Goal: Task Accomplishment & Management: Manage account settings

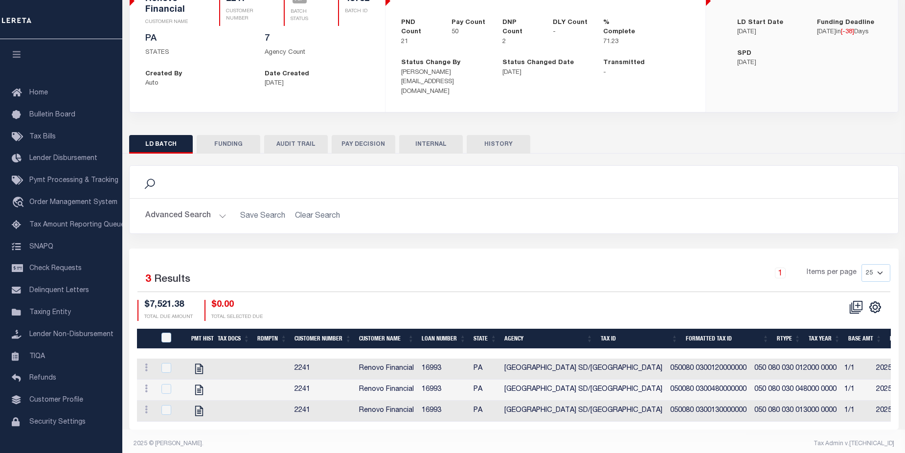
scroll to position [99, 0]
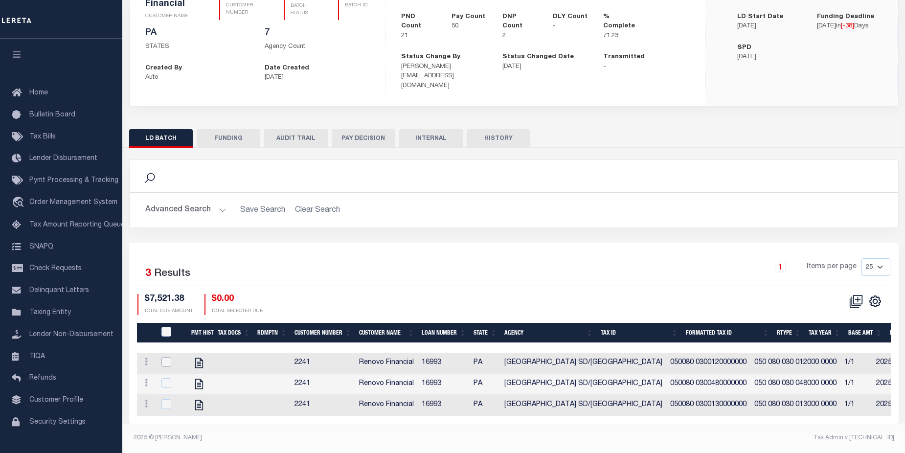
click at [167, 357] on input "checkbox" at bounding box center [167, 362] width 10 height 10
checkbox input "true"
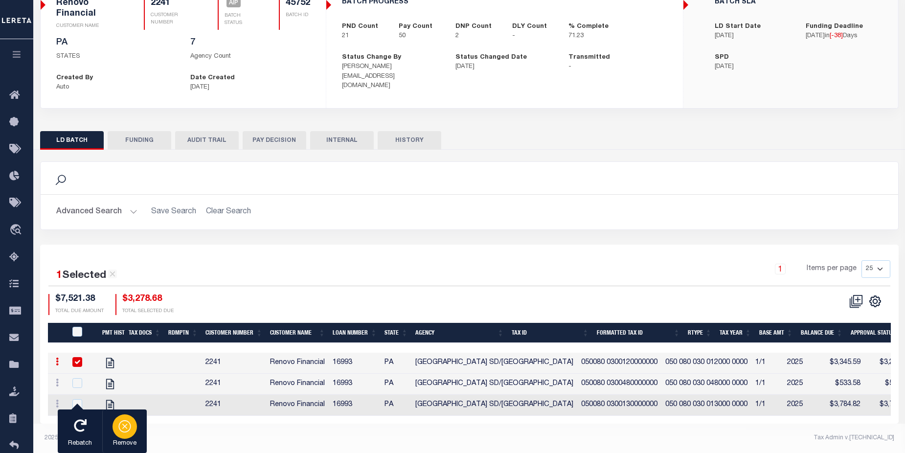
click at [122, 426] on icon "button" at bounding box center [125, 426] width 14 height 14
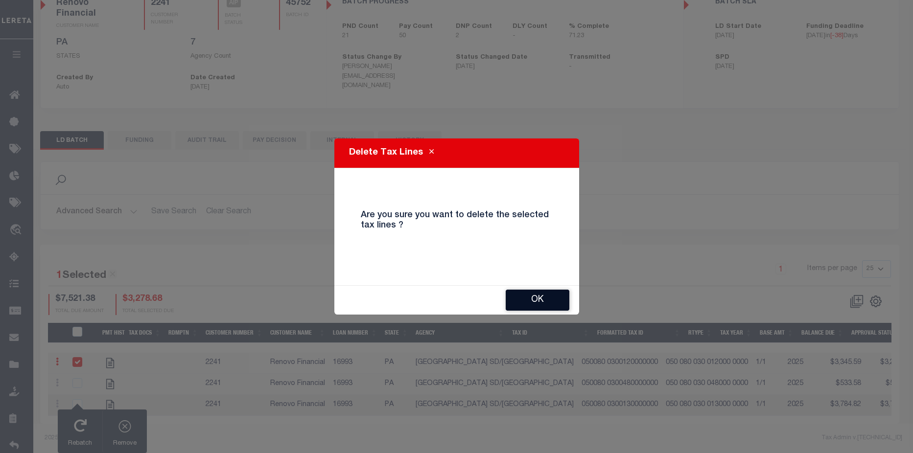
click at [541, 298] on button "OK" at bounding box center [538, 300] width 64 height 21
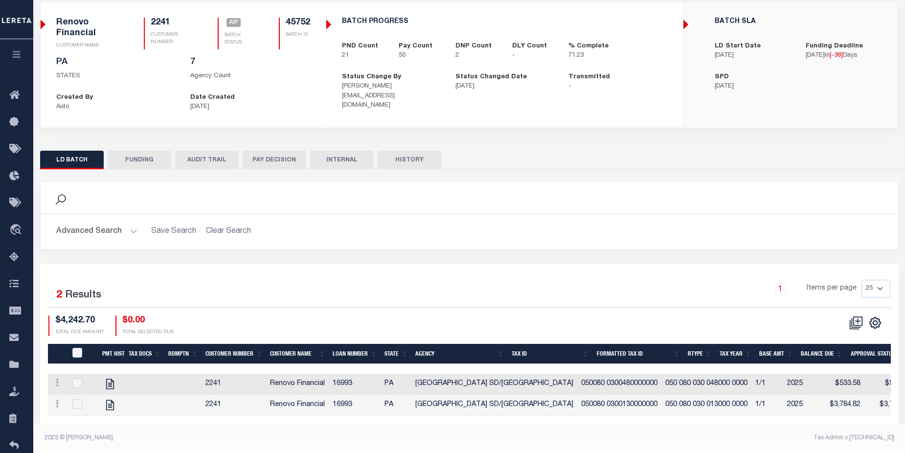
scroll to position [78, 0]
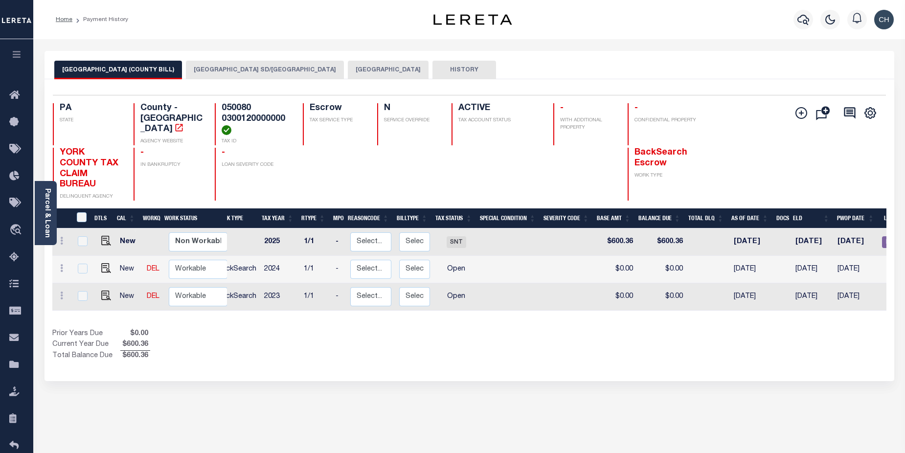
scroll to position [0, 14]
click at [194, 70] on button "[GEOGRAPHIC_DATA] SD/[GEOGRAPHIC_DATA]" at bounding box center [265, 70] width 158 height 19
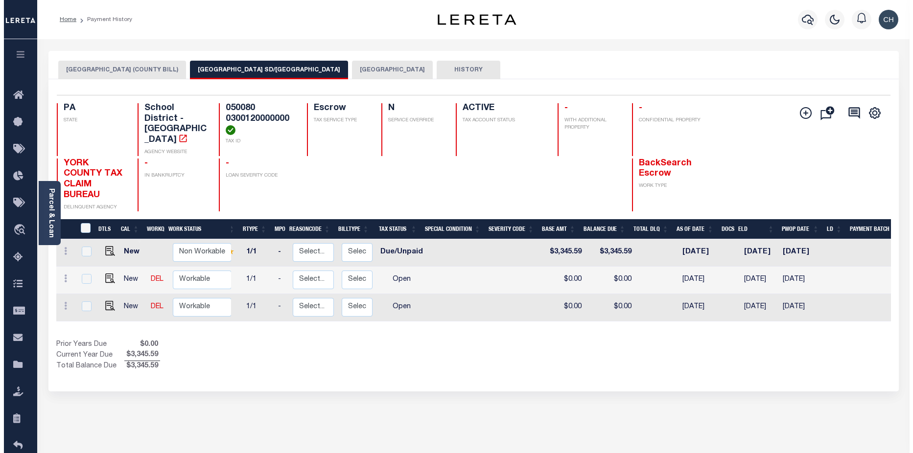
scroll to position [0, 0]
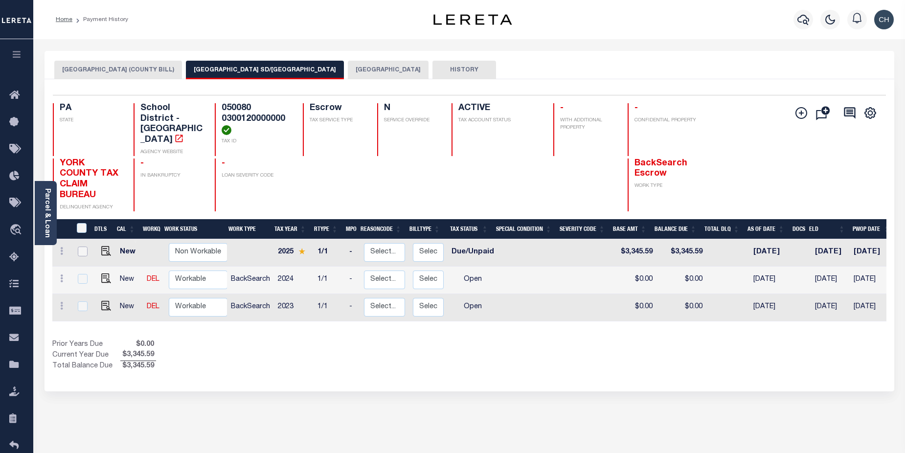
click at [80, 247] on input "checkbox" at bounding box center [83, 252] width 10 height 10
checkbox input "true"
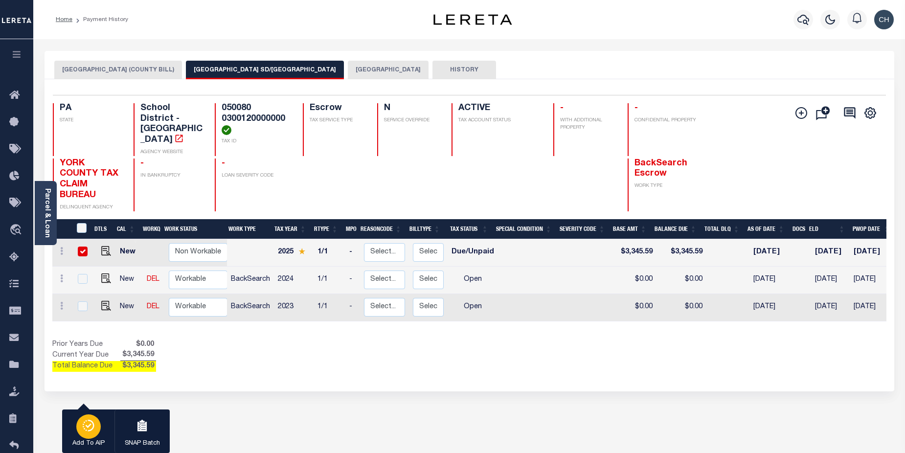
click at [88, 423] on icon "button" at bounding box center [89, 426] width 14 height 12
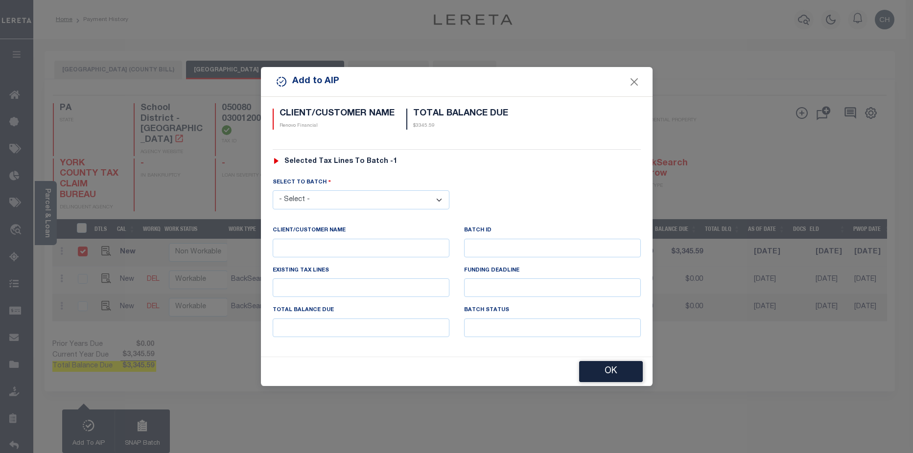
click at [332, 205] on select "- Select - 42380 42965 43235 43299 43683 44436 44450 44938 45028 45180 45253 45…" at bounding box center [361, 199] width 177 height 19
select select "45752"
click at [273, 190] on select "- Select - 42380 42965 43235 43299 43683 44436 44450 44938 45028 45180 45253 45…" at bounding box center [361, 199] width 177 height 19
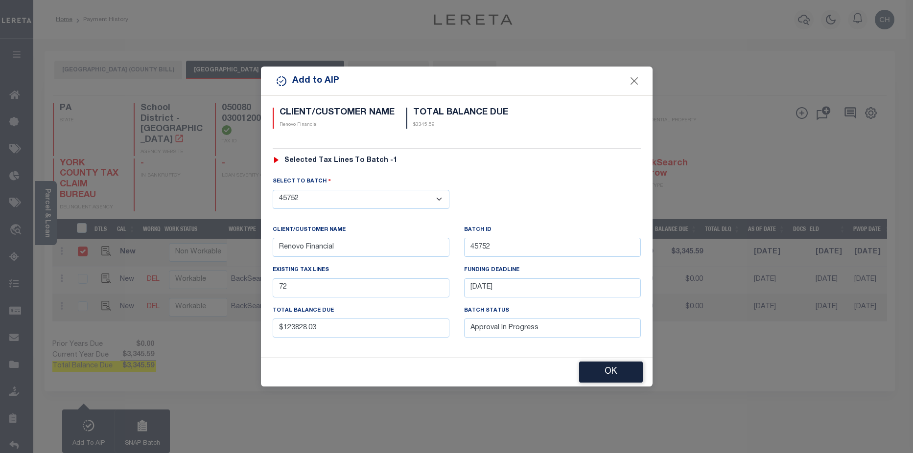
drag, startPoint x: 621, startPoint y: 377, endPoint x: 627, endPoint y: 371, distance: 8.0
click at [622, 376] on button "OK" at bounding box center [611, 372] width 64 height 21
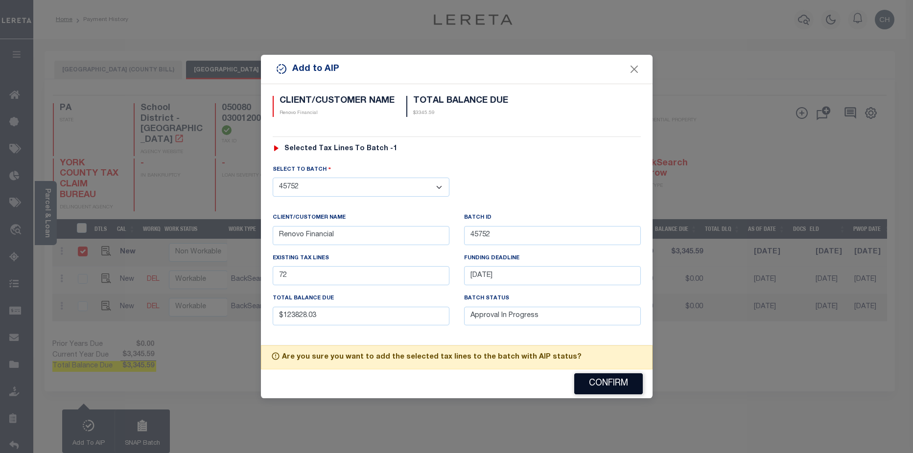
click at [627, 382] on button "Confirm" at bounding box center [608, 383] width 69 height 21
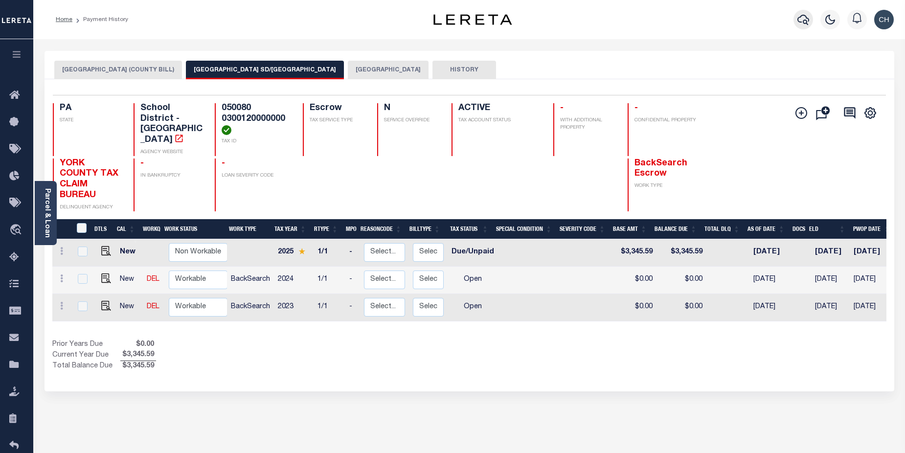
click at [806, 24] on icon "button" at bounding box center [804, 20] width 12 height 10
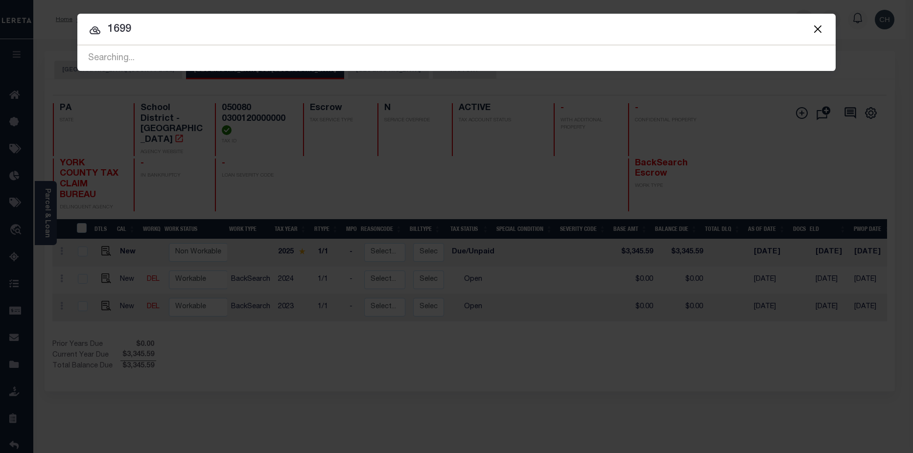
type input "16993"
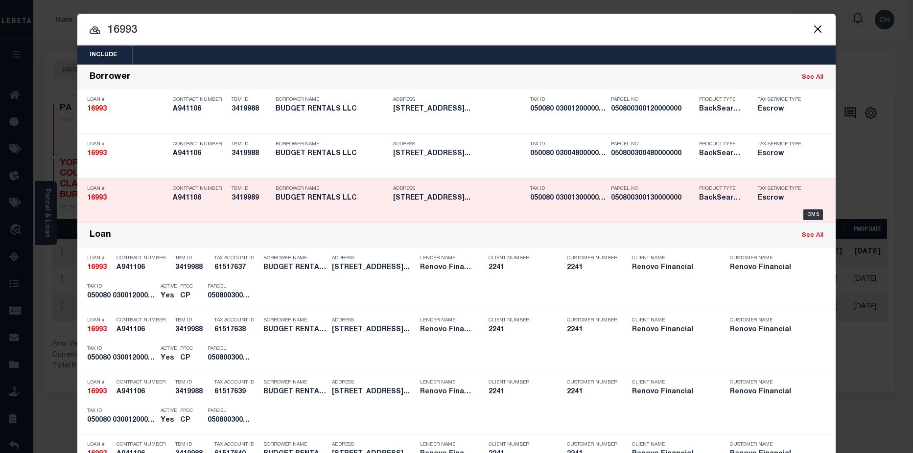
click at [669, 205] on div "Parcel No 050800300130000000" at bounding box center [652, 195] width 83 height 28
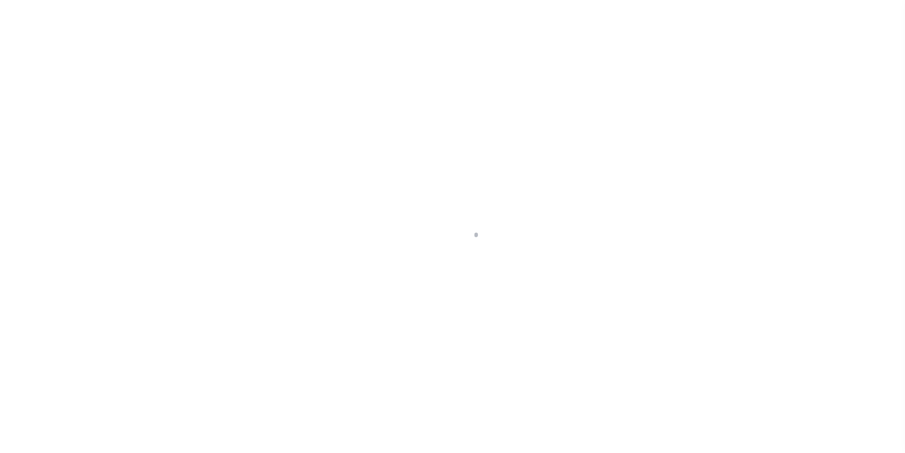
select select "10"
select select "Escrow"
type input "[STREET_ADDRESS]"
select select
type input "[GEOGRAPHIC_DATA], [GEOGRAPHIC_DATA] 17401"
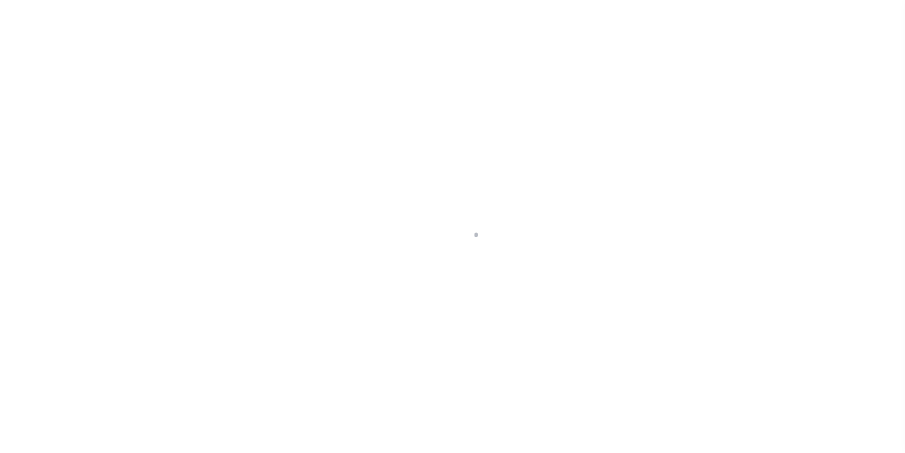
type input "a0kUS000007x3p3"
type input "PA"
select select
type textarea "LEGAL REQUIRED"
select select "25066"
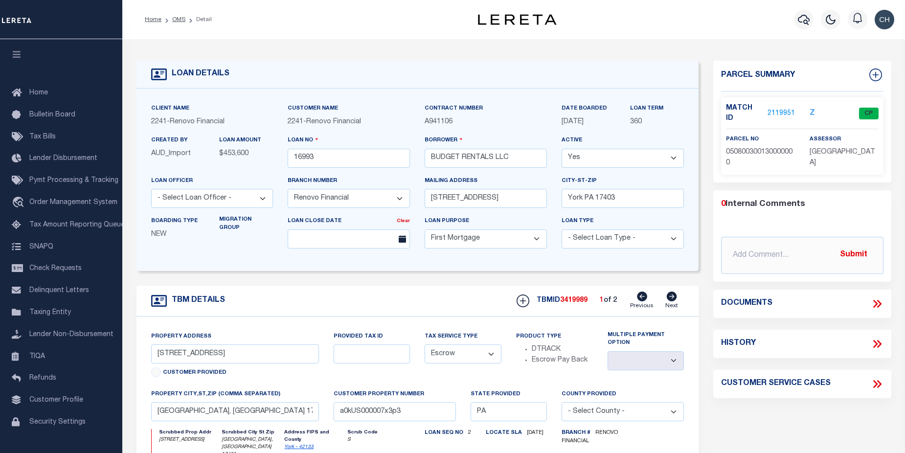
click at [782, 109] on link "2119951" at bounding box center [781, 114] width 27 height 10
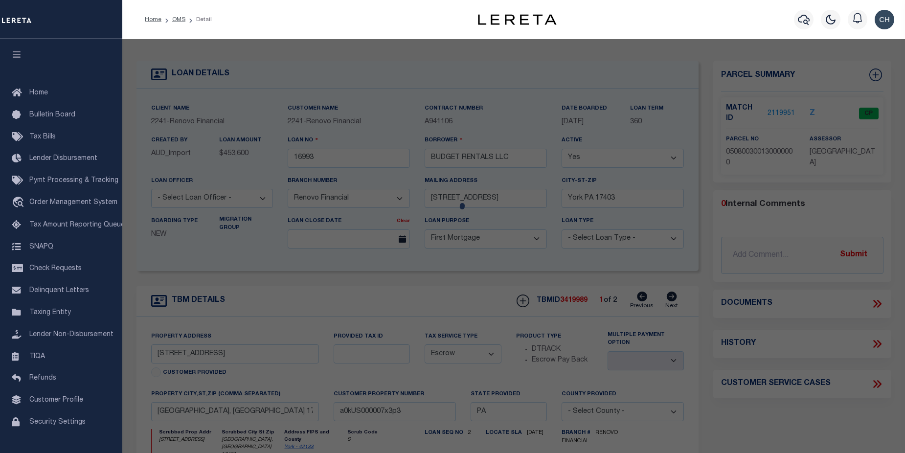
checkbox input "false"
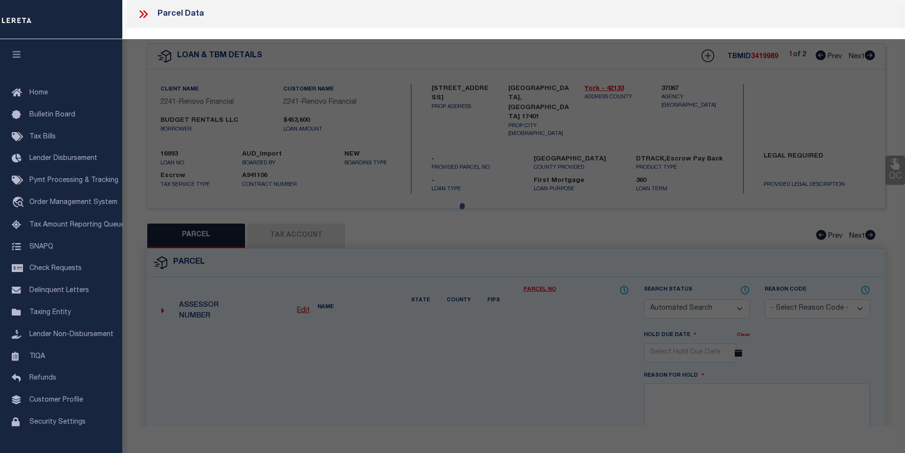
select select "CP"
type input "BUDGET RENTALS LLC"
select select "AGW"
select select
type input "259 -263 W MARKET ST"
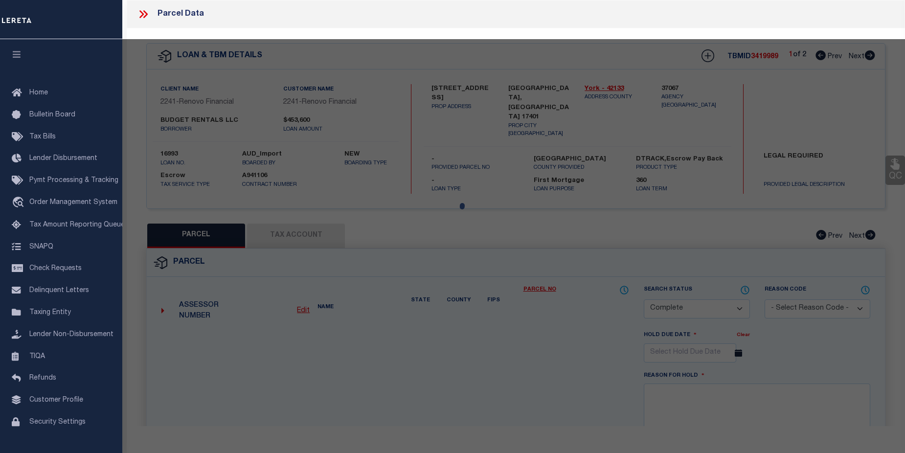
checkbox input "false"
type input "York, PA 17401"
type textarea "Acres .1303"
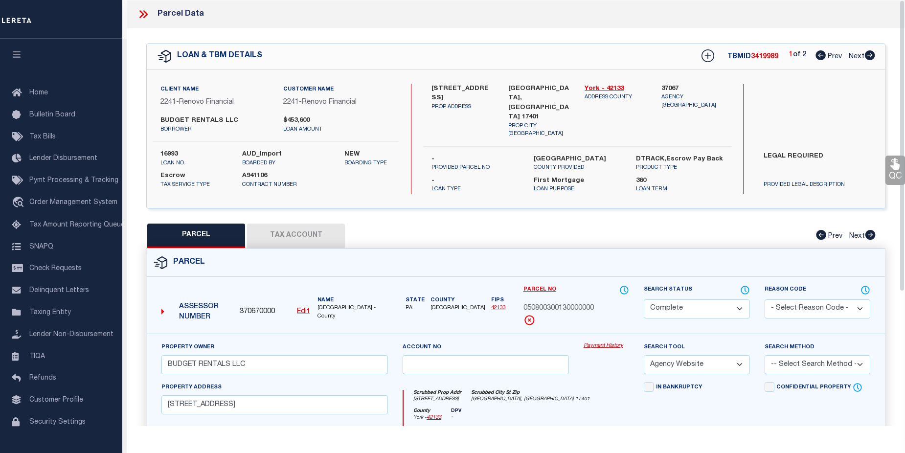
click at [602, 343] on link "Payment History" at bounding box center [607, 346] width 46 height 8
click at [609, 344] on link "Payment History" at bounding box center [607, 346] width 46 height 8
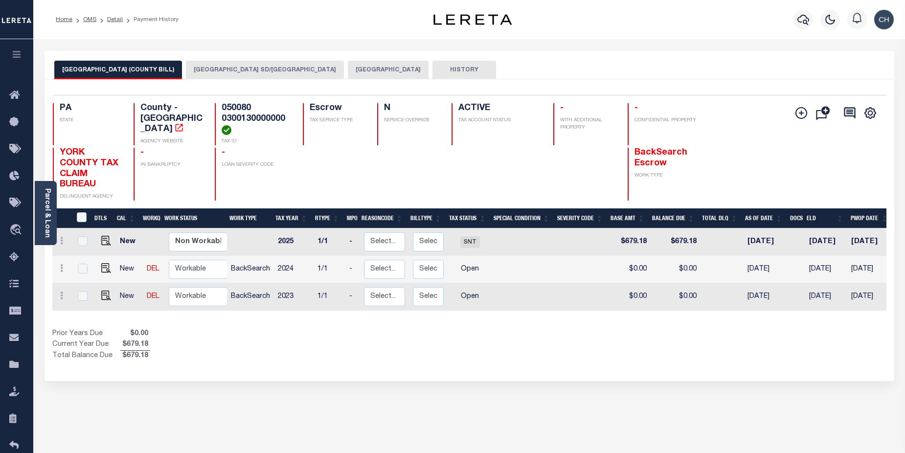
click at [208, 65] on button "[GEOGRAPHIC_DATA] SD/[GEOGRAPHIC_DATA]" at bounding box center [265, 70] width 158 height 19
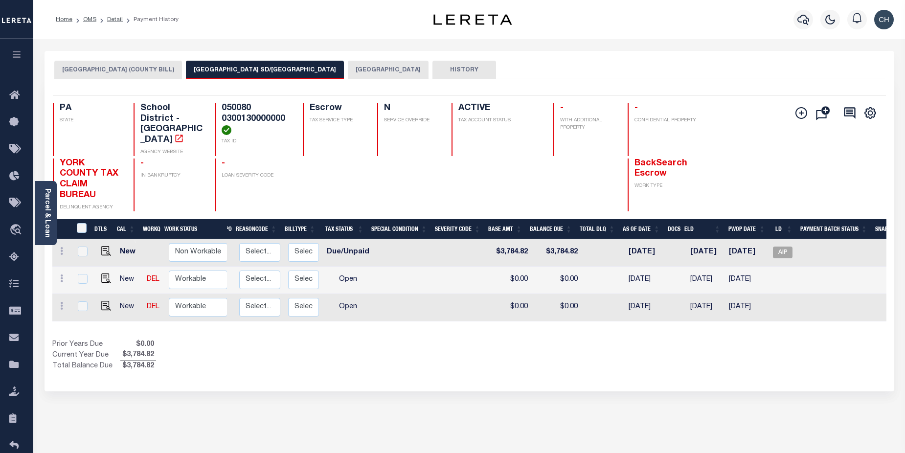
scroll to position [0, 129]
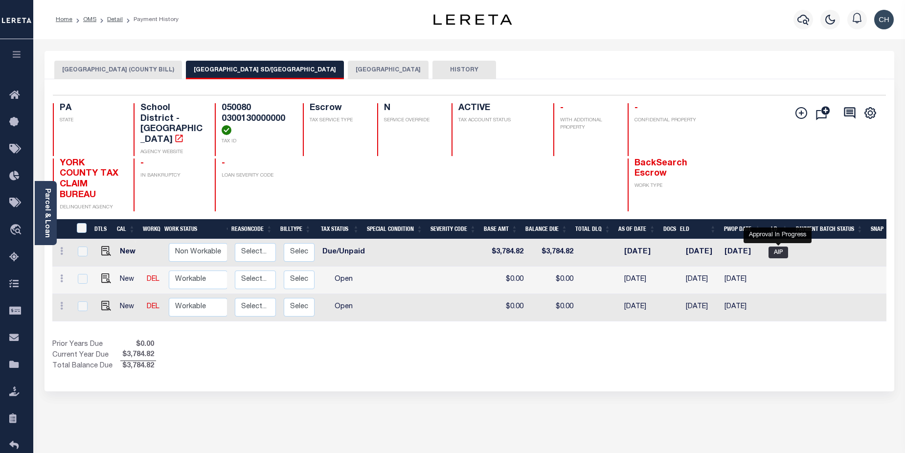
click at [781, 247] on span "AIP" at bounding box center [779, 253] width 20 height 12
checkbox input "true"
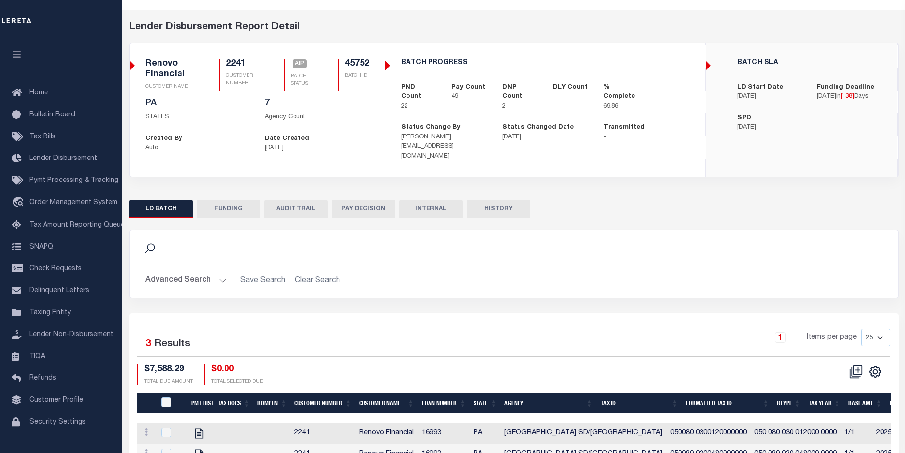
scroll to position [99, 0]
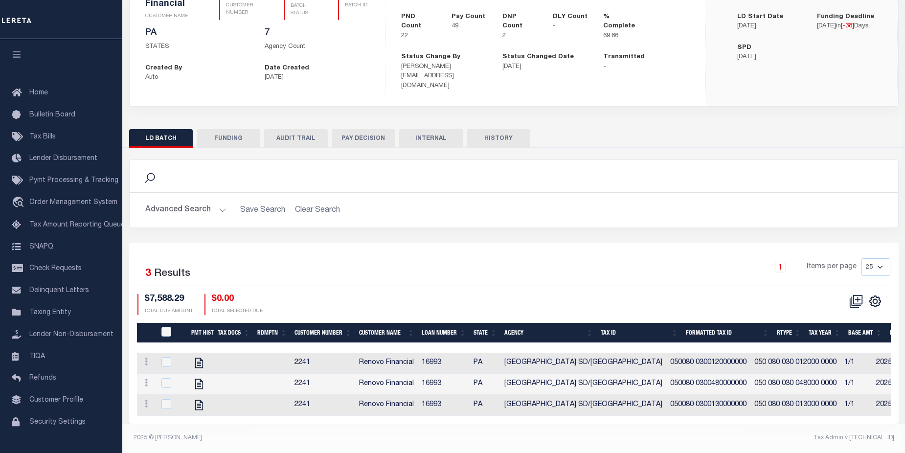
click at [162, 402] on div at bounding box center [172, 404] width 24 height 11
checkbox input "true"
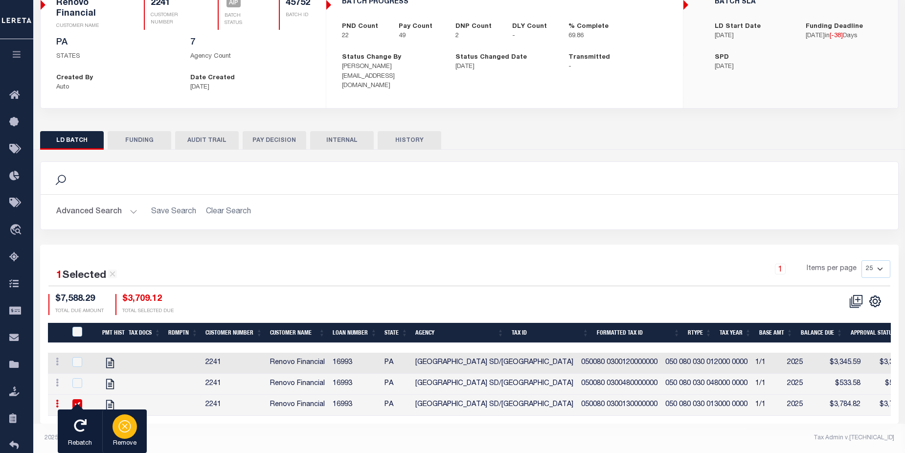
click at [126, 425] on icon "button" at bounding box center [125, 426] width 14 height 14
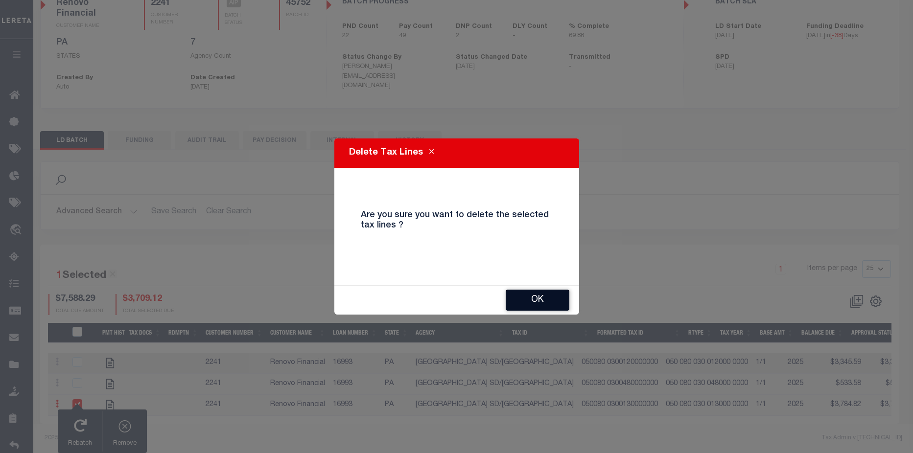
click at [542, 299] on button "OK" at bounding box center [538, 300] width 64 height 21
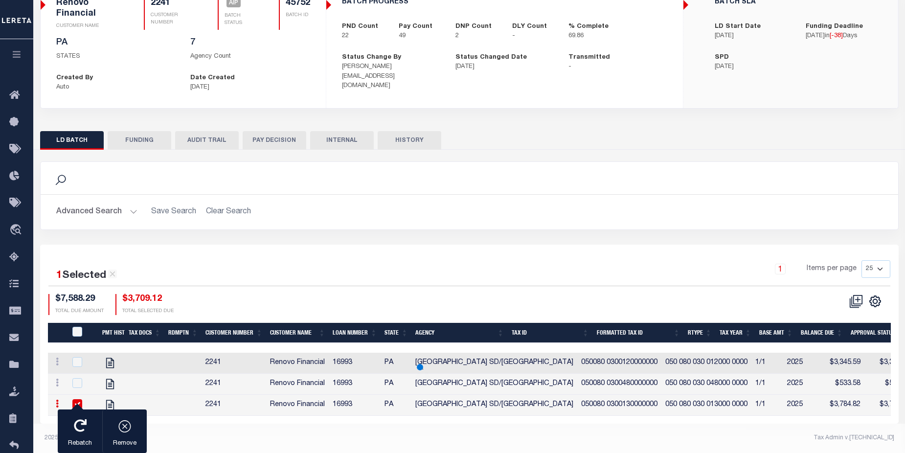
scroll to position [78, 0]
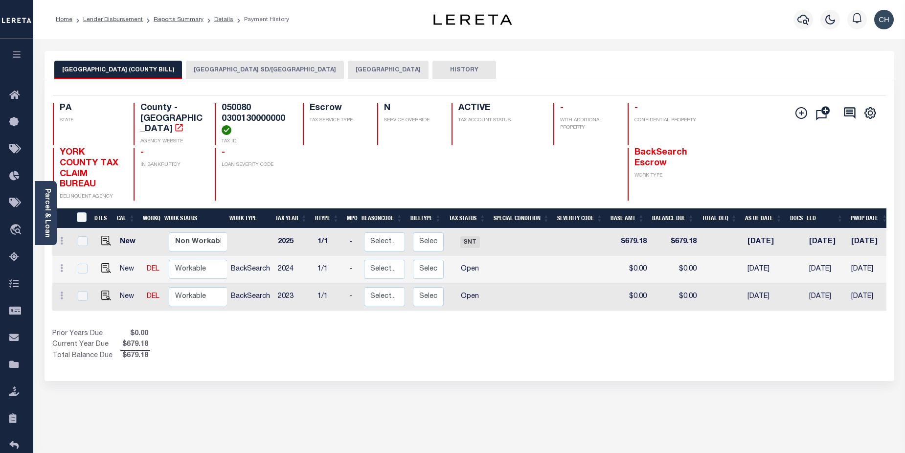
click at [186, 64] on button "[GEOGRAPHIC_DATA] SD/[GEOGRAPHIC_DATA]" at bounding box center [265, 70] width 158 height 19
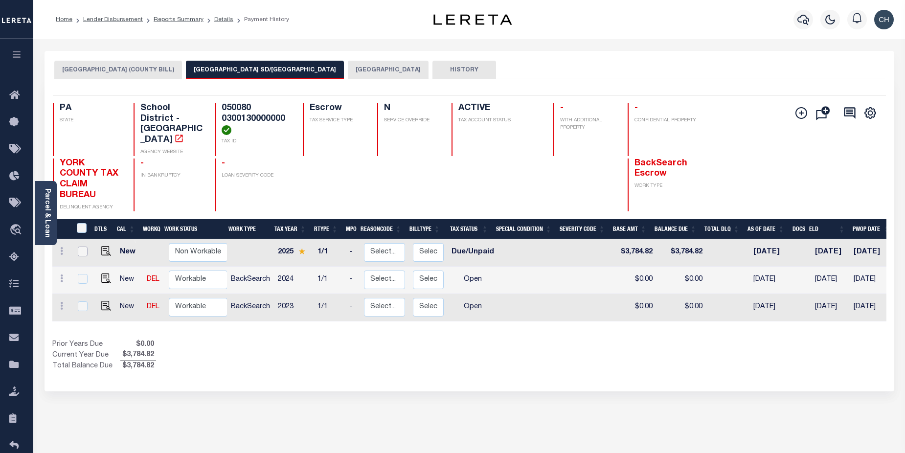
click at [84, 247] on input "checkbox" at bounding box center [83, 252] width 10 height 10
checkbox input "true"
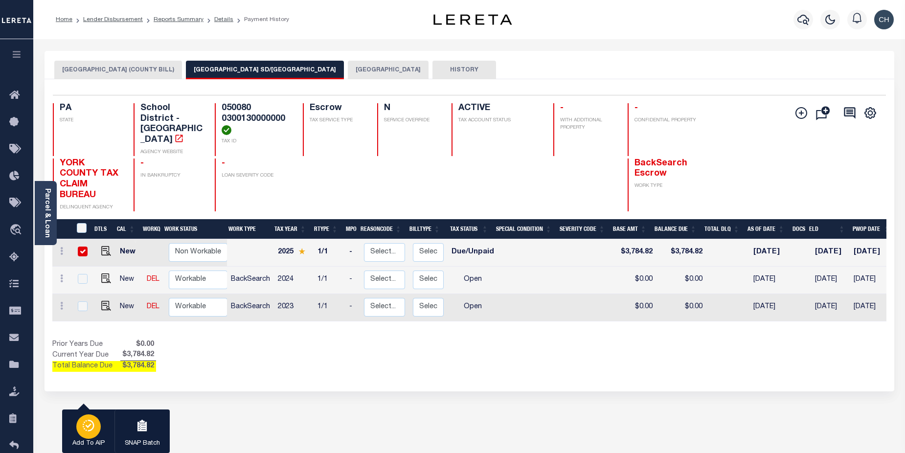
click at [87, 429] on icon "button" at bounding box center [89, 426] width 14 height 12
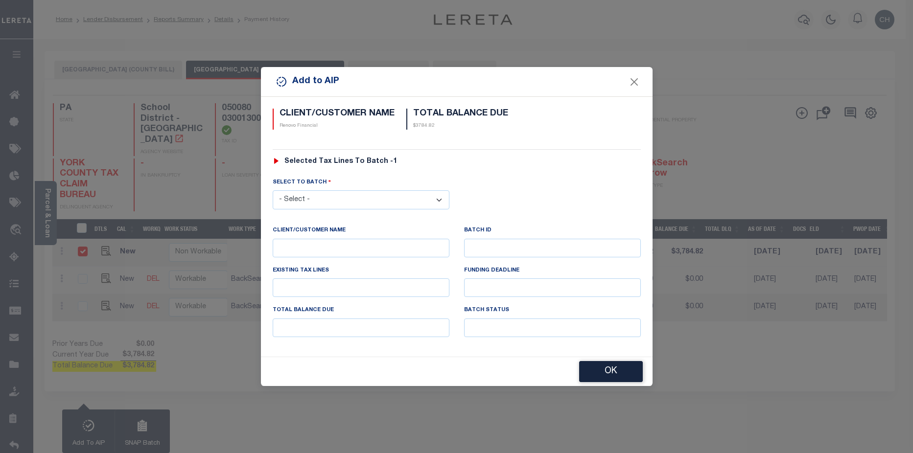
click at [325, 200] on select "- Select - 42380 42965 43235 43299 43683 44436 44450 44938 45028 45180 45253 45…" at bounding box center [361, 199] width 177 height 19
select select "45752"
click at [273, 190] on select "- Select - 42380 42965 43235 43299 43683 44436 44450 44938 45028 45180 45253 45…" at bounding box center [361, 199] width 177 height 19
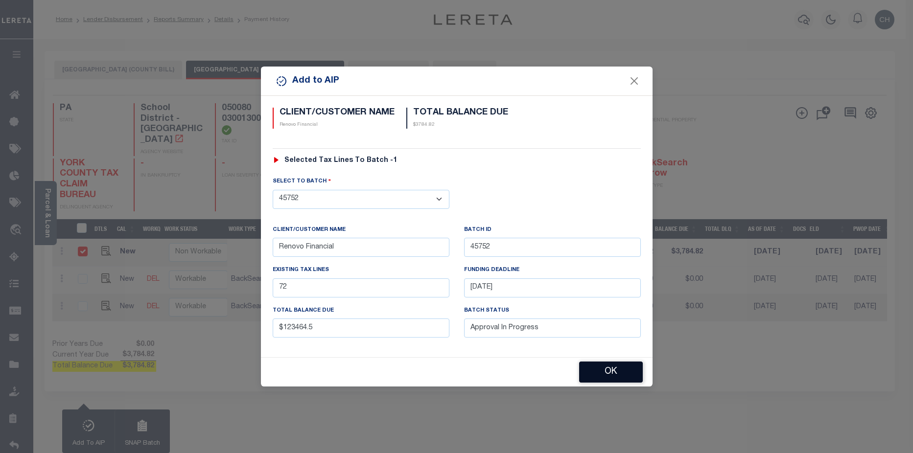
click at [618, 374] on button "OK" at bounding box center [611, 372] width 64 height 21
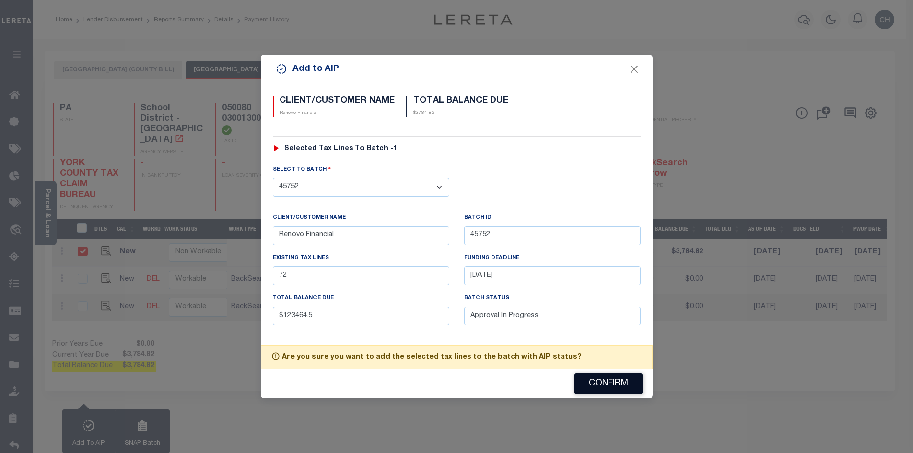
click at [615, 385] on button "Confirm" at bounding box center [608, 383] width 69 height 21
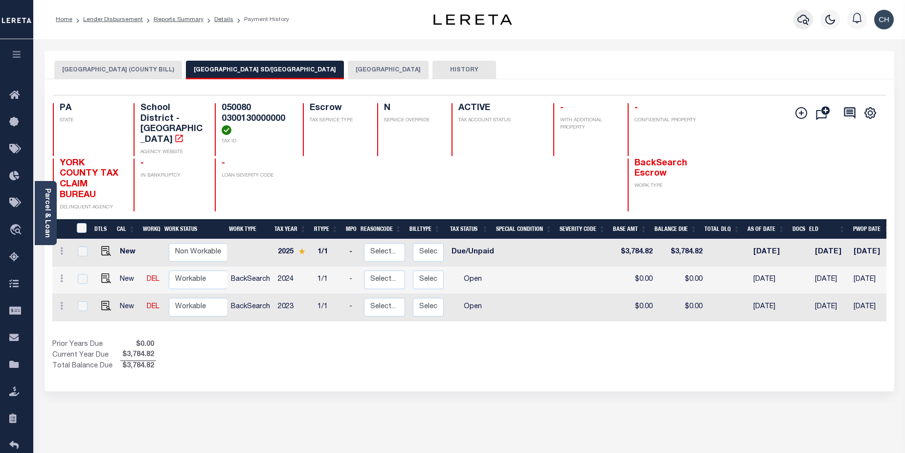
click at [807, 28] on button "button" at bounding box center [804, 20] width 20 height 20
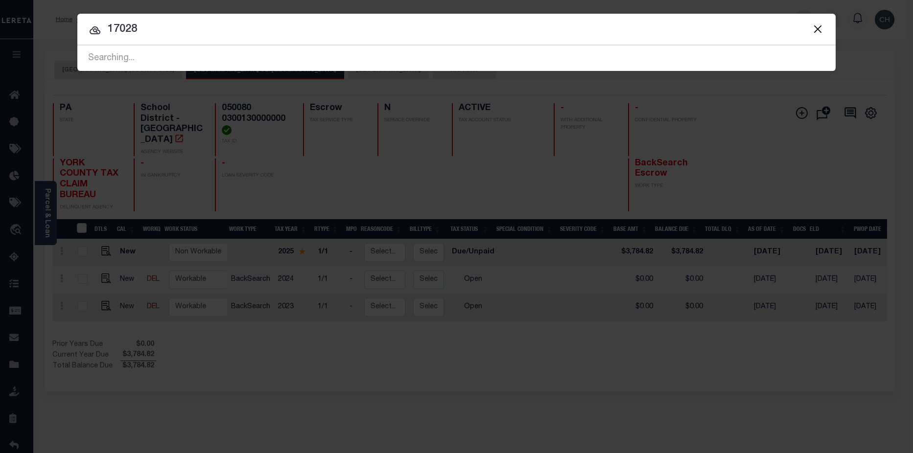
type input "17028"
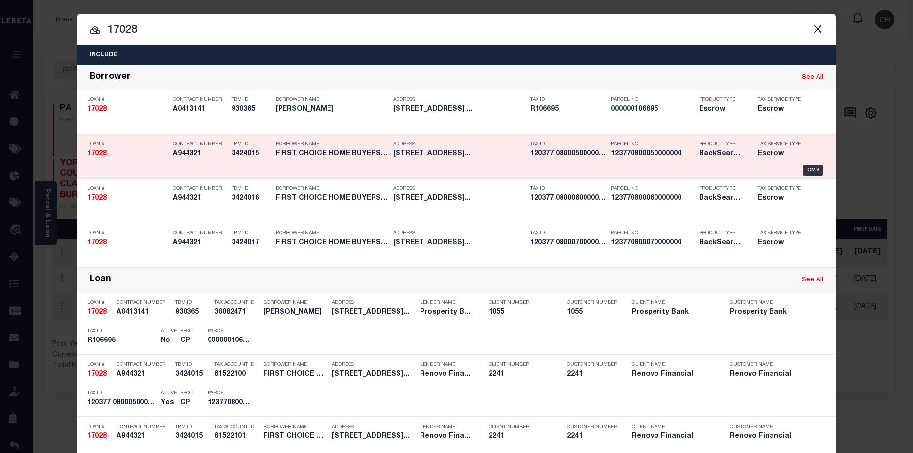
click at [639, 162] on div "Parcel No 123770800050000000" at bounding box center [652, 151] width 83 height 28
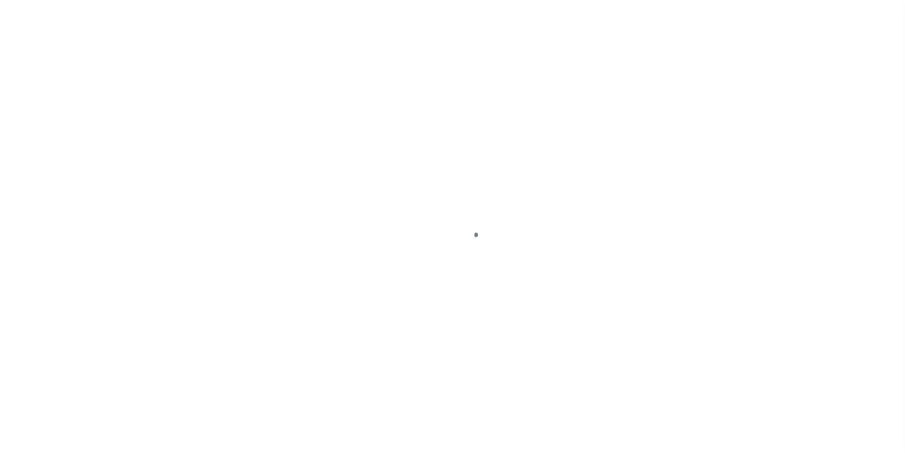
select select "25066"
select select "10"
select select "Escrow"
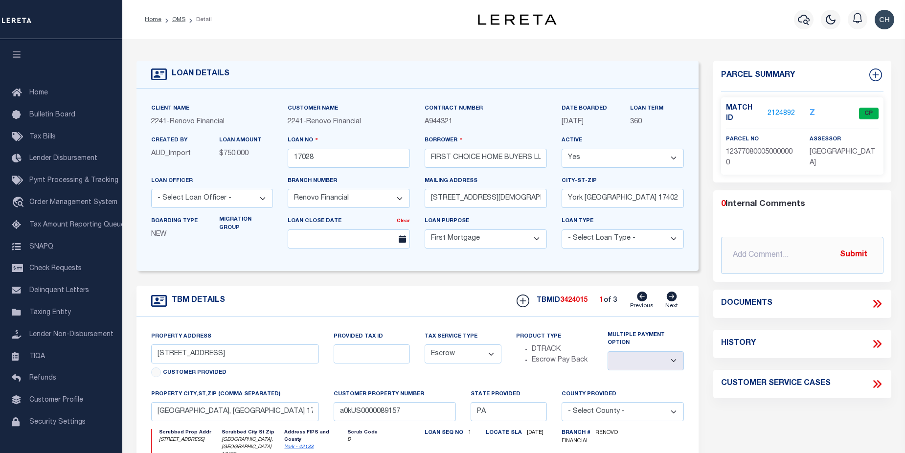
click at [773, 109] on link "2124892" at bounding box center [781, 114] width 27 height 10
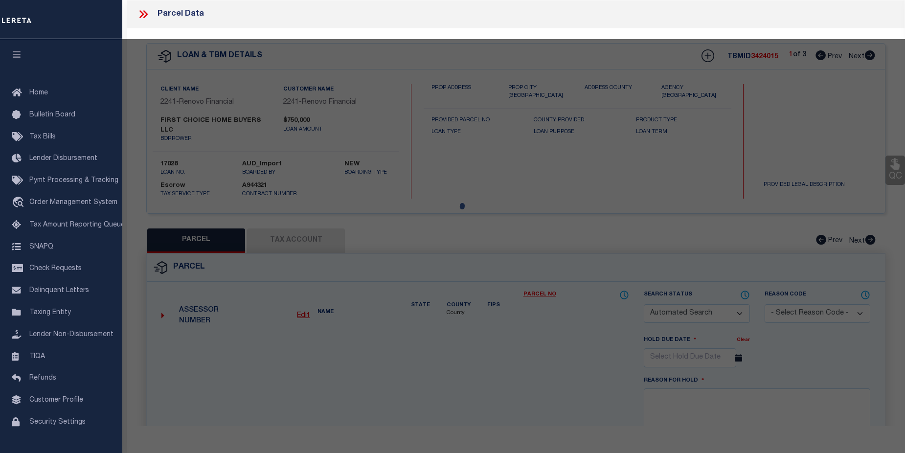
checkbox input "false"
select select "CP"
type input "FIRST CHOICE HOME BUYERS LLC"
select select "AGW"
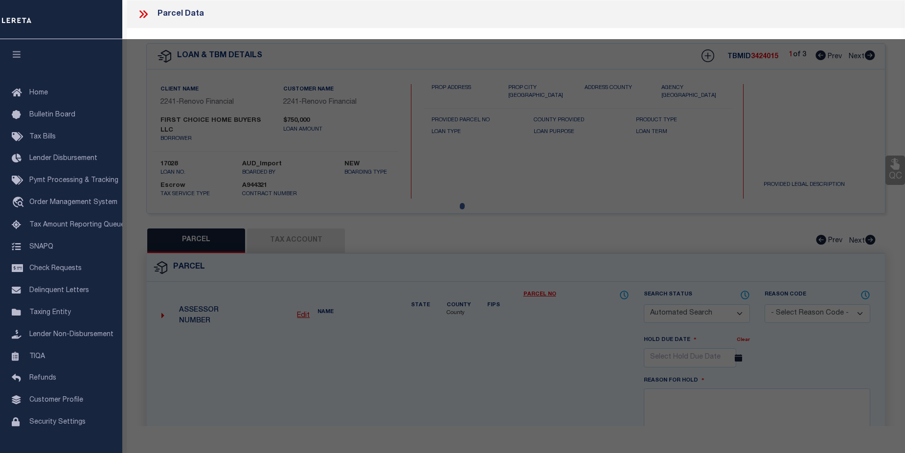
select select
type input "663 E MARKET ST"
checkbox input "false"
type input "[GEOGRAPHIC_DATA], [GEOGRAPHIC_DATA] 17403"
type textarea "Total Acres .1119"
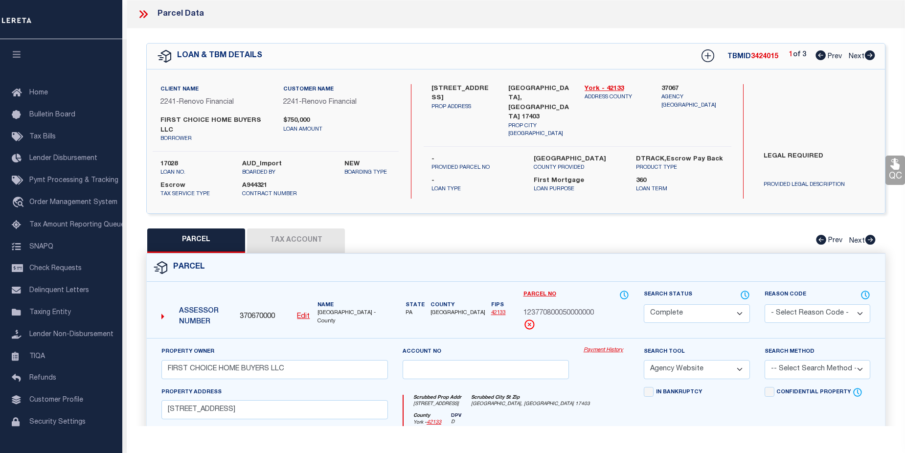
click at [612, 349] on link "Payment History" at bounding box center [607, 351] width 46 height 8
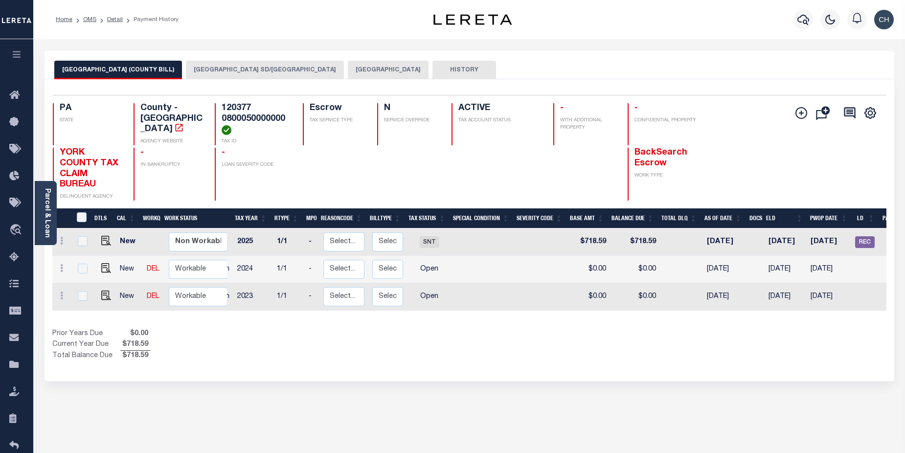
scroll to position [0, 75]
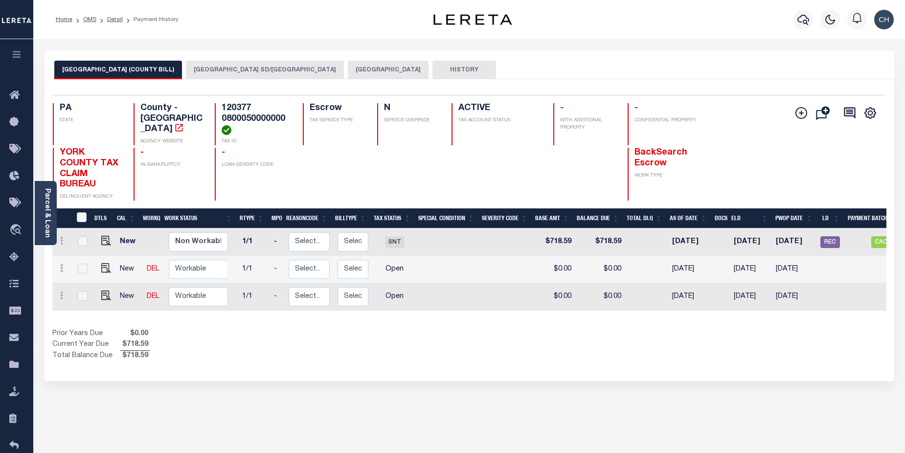
click at [219, 76] on button "[GEOGRAPHIC_DATA] SD/[GEOGRAPHIC_DATA]" at bounding box center [265, 70] width 158 height 19
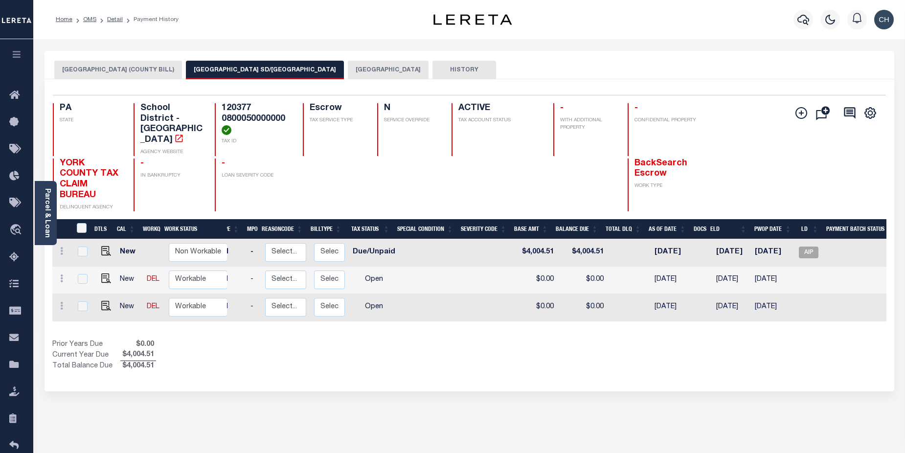
scroll to position [0, 100]
click at [808, 247] on span "AIP" at bounding box center [808, 253] width 20 height 12
checkbox input "true"
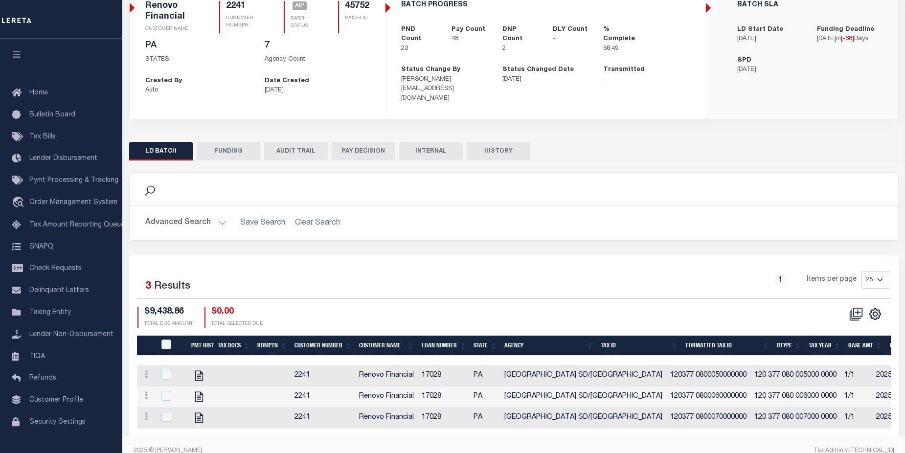
scroll to position [88, 0]
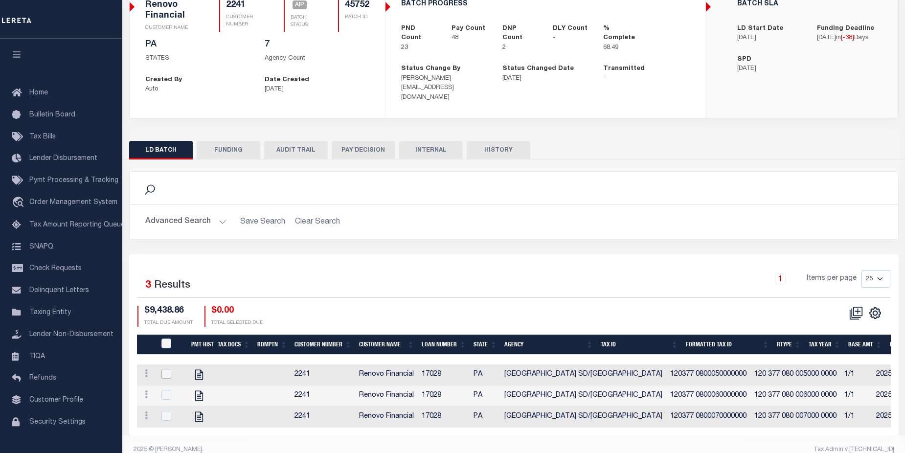
click at [167, 369] on input "checkbox" at bounding box center [167, 374] width 10 height 10
checkbox input "true"
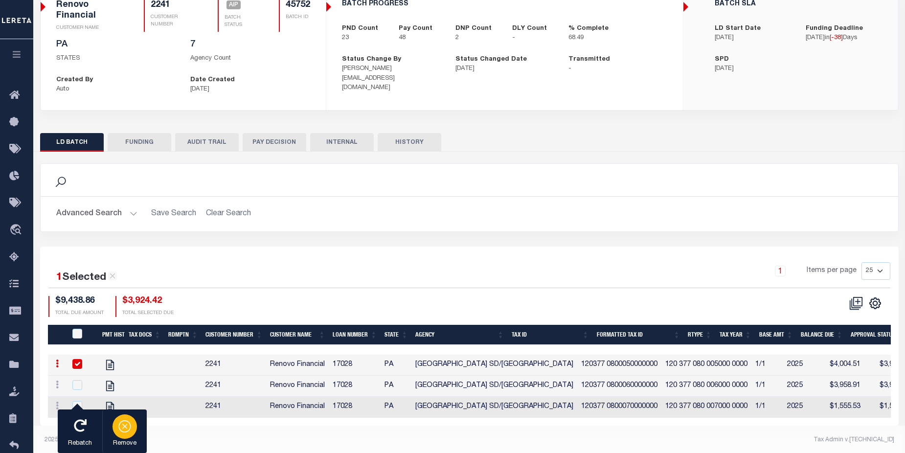
click at [125, 427] on icon "button" at bounding box center [124, 426] width 5 height 5
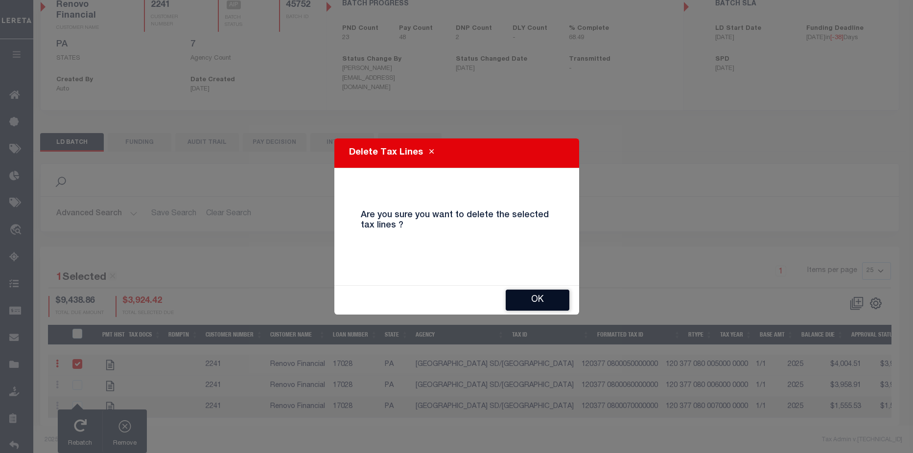
click at [551, 300] on button "OK" at bounding box center [538, 300] width 64 height 21
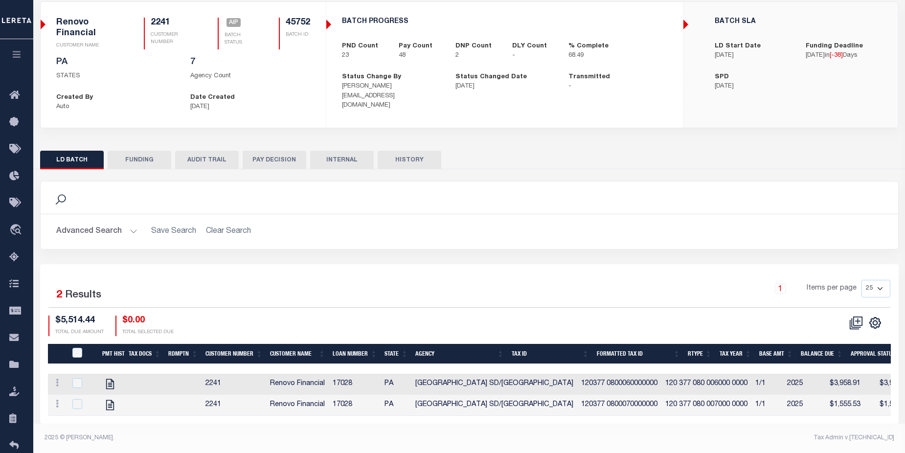
scroll to position [78, 0]
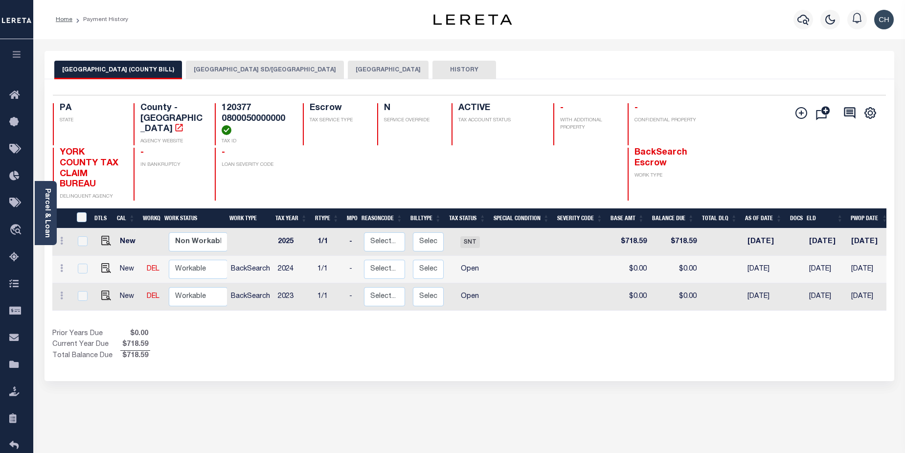
click at [196, 70] on button "[GEOGRAPHIC_DATA] SD/[GEOGRAPHIC_DATA]" at bounding box center [265, 70] width 158 height 19
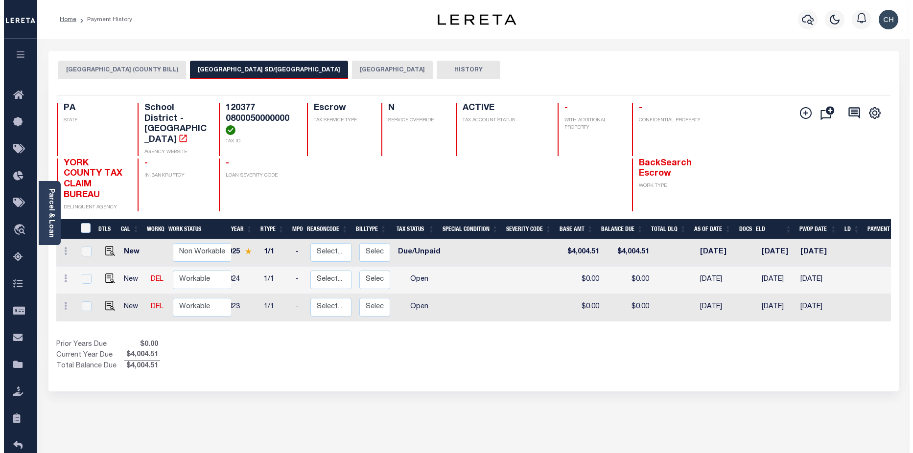
scroll to position [0, 81]
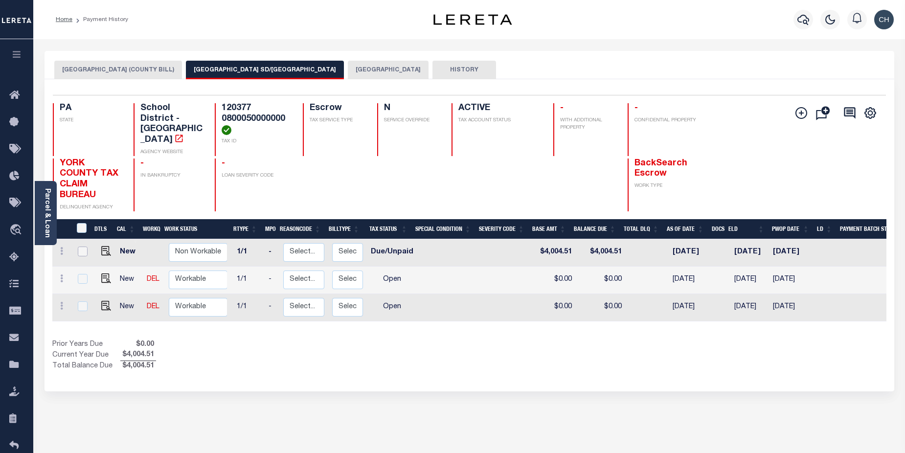
click at [85, 247] on input "checkbox" at bounding box center [83, 252] width 10 height 10
checkbox input "true"
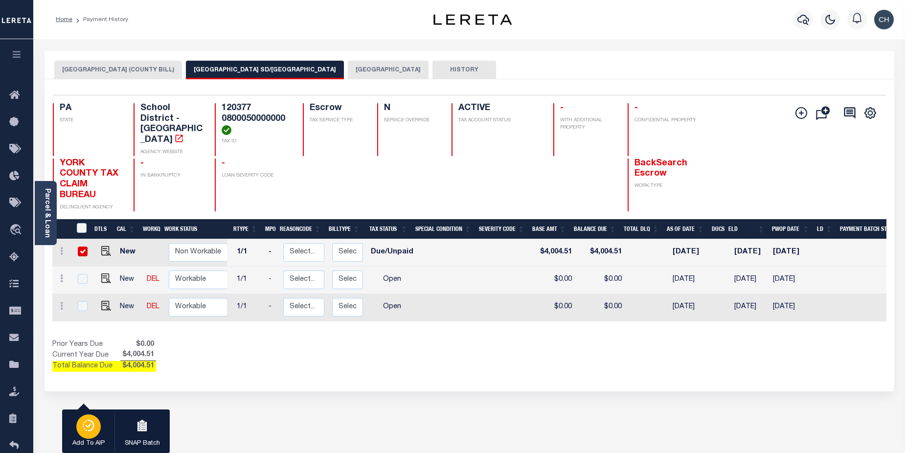
click at [78, 422] on div "button" at bounding box center [88, 427] width 24 height 24
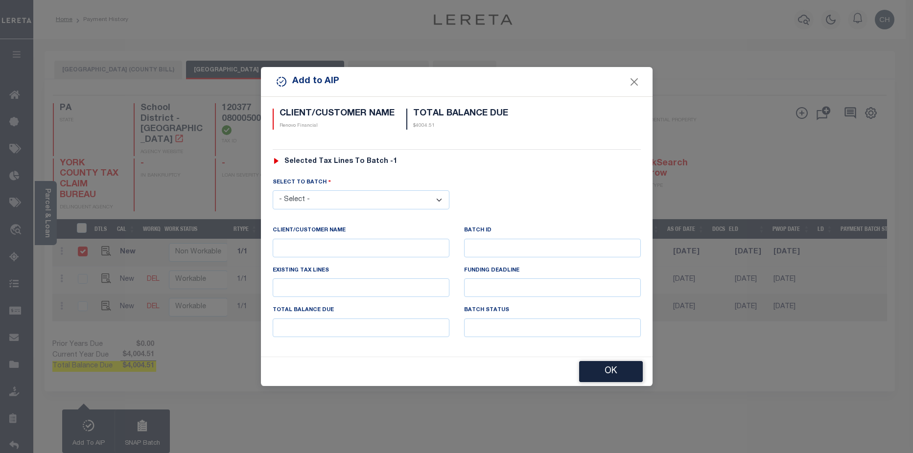
click at [330, 202] on select "- Select - 42380 42965 43235 43299 43683 44436 44450 44938 45028 45180 45253 45…" at bounding box center [361, 199] width 177 height 19
select select "45752"
click at [273, 190] on select "- Select - 42380 42965 43235 43299 43683 44436 44450 44938 45028 45180 45253 45…" at bounding box center [361, 199] width 177 height 19
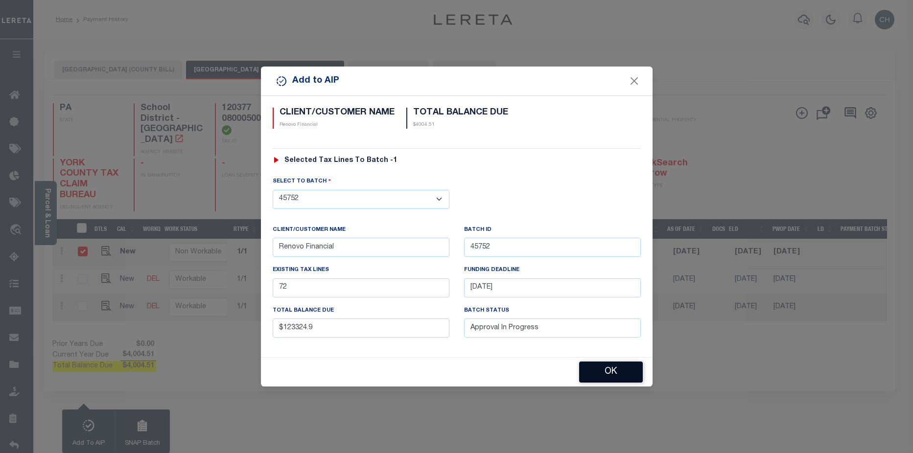
click at [606, 369] on button "OK" at bounding box center [611, 372] width 64 height 21
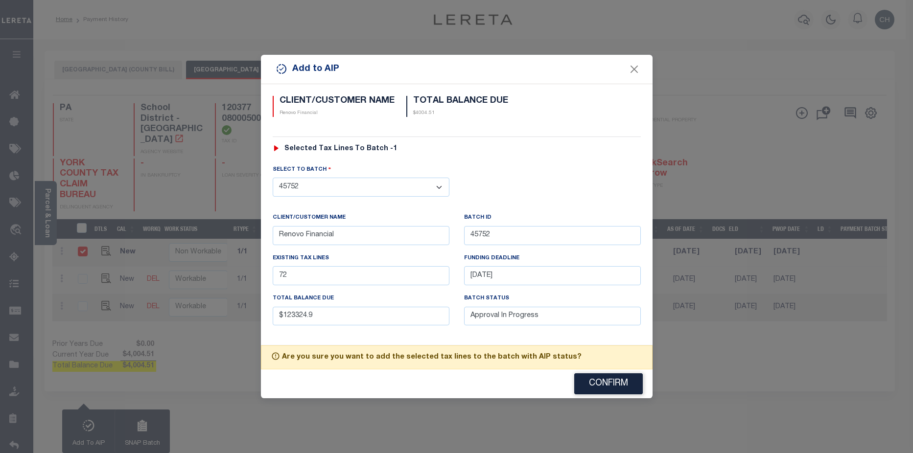
drag, startPoint x: 595, startPoint y: 384, endPoint x: 912, endPoint y: 292, distance: 330.1
click at [599, 381] on button "Confirm" at bounding box center [608, 383] width 69 height 21
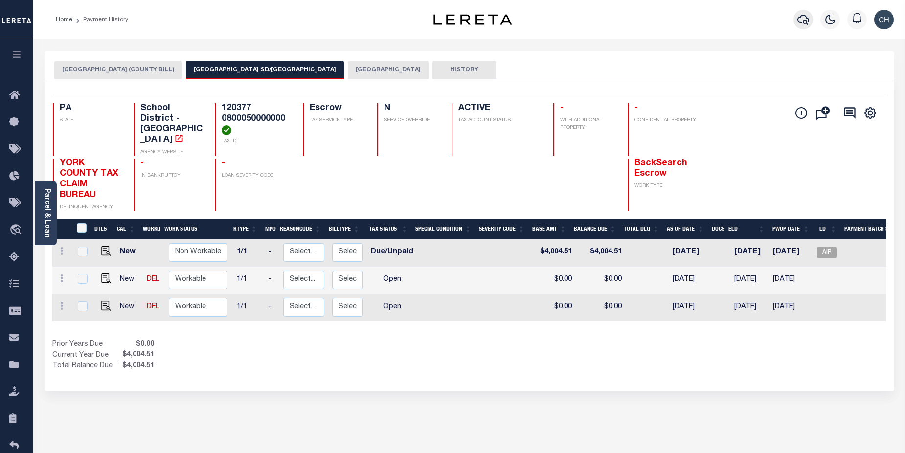
click at [805, 19] on icon "button" at bounding box center [804, 20] width 12 height 12
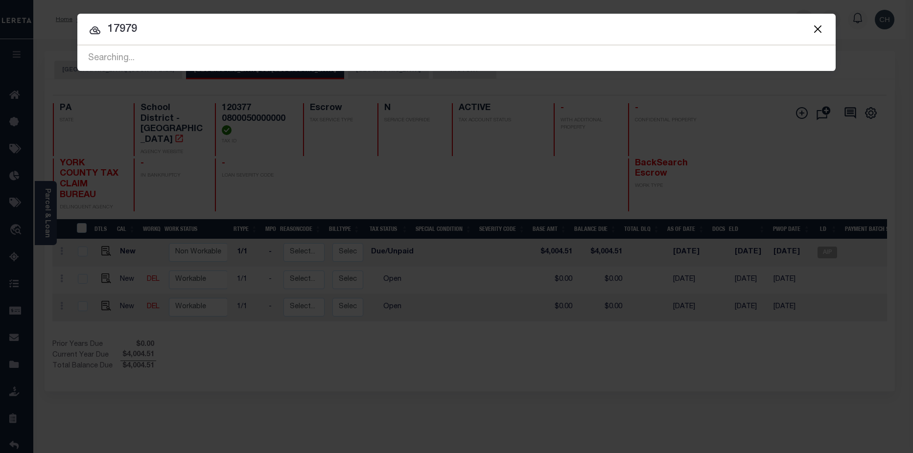
type input "17979"
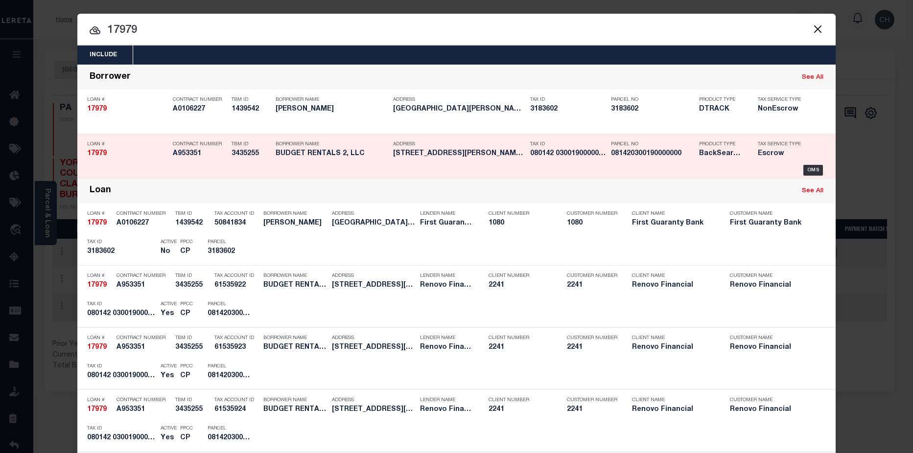
click at [597, 151] on h5 "080142 0300190000000" at bounding box center [568, 154] width 76 height 8
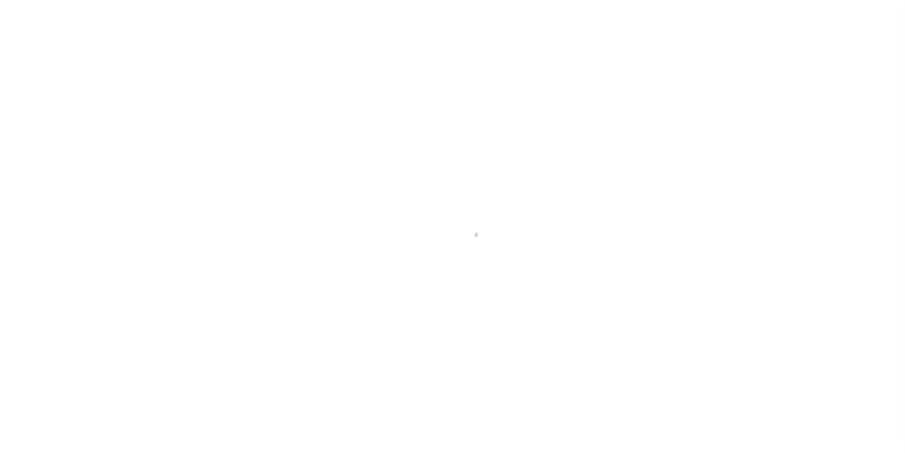
select select "25066"
select select "10"
select select "Escrow"
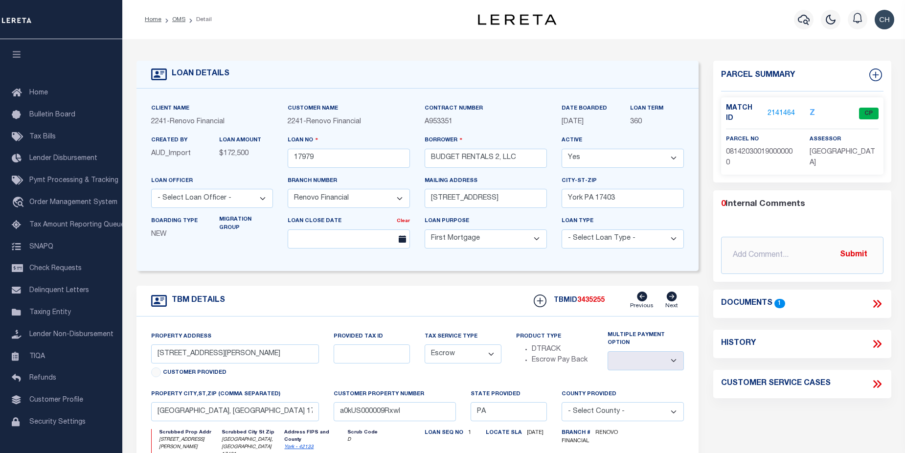
click at [773, 109] on link "2141464" at bounding box center [781, 114] width 27 height 10
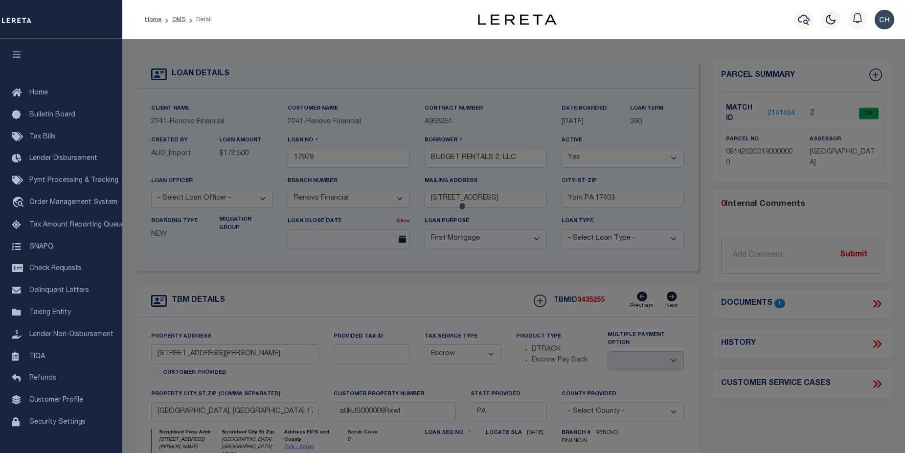
checkbox input "false"
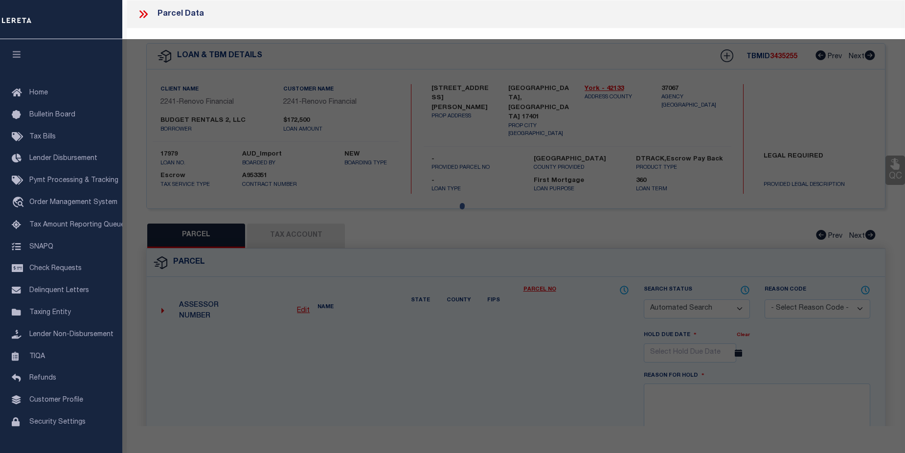
select select "CP"
type input "BUDGET RENTALS 2 LLC"
select select
type input "[STREET_ADDRESS][PERSON_NAME]"
type input "[GEOGRAPHIC_DATA], [GEOGRAPHIC_DATA] 17401"
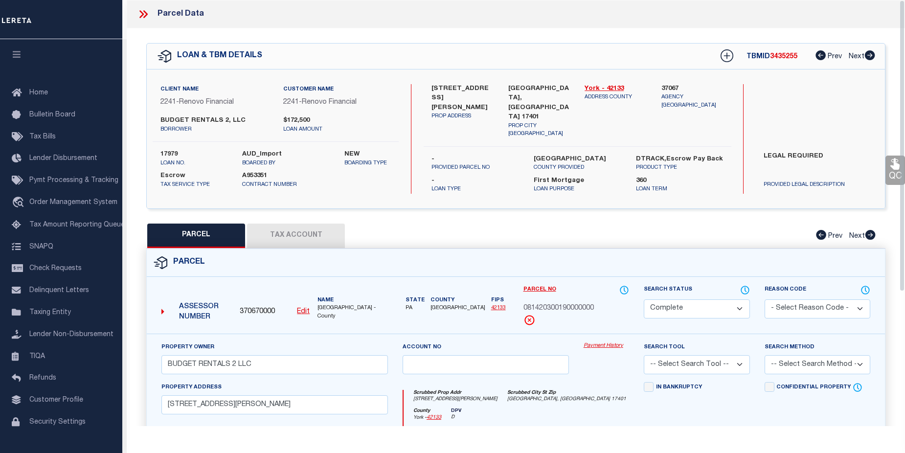
click at [610, 345] on link "Payment History" at bounding box center [607, 346] width 46 height 8
click at [593, 342] on link "Payment History" at bounding box center [607, 346] width 46 height 8
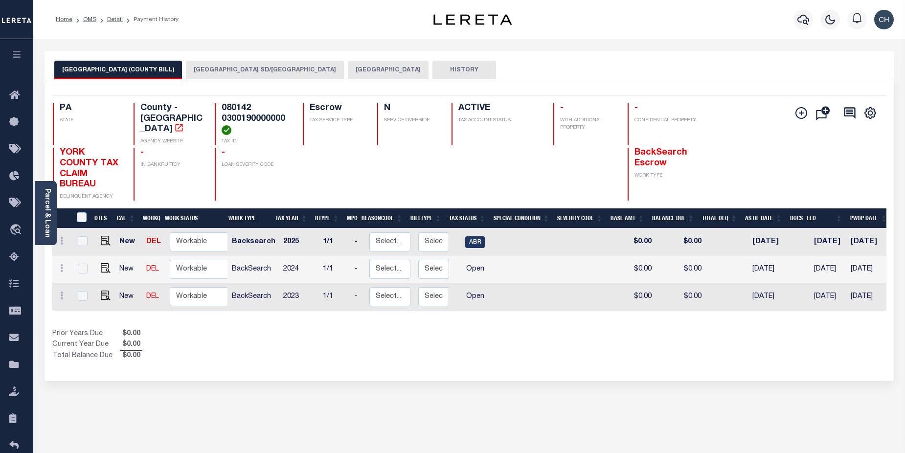
click at [211, 69] on button "[GEOGRAPHIC_DATA] SD/[GEOGRAPHIC_DATA]" at bounding box center [265, 70] width 158 height 19
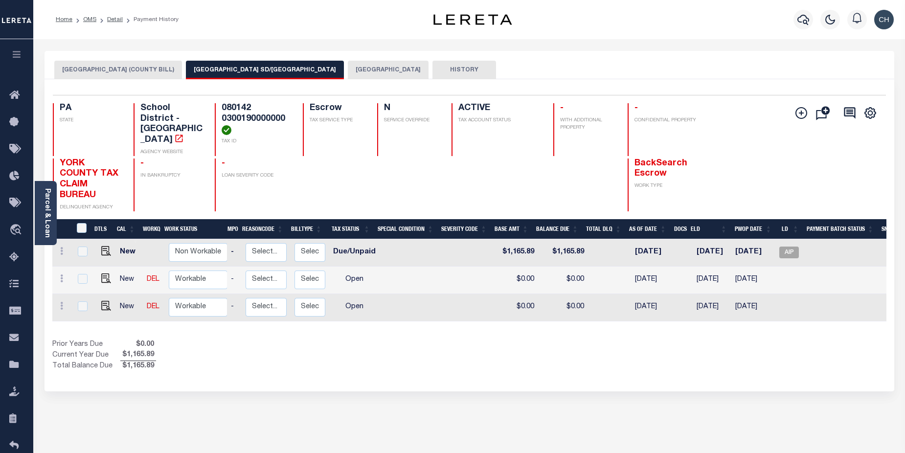
scroll to position [0, 119]
click at [786, 247] on span "AIP" at bounding box center [789, 253] width 20 height 12
checkbox input "true"
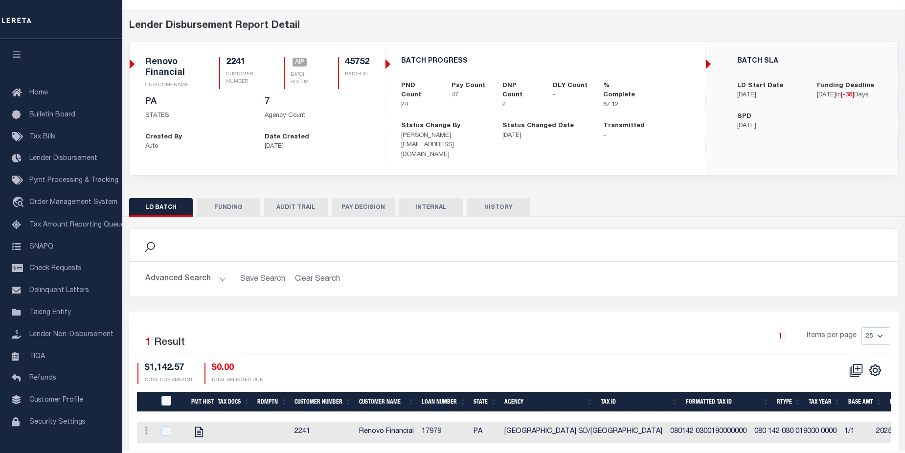
scroll to position [56, 0]
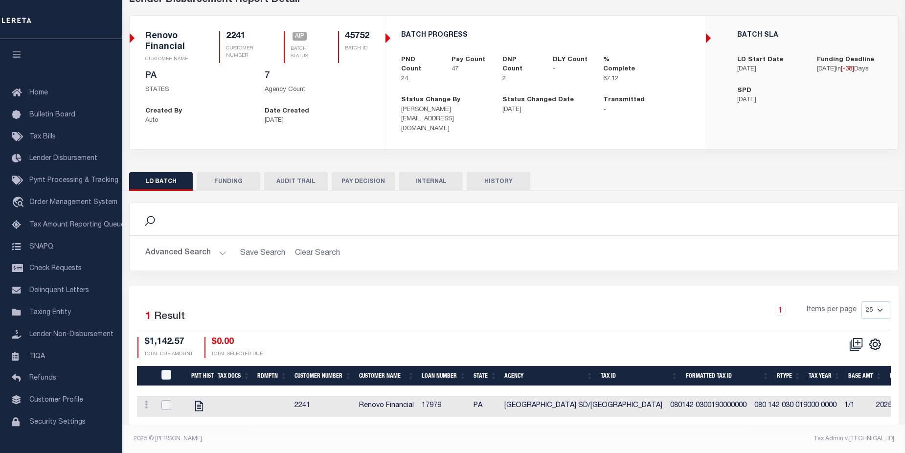
click at [165, 400] on input "checkbox" at bounding box center [167, 405] width 10 height 10
checkbox input "true"
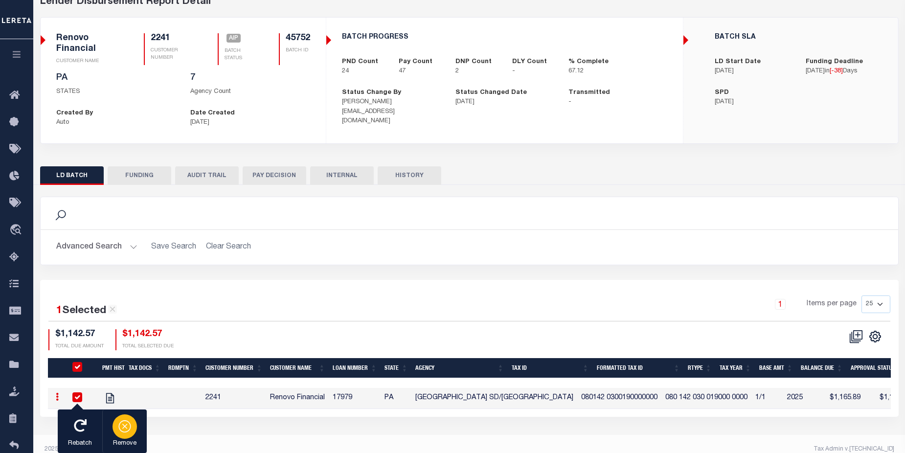
click at [134, 436] on button "Remove" at bounding box center [124, 432] width 45 height 44
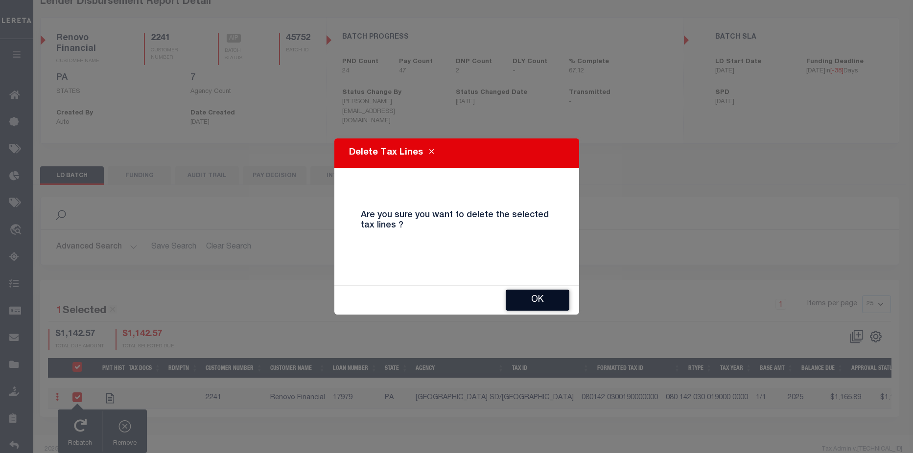
click at [535, 294] on button "OK" at bounding box center [538, 300] width 64 height 21
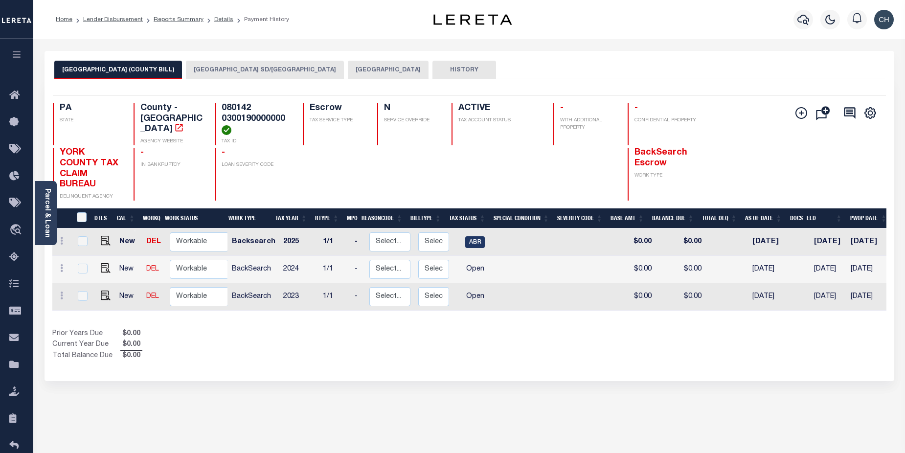
click at [187, 65] on button "[GEOGRAPHIC_DATA] SD/[GEOGRAPHIC_DATA]" at bounding box center [265, 70] width 158 height 19
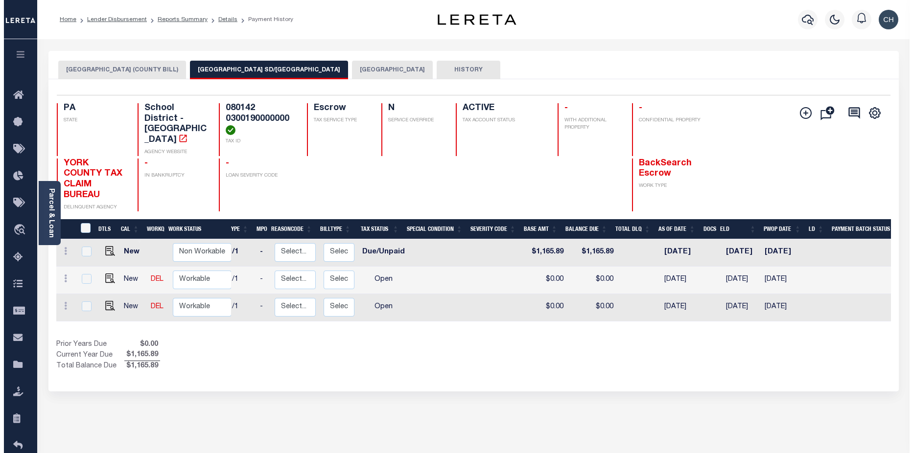
scroll to position [0, 70]
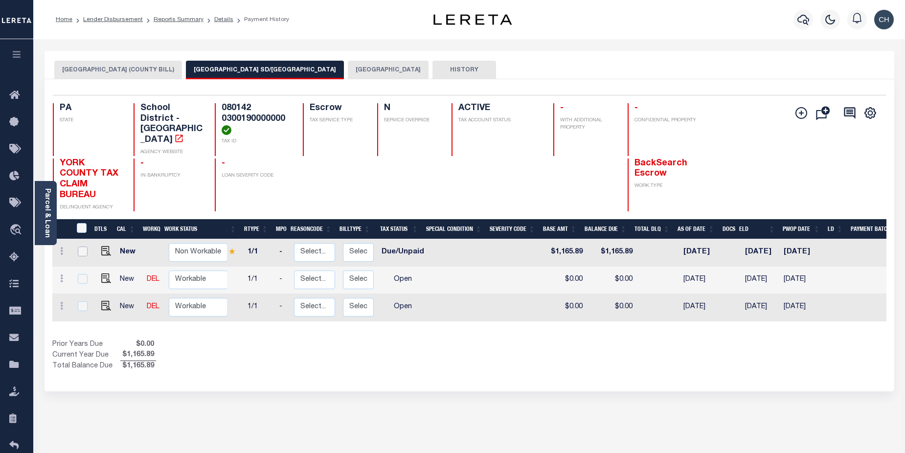
click at [85, 247] on input "checkbox" at bounding box center [83, 252] width 10 height 10
checkbox input "true"
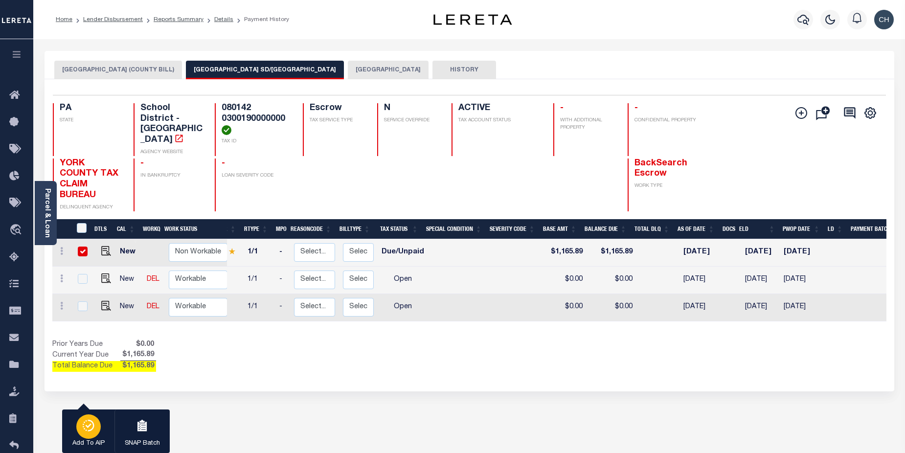
click at [88, 429] on icon "button" at bounding box center [89, 426] width 14 height 12
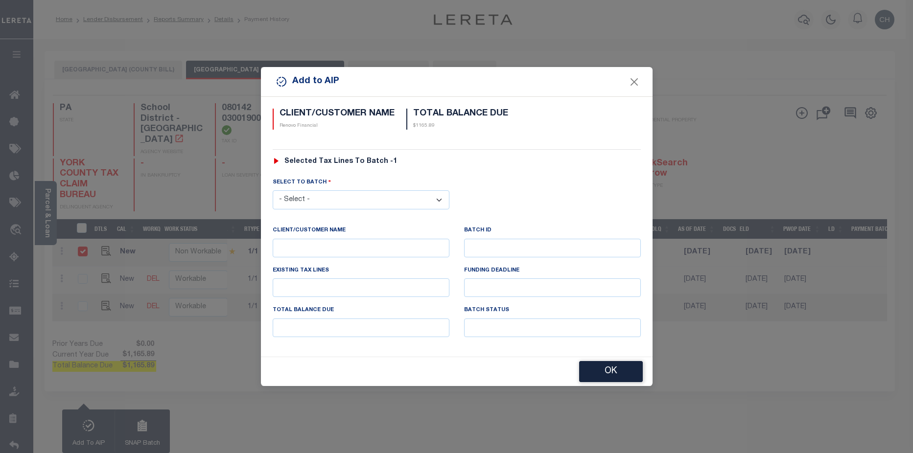
drag, startPoint x: 397, startPoint y: 200, endPoint x: 396, endPoint y: 205, distance: 5.4
click at [397, 200] on select "- Select - 42380 42965 43235 43299 43683 44436 44450 44938 45028 45180 45253 45…" at bounding box center [361, 199] width 177 height 19
select select "45752"
click at [273, 190] on select "- Select - 42380 42965 43235 43299 43683 44436 44450 44938 45028 45180 45253 45…" at bounding box center [361, 199] width 177 height 19
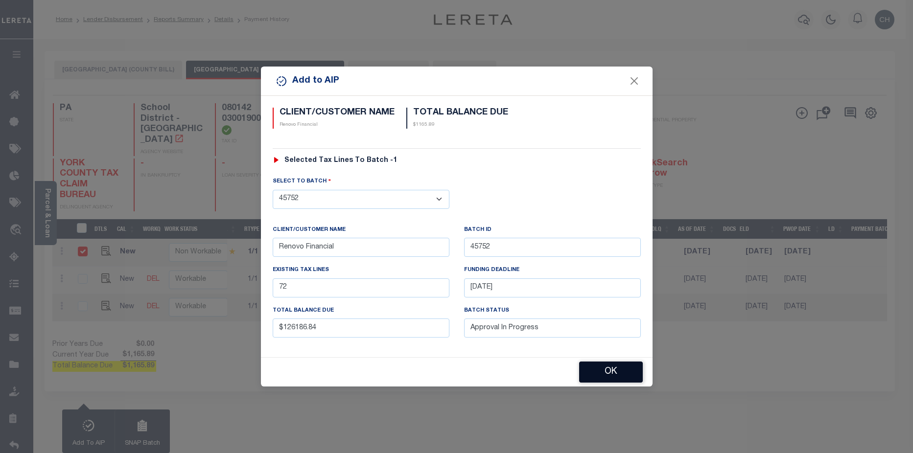
click at [636, 375] on button "OK" at bounding box center [611, 372] width 64 height 21
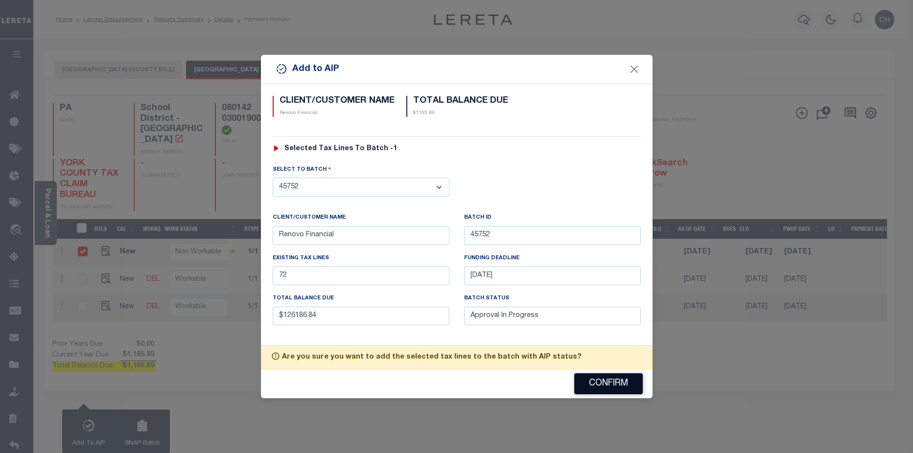
drag, startPoint x: 614, startPoint y: 387, endPoint x: 619, endPoint y: 384, distance: 6.0
click at [614, 386] on button "Confirm" at bounding box center [608, 383] width 69 height 21
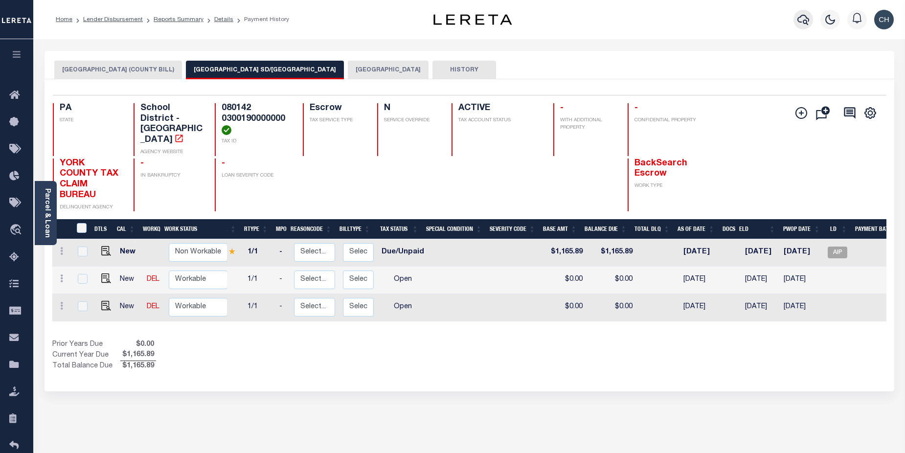
click at [806, 22] on icon "button" at bounding box center [804, 20] width 12 height 12
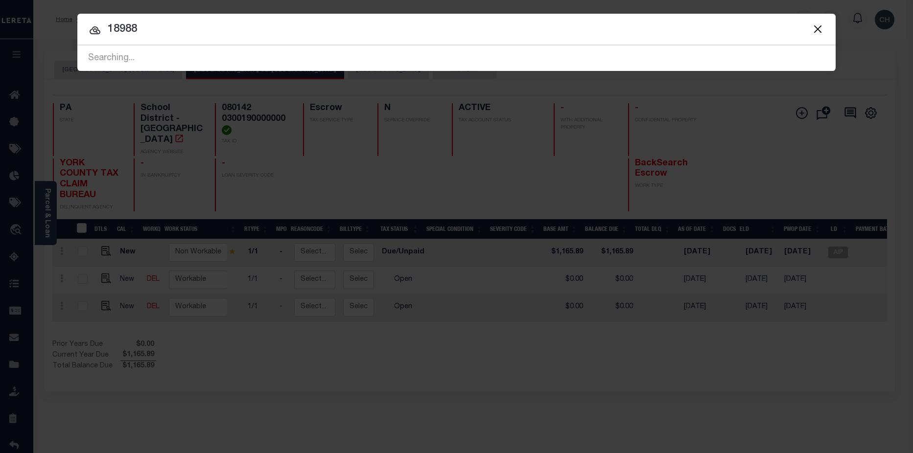
drag, startPoint x: 109, startPoint y: 29, endPoint x: 185, endPoint y: 9, distance: 78.4
click at [165, 18] on div "Include Loans TBM Customers Borrowers Payments (Lender Non-Disb) Payments (Lend…" at bounding box center [456, 42] width 758 height 57
type input "17988"
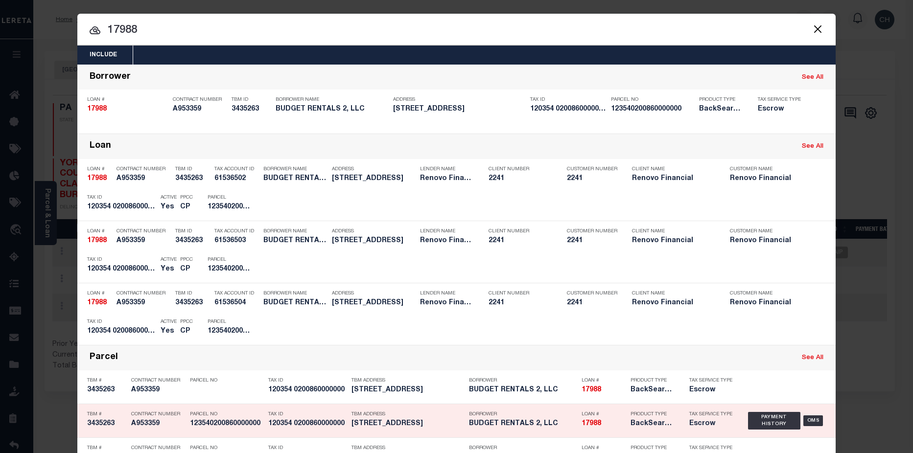
click at [369, 430] on div "TBM Address 675 Chestnut Street York, PA 17403" at bounding box center [407, 421] width 113 height 28
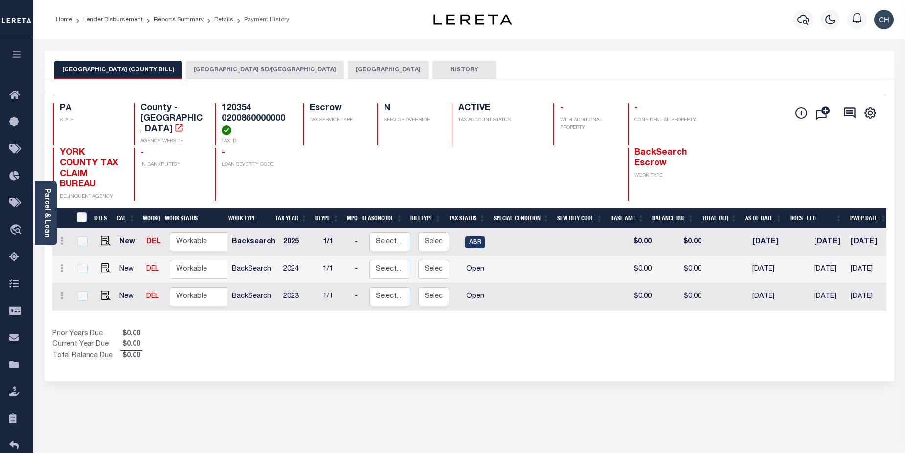
click at [200, 75] on button "[GEOGRAPHIC_DATA] SD/[GEOGRAPHIC_DATA]" at bounding box center [265, 70] width 158 height 19
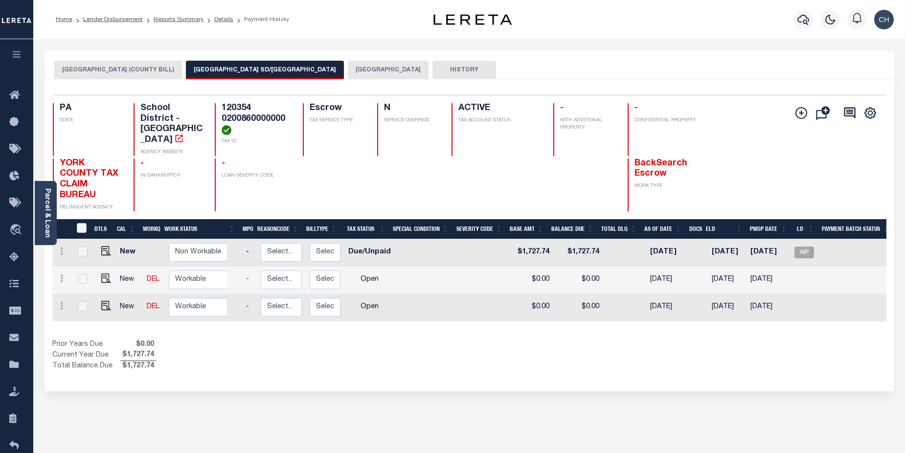
scroll to position [0, 117]
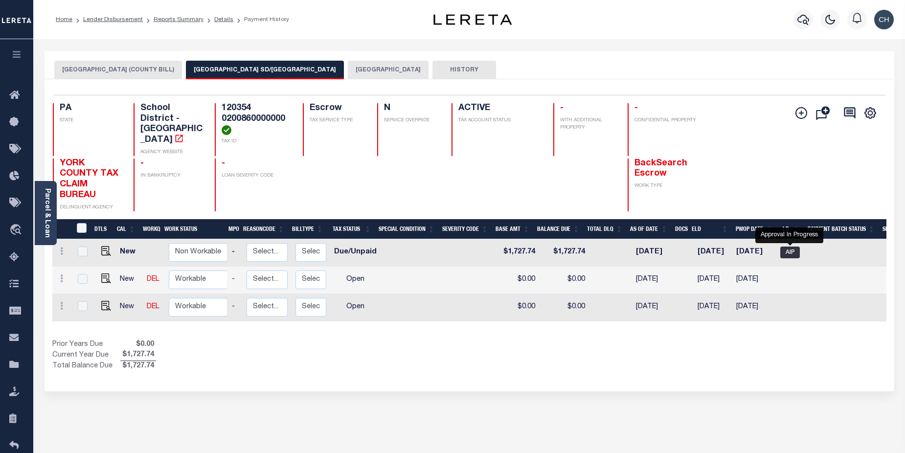
click at [791, 247] on span "AIP" at bounding box center [791, 253] width 20 height 12
checkbox input "true"
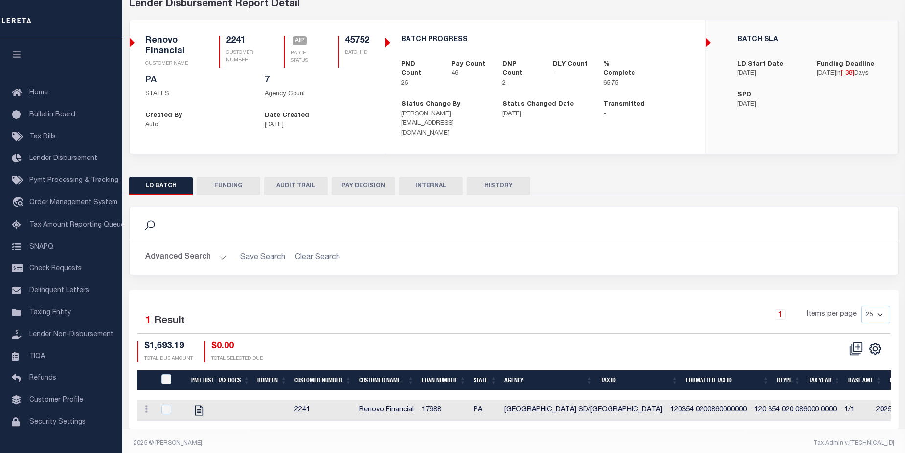
scroll to position [56, 0]
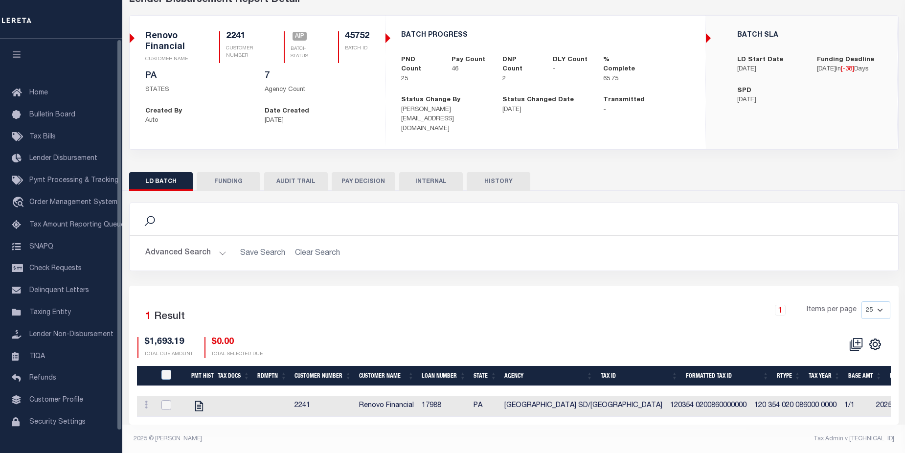
click at [169, 400] on input "checkbox" at bounding box center [167, 405] width 10 height 10
checkbox input "true"
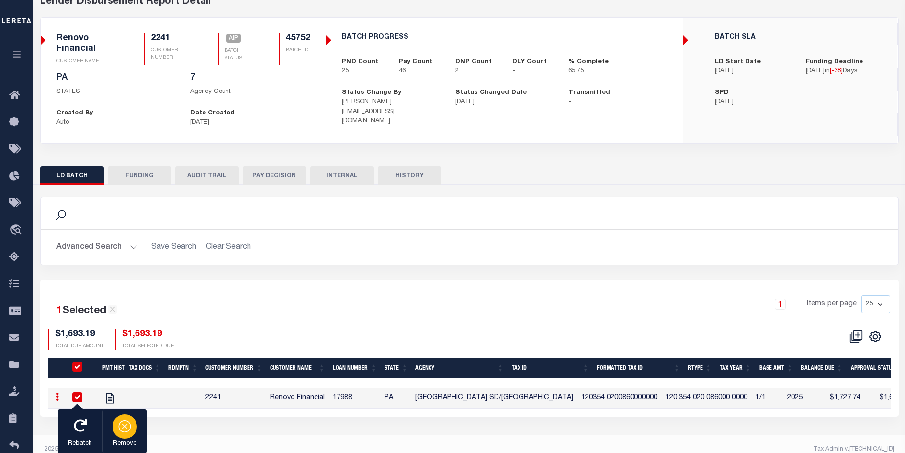
click at [134, 427] on div "button" at bounding box center [125, 427] width 24 height 24
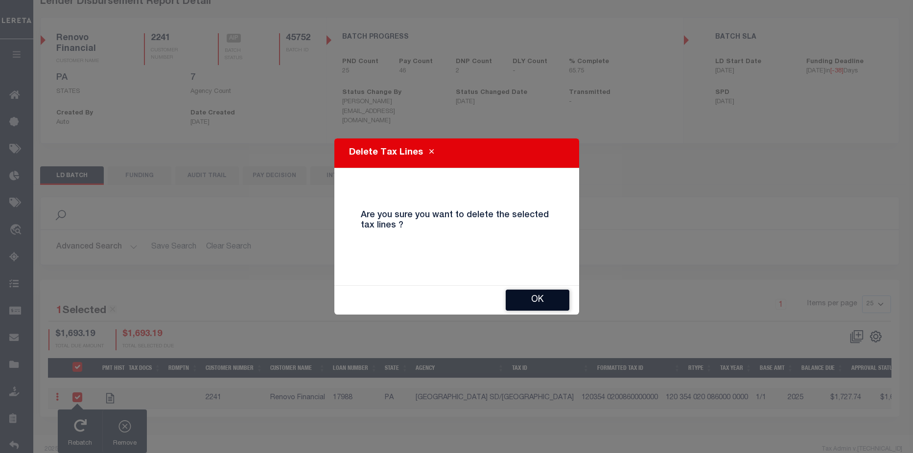
click at [544, 301] on button "OK" at bounding box center [538, 300] width 64 height 21
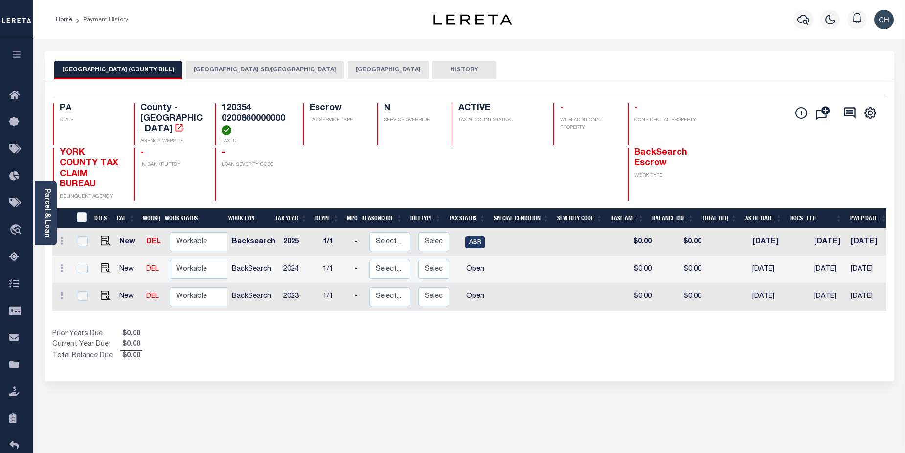
click at [189, 63] on button "YORK CITY SD/YORK CITY" at bounding box center [265, 70] width 158 height 19
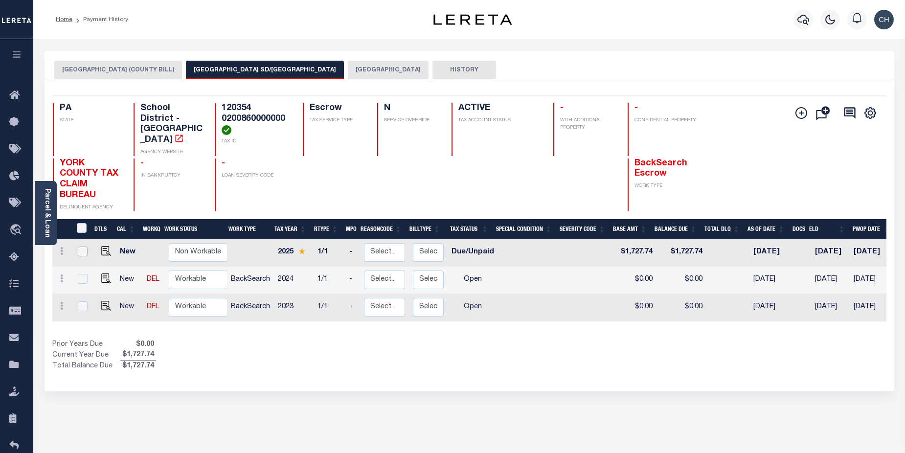
click at [83, 247] on input "checkbox" at bounding box center [83, 252] width 10 height 10
checkbox input "true"
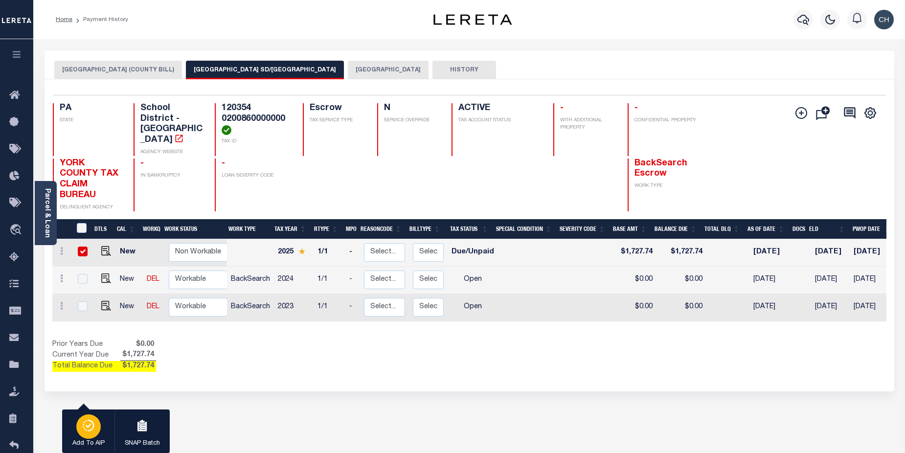
click at [84, 431] on icon "button" at bounding box center [89, 426] width 14 height 12
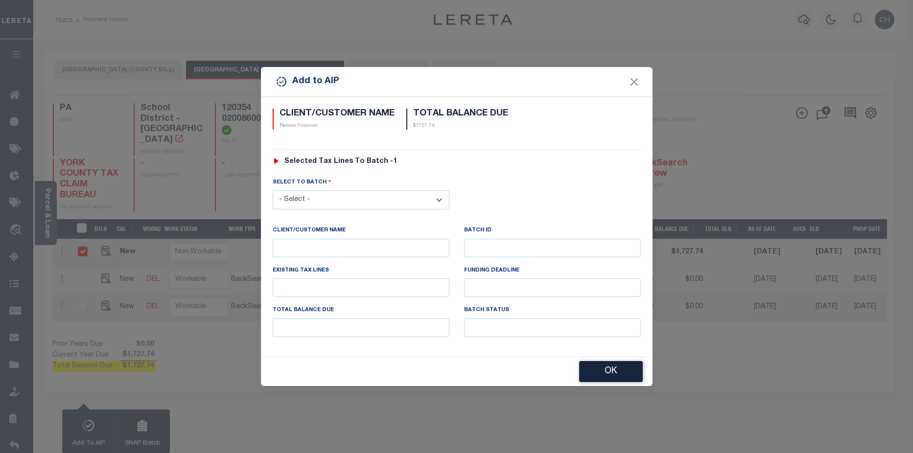
click at [343, 199] on select "- Select - 42380 42965 43235 43299 43683 44436 44450 44938 45028 45180 45253 45…" at bounding box center [361, 199] width 177 height 19
select select "45752"
click at [273, 190] on select "- Select - 42380 42965 43235 43299 43683 44436 44450 44938 45028 45180 45253 45…" at bounding box center [361, 199] width 177 height 19
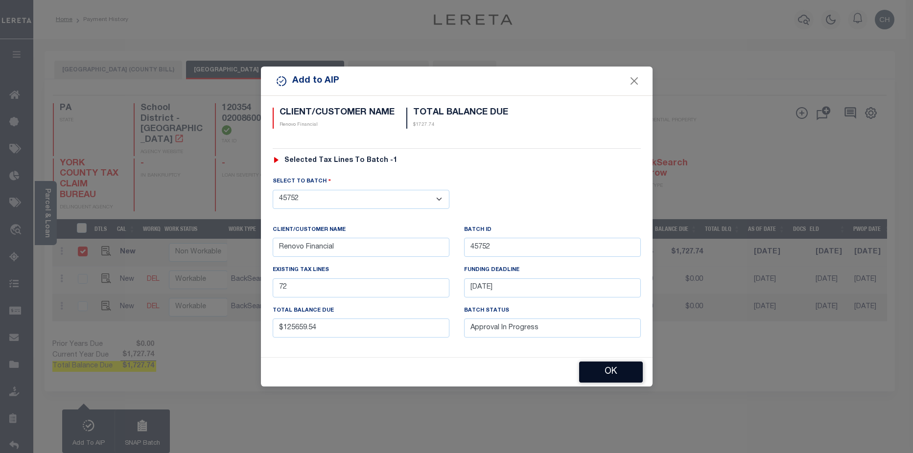
click at [616, 372] on button "OK" at bounding box center [611, 372] width 64 height 21
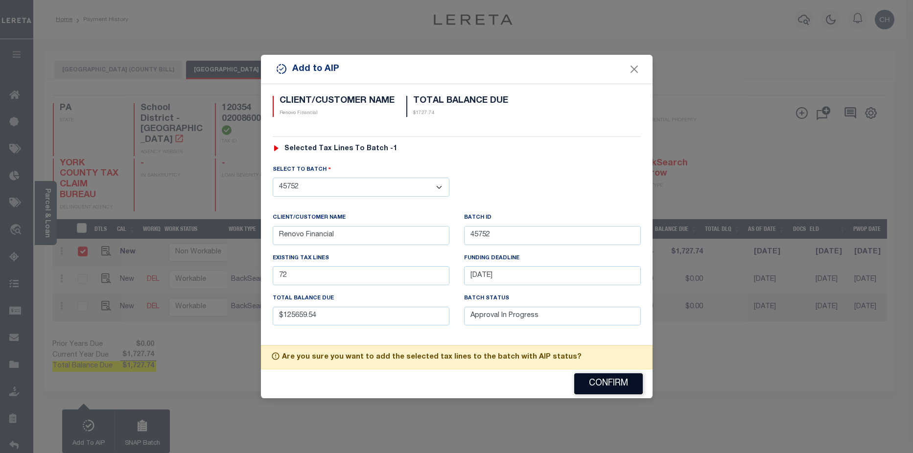
click at [634, 386] on button "Confirm" at bounding box center [608, 383] width 69 height 21
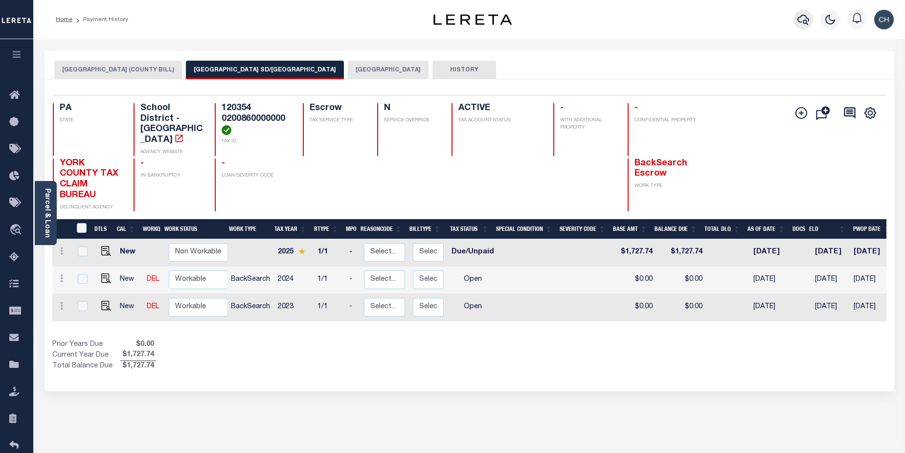
click at [807, 19] on icon "button" at bounding box center [804, 20] width 12 height 12
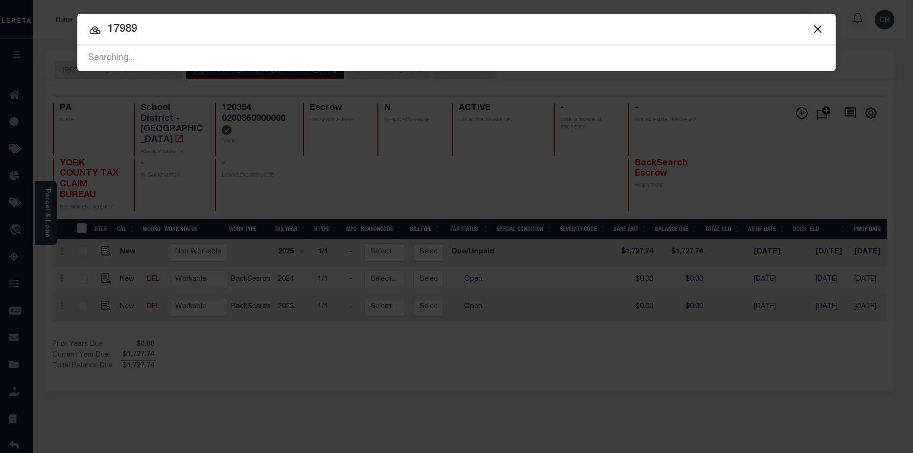
type input "17989"
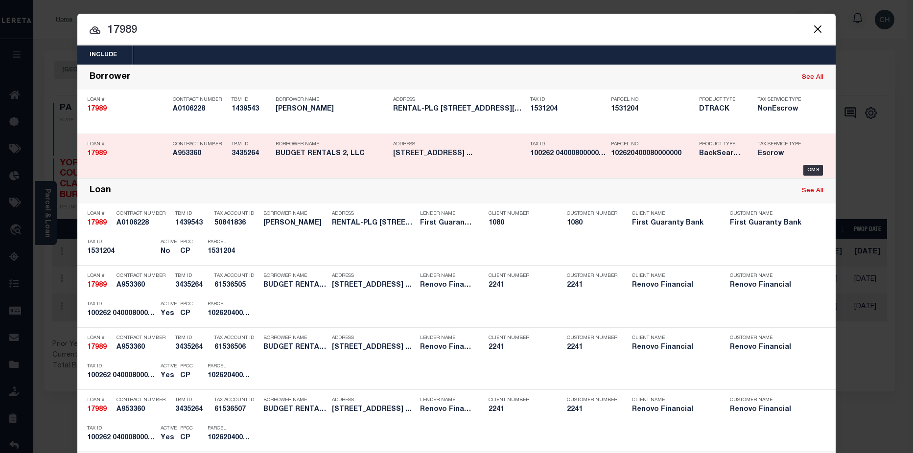
click at [604, 158] on div "Parcel No 102620400080000000" at bounding box center [648, 151] width 88 height 28
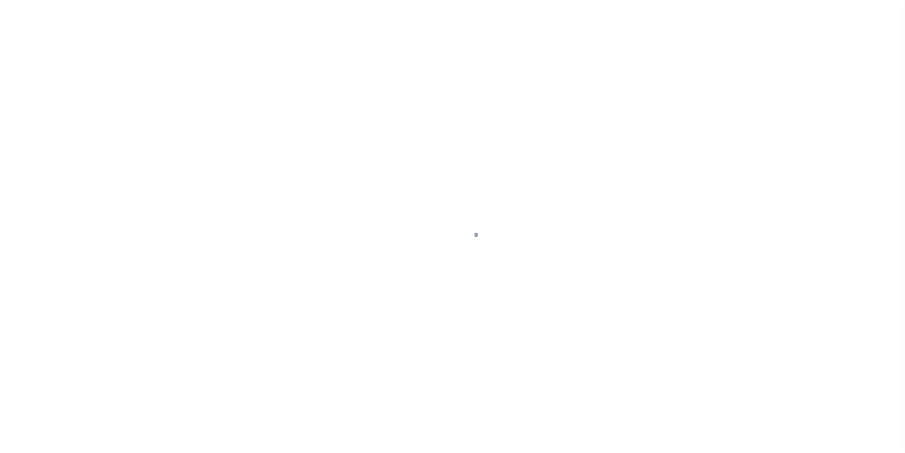
select select "10"
select select "Escrow"
type input "[STREET_ADDRESS]"
select select
type input "[GEOGRAPHIC_DATA], [GEOGRAPHIC_DATA] 17401"
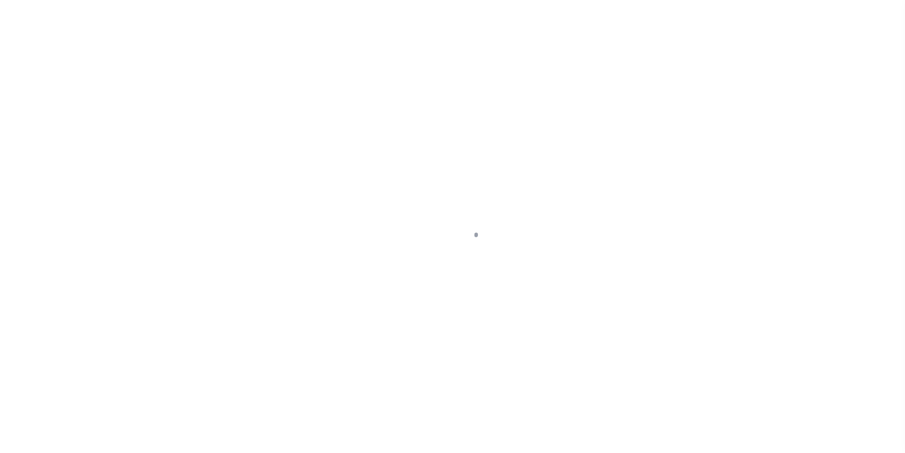
type input "a0kUS000009S2kr"
type input "PA"
select select
type textarea "LEGAL REQUIRED"
select select "25066"
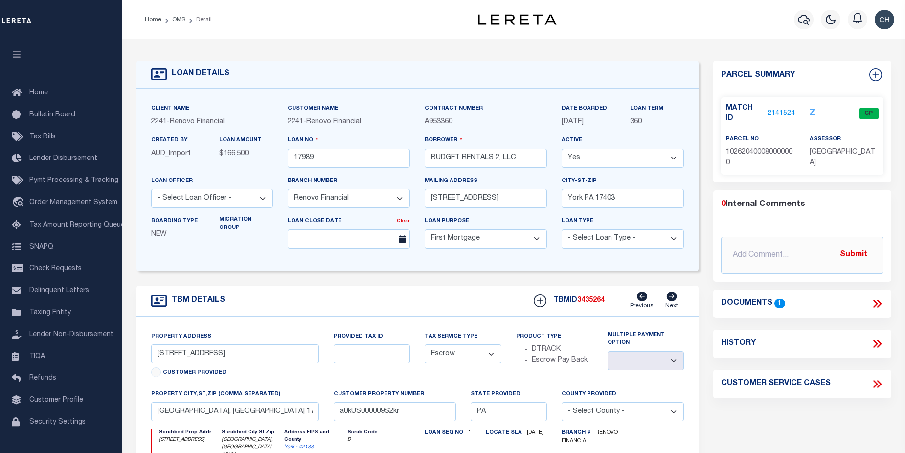
click at [785, 111] on link "2141524" at bounding box center [781, 114] width 27 height 10
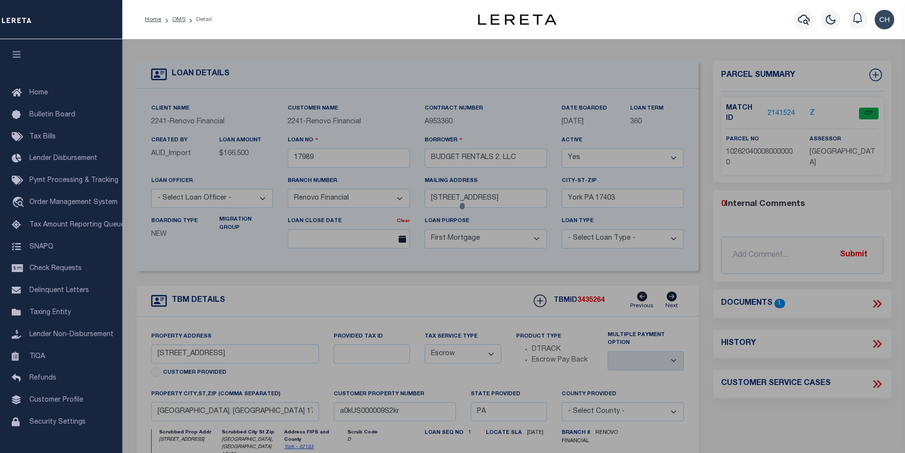
checkbox input "false"
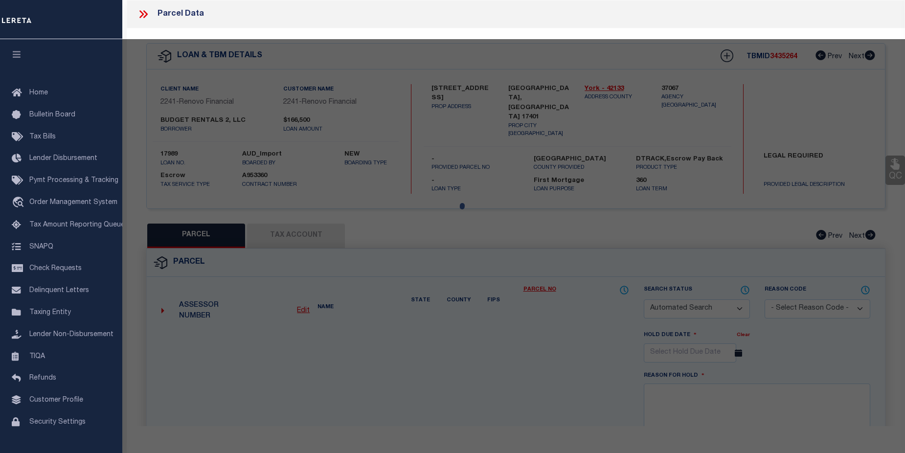
select select "CP"
type input "BUDGET RENTALS 2 LLC"
select select
type input "629 S DUKE ST"
type input "[GEOGRAPHIC_DATA], [GEOGRAPHIC_DATA] 17401"
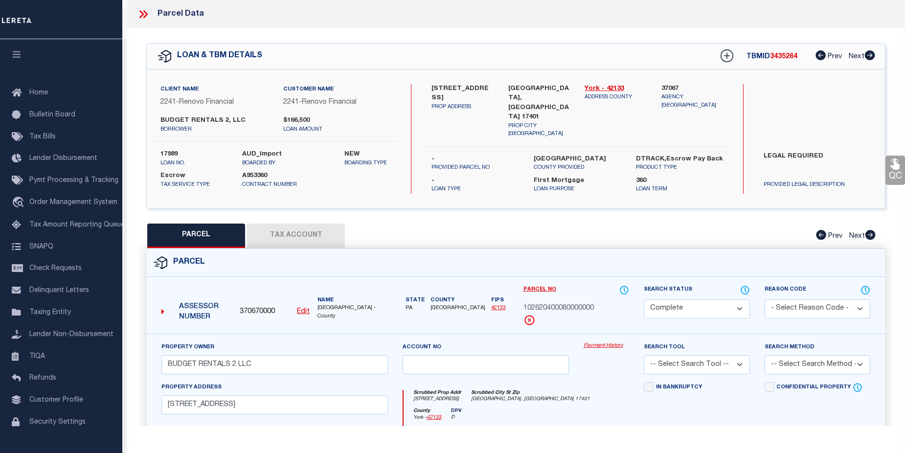
click at [603, 343] on link "Payment History" at bounding box center [607, 346] width 46 height 8
click at [611, 343] on link "Payment History" at bounding box center [607, 346] width 46 height 8
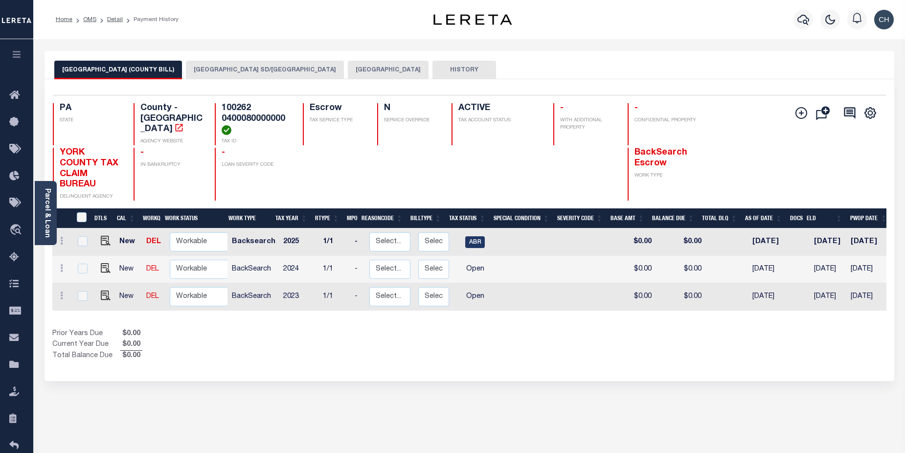
click at [182, 79] on div "YORK CITY (COUNTY BILL) YORK CITY SD/YORK CITY YORK CITY HISTORY Selected 3 Res…" at bounding box center [470, 216] width 850 height 330
click at [201, 61] on button "[GEOGRAPHIC_DATA] SD/[GEOGRAPHIC_DATA]" at bounding box center [265, 70] width 158 height 19
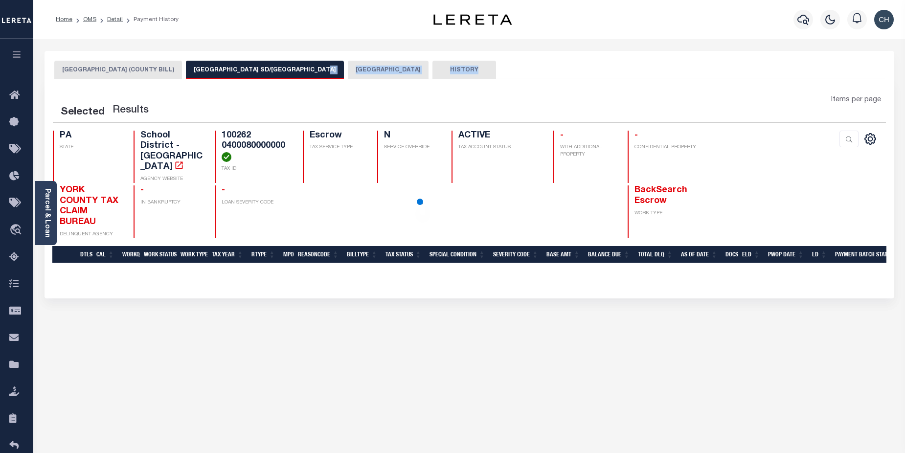
click at [210, 73] on button "[GEOGRAPHIC_DATA] SD/[GEOGRAPHIC_DATA]" at bounding box center [265, 70] width 158 height 19
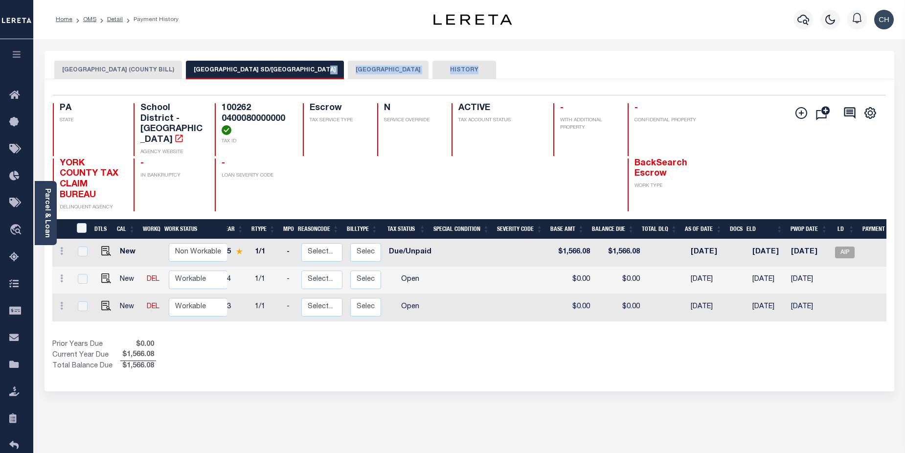
scroll to position [0, 139]
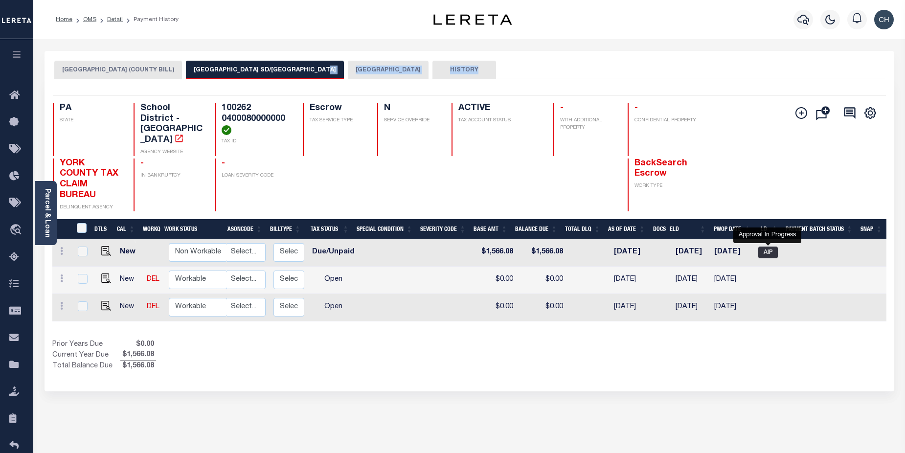
click at [769, 247] on span "AIP" at bounding box center [769, 253] width 20 height 12
checkbox input "true"
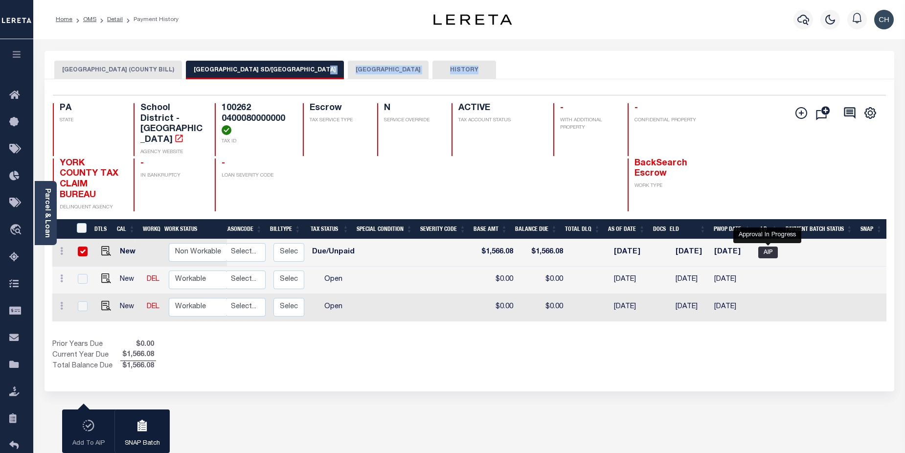
click at [769, 247] on span "AIP" at bounding box center [769, 253] width 20 height 12
checkbox input "false"
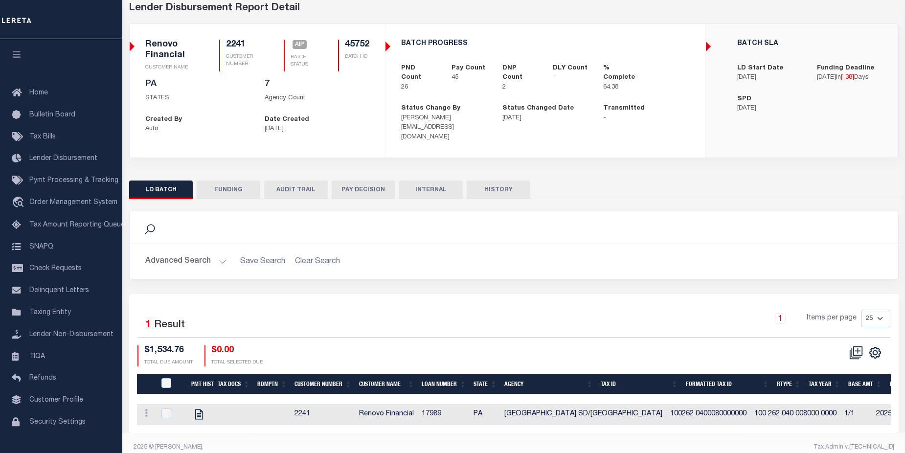
scroll to position [54, 0]
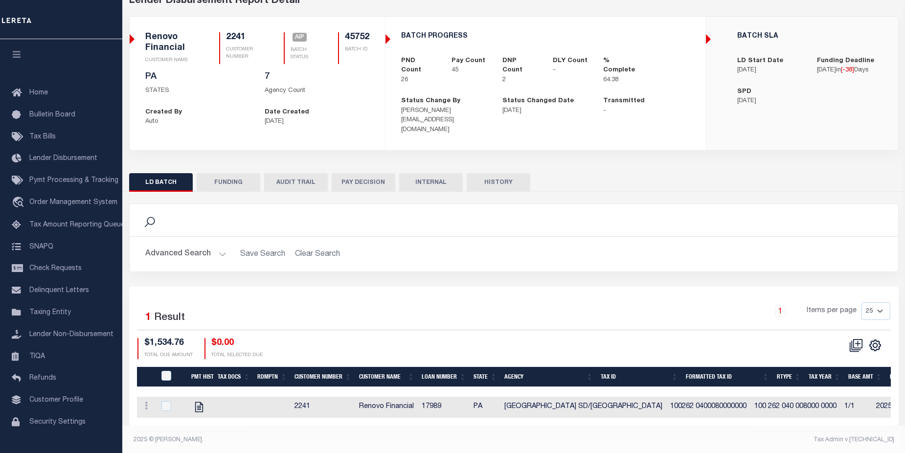
scroll to position [56, 0]
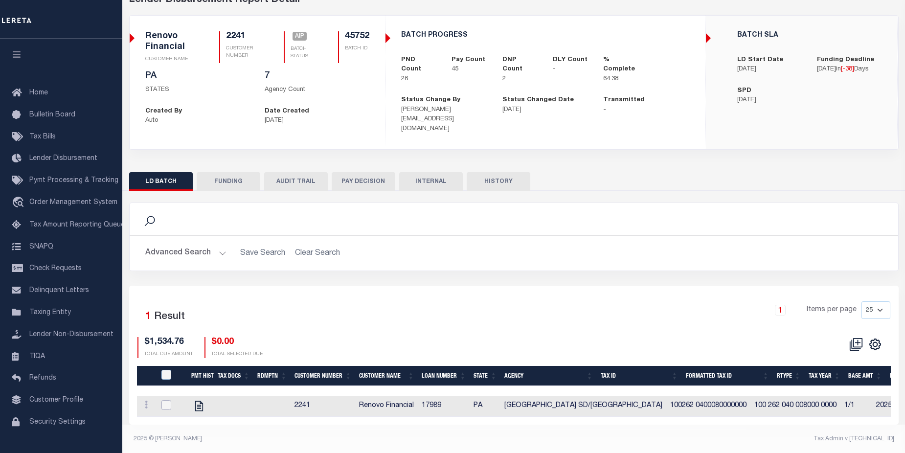
click at [170, 400] on input "checkbox" at bounding box center [167, 405] width 10 height 10
checkbox input "true"
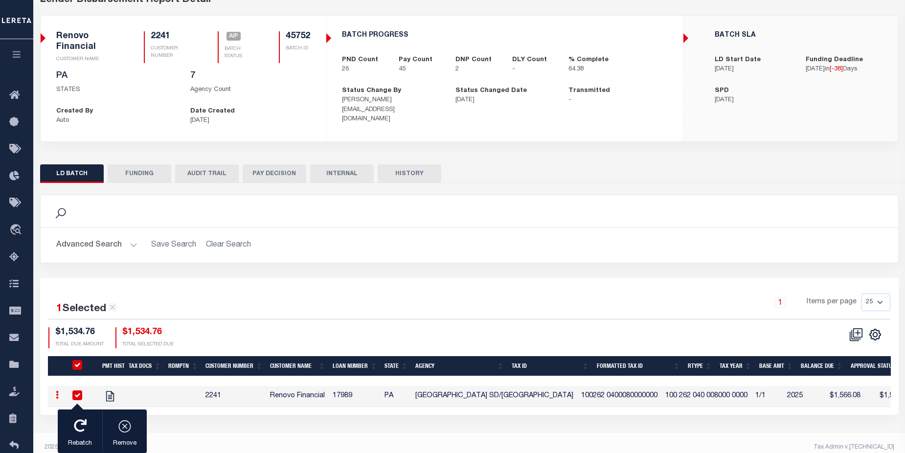
scroll to position [54, 0]
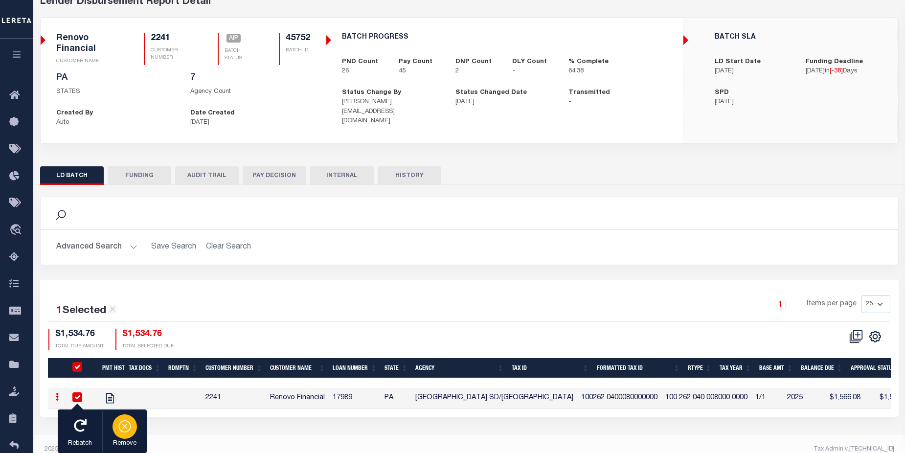
click at [129, 439] on p "Remove" at bounding box center [125, 444] width 24 height 10
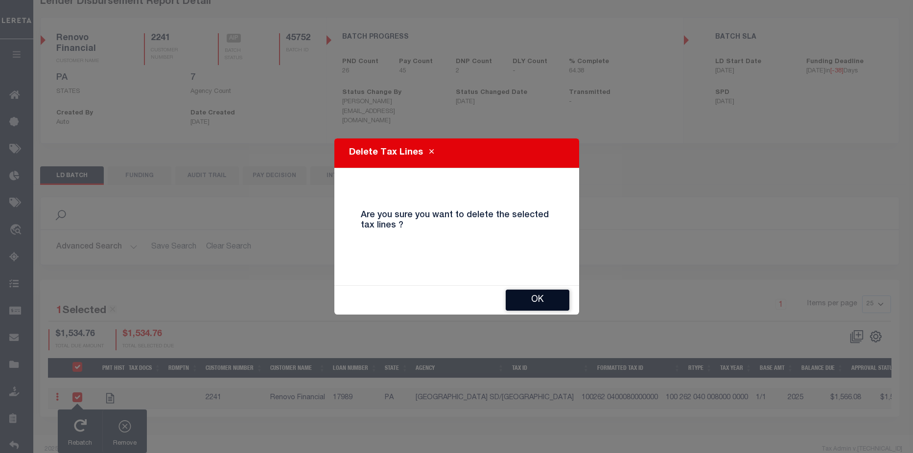
click at [555, 302] on button "OK" at bounding box center [538, 300] width 64 height 21
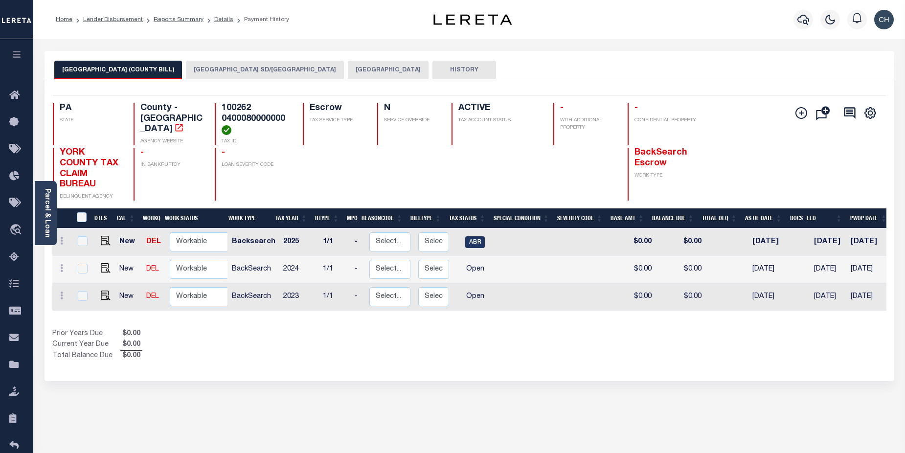
click at [193, 70] on button "[GEOGRAPHIC_DATA] SD/[GEOGRAPHIC_DATA]" at bounding box center [265, 70] width 158 height 19
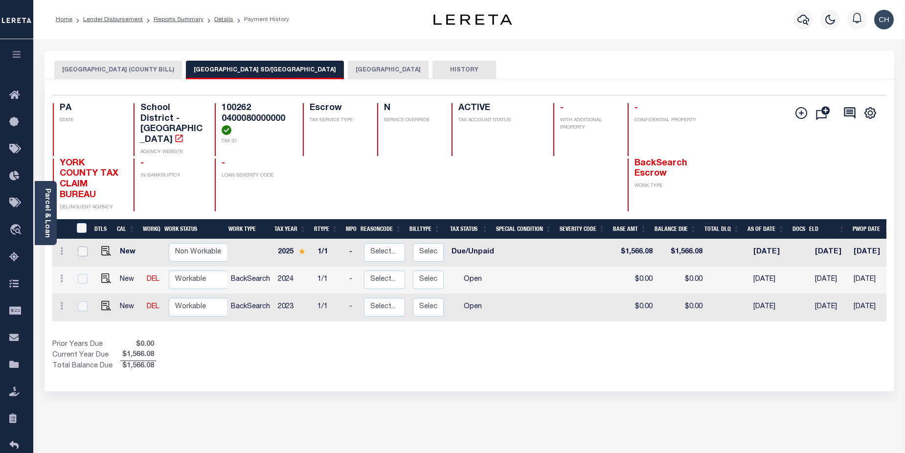
click at [83, 247] on input "checkbox" at bounding box center [83, 252] width 10 height 10
checkbox input "true"
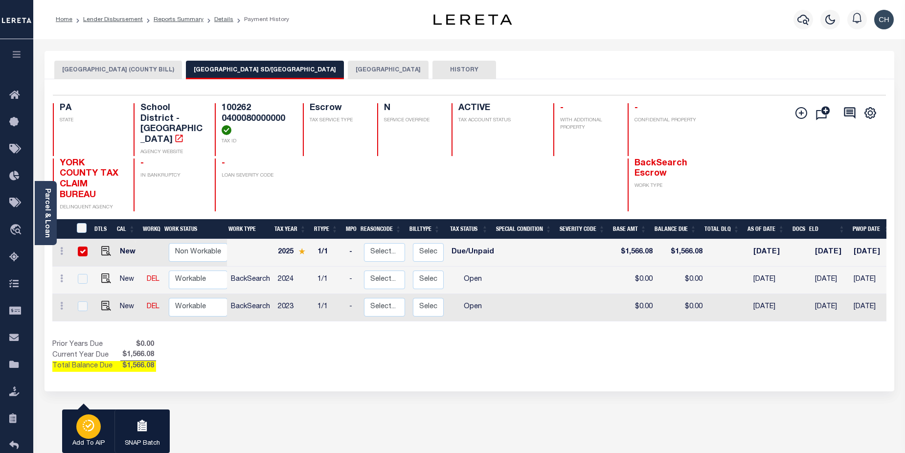
click at [81, 430] on div "button" at bounding box center [88, 427] width 24 height 24
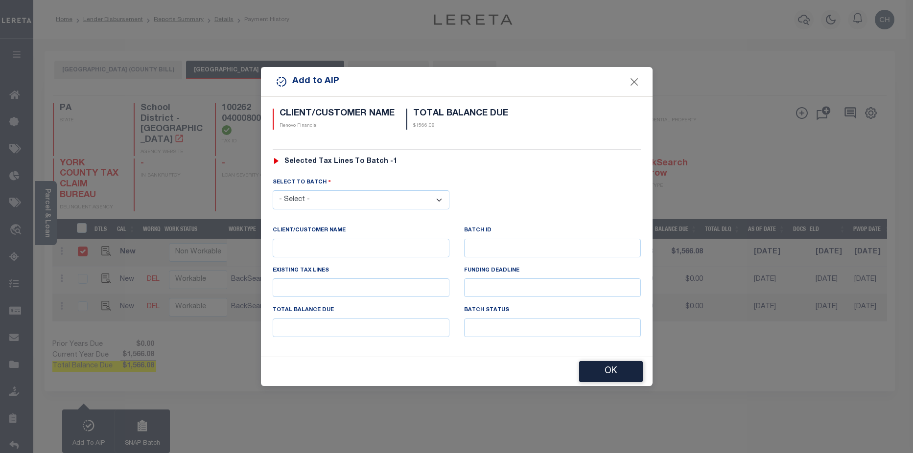
click at [366, 201] on select "- Select - 42380 42965 43235 43299 43683 44436 44450 44938 45028 45180 45253 45…" at bounding box center [361, 199] width 177 height 19
select select "45752"
click at [273, 190] on select "- Select - 42380 42965 43235 43299 43683 44436 44450 44938 45028 45180 45253 45…" at bounding box center [361, 199] width 177 height 19
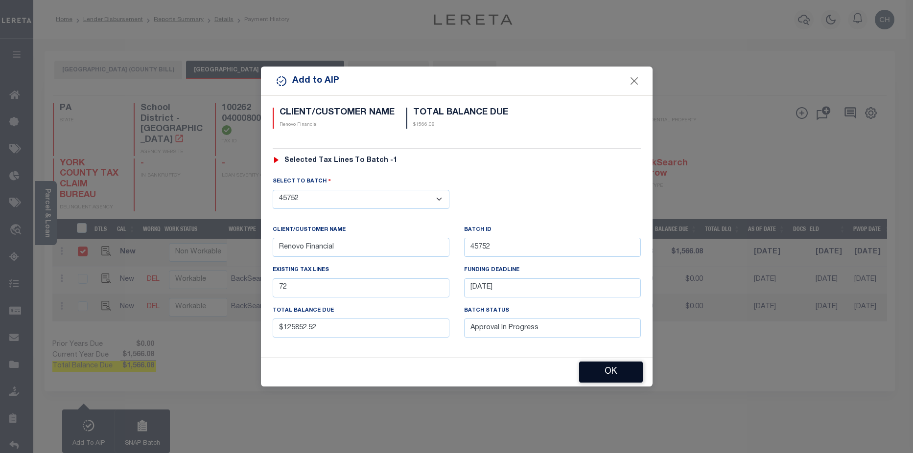
click at [600, 372] on button "OK" at bounding box center [611, 372] width 64 height 21
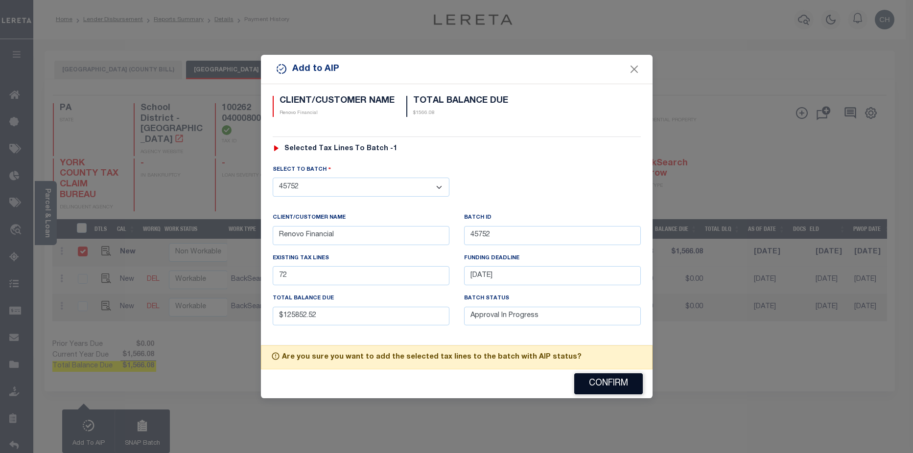
click at [617, 387] on button "Confirm" at bounding box center [608, 383] width 69 height 21
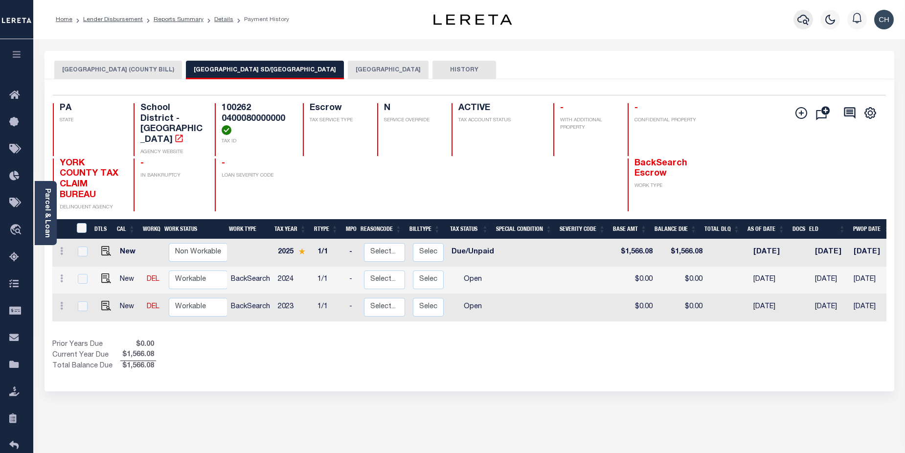
click at [804, 17] on icon "button" at bounding box center [804, 20] width 12 height 12
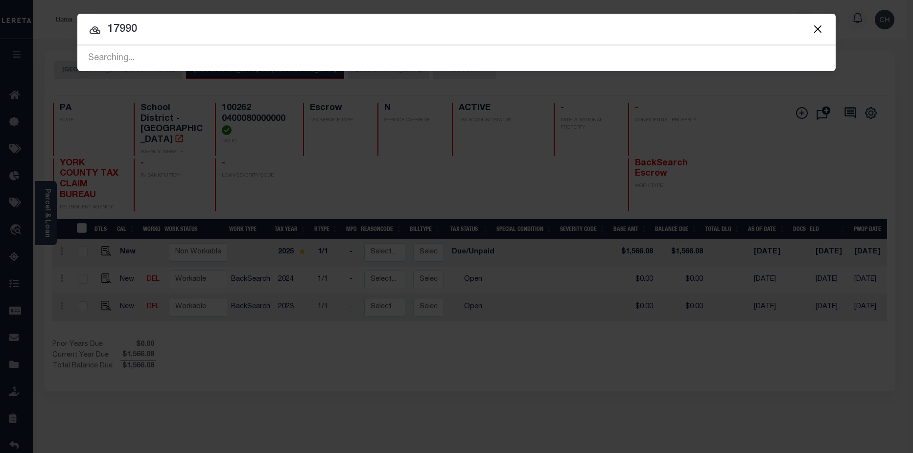
type input "17990"
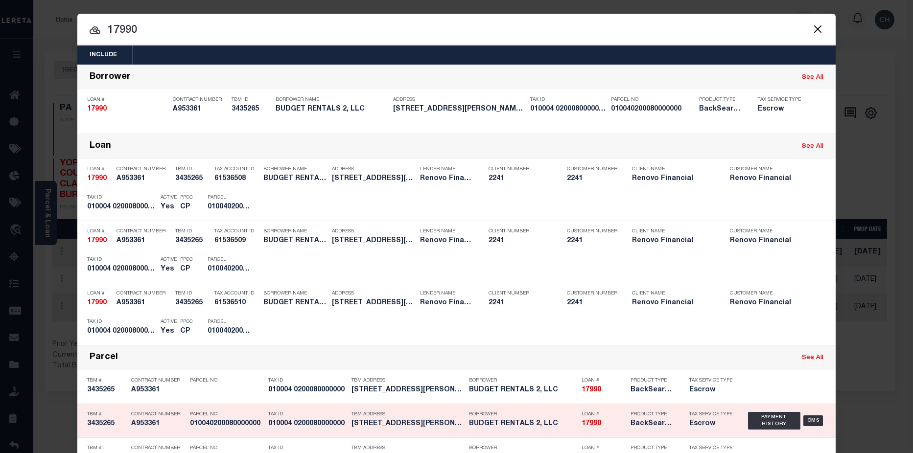
click at [645, 431] on div "Product Type BackSearch,Escrow" at bounding box center [652, 421] width 44 height 28
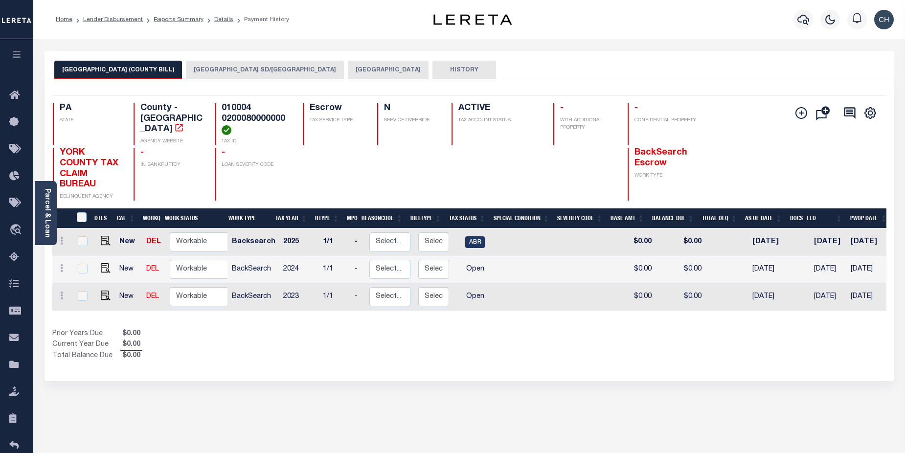
click at [223, 73] on button "[GEOGRAPHIC_DATA] SD/[GEOGRAPHIC_DATA]" at bounding box center [265, 70] width 158 height 19
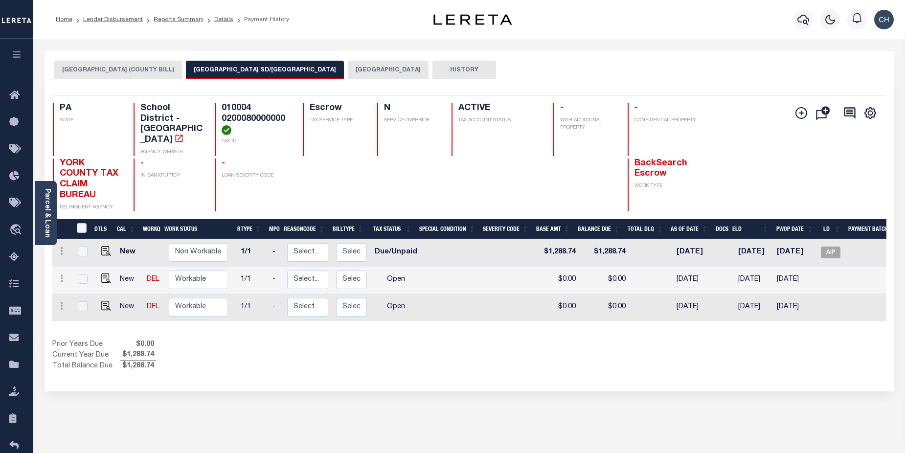
scroll to position [0, 117]
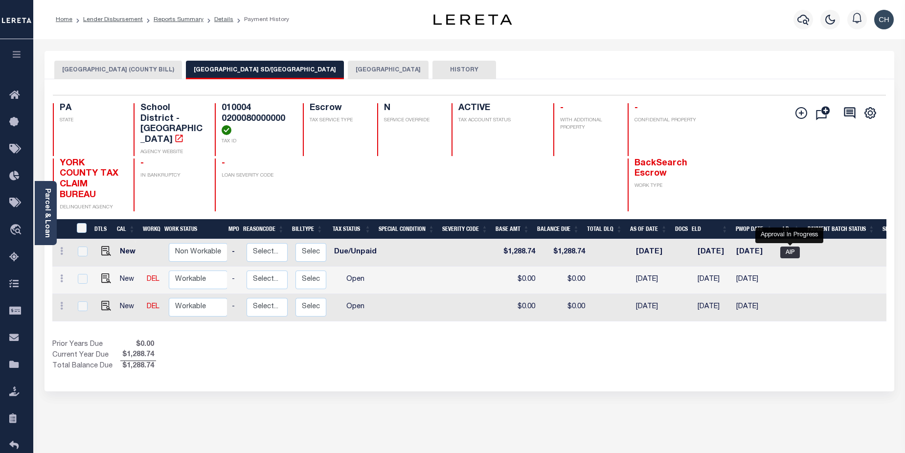
drag, startPoint x: 790, startPoint y: 245, endPoint x: 798, endPoint y: 249, distance: 9.0
click at [790, 247] on span "AIP" at bounding box center [791, 253] width 20 height 12
checkbox input "true"
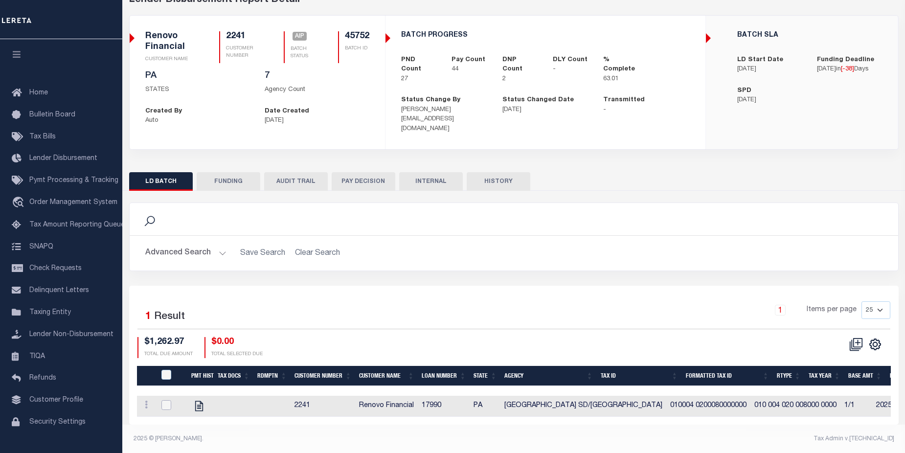
click at [169, 400] on input "checkbox" at bounding box center [167, 405] width 10 height 10
checkbox input "true"
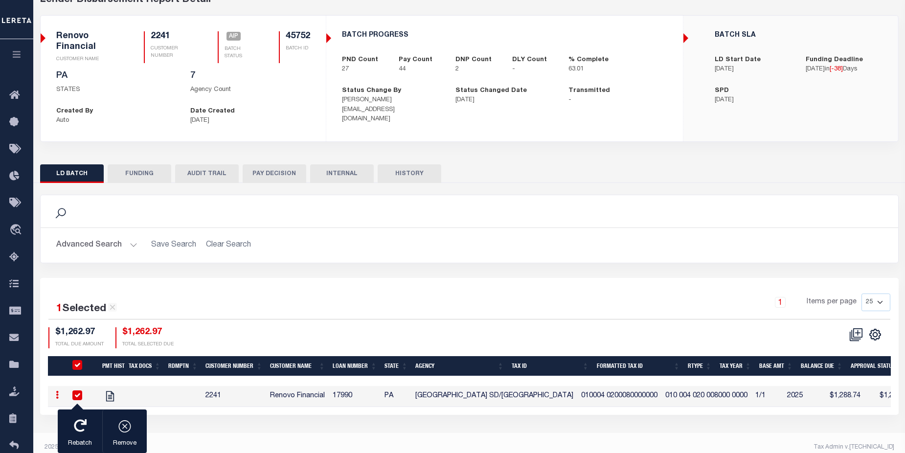
scroll to position [54, 0]
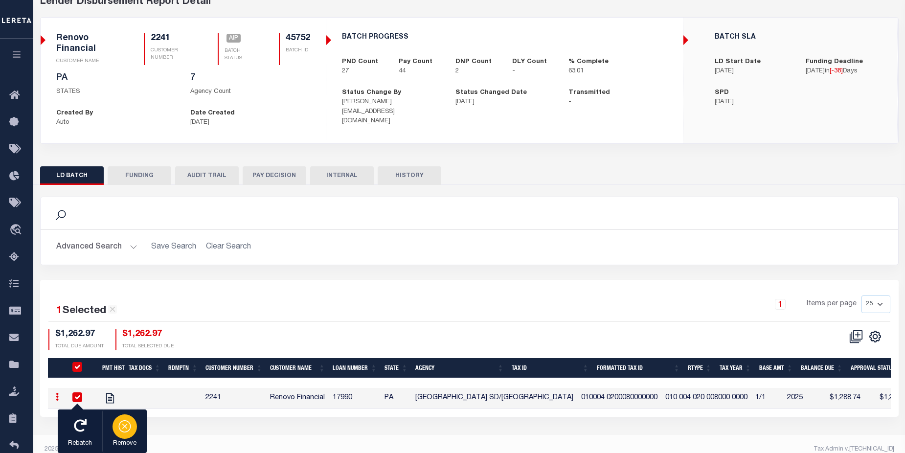
click at [122, 432] on icon "button" at bounding box center [125, 426] width 14 height 14
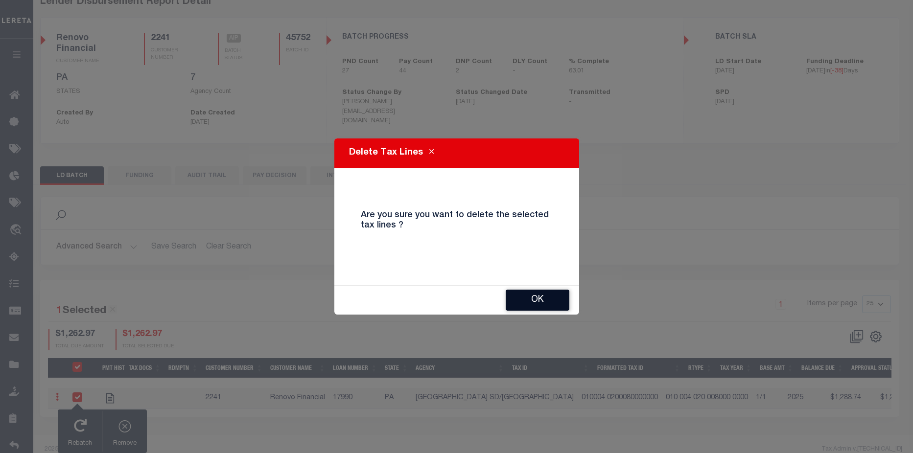
click at [540, 300] on button "OK" at bounding box center [538, 300] width 64 height 21
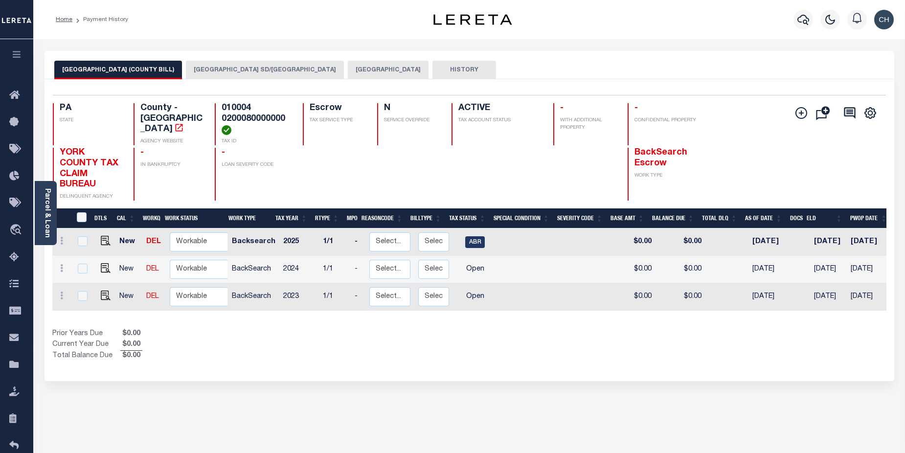
click at [193, 70] on button "[GEOGRAPHIC_DATA] SD/[GEOGRAPHIC_DATA]" at bounding box center [265, 70] width 158 height 19
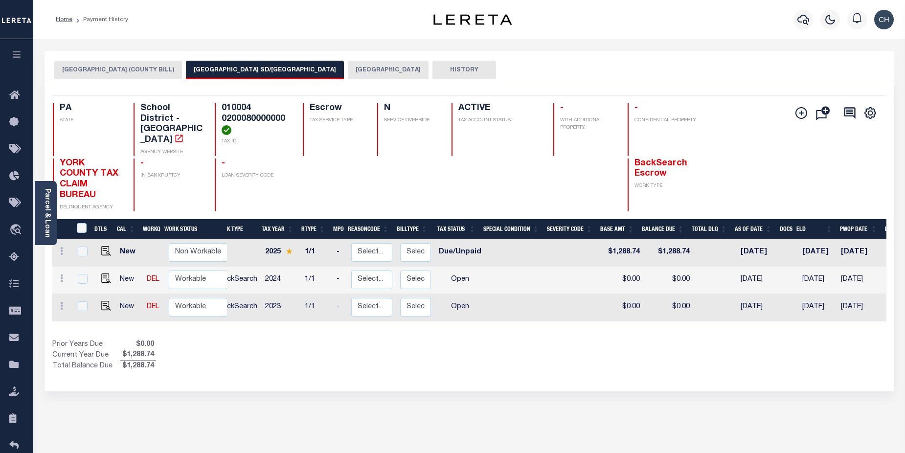
scroll to position [0, 22]
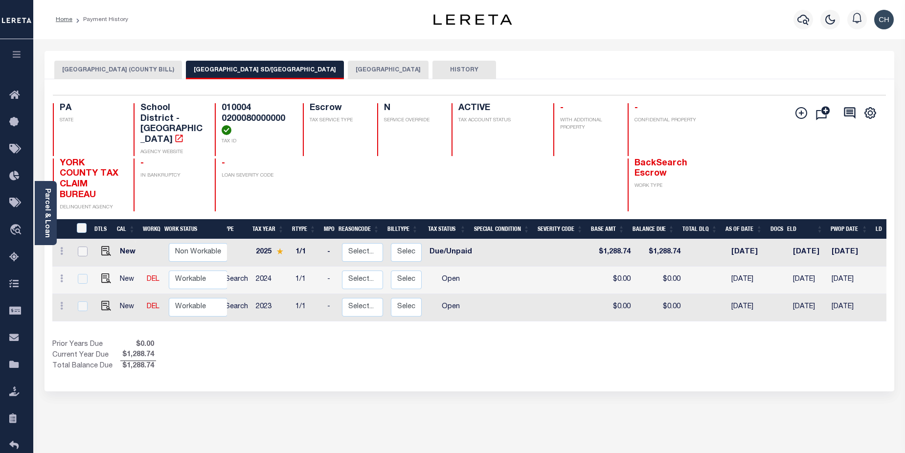
click at [83, 247] on input "checkbox" at bounding box center [83, 252] width 10 height 10
checkbox input "true"
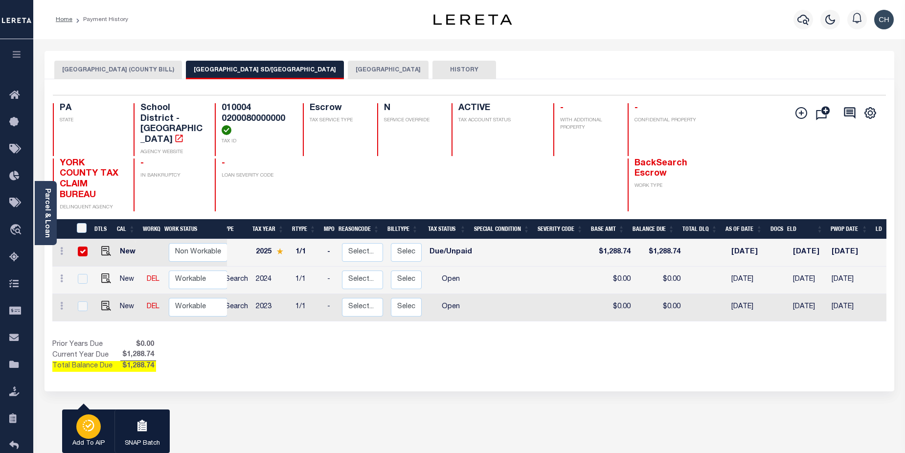
click at [90, 440] on p "Add To AIP" at bounding box center [88, 444] width 32 height 10
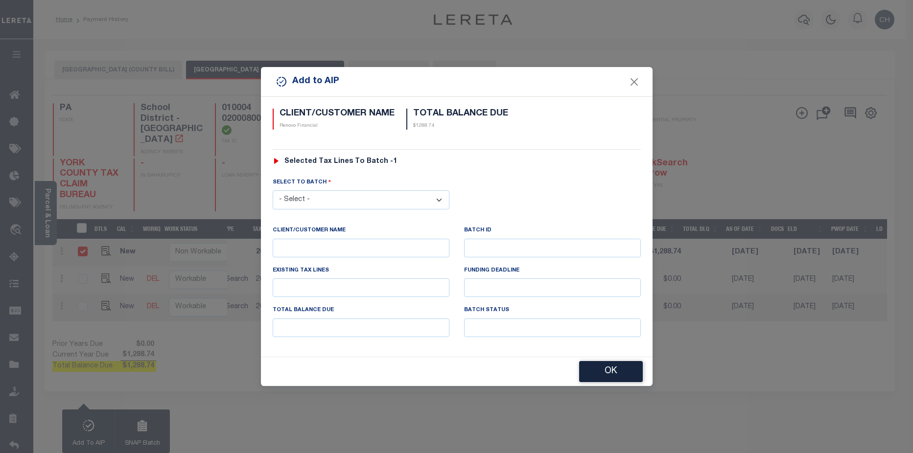
click at [382, 202] on select "- Select - 42380 42965 43235 43299 43683 44436 44450 44938 45028 45180 45253 45…" at bounding box center [361, 199] width 177 height 19
select select "45752"
click at [273, 190] on select "- Select - 42380 42965 43235 43299 43683 44436 44450 44938 45028 45180 45253 45…" at bounding box center [361, 199] width 177 height 19
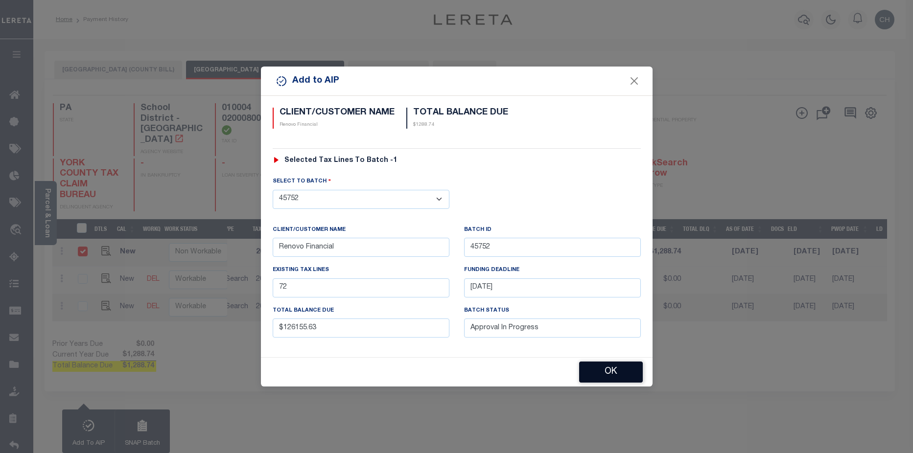
click at [598, 369] on button "OK" at bounding box center [611, 372] width 64 height 21
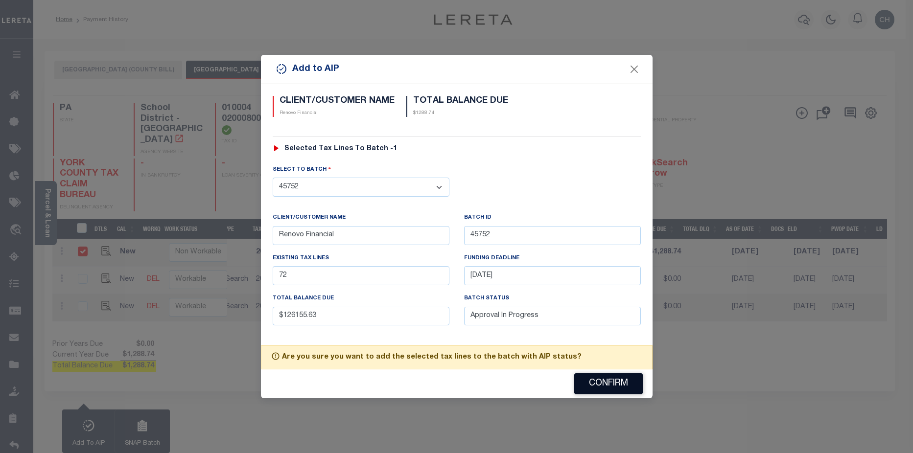
click at [603, 384] on button "Confirm" at bounding box center [608, 383] width 69 height 21
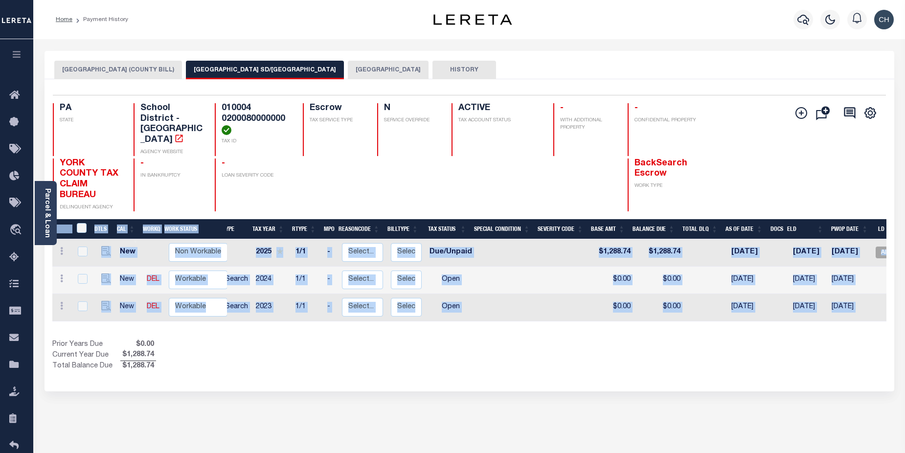
drag, startPoint x: 566, startPoint y: 319, endPoint x: 619, endPoint y: 321, distance: 52.9
click at [619, 321] on div "DTLS CAL WorkQ Work Status Work Type Tax Year RType MPO ReasonCode BillType Tax…" at bounding box center [469, 295] width 835 height 153
click at [805, 15] on icon "button" at bounding box center [804, 20] width 12 height 12
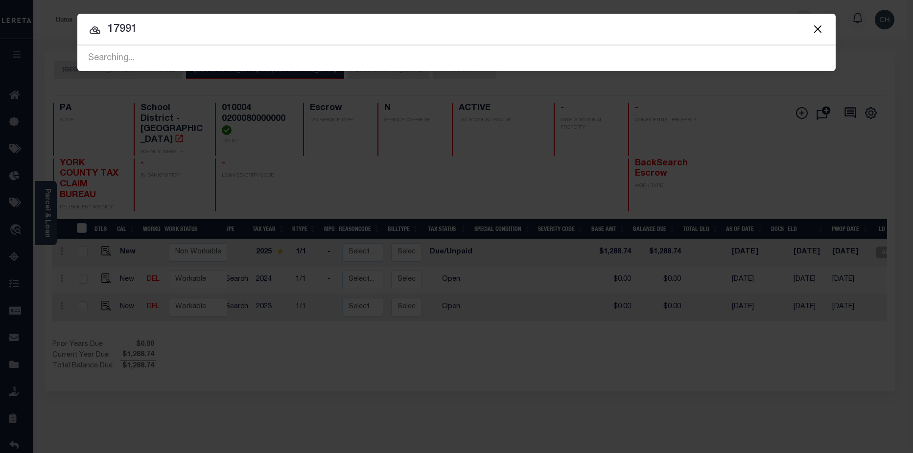
type input "17991"
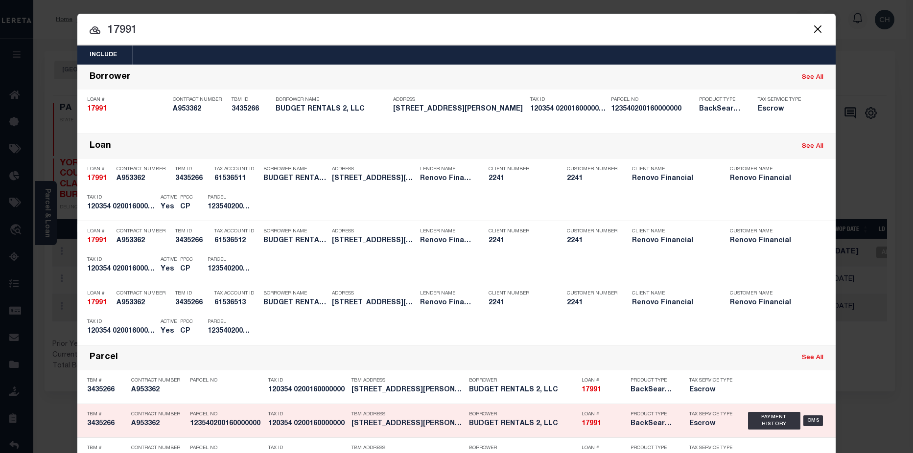
click at [451, 431] on div "TBM Address 655 Wallace Street York, PA 17403" at bounding box center [407, 421] width 113 height 28
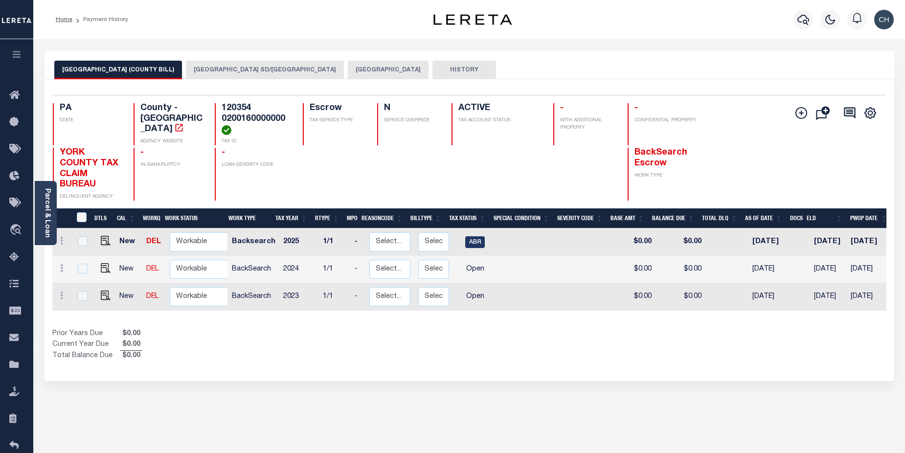
click at [200, 69] on button "[GEOGRAPHIC_DATA] SD/[GEOGRAPHIC_DATA]" at bounding box center [265, 70] width 158 height 19
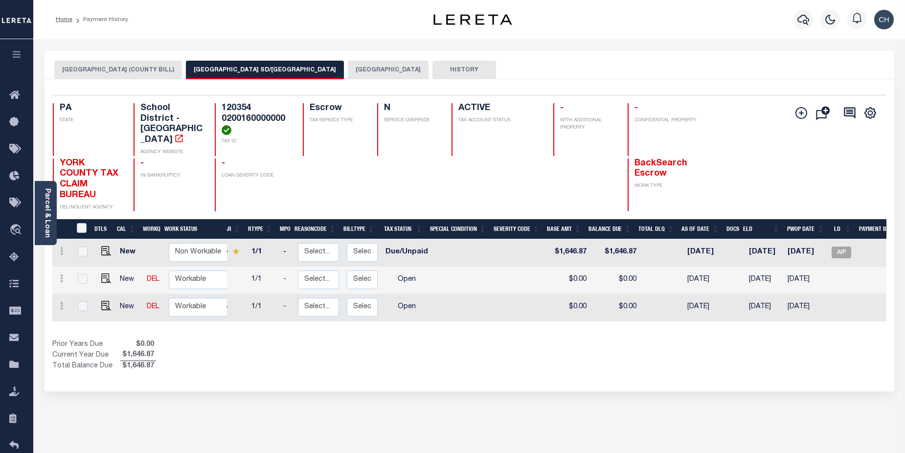
scroll to position [0, 81]
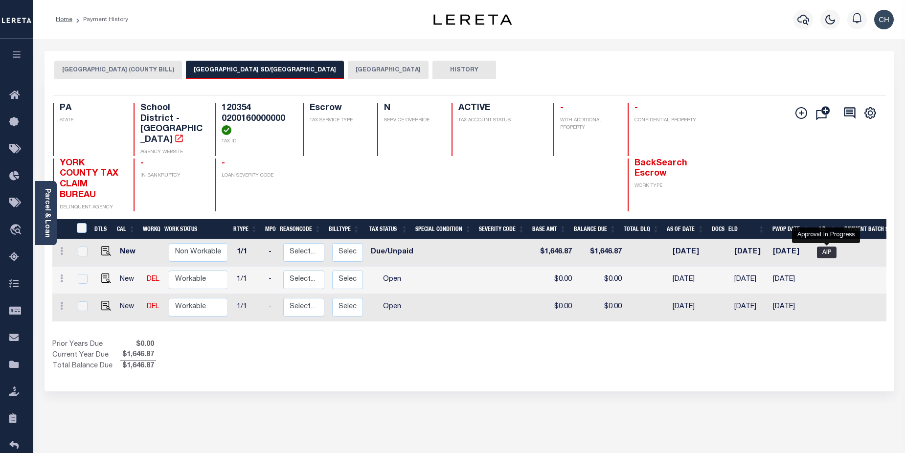
click at [828, 247] on span "AIP" at bounding box center [827, 253] width 20 height 12
checkbox input "true"
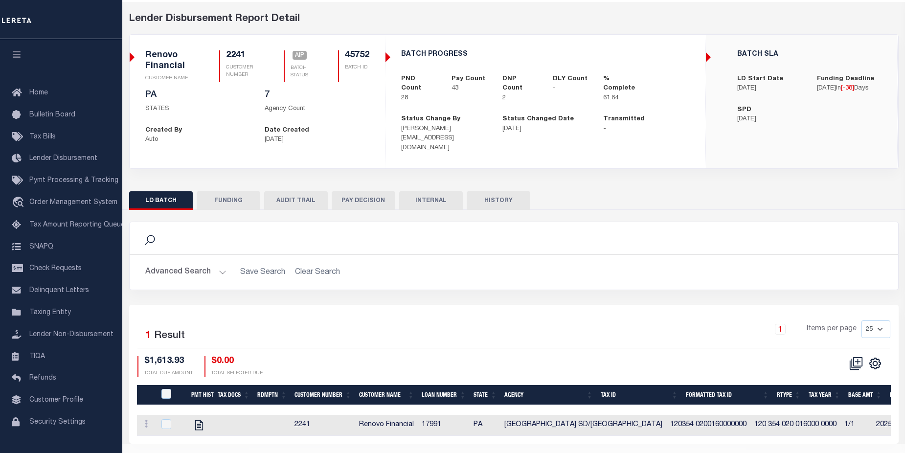
scroll to position [56, 0]
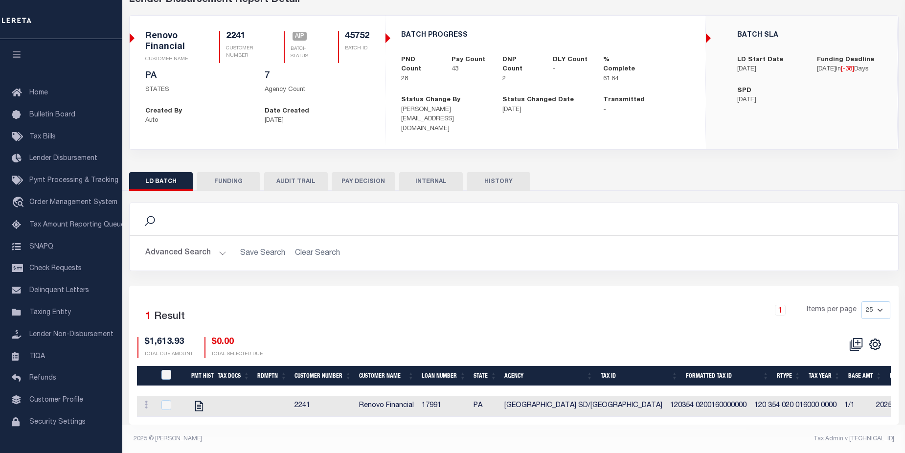
click at [532, 416] on div "Selected 1 Result 1 Items per page 25 50 100 200 $1,613.93 $0.00" at bounding box center [514, 355] width 770 height 139
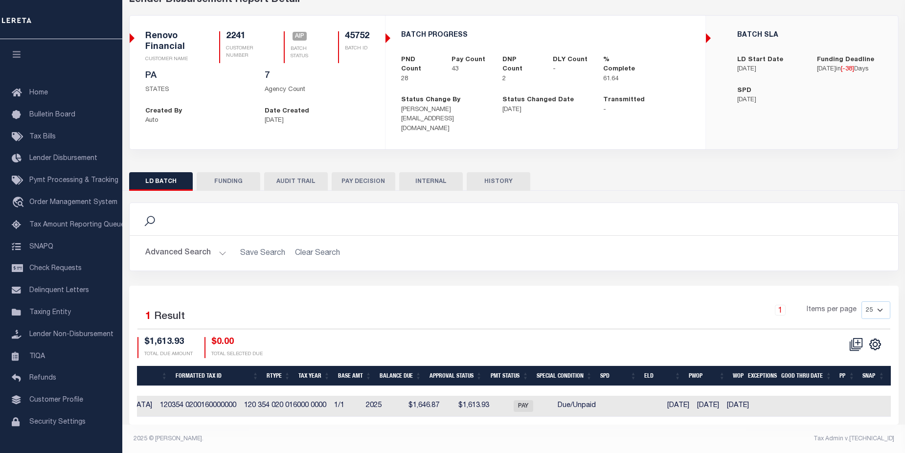
scroll to position [0, 544]
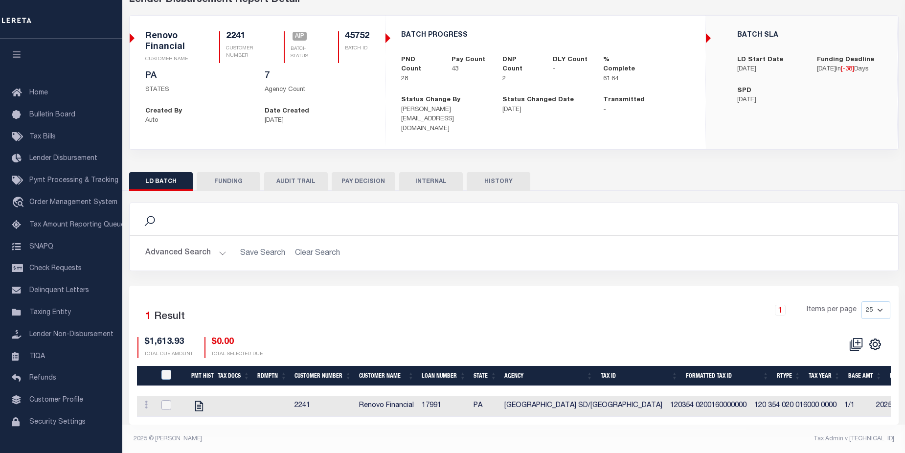
click at [166, 400] on input "checkbox" at bounding box center [167, 405] width 10 height 10
checkbox input "true"
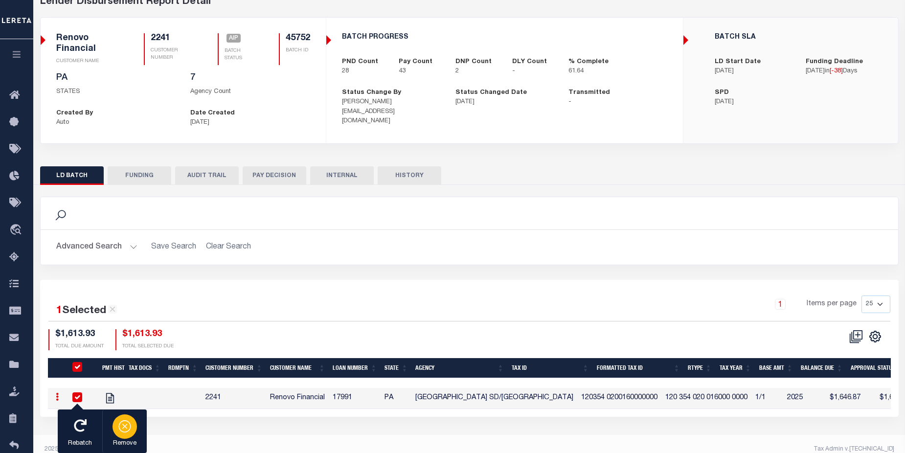
click at [130, 430] on icon "button" at bounding box center [125, 426] width 14 height 14
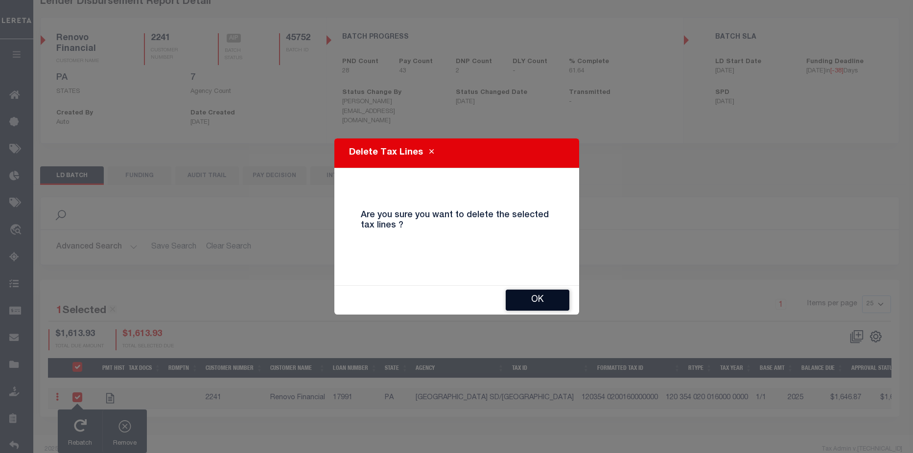
click at [542, 295] on button "OK" at bounding box center [538, 300] width 64 height 21
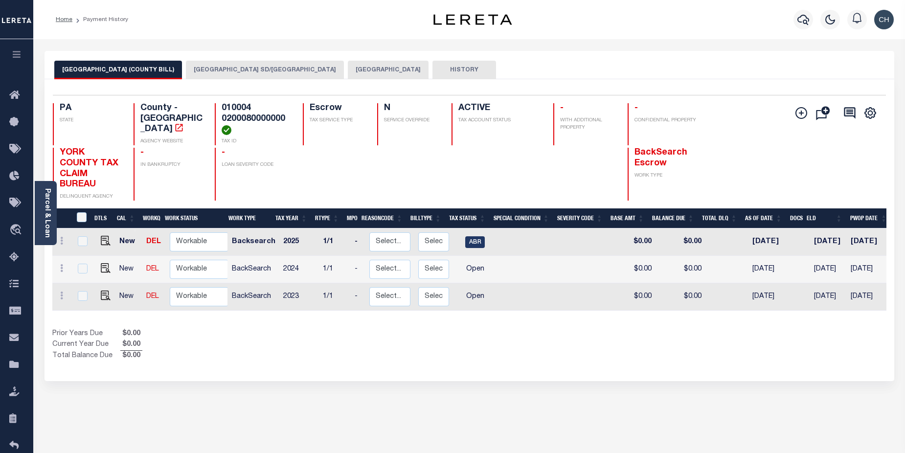
click at [217, 70] on button "[GEOGRAPHIC_DATA] SD/[GEOGRAPHIC_DATA]" at bounding box center [265, 70] width 158 height 19
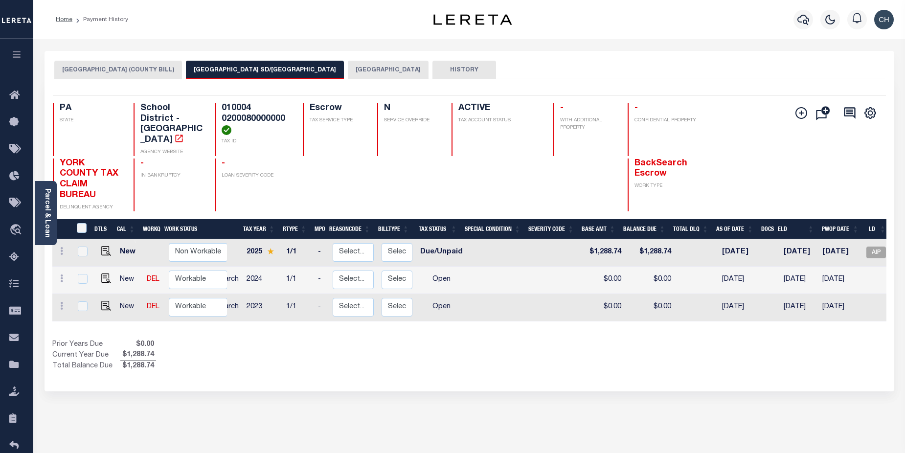
scroll to position [0, 65]
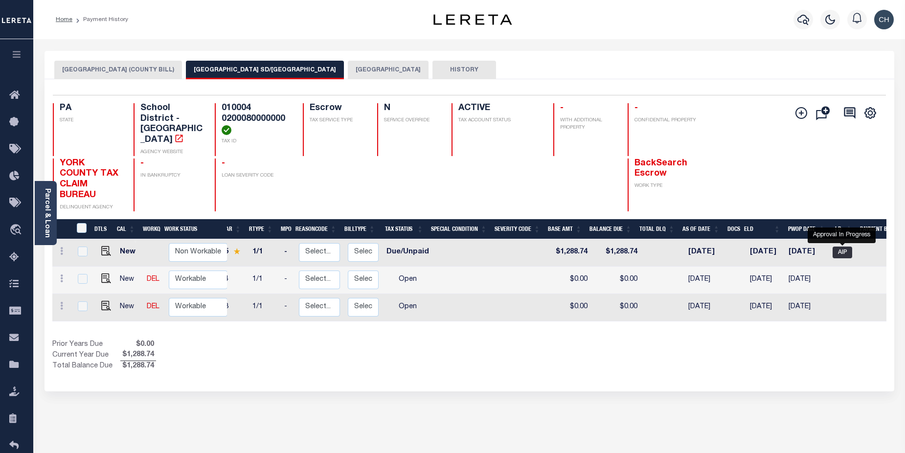
click at [846, 247] on span "AIP" at bounding box center [843, 253] width 20 height 12
checkbox input "true"
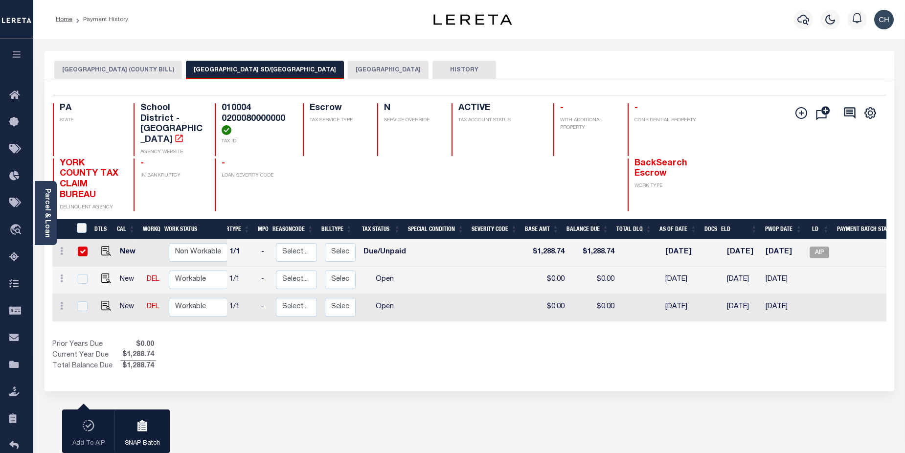
scroll to position [0, 139]
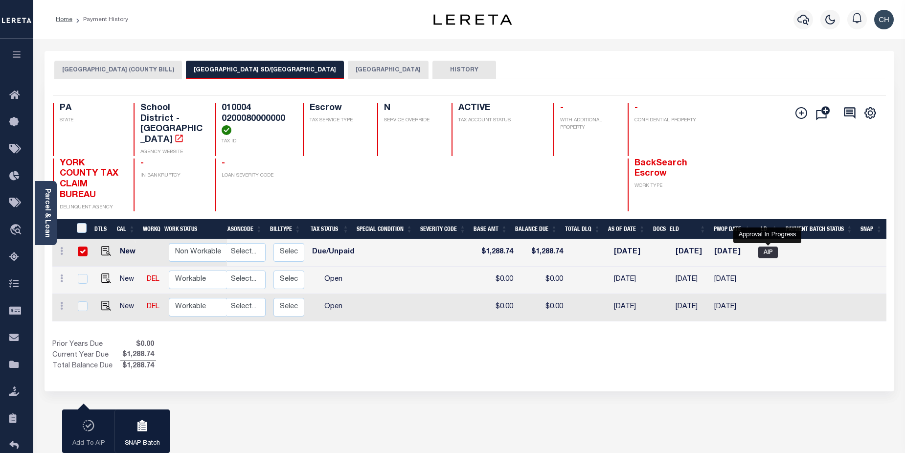
click at [769, 247] on span "AIP" at bounding box center [769, 253] width 20 height 12
checkbox input "false"
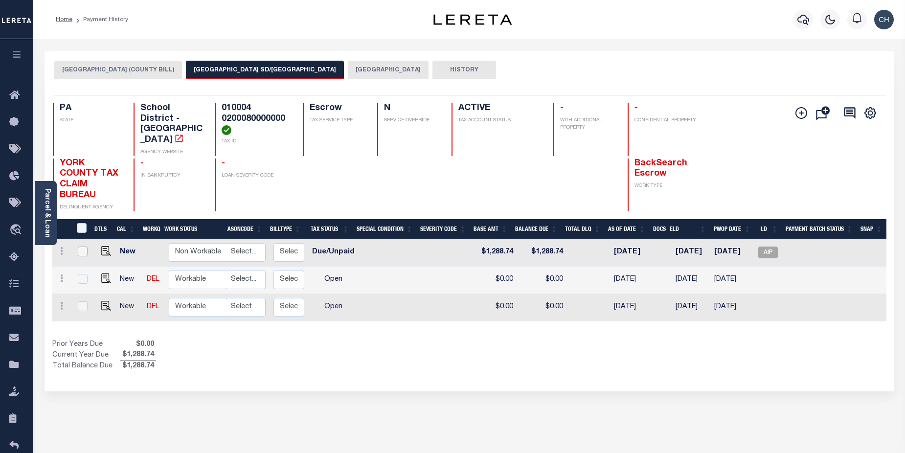
click at [82, 247] on input "checkbox" at bounding box center [83, 252] width 10 height 10
checkbox input "true"
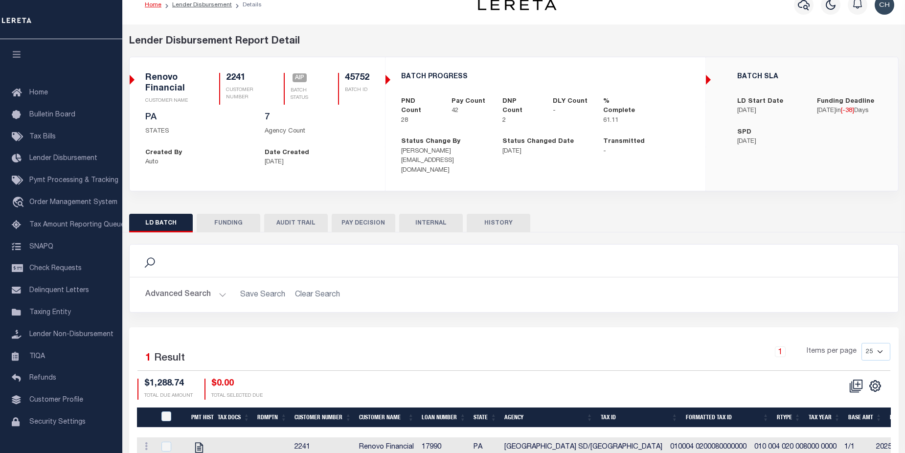
scroll to position [56, 0]
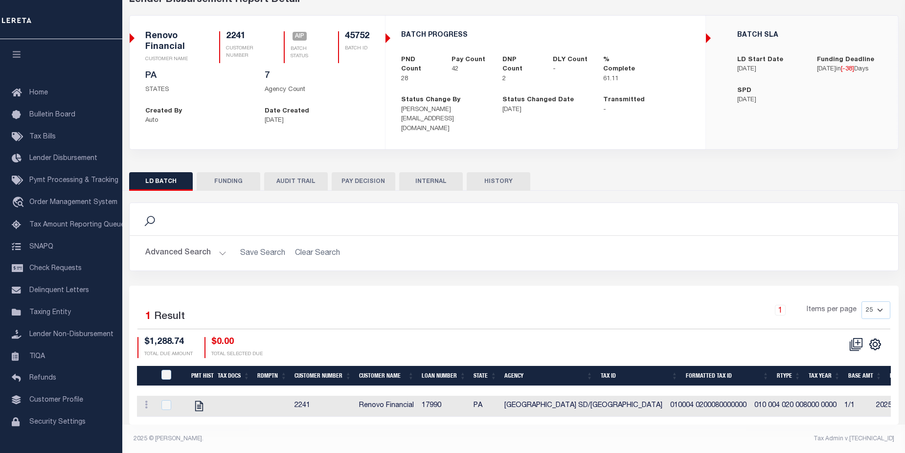
click at [173, 400] on div at bounding box center [172, 405] width 24 height 11
checkbox input "true"
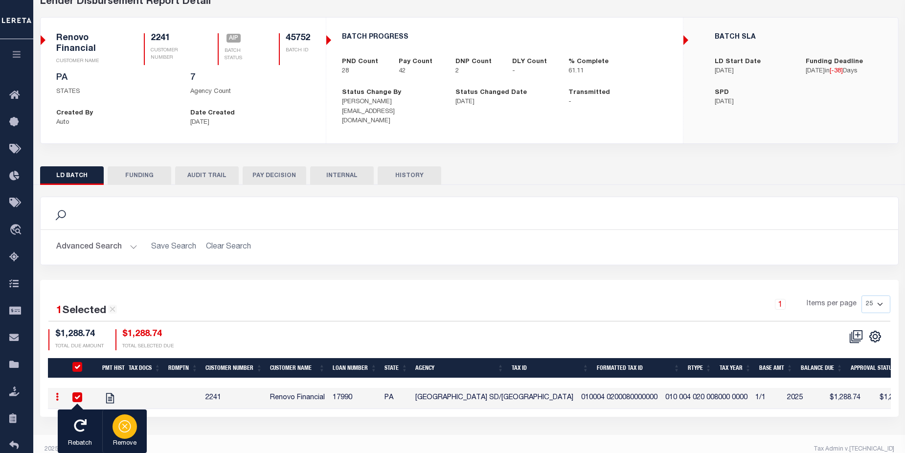
click at [125, 429] on icon "button" at bounding box center [125, 426] width 14 height 14
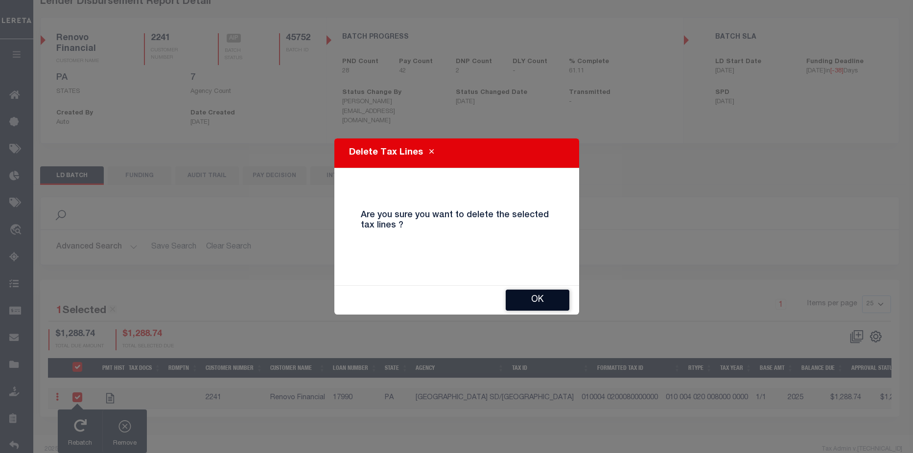
click at [534, 304] on button "OK" at bounding box center [538, 300] width 64 height 21
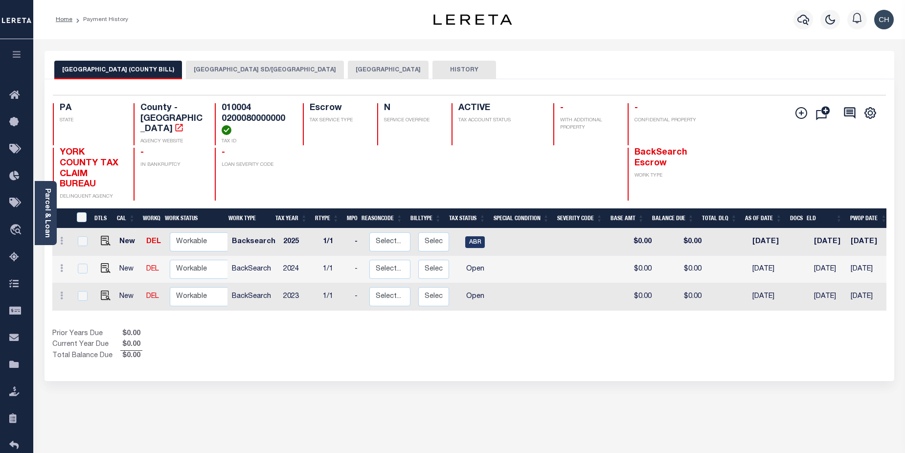
click at [186, 70] on button "[GEOGRAPHIC_DATA] SD/[GEOGRAPHIC_DATA]" at bounding box center [265, 70] width 158 height 19
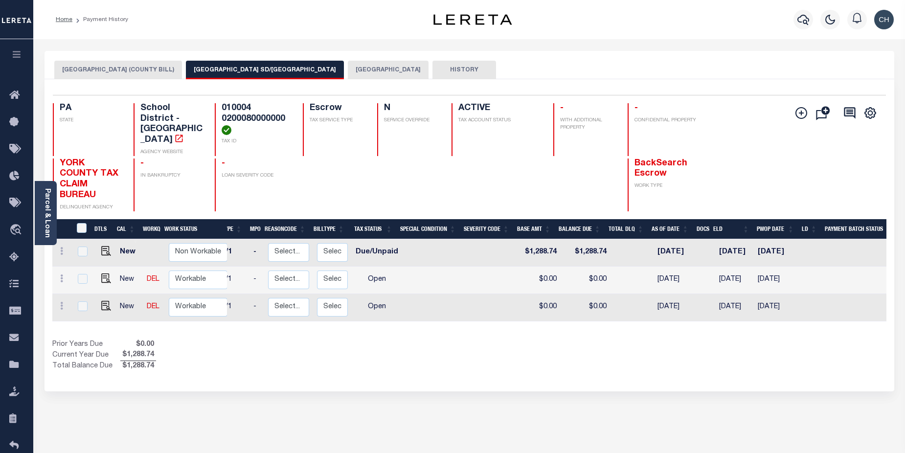
scroll to position [0, 73]
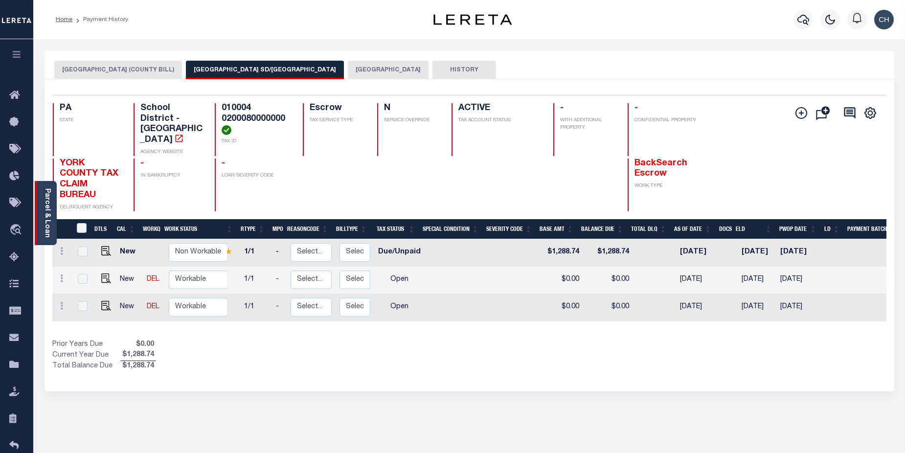
click at [41, 209] on div "Parcel & Loan" at bounding box center [46, 213] width 22 height 64
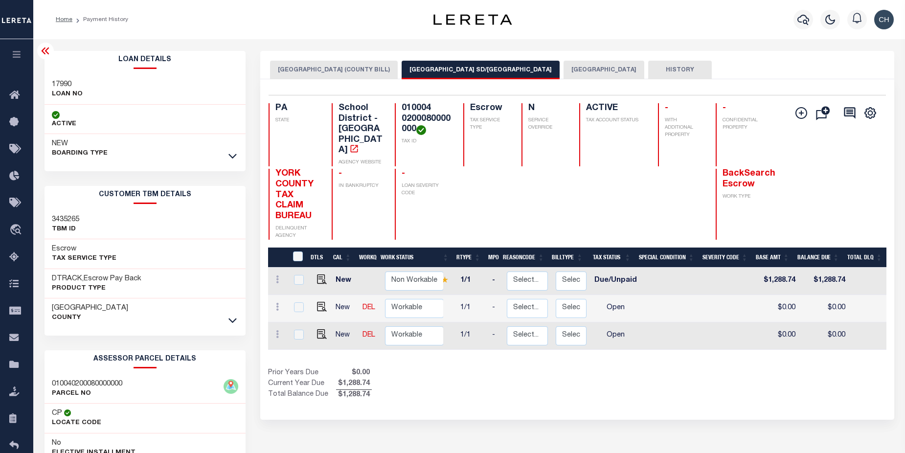
click at [302, 275] on div at bounding box center [298, 280] width 13 height 11
checkbox input "true"
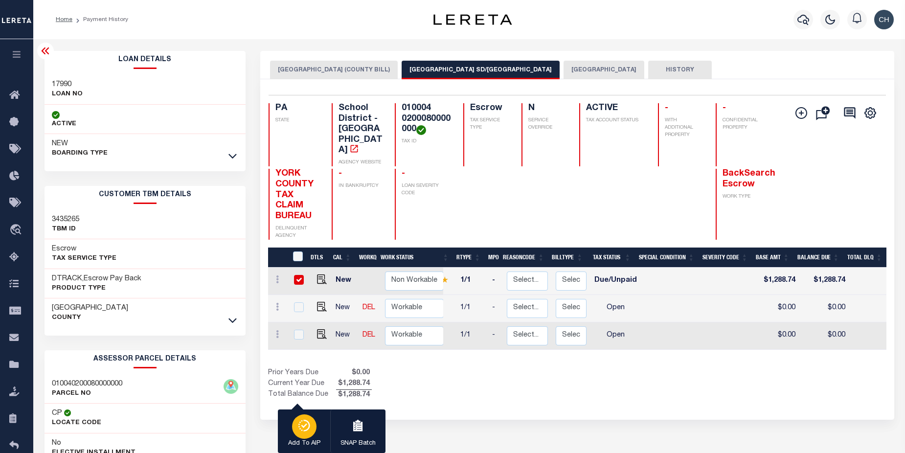
click at [302, 433] on div "button" at bounding box center [304, 427] width 24 height 24
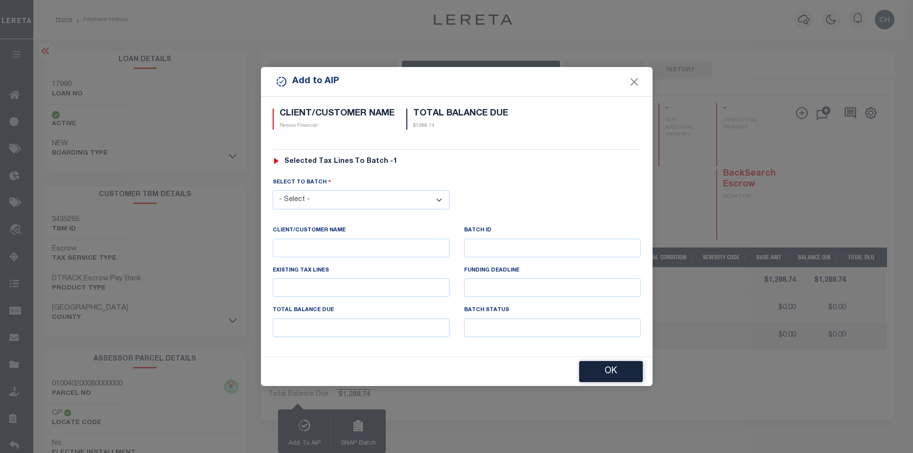
drag, startPoint x: 386, startPoint y: 190, endPoint x: 399, endPoint y: 206, distance: 21.2
click at [386, 191] on select "- Select - 42380 42965 43235 43299 43683 44436 44450 44938 45028 45180 45253 45…" at bounding box center [361, 199] width 177 height 19
click at [273, 190] on select "- Select - 42380 42965 43235 43299 43683 44436 44450 44938 45028 45180 45253 45…" at bounding box center [361, 199] width 177 height 19
click at [357, 196] on select "- Select - 42380 42965 43235 43299 43683 44436 44450 44938 45028 45180 45253 45…" at bounding box center [361, 199] width 177 height 19
select select "45752"
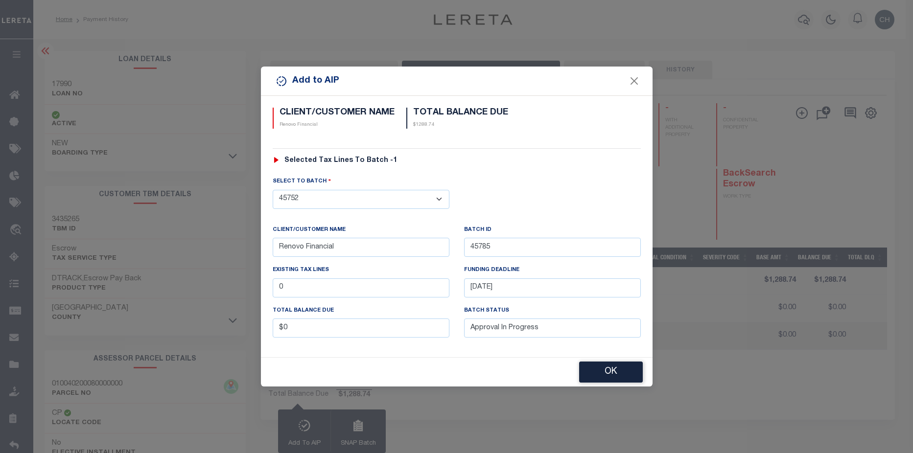
click at [273, 190] on select "- Select - 42380 42965 43235 43299 43683 44436 44450 44938 45028 45180 45253 45…" at bounding box center [361, 199] width 177 height 19
click at [619, 372] on button "OK" at bounding box center [611, 372] width 64 height 21
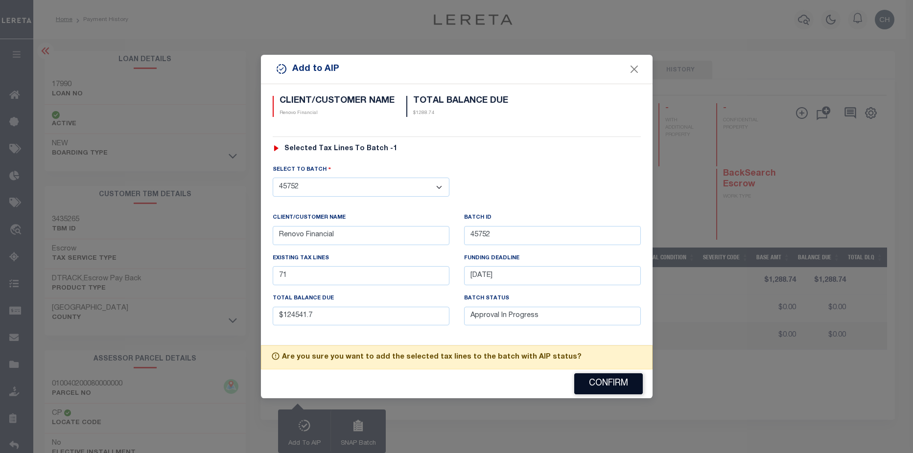
click at [605, 389] on button "Confirm" at bounding box center [608, 383] width 69 height 21
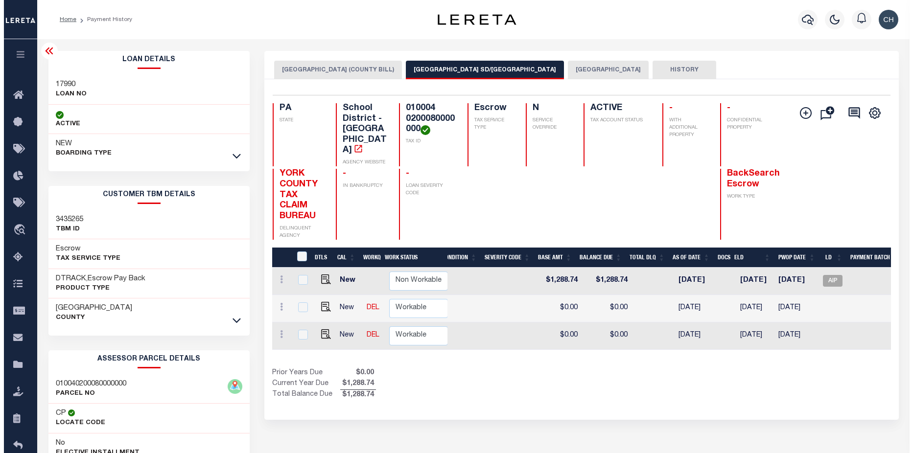
scroll to position [0, 296]
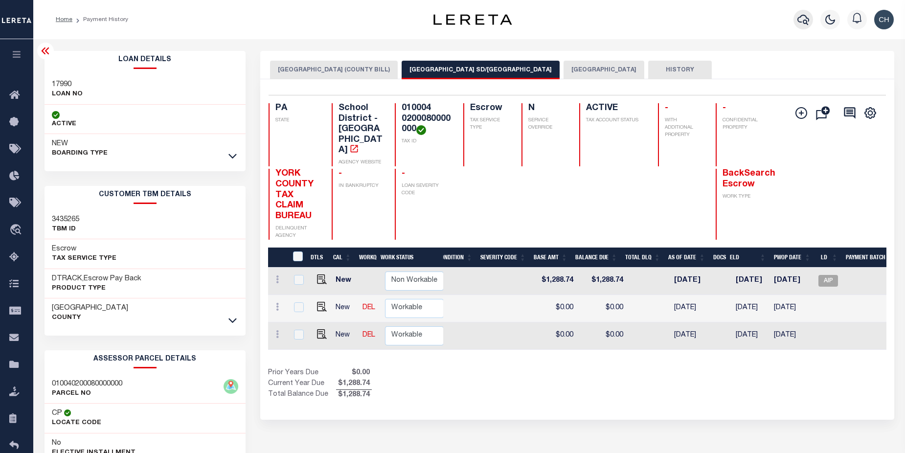
click at [807, 25] on icon "button" at bounding box center [804, 20] width 12 height 12
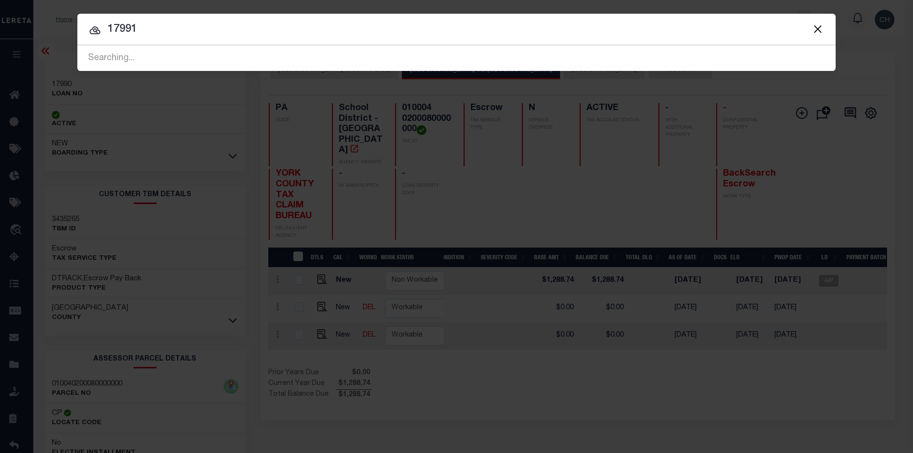
type input "17991"
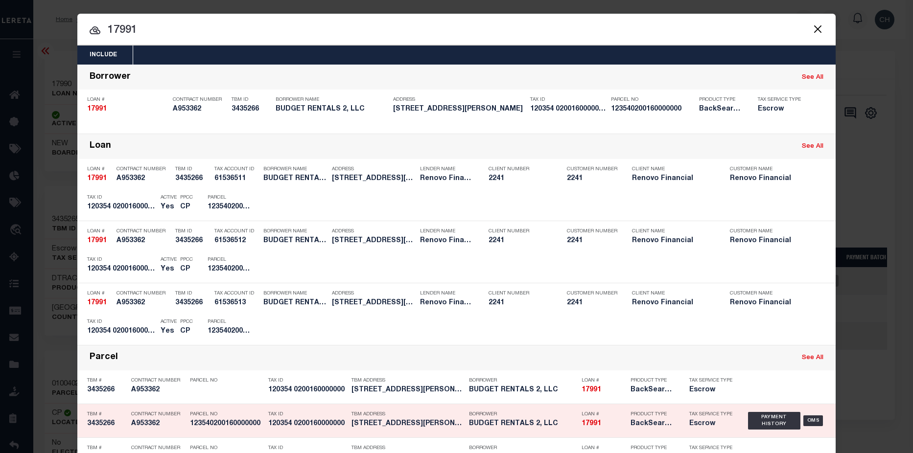
click at [462, 427] on div "Borrower BUDGET RENTALS 2, LLC" at bounding box center [518, 421] width 113 height 28
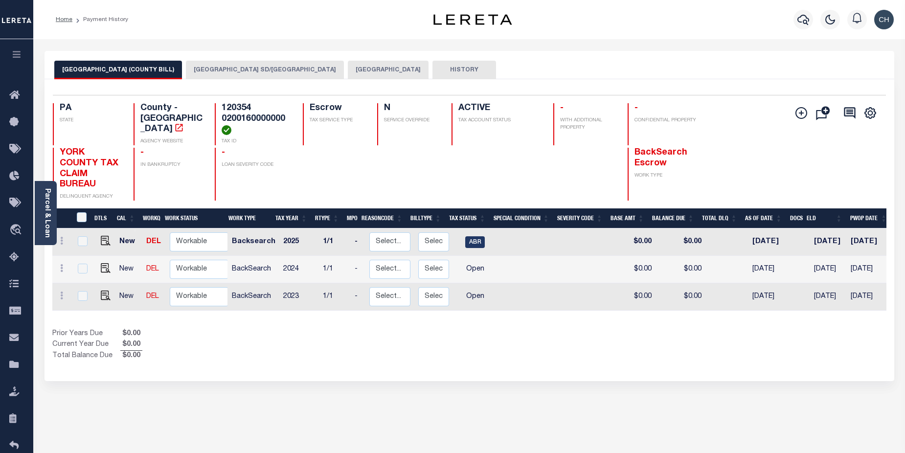
click at [202, 72] on button "[GEOGRAPHIC_DATA] SD/[GEOGRAPHIC_DATA]" at bounding box center [265, 70] width 158 height 19
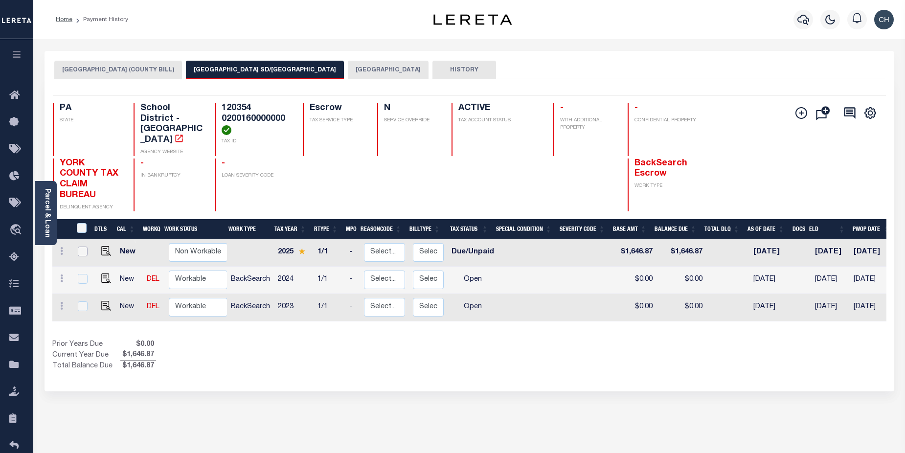
click at [79, 247] on input "checkbox" at bounding box center [83, 252] width 10 height 10
checkbox input "true"
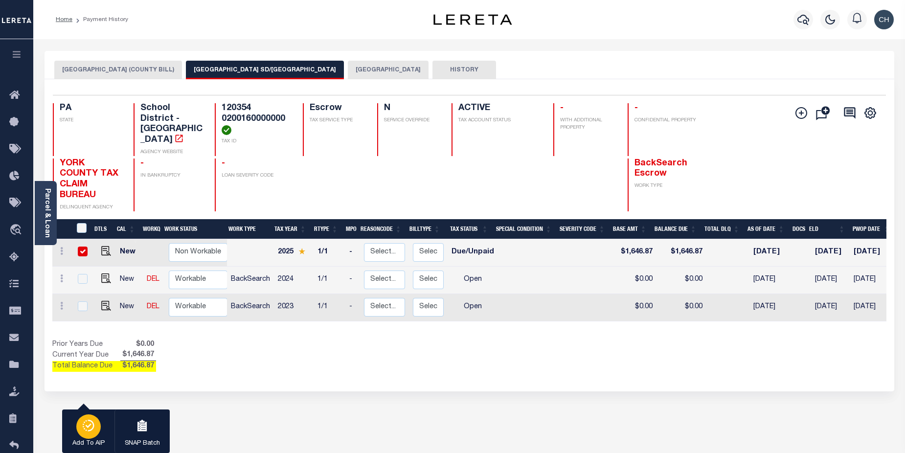
click at [95, 426] on div "button" at bounding box center [88, 427] width 24 height 24
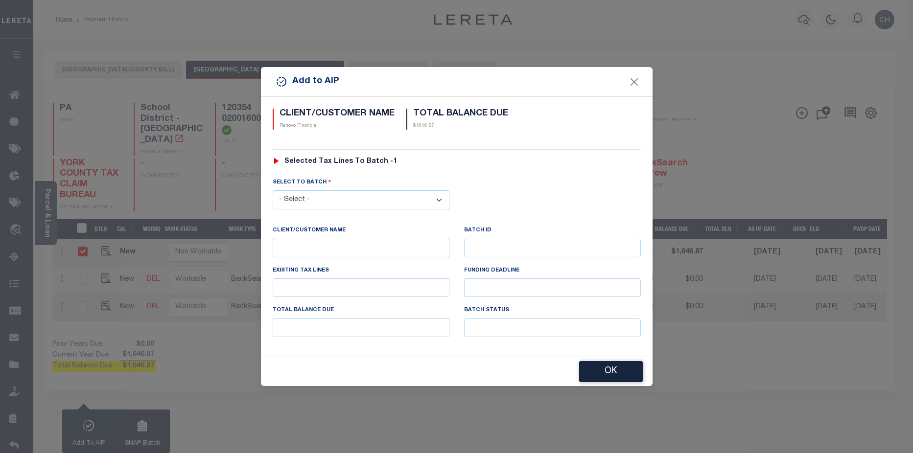
click at [393, 200] on select "- Select - 42380 42965 43235 43299 43683 44436 44450 44938 45028 45180 45253 45…" at bounding box center [361, 199] width 177 height 19
select select "45752"
click at [273, 190] on select "- Select - 42380 42965 43235 43299 43683 44436 44450 44938 45028 45180 45253 45…" at bounding box center [361, 199] width 177 height 19
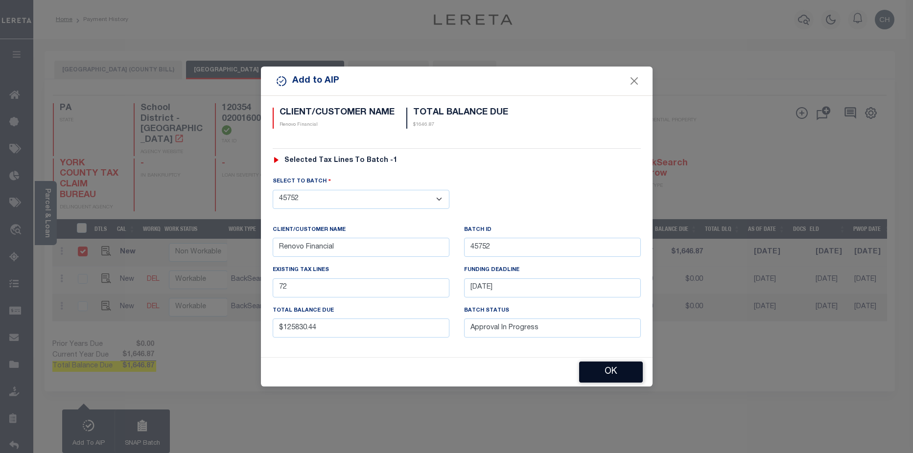
click at [607, 379] on button "OK" at bounding box center [611, 372] width 64 height 21
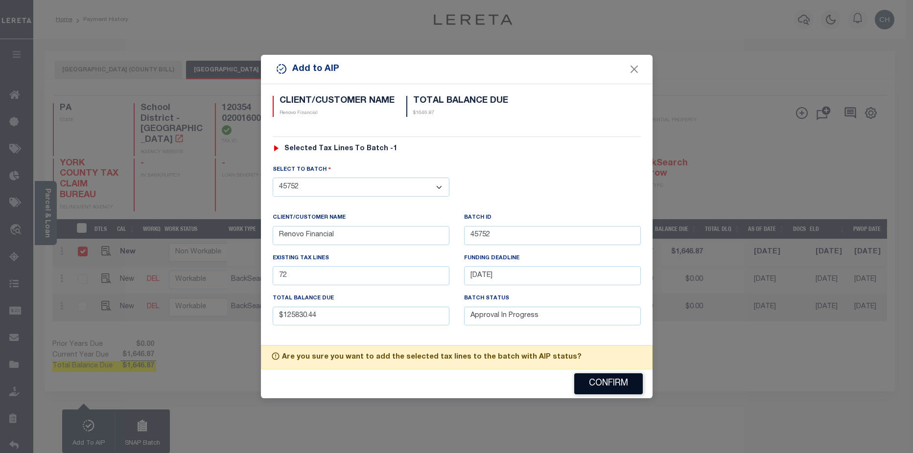
click at [622, 389] on button "Confirm" at bounding box center [608, 383] width 69 height 21
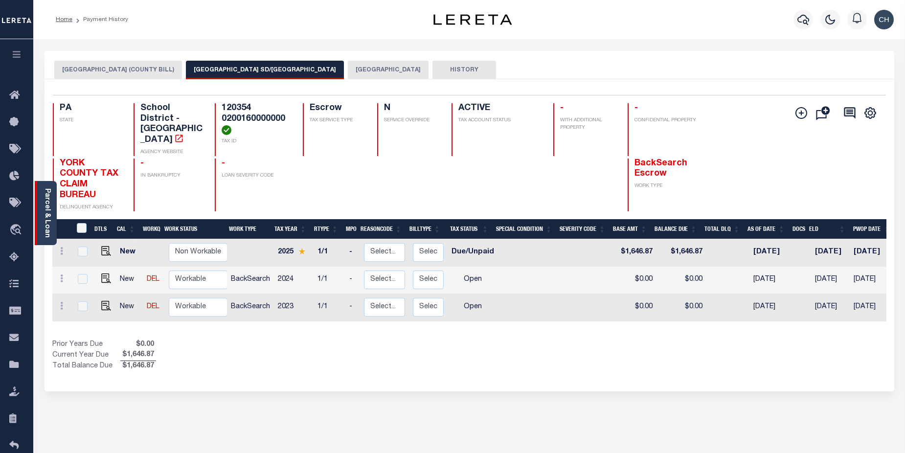
click at [46, 223] on link "Parcel & Loan" at bounding box center [47, 212] width 7 height 49
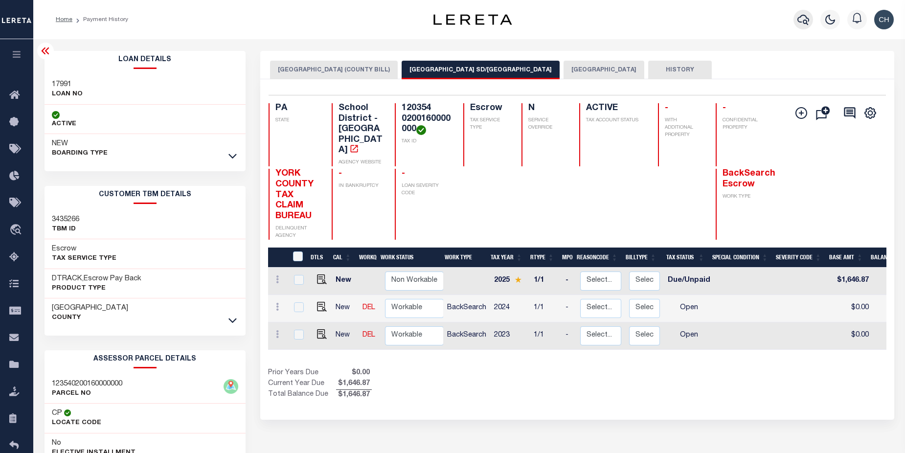
click at [809, 23] on icon "button" at bounding box center [804, 20] width 12 height 12
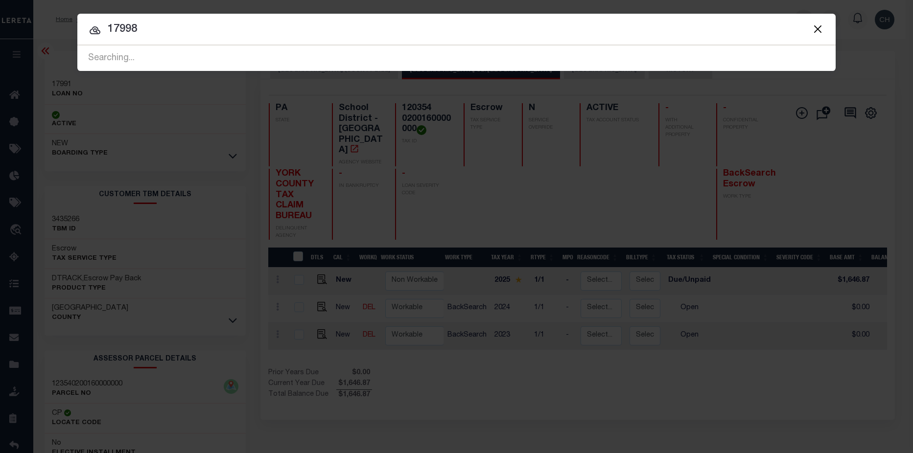
type input "17998"
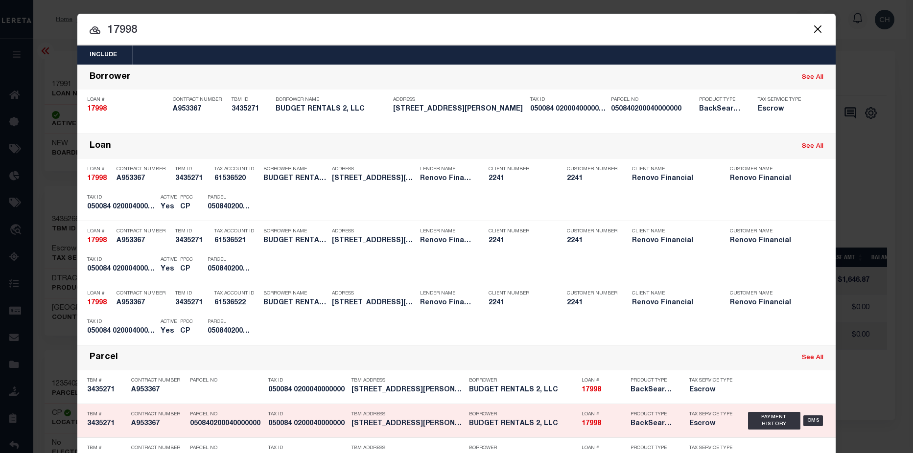
click at [535, 427] on h5 "BUDGET RENTALS 2, LLC" at bounding box center [523, 424] width 108 height 8
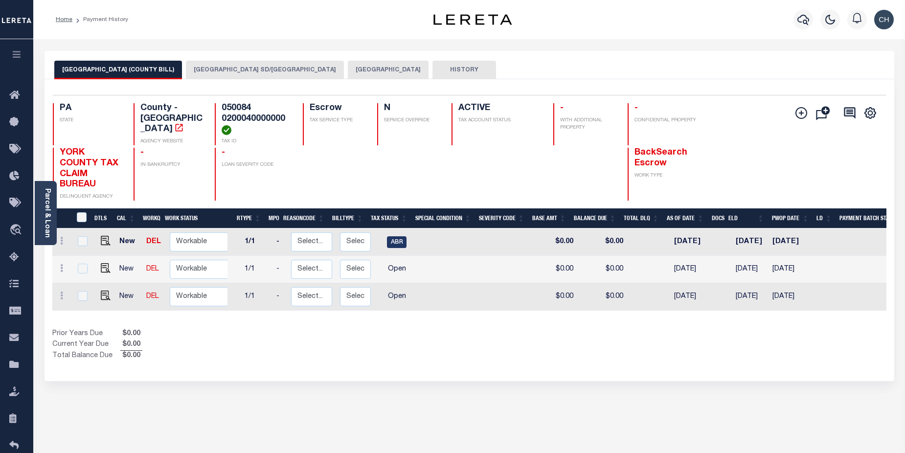
scroll to position [0, 81]
click at [227, 73] on button "[GEOGRAPHIC_DATA] SD/[GEOGRAPHIC_DATA]" at bounding box center [265, 70] width 158 height 19
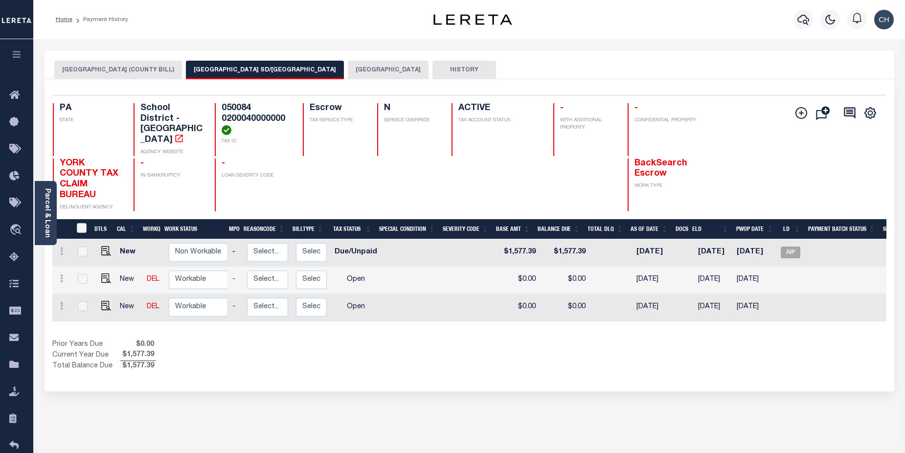
scroll to position [0, 139]
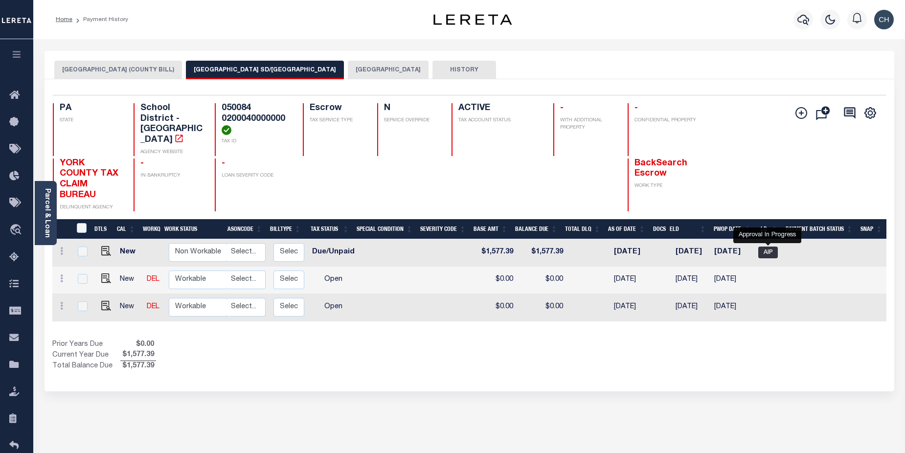
click at [769, 247] on span "AIP" at bounding box center [769, 253] width 20 height 12
checkbox input "true"
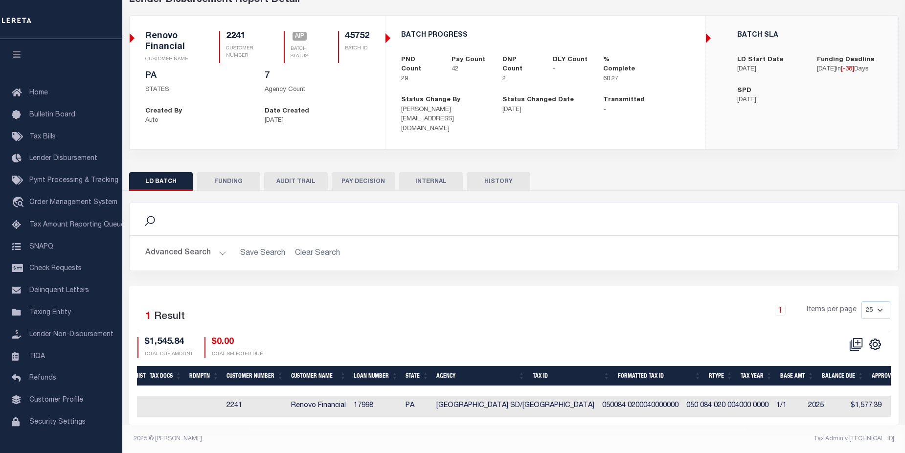
scroll to position [0, 28]
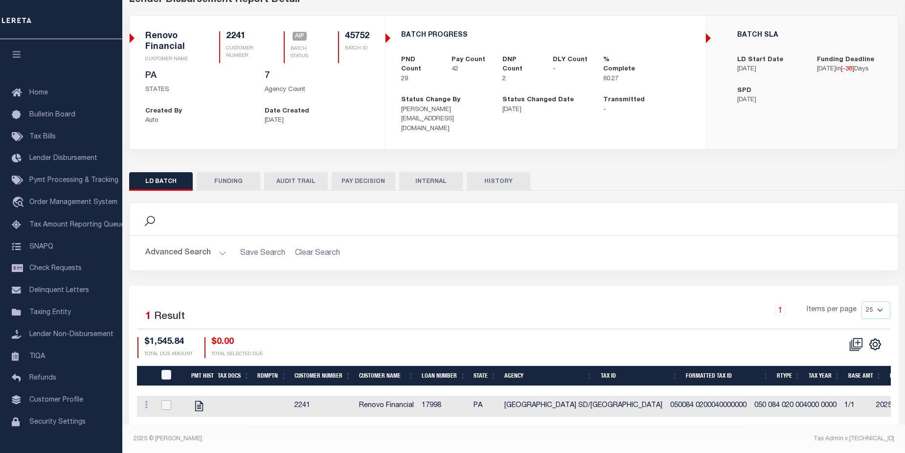
click at [169, 400] on input "checkbox" at bounding box center [167, 405] width 10 height 10
checkbox input "true"
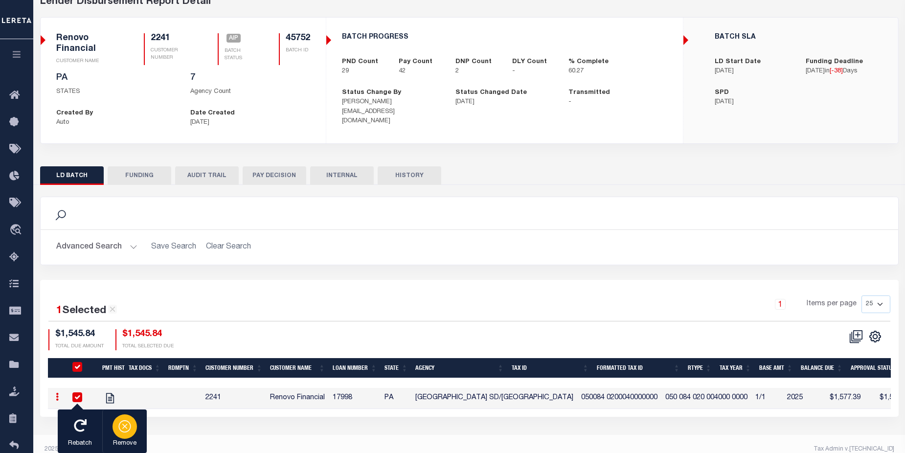
click at [128, 429] on icon "button" at bounding box center [125, 426] width 14 height 14
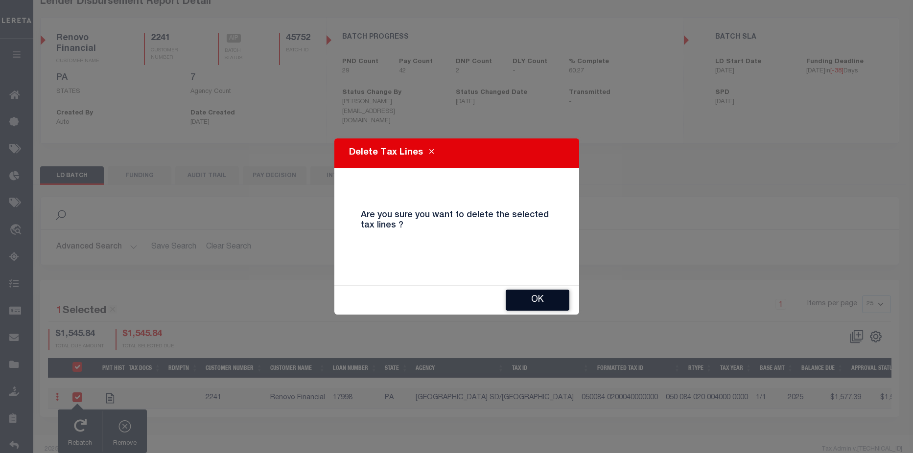
click at [534, 296] on button "OK" at bounding box center [538, 300] width 64 height 21
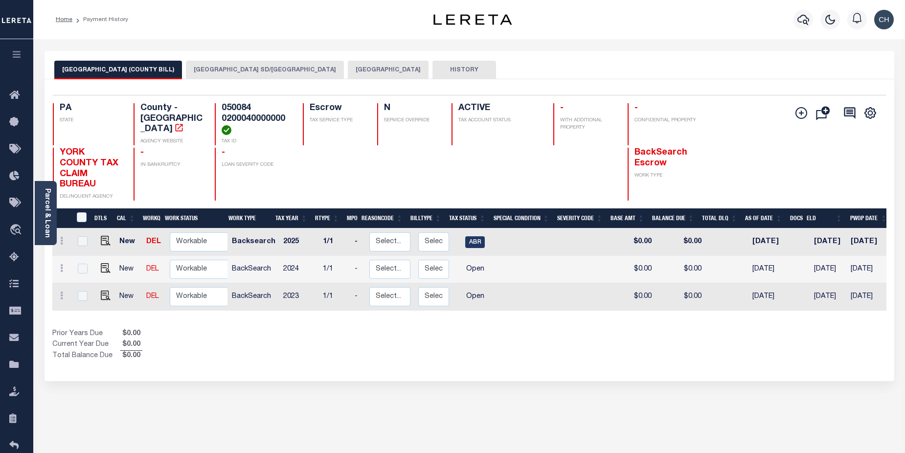
click at [203, 68] on button "[GEOGRAPHIC_DATA] SD/[GEOGRAPHIC_DATA]" at bounding box center [265, 70] width 158 height 19
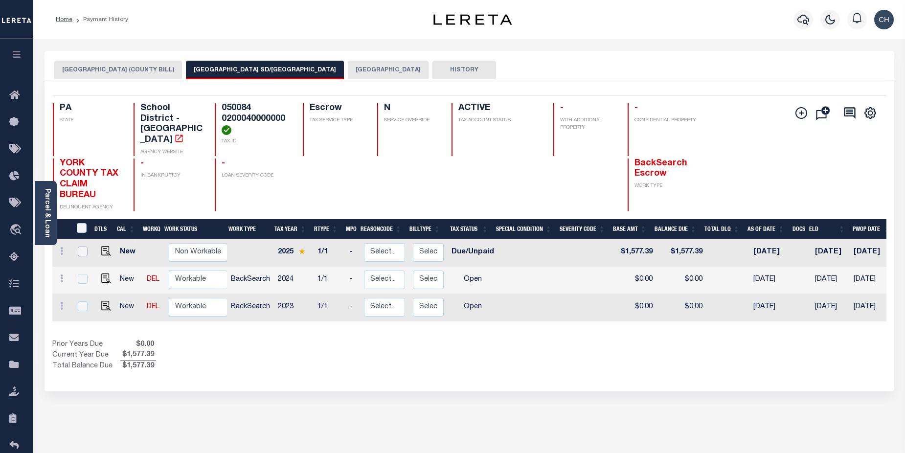
click at [81, 247] on input "checkbox" at bounding box center [83, 252] width 10 height 10
checkbox input "true"
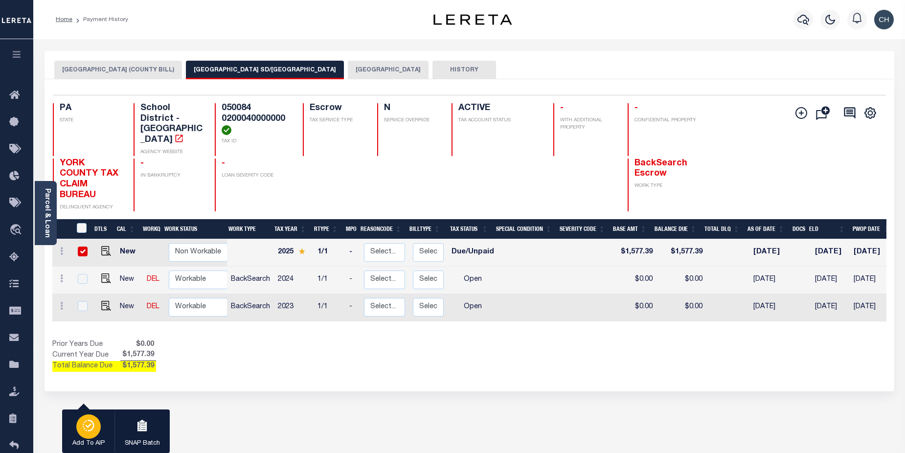
click at [88, 436] on div "button" at bounding box center [88, 427] width 24 height 24
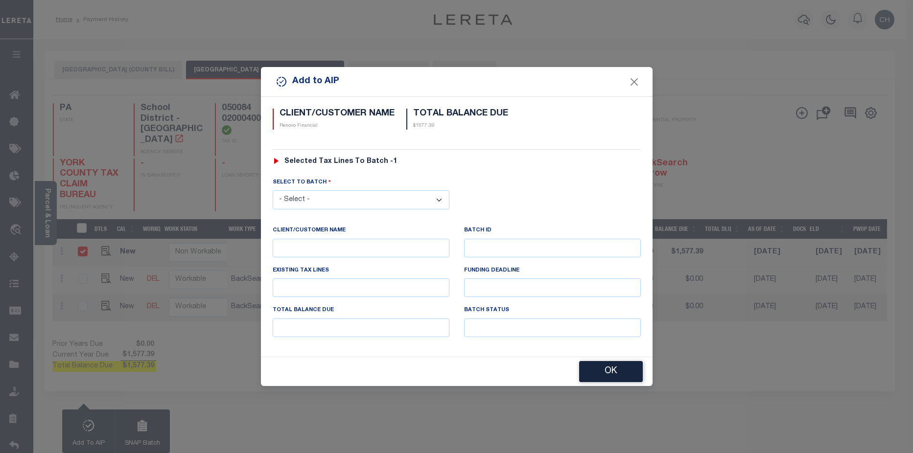
click at [342, 198] on select "- Select - 42380 42965 43235 43299 43683 44436 44450 44938 45028 45180 45253 45…" at bounding box center [361, 199] width 177 height 19
select select "45752"
click at [273, 190] on select "- Select - 42380 42965 43235 43299 43683 44436 44450 44938 45028 45180 45253 45…" at bounding box center [361, 199] width 177 height 19
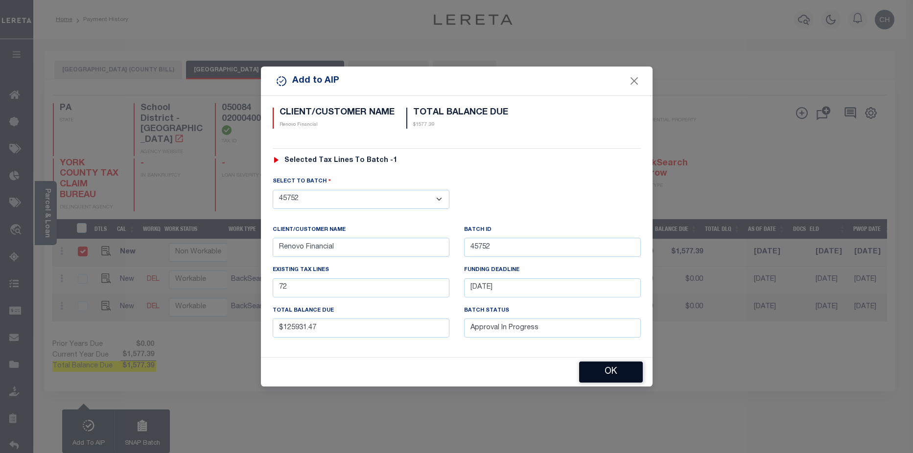
click at [591, 370] on button "OK" at bounding box center [611, 372] width 64 height 21
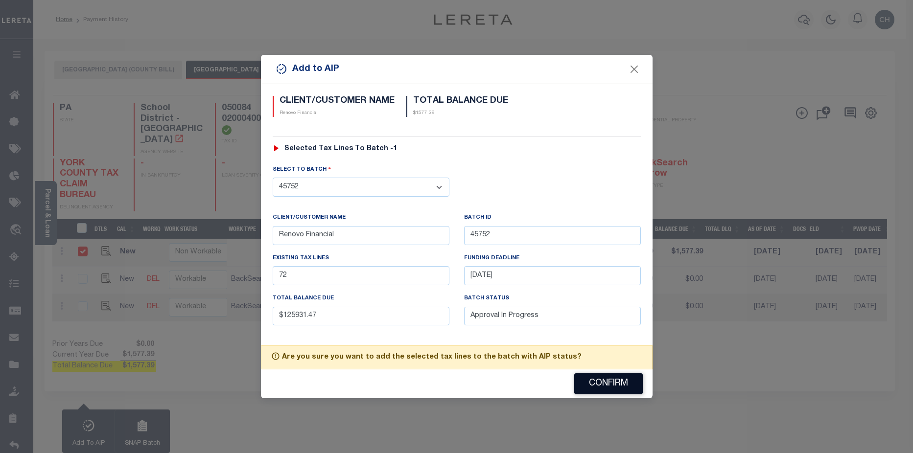
click at [620, 387] on button "Confirm" at bounding box center [608, 383] width 69 height 21
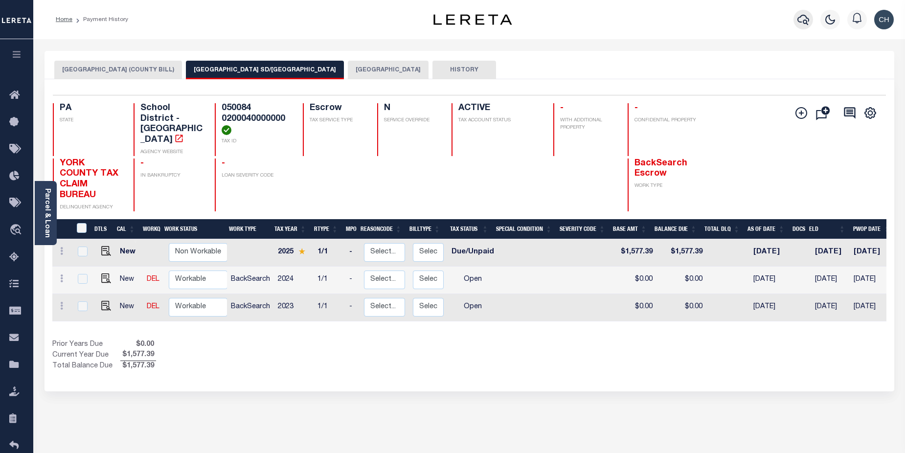
click at [805, 22] on icon "button" at bounding box center [804, 20] width 12 height 12
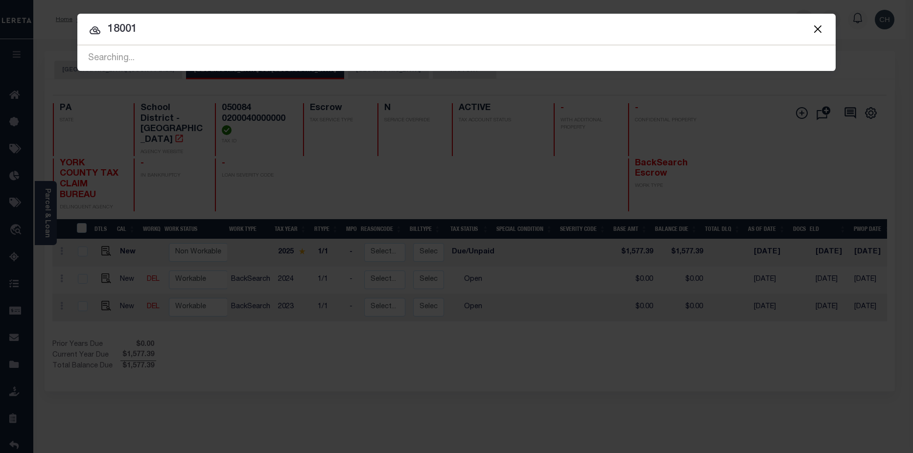
type input "18001"
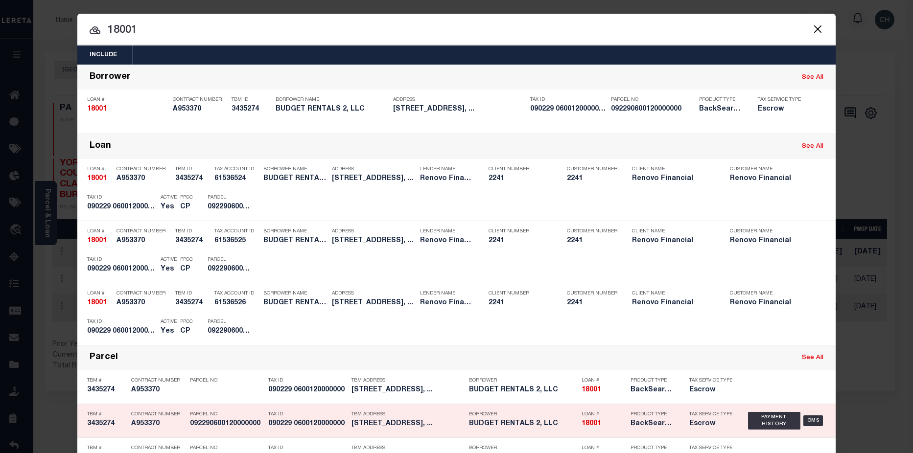
click at [574, 422] on div "Loan # 18001" at bounding box center [598, 421] width 49 height 28
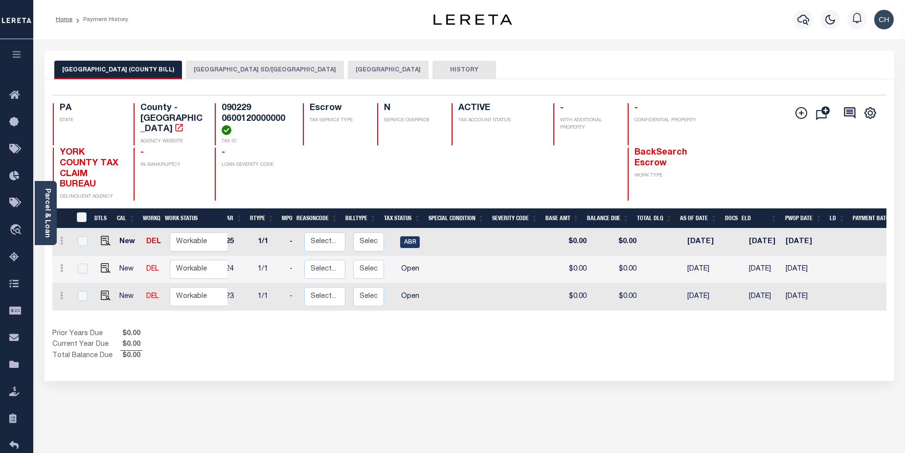
scroll to position [0, 106]
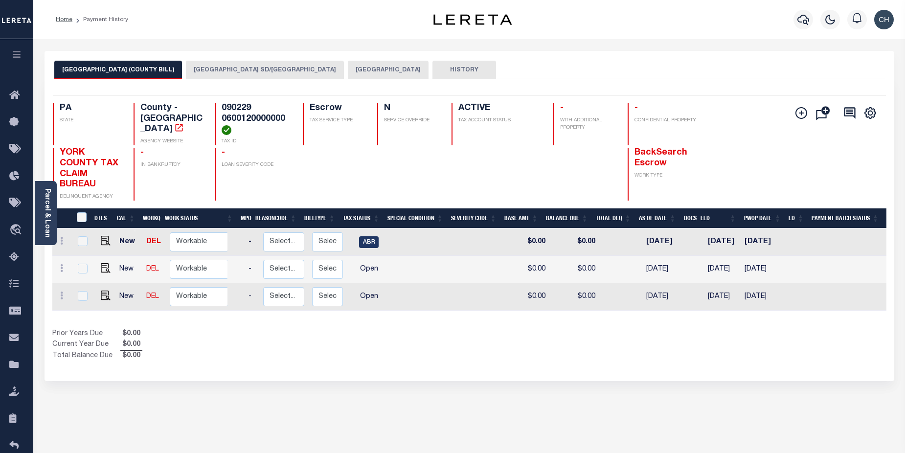
click at [210, 70] on button "[GEOGRAPHIC_DATA] SD/[GEOGRAPHIC_DATA]" at bounding box center [265, 70] width 158 height 19
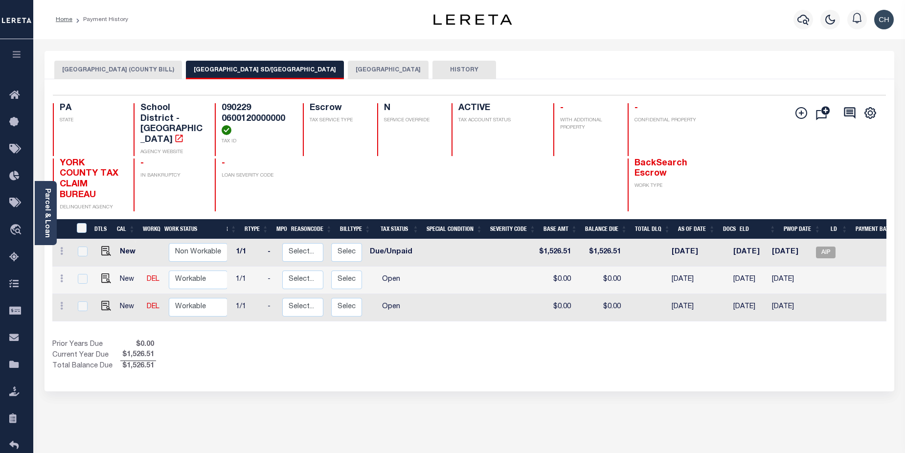
scroll to position [0, 82]
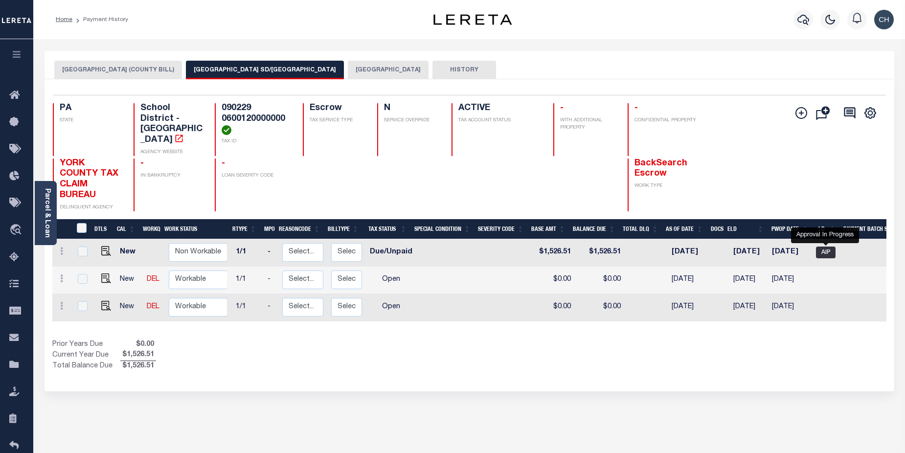
click at [832, 247] on span "AIP" at bounding box center [826, 253] width 20 height 12
checkbox input "true"
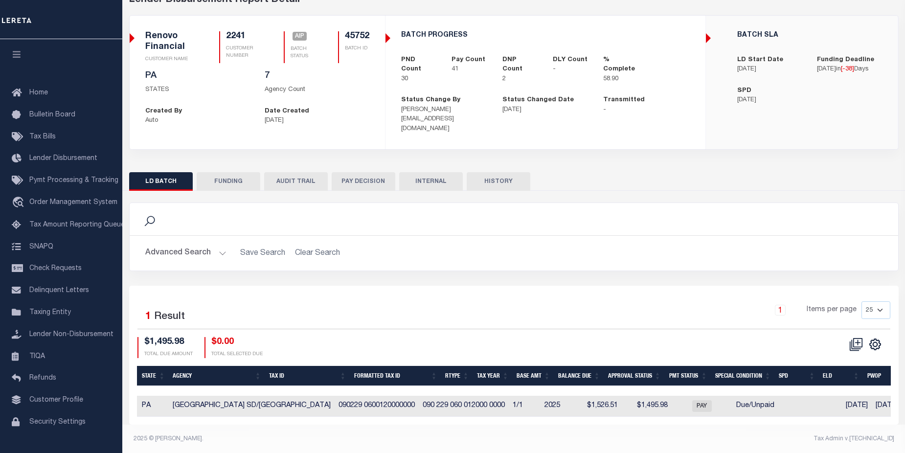
scroll to position [0, 352]
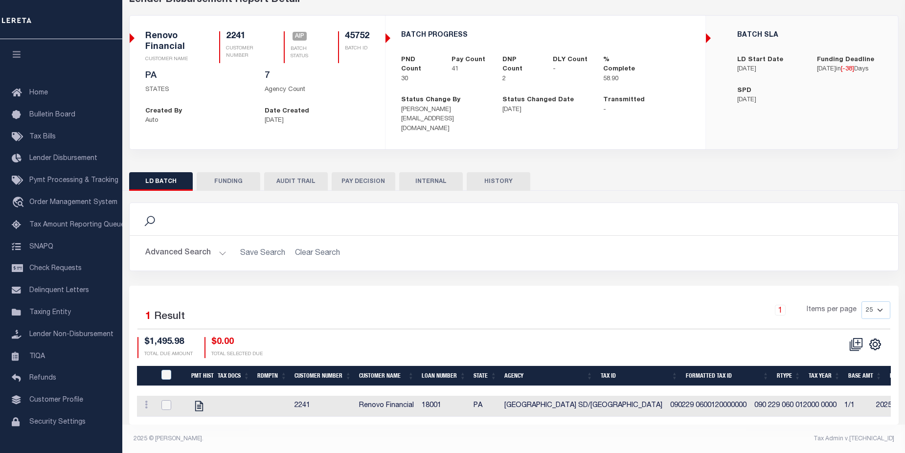
click at [167, 400] on input "checkbox" at bounding box center [167, 405] width 10 height 10
checkbox input "true"
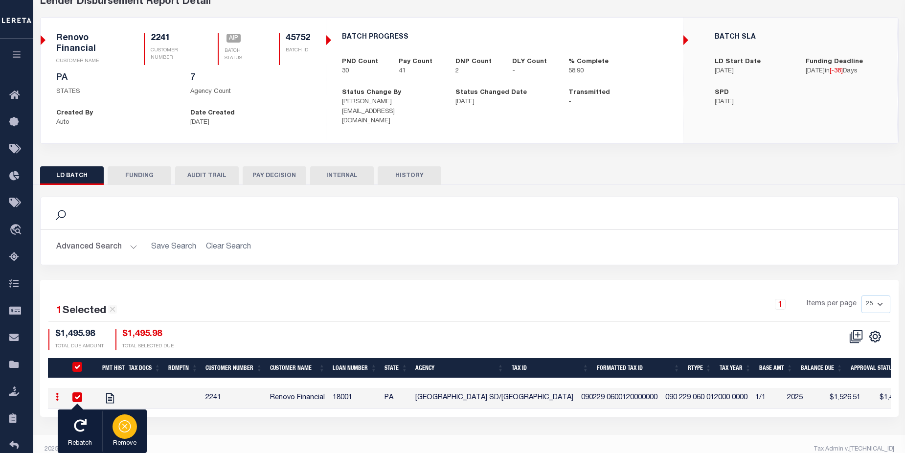
click at [128, 432] on icon "button" at bounding box center [124, 426] width 12 height 12
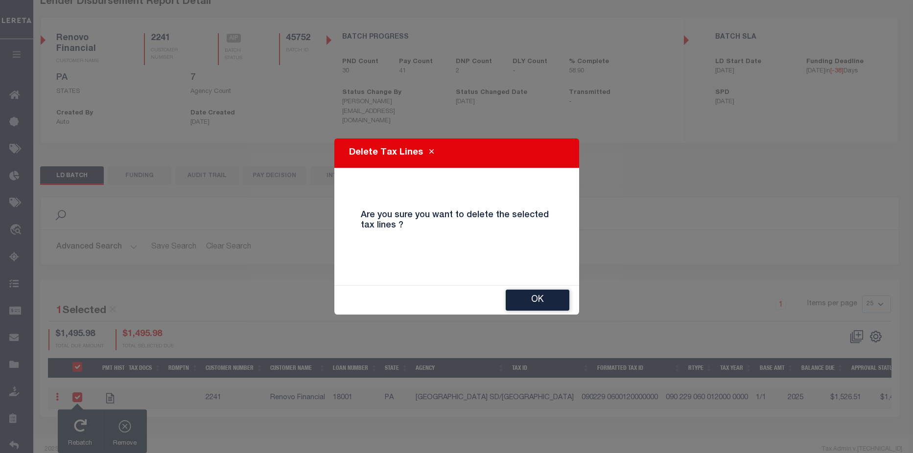
click at [530, 305] on button "OK" at bounding box center [538, 300] width 64 height 21
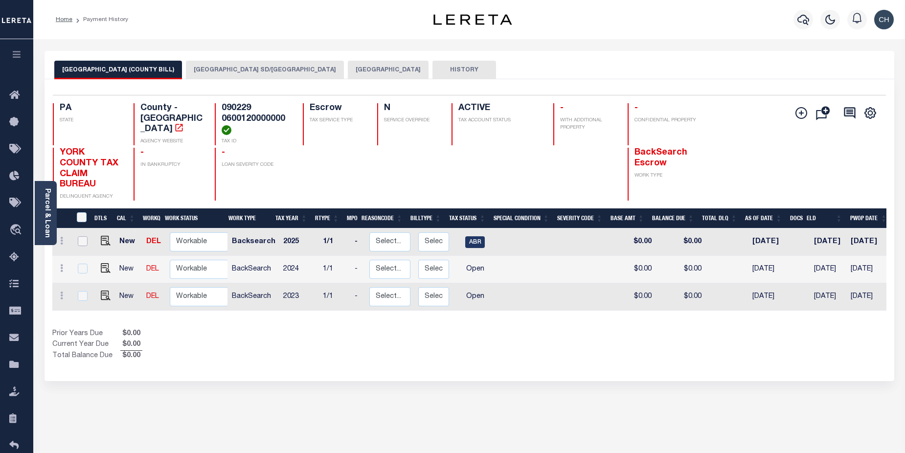
click at [82, 242] on input "checkbox" at bounding box center [83, 241] width 10 height 10
checkbox input "true"
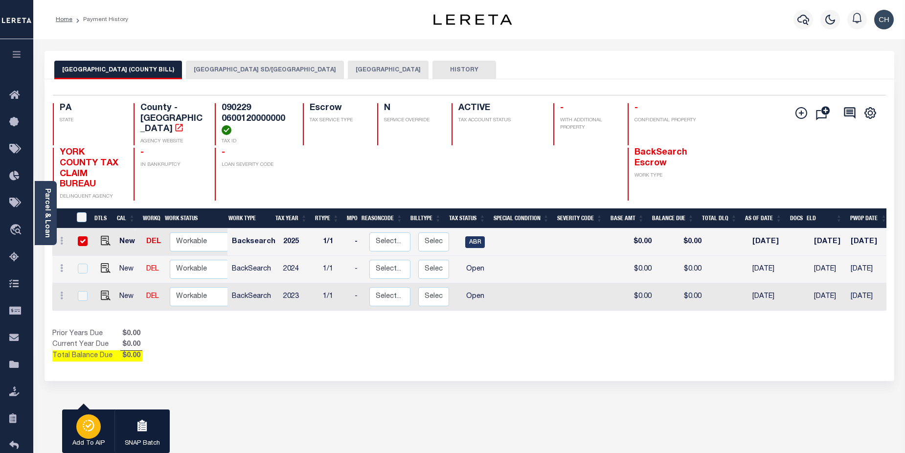
click at [90, 428] on icon "button" at bounding box center [89, 426] width 14 height 12
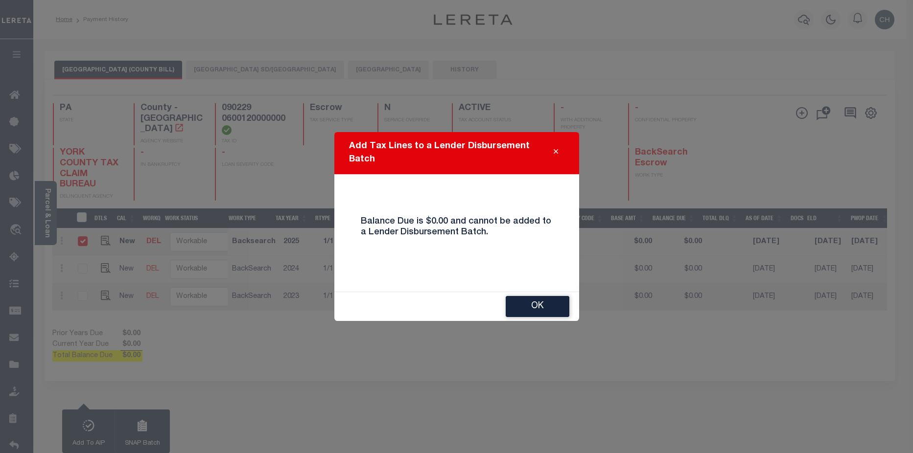
click at [555, 147] on button "Close" at bounding box center [555, 153] width 17 height 12
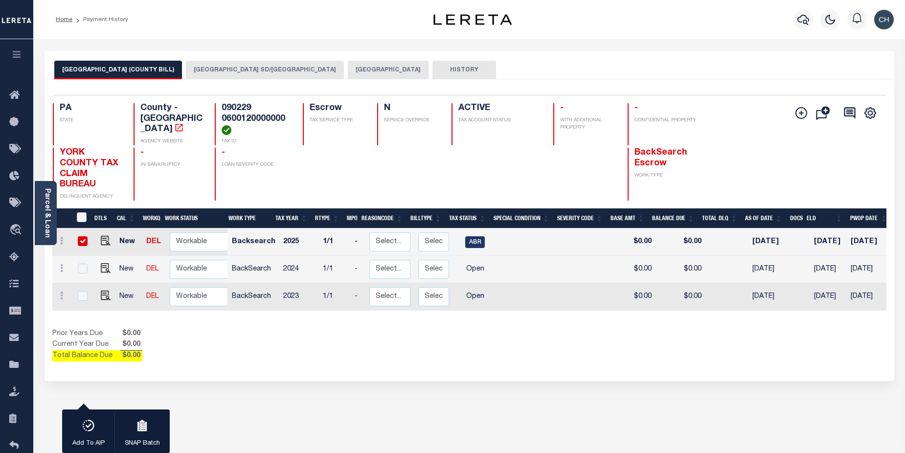
click at [206, 71] on button "[GEOGRAPHIC_DATA] SD/[GEOGRAPHIC_DATA]" at bounding box center [265, 70] width 158 height 19
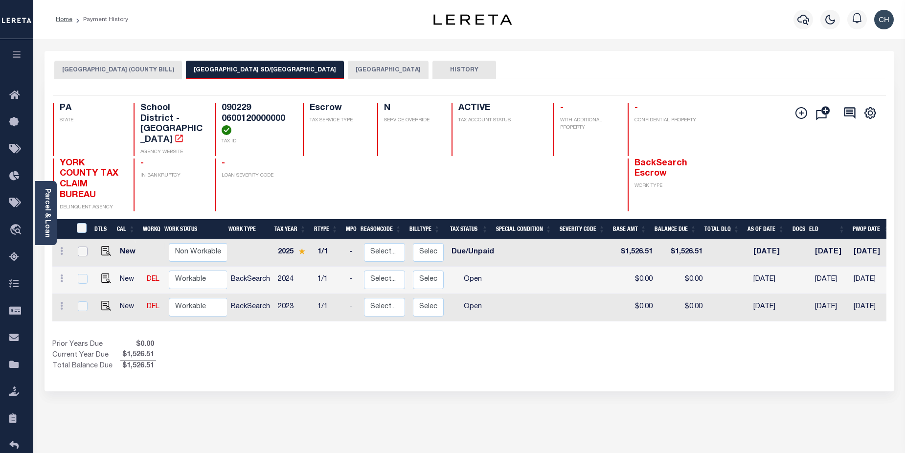
click at [84, 247] on input "checkbox" at bounding box center [83, 252] width 10 height 10
checkbox input "true"
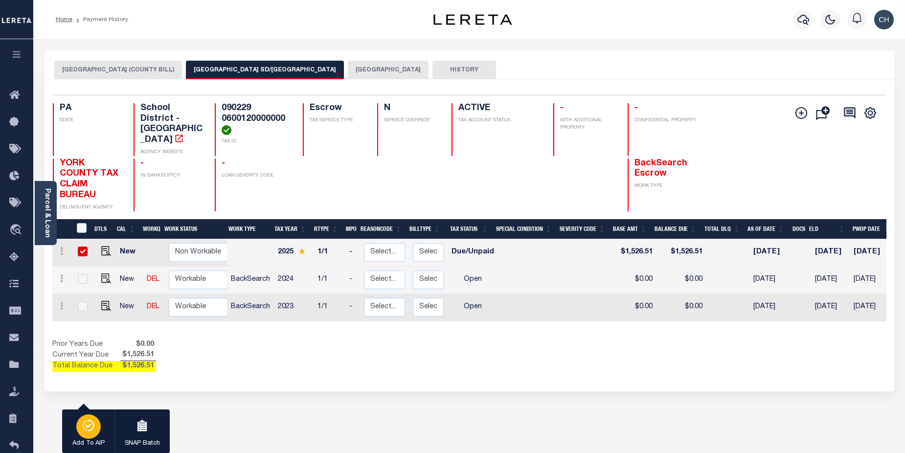
click at [93, 431] on icon "button" at bounding box center [89, 426] width 14 height 12
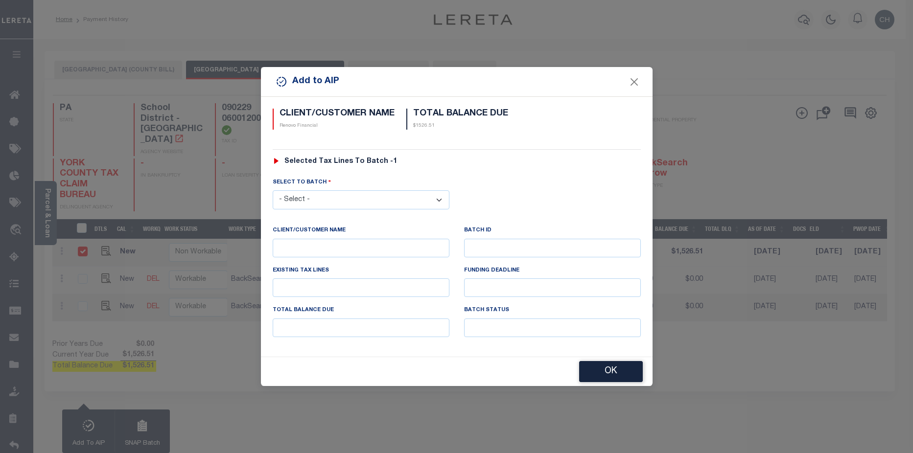
click at [335, 195] on select "- Select - 42380 42965 43235 43299 43683 44436 44450 44938 45028 45180 45253 45…" at bounding box center [361, 199] width 177 height 19
select select "45752"
click at [273, 190] on select "- Select - 42380 42965 43235 43299 43683 44436 44450 44938 45028 45180 45253 45…" at bounding box center [361, 199] width 177 height 19
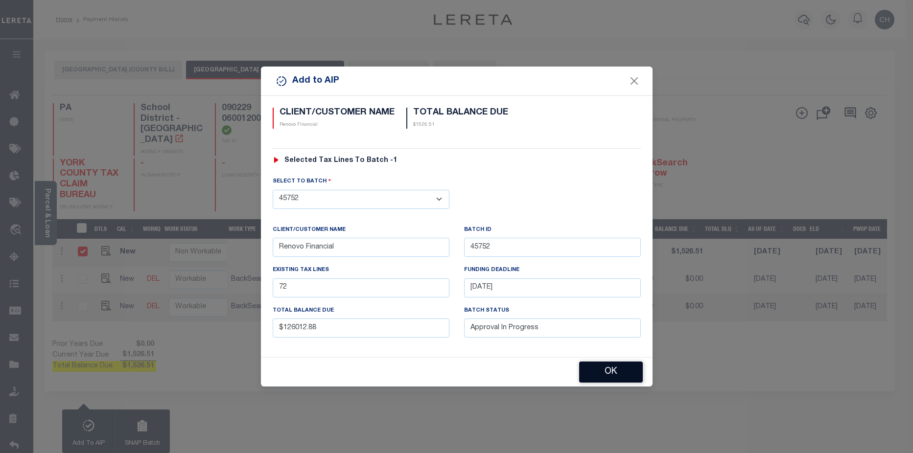
click at [609, 374] on button "OK" at bounding box center [611, 372] width 64 height 21
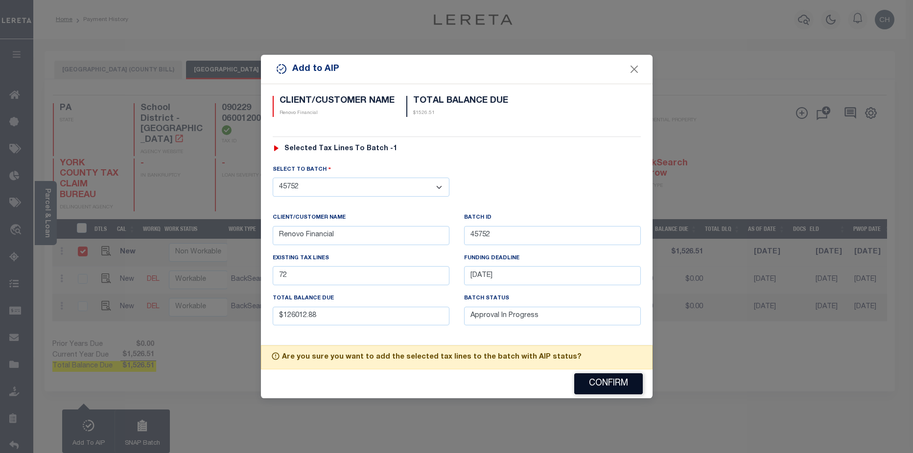
click at [624, 388] on button "Confirm" at bounding box center [608, 383] width 69 height 21
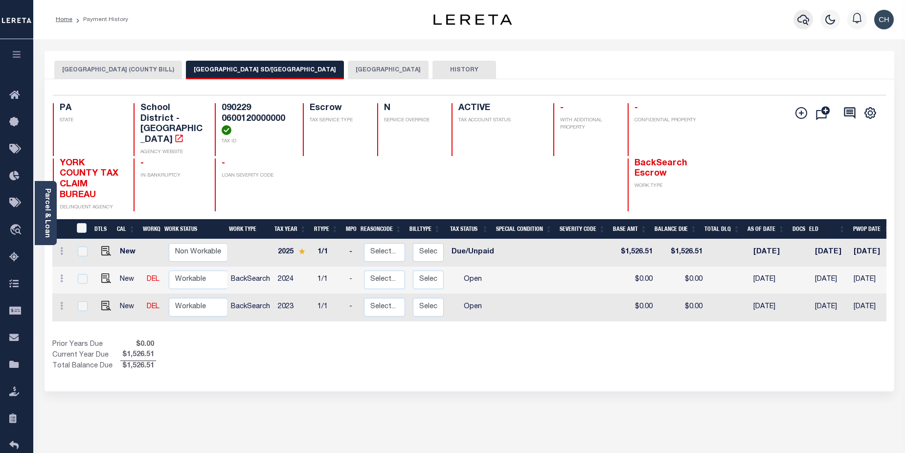
click at [800, 20] on icon "button" at bounding box center [804, 20] width 12 height 12
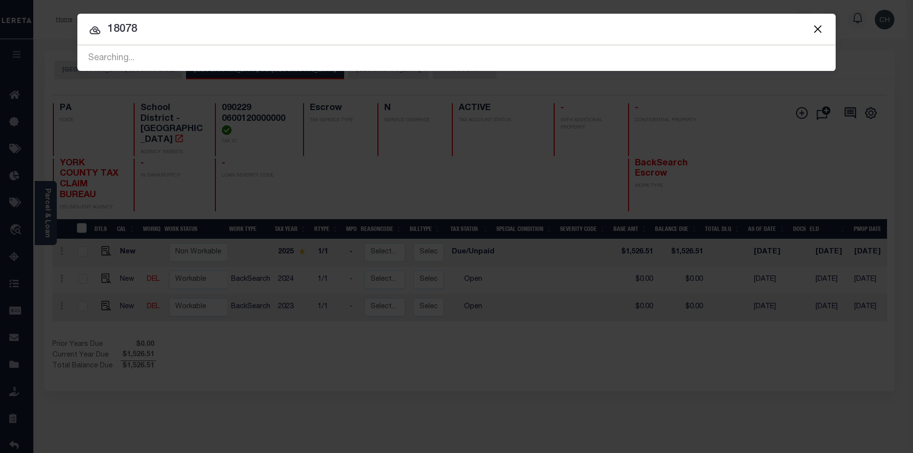
type input "18078"
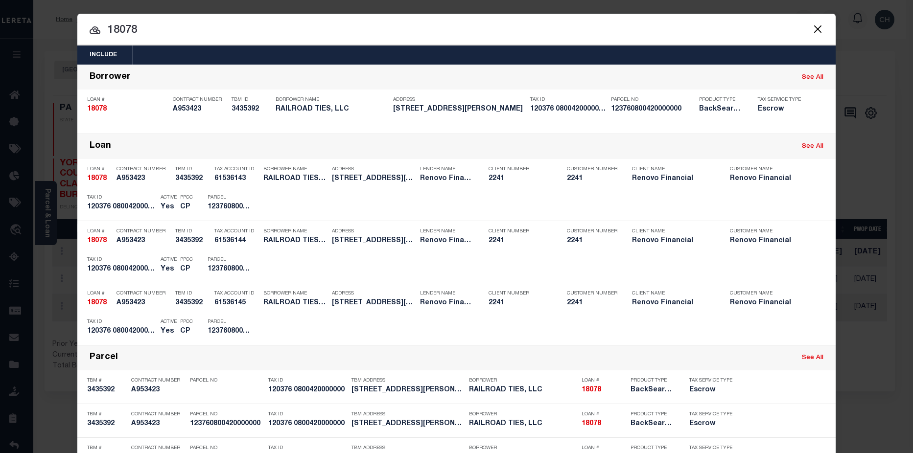
scroll to position [49, 0]
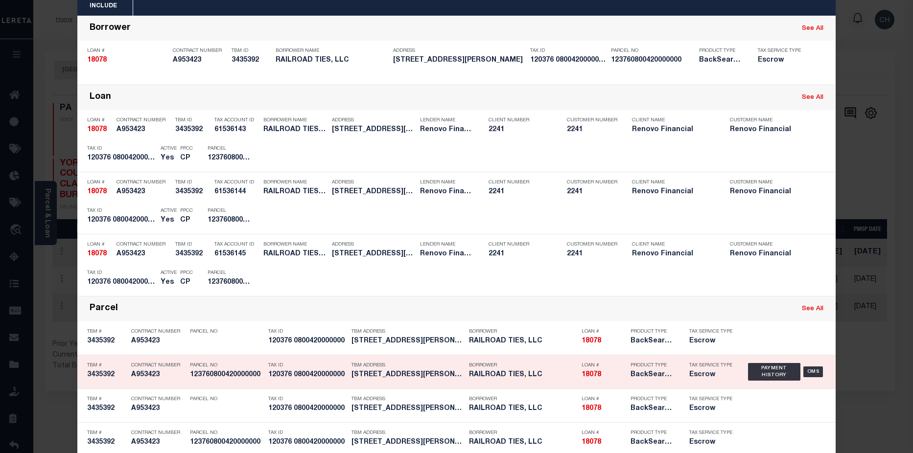
click at [424, 378] on h5 "668 Wallace Street York, PA 17403" at bounding box center [407, 375] width 113 height 8
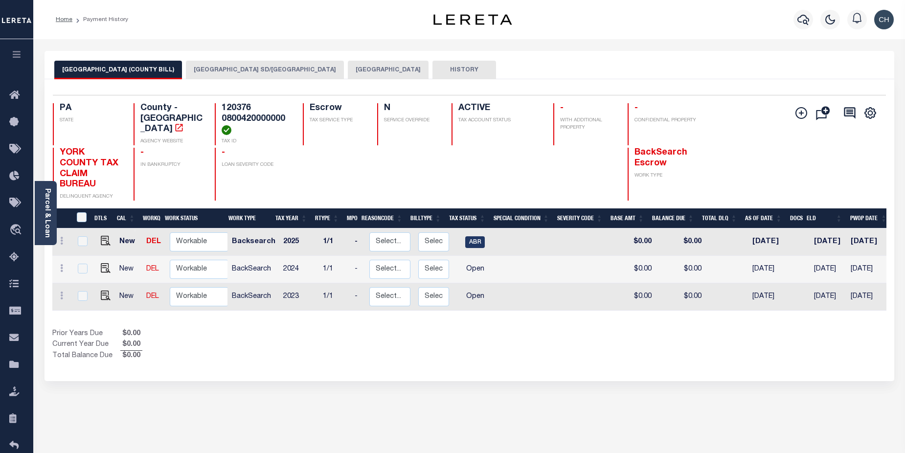
click at [197, 74] on button "[GEOGRAPHIC_DATA] SD/[GEOGRAPHIC_DATA]" at bounding box center [265, 70] width 158 height 19
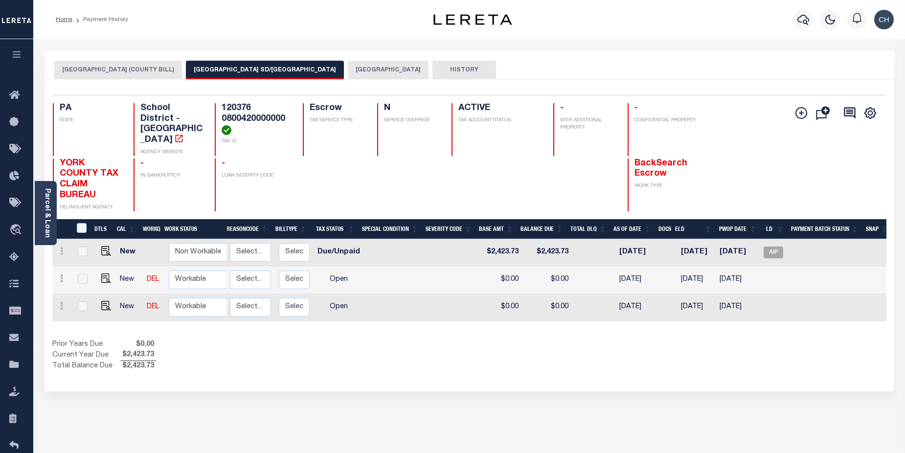
scroll to position [0, 139]
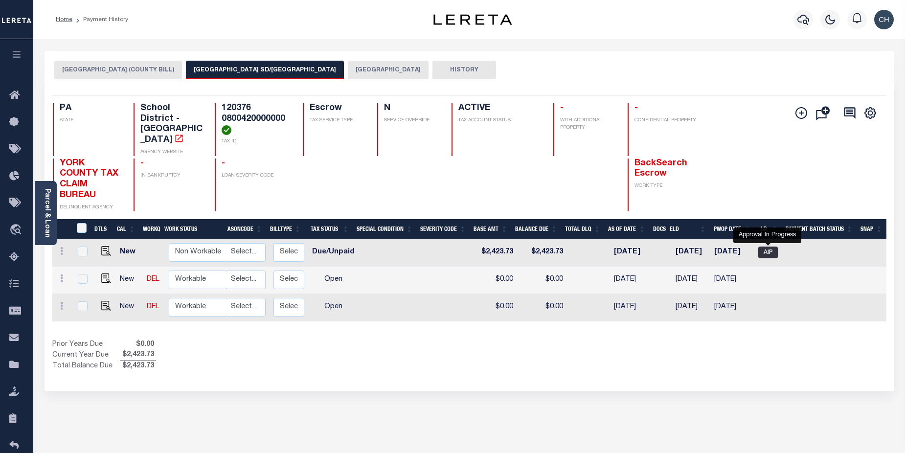
click at [766, 247] on span "AIP" at bounding box center [769, 253] width 20 height 12
checkbox input "true"
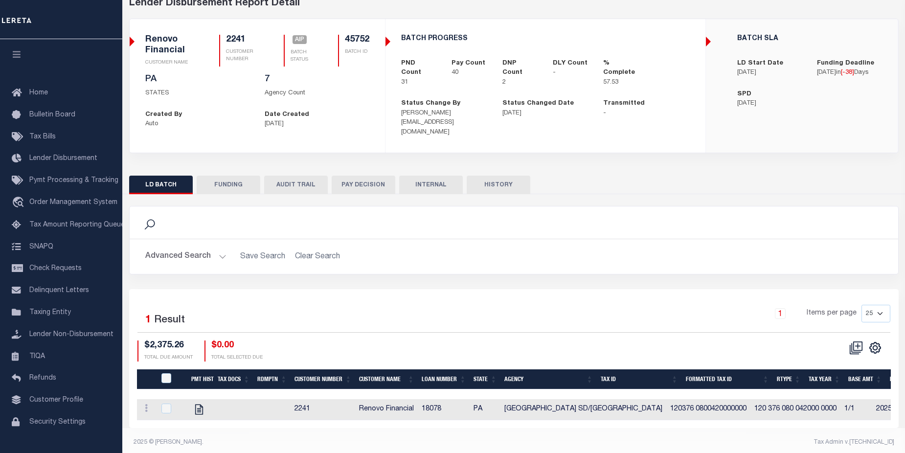
scroll to position [56, 0]
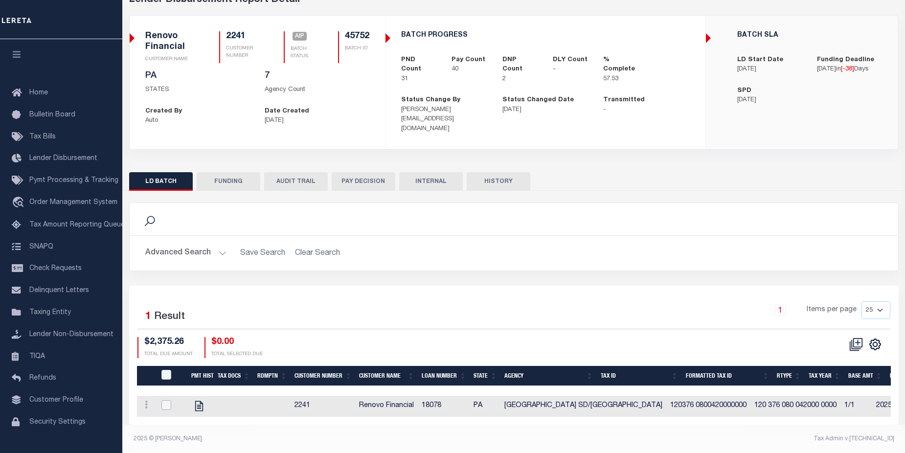
click at [167, 400] on input "checkbox" at bounding box center [167, 405] width 10 height 10
checkbox input "true"
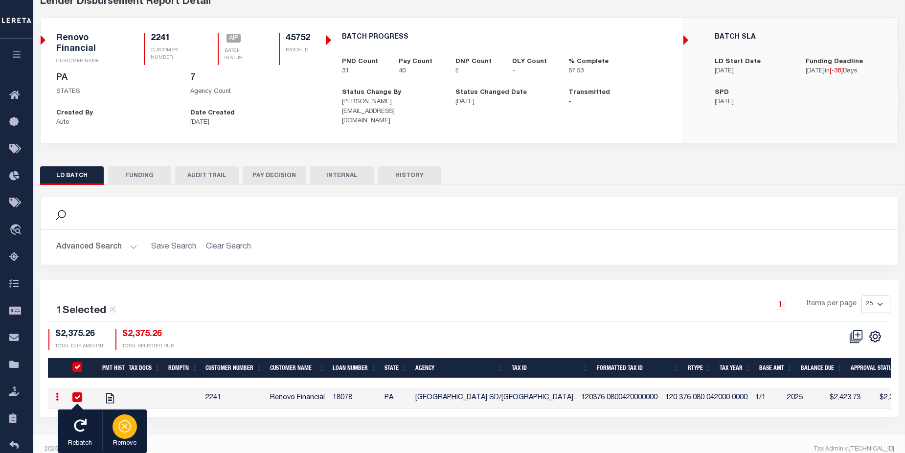
click at [128, 431] on icon "button" at bounding box center [125, 426] width 14 height 14
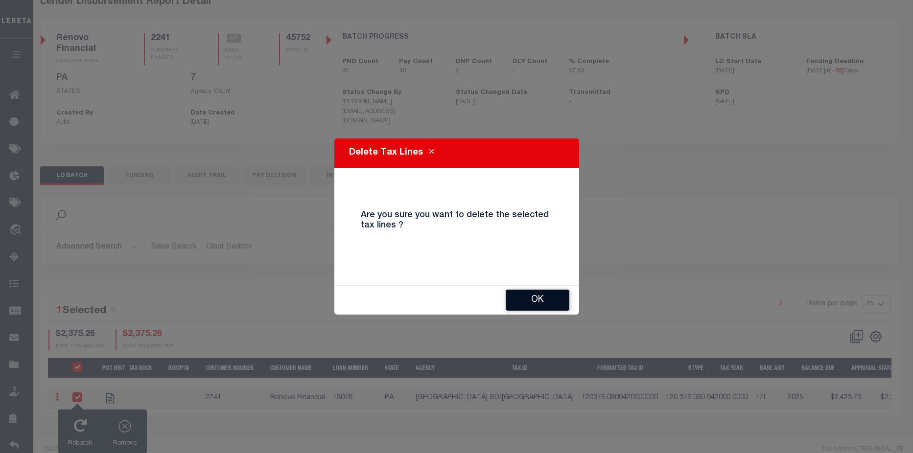
click at [536, 300] on button "OK" at bounding box center [538, 300] width 64 height 21
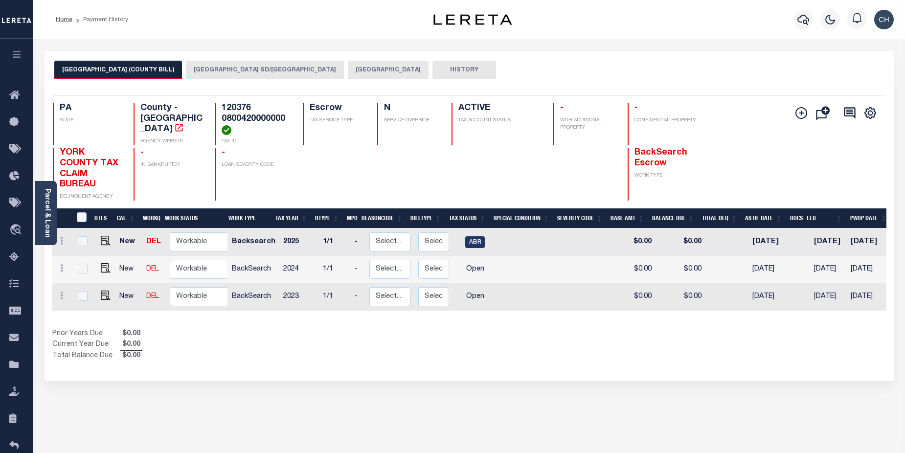
click at [186, 67] on button "[GEOGRAPHIC_DATA] SD/[GEOGRAPHIC_DATA]" at bounding box center [265, 70] width 158 height 19
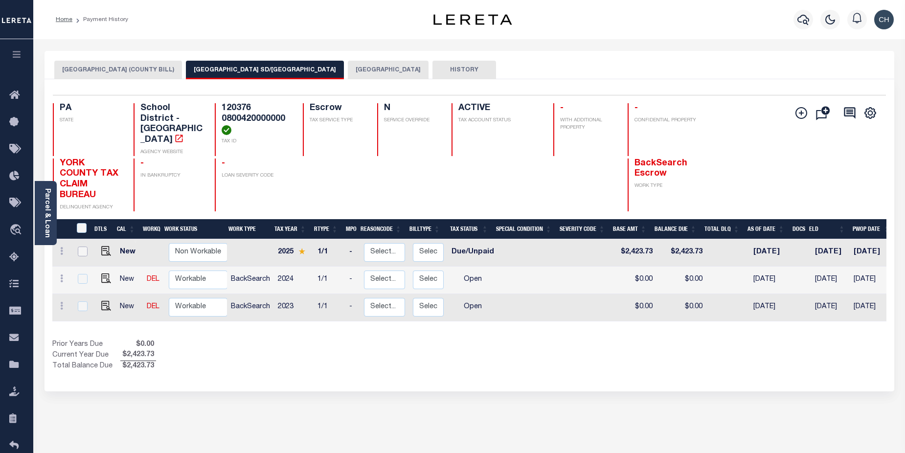
click at [85, 247] on input "checkbox" at bounding box center [83, 252] width 10 height 10
checkbox input "true"
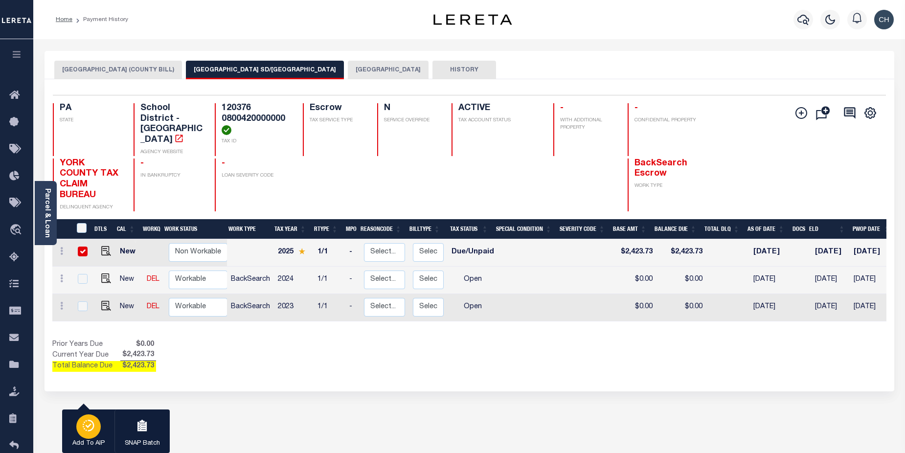
click at [88, 431] on icon "button" at bounding box center [89, 426] width 14 height 12
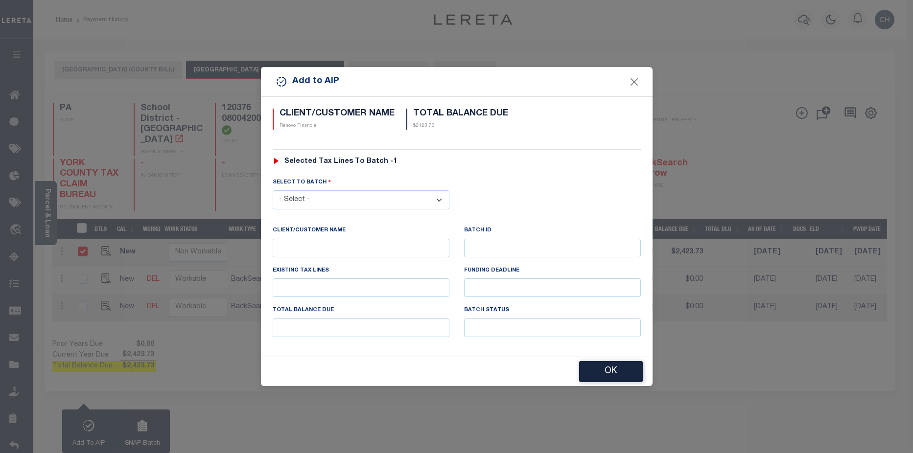
drag, startPoint x: 371, startPoint y: 198, endPoint x: 377, endPoint y: 206, distance: 10.8
click at [371, 198] on select "- Select - 42380 42965 43235 43299 43683 44436 44450 44938 45028 45180 45253 45…" at bounding box center [361, 199] width 177 height 19
select select "45752"
click at [273, 190] on select "- Select - 42380 42965 43235 43299 43683 44436 44450 44938 45028 45180 45253 45…" at bounding box center [361, 199] width 177 height 19
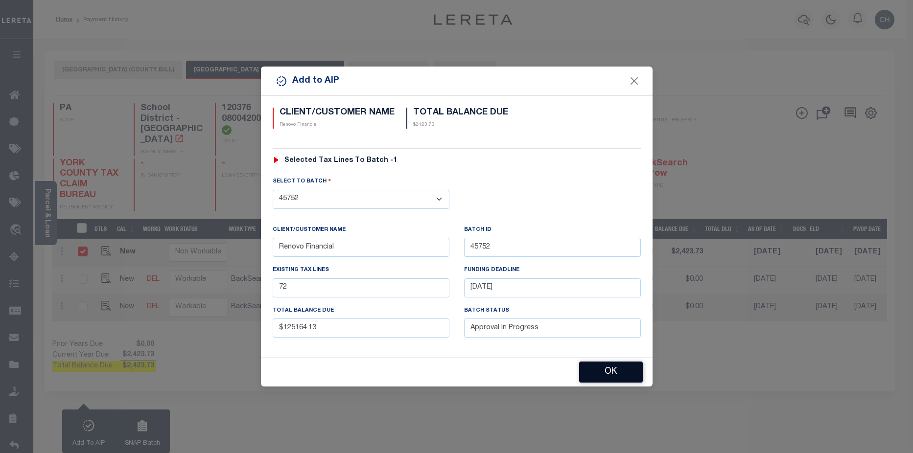
click at [623, 374] on button "OK" at bounding box center [611, 372] width 64 height 21
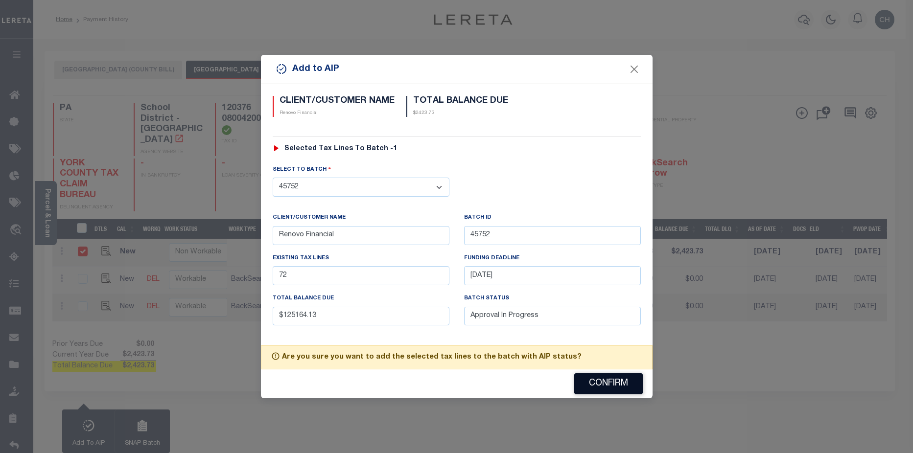
click at [604, 387] on button "Confirm" at bounding box center [608, 383] width 69 height 21
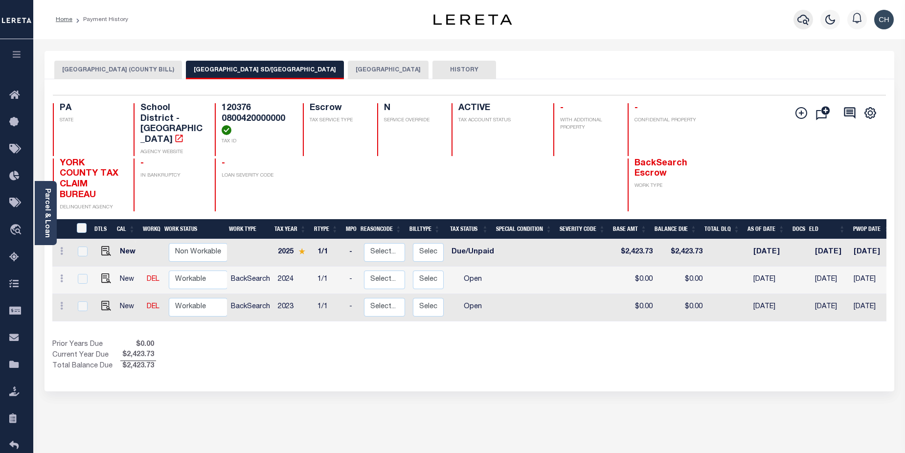
click at [805, 23] on icon "button" at bounding box center [804, 20] width 12 height 12
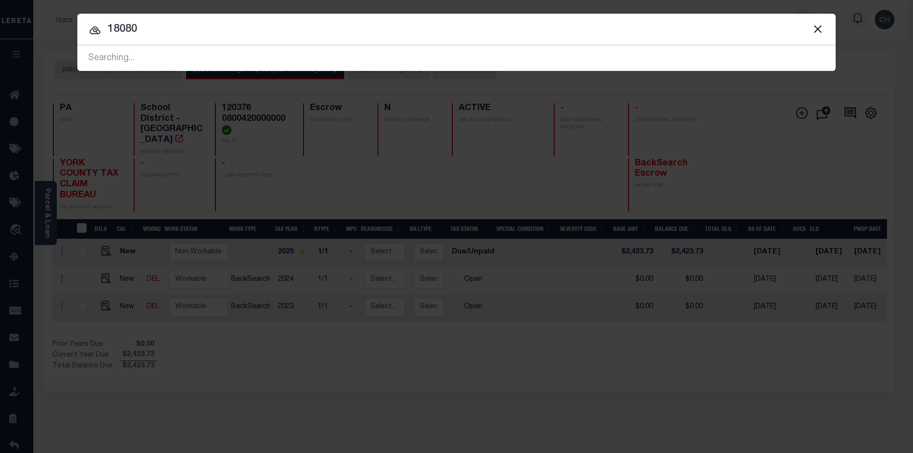
type input "18080"
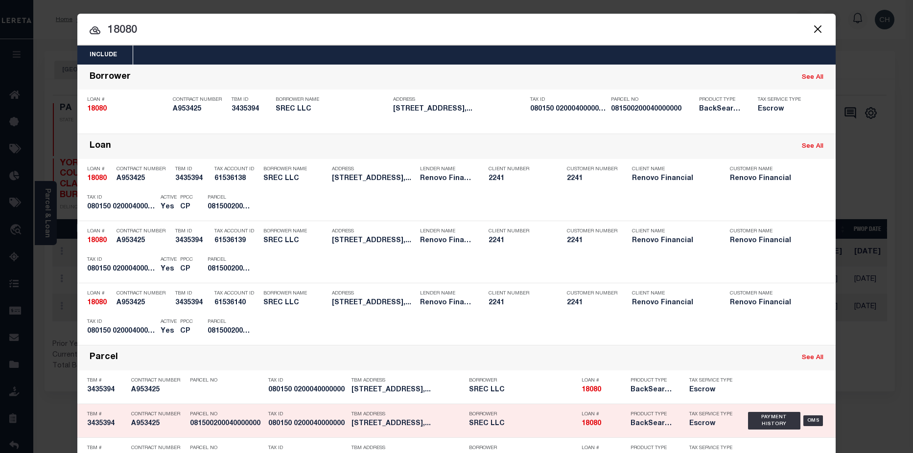
click at [623, 428] on div "Product Type BackSearch,Escrow" at bounding box center [652, 421] width 59 height 28
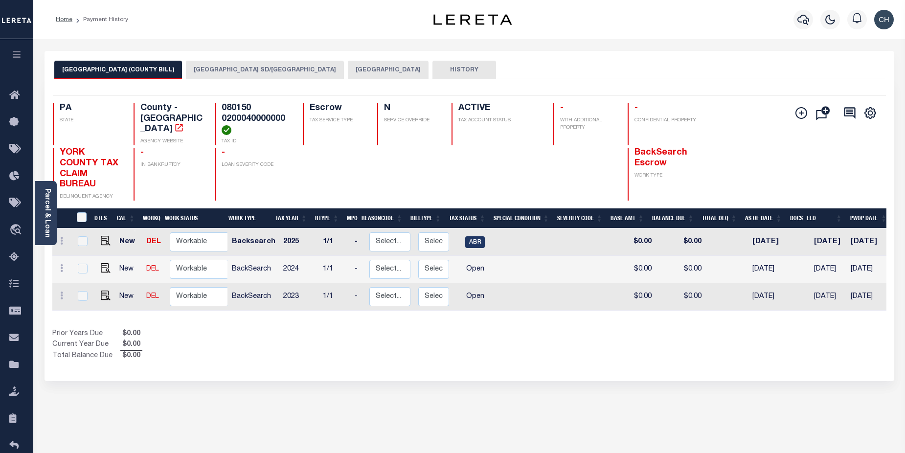
click at [187, 69] on button "[GEOGRAPHIC_DATA] SD/[GEOGRAPHIC_DATA]" at bounding box center [265, 70] width 158 height 19
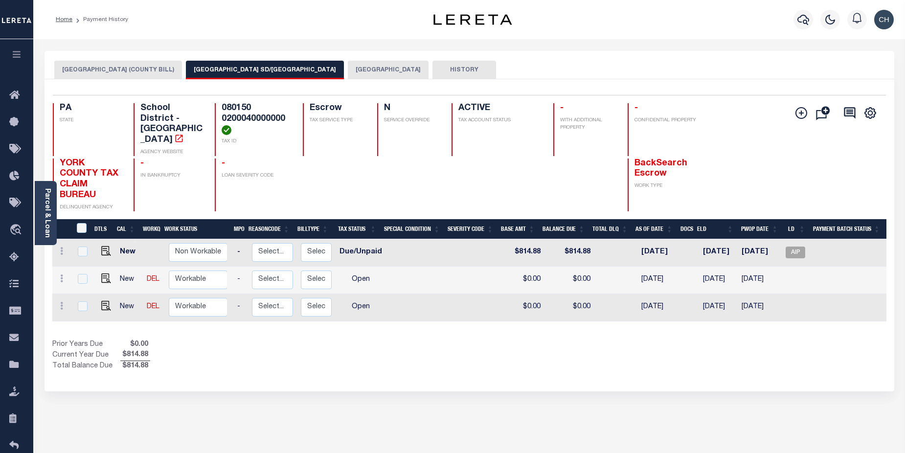
scroll to position [0, 133]
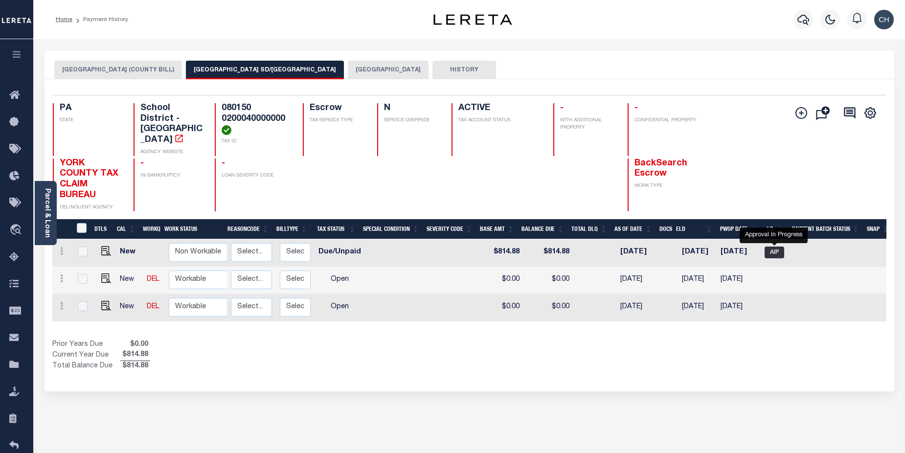
click at [779, 247] on span "AIP" at bounding box center [775, 253] width 20 height 12
checkbox input "true"
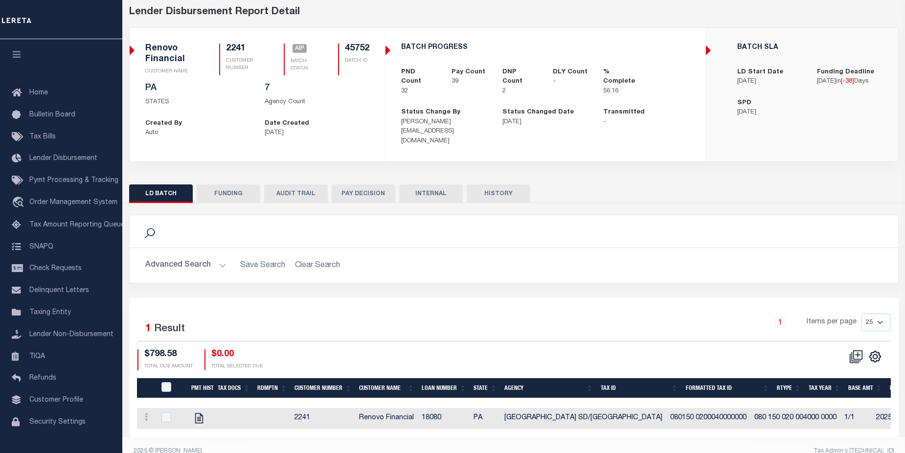
scroll to position [56, 0]
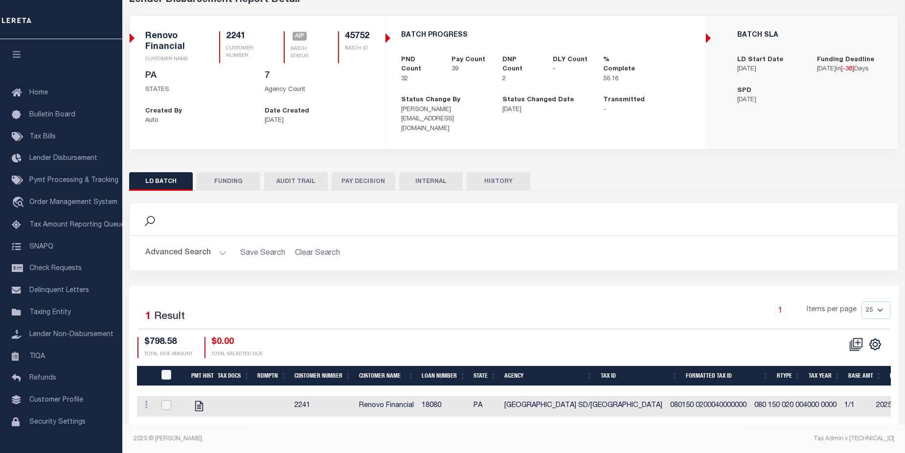
click at [164, 400] on input "checkbox" at bounding box center [167, 405] width 10 height 10
checkbox input "true"
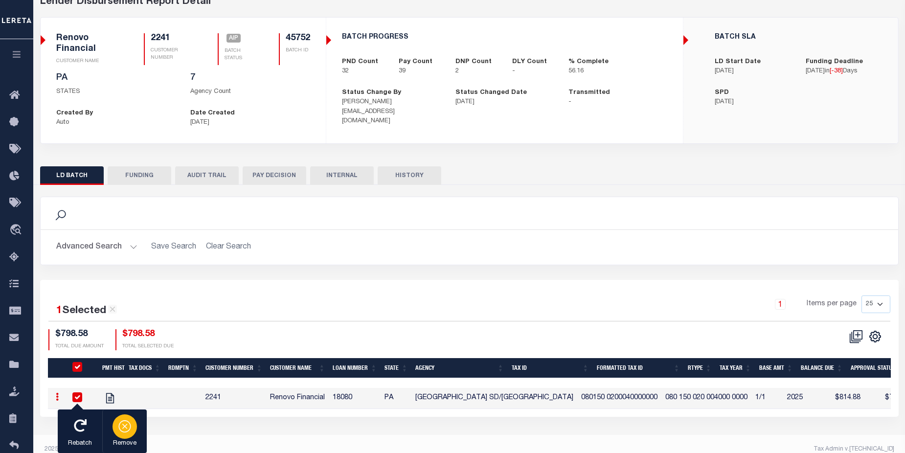
click at [128, 433] on icon "button" at bounding box center [125, 426] width 14 height 14
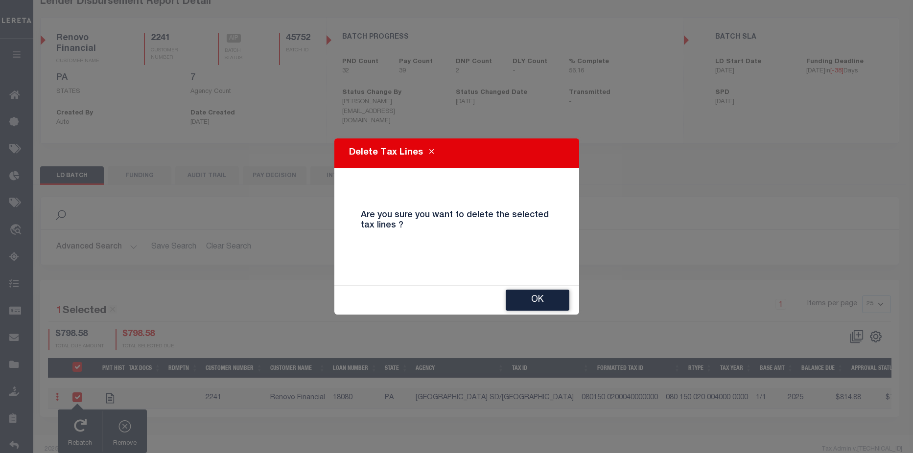
click at [552, 302] on button "OK" at bounding box center [538, 300] width 64 height 21
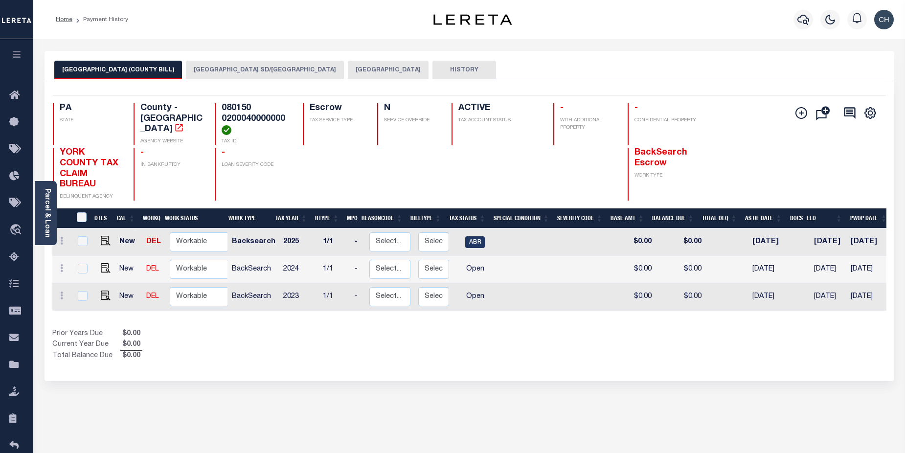
click at [196, 67] on button "YORK CITY SD/YORK CITY" at bounding box center [265, 70] width 158 height 19
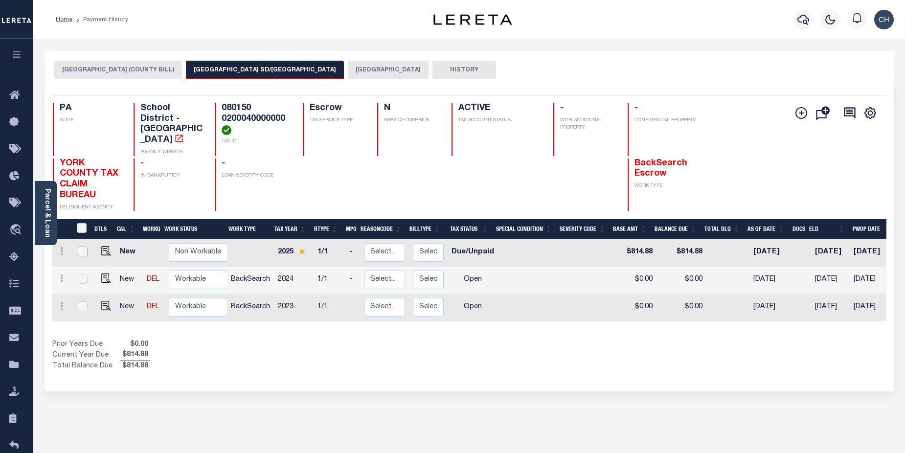
click at [85, 247] on input "checkbox" at bounding box center [83, 252] width 10 height 10
checkbox input "true"
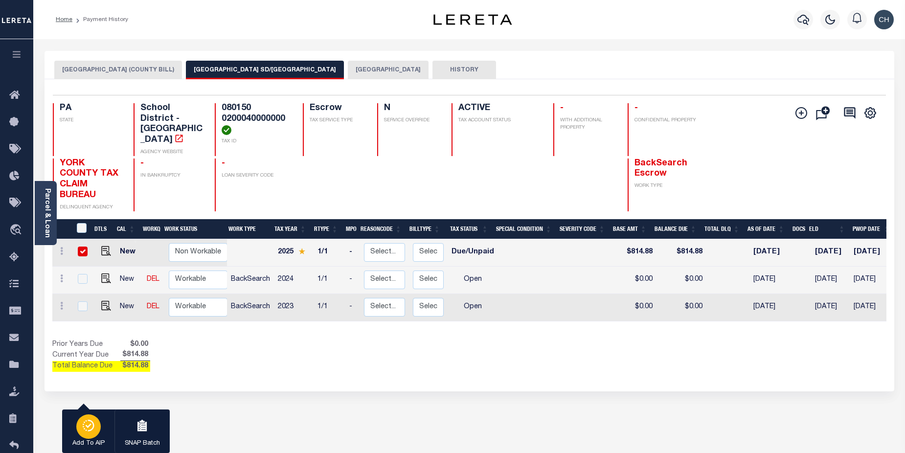
click at [90, 437] on div "button" at bounding box center [88, 427] width 24 height 24
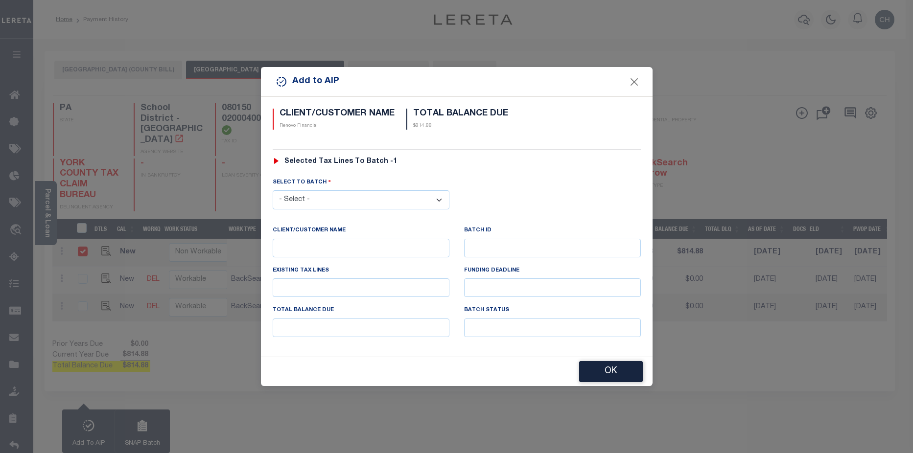
click at [366, 201] on select "- Select - 42380 42965 43235 43299 43683 44436 44450 44938 45028 45180 45253 45…" at bounding box center [361, 199] width 177 height 19
select select "45752"
click at [273, 190] on select "- Select - 42380 42965 43235 43299 43683 44436 44450 44938 45028 45180 45253 45…" at bounding box center [361, 199] width 177 height 19
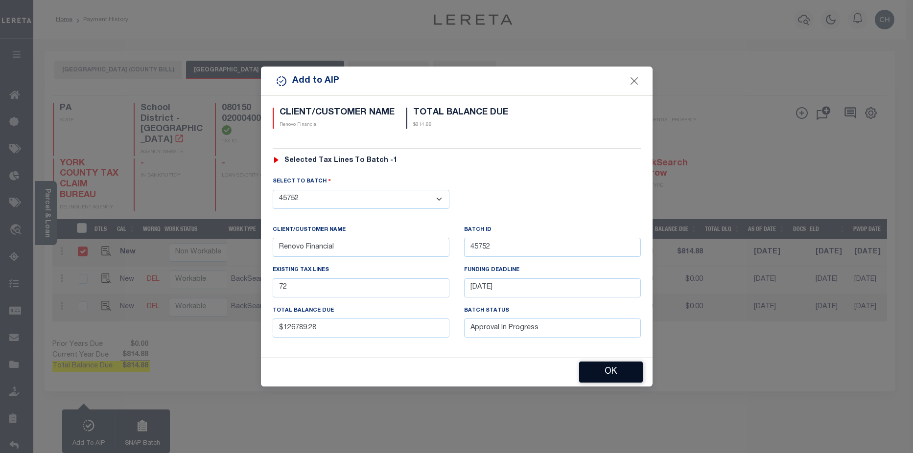
click at [604, 372] on button "OK" at bounding box center [611, 372] width 64 height 21
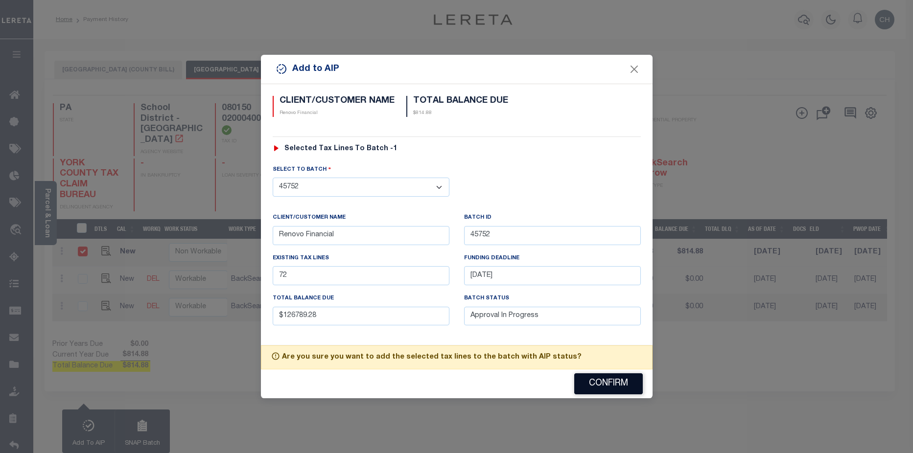
click at [622, 386] on button "Confirm" at bounding box center [608, 383] width 69 height 21
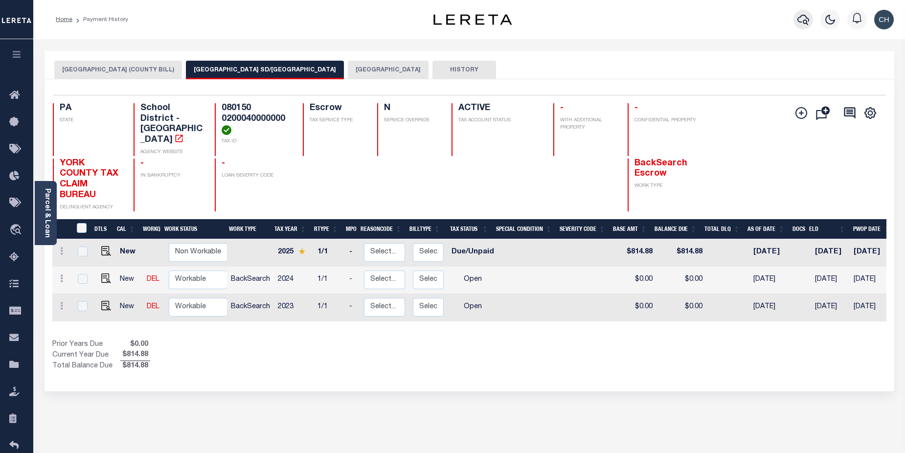
click at [802, 25] on icon "button" at bounding box center [804, 20] width 12 height 12
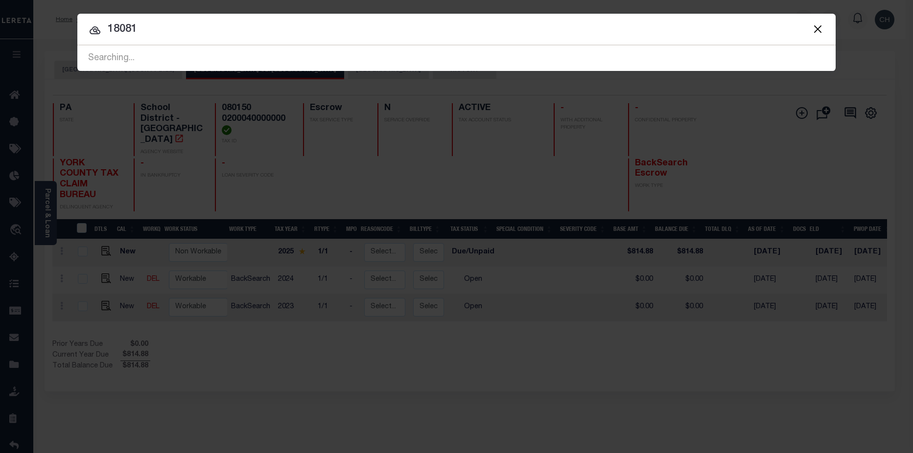
type input "18081"
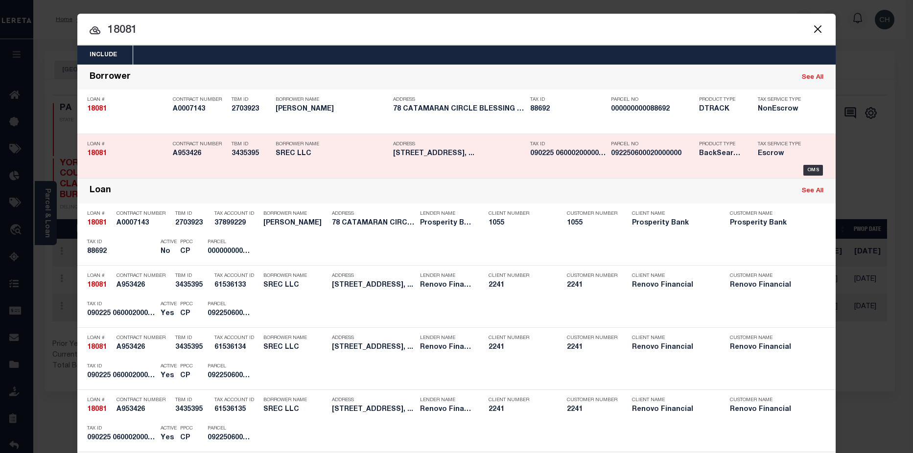
click at [625, 162] on div "Parcel No 092250600020000000" at bounding box center [652, 151] width 83 height 28
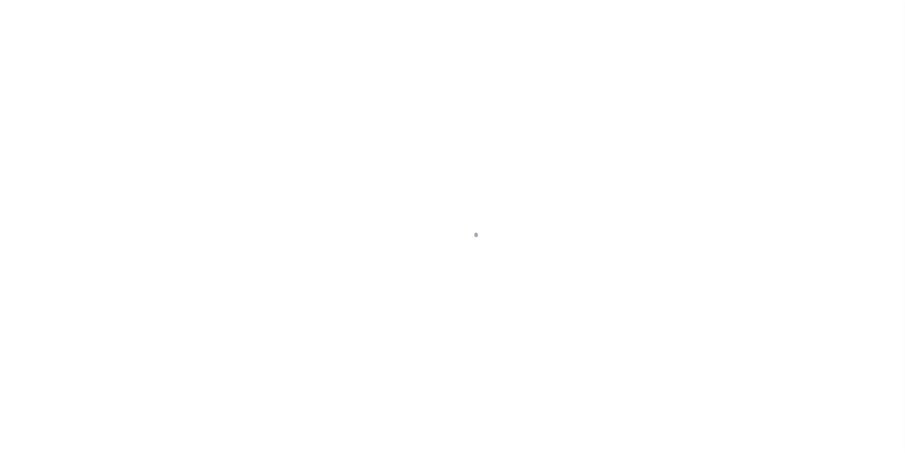
select select "10"
select select "Escrow"
type input "[STREET_ADDRESS]"
select select
type input "[GEOGRAPHIC_DATA], [GEOGRAPHIC_DATA] 17401"
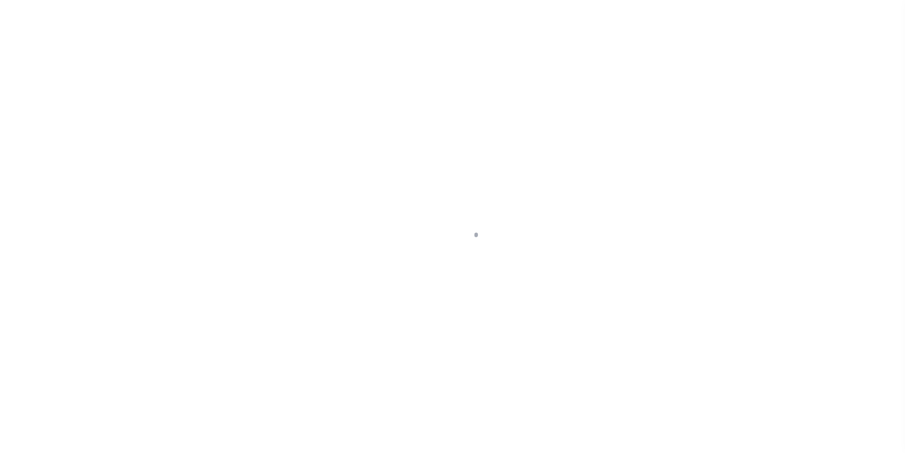
type input "a0kUS000009blR0"
type input "PA"
select select
type textarea "LEGAL REQUIRED"
select select "25066"
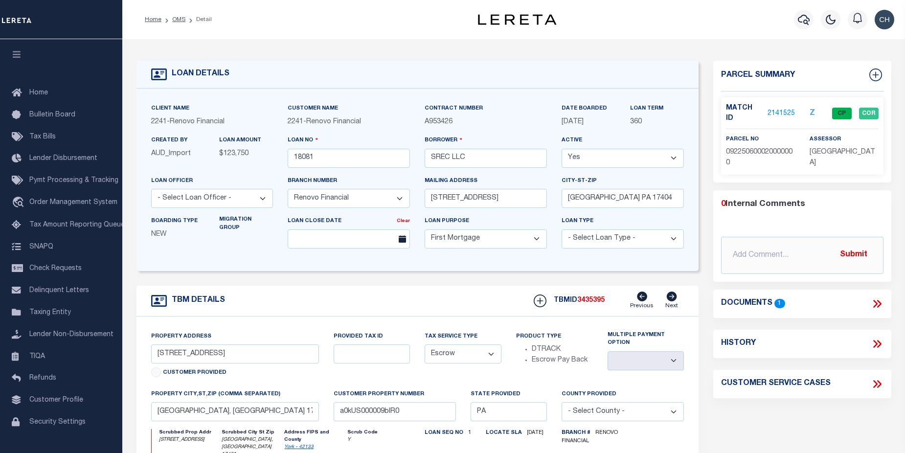
click at [779, 111] on link "2141525" at bounding box center [781, 114] width 27 height 10
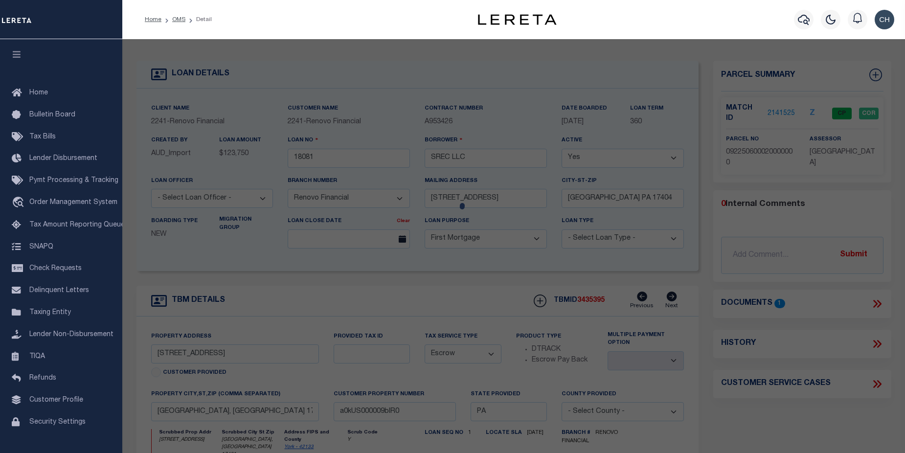
checkbox input "false"
select select "CP"
type input "SREC LLC"
select select
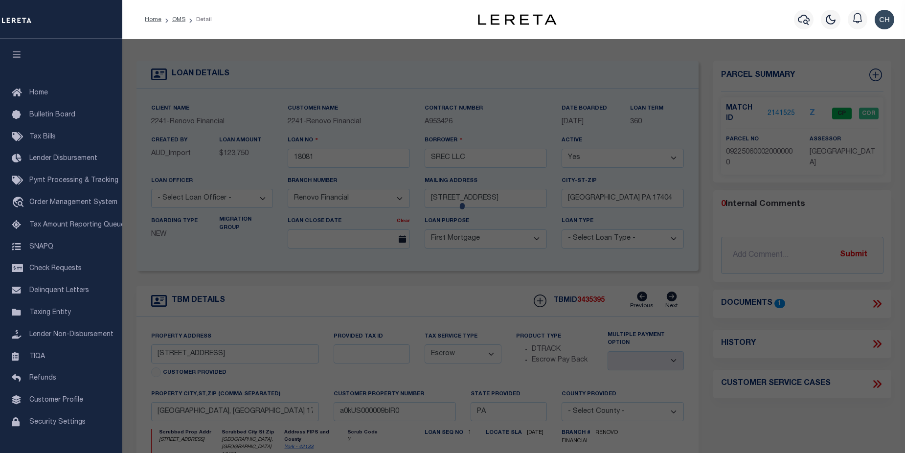
type input "552 W PRINCESS ST"
type input "York, PA 17401"
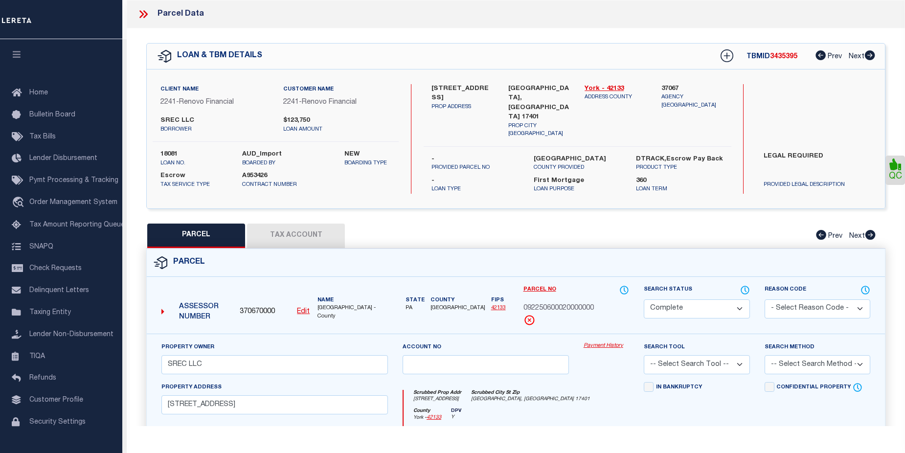
click at [609, 345] on link "Payment History" at bounding box center [607, 346] width 46 height 8
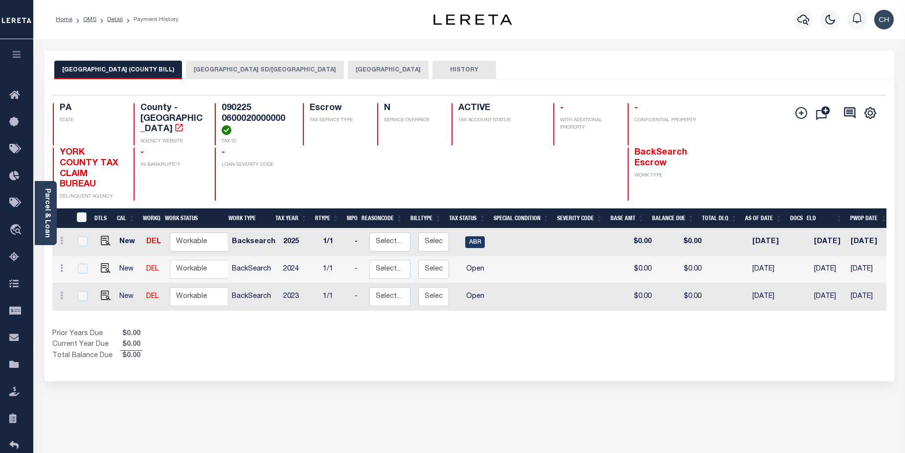
click at [202, 67] on button "[GEOGRAPHIC_DATA] SD/[GEOGRAPHIC_DATA]" at bounding box center [265, 70] width 158 height 19
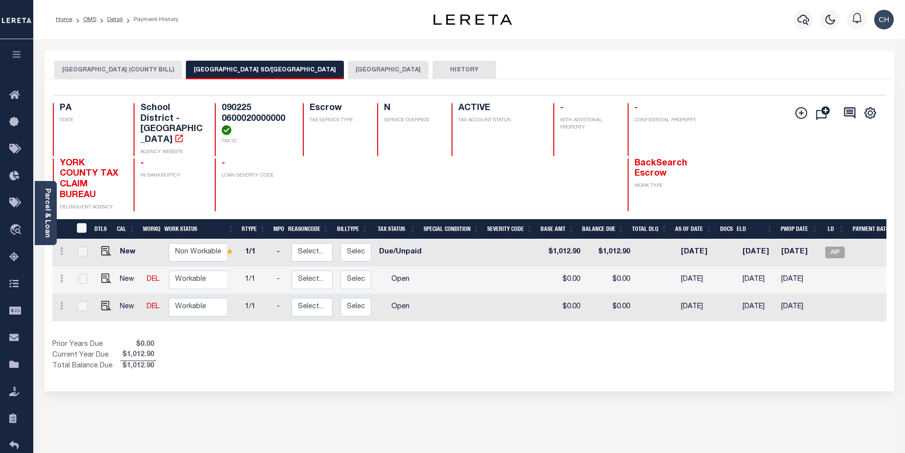
scroll to position [0, 80]
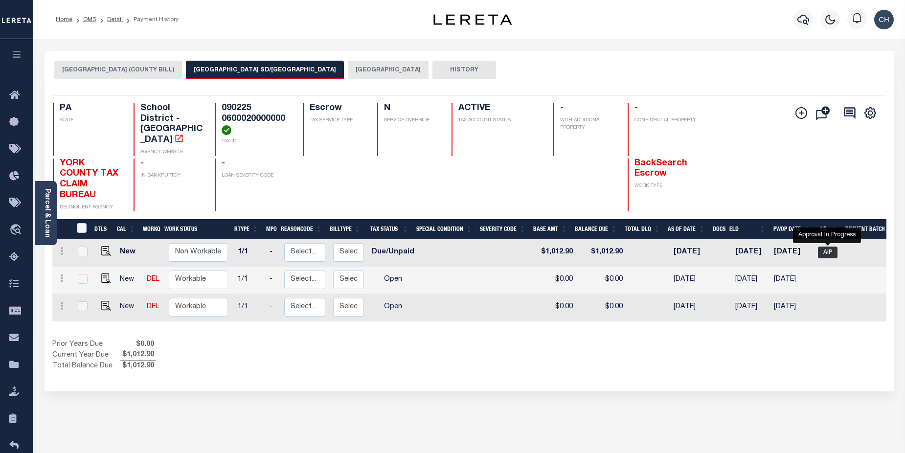
click at [827, 247] on span "AIP" at bounding box center [828, 253] width 20 height 12
checkbox input "true"
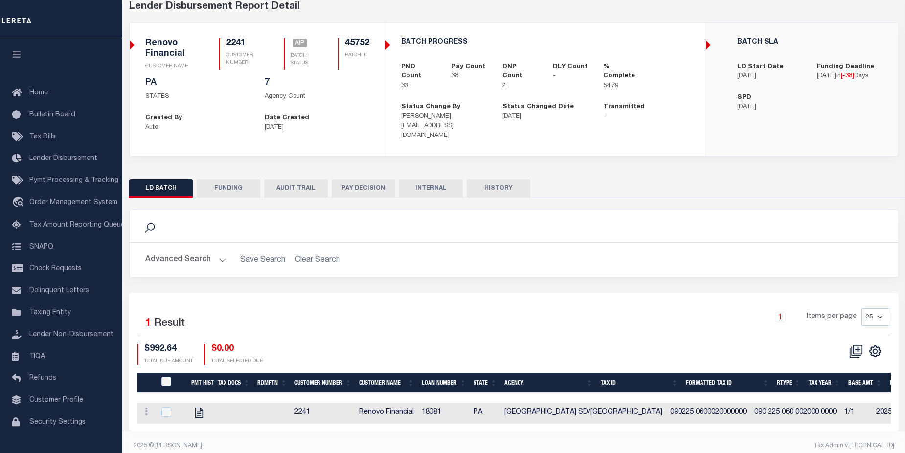
scroll to position [56, 0]
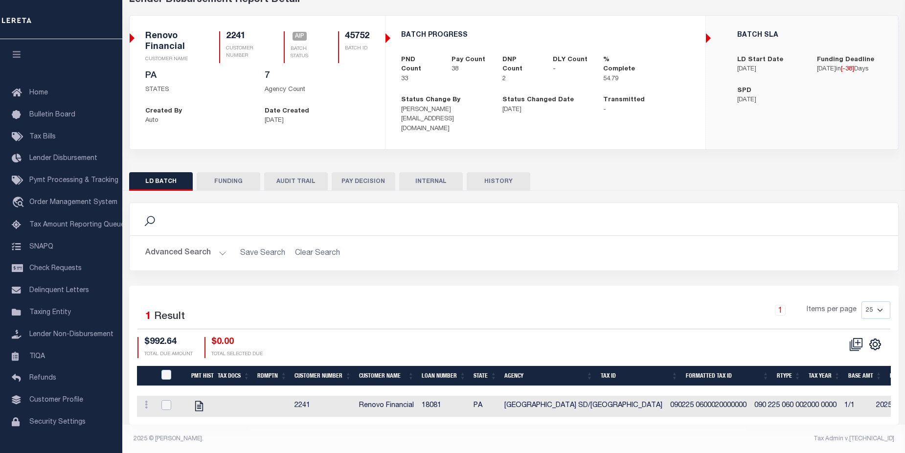
click at [165, 400] on input "checkbox" at bounding box center [167, 405] width 10 height 10
checkbox input "true"
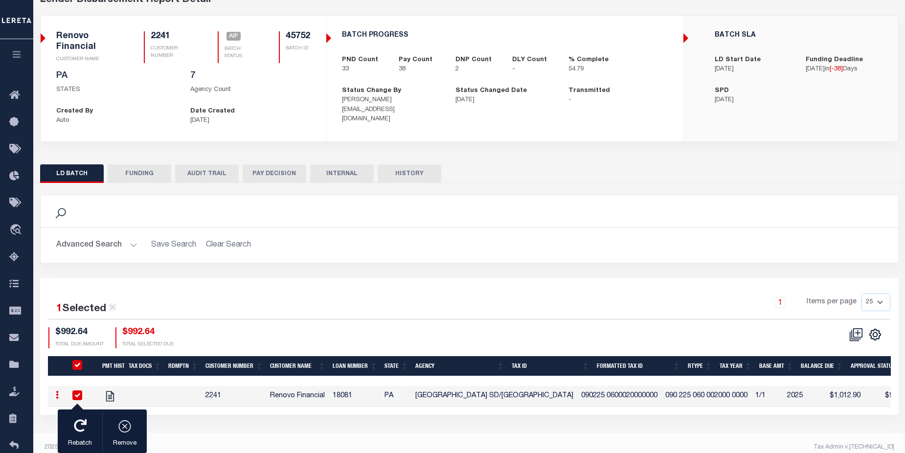
scroll to position [54, 0]
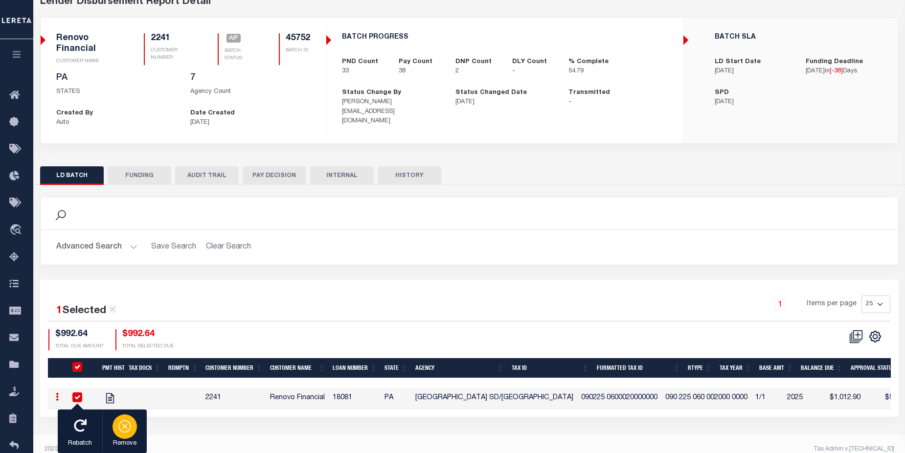
click at [132, 433] on div "button" at bounding box center [125, 427] width 24 height 24
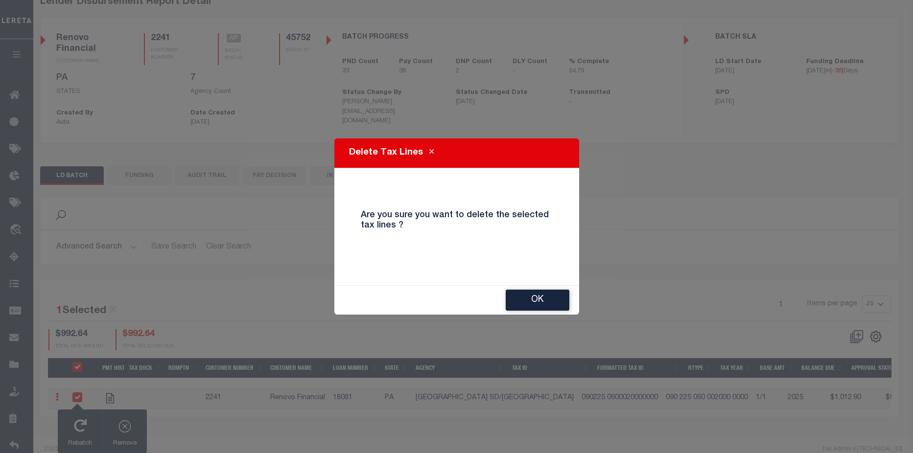
click at [541, 301] on button "OK" at bounding box center [538, 300] width 64 height 21
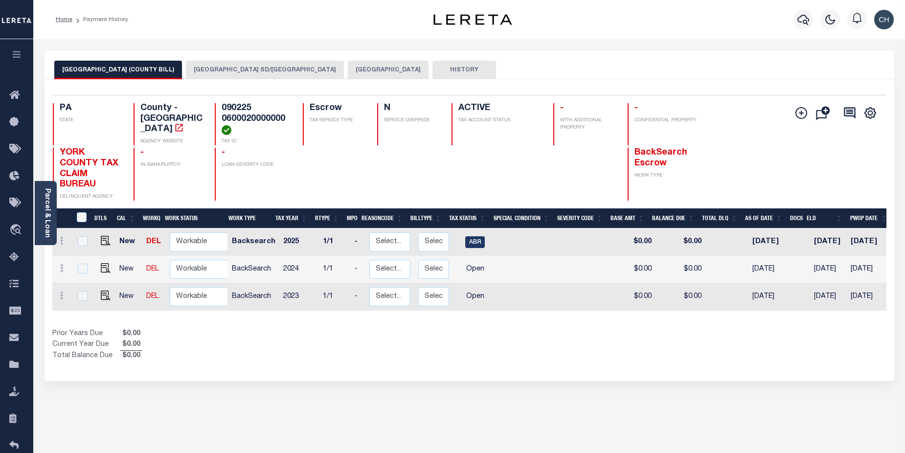
click at [192, 67] on button "[GEOGRAPHIC_DATA] SD/[GEOGRAPHIC_DATA]" at bounding box center [265, 70] width 158 height 19
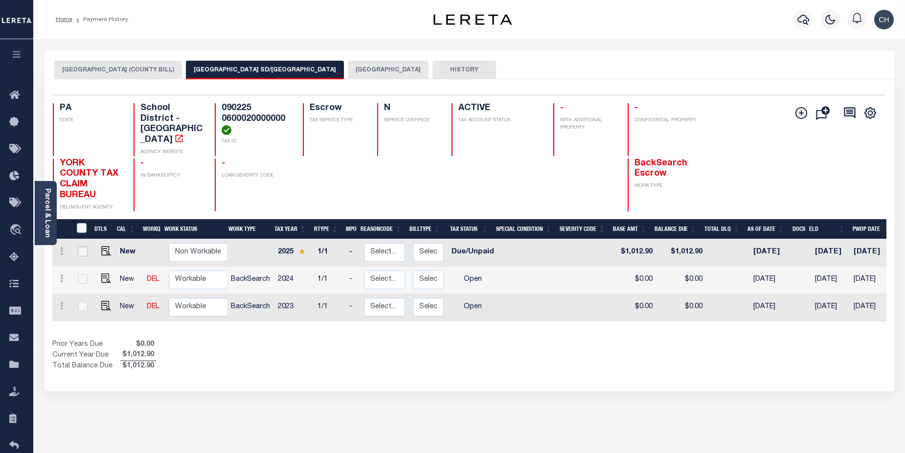
click at [82, 247] on input "checkbox" at bounding box center [83, 252] width 10 height 10
checkbox input "true"
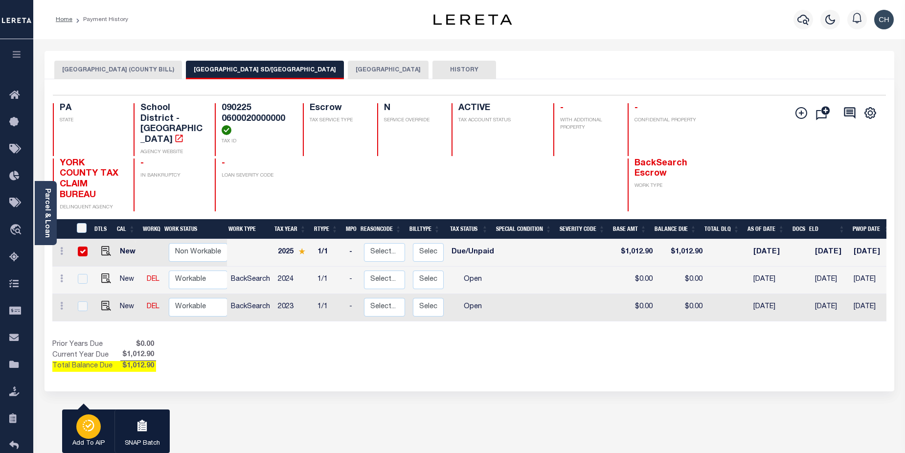
click at [82, 429] on icon "button" at bounding box center [89, 426] width 14 height 12
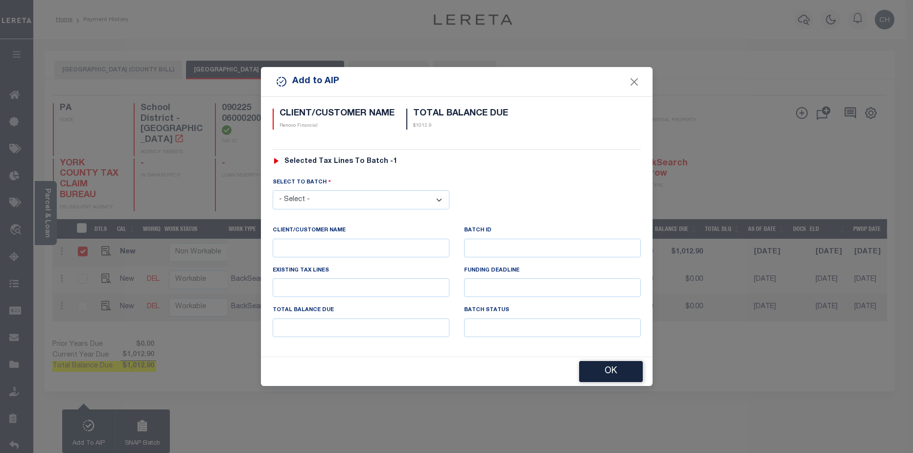
drag, startPoint x: 416, startPoint y: 194, endPoint x: 422, endPoint y: 200, distance: 9.0
click at [416, 194] on select "- Select - 42380 42965 43235 43299 43683 44436 44450 44938 45028 45180 45253 45…" at bounding box center [361, 199] width 177 height 19
select select "45752"
click at [273, 190] on select "- Select - 42380 42965 43235 43299 43683 44436 44450 44938 45028 45180 45253 45…" at bounding box center [361, 199] width 177 height 19
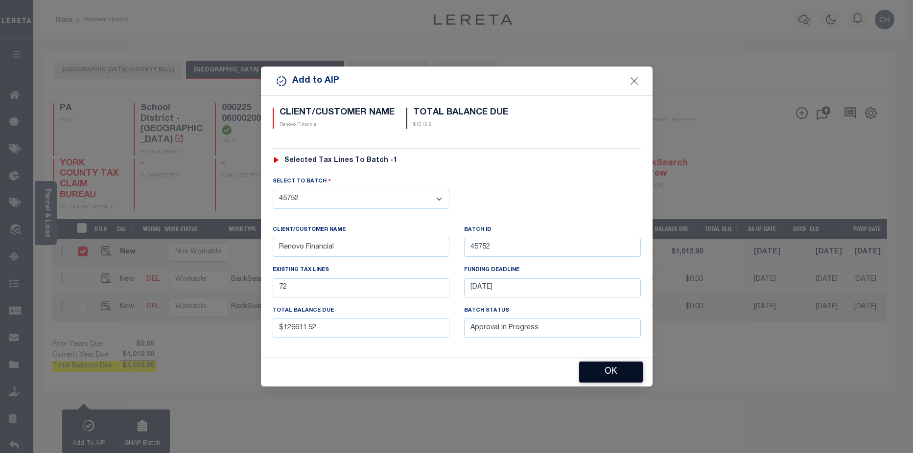
click at [621, 371] on button "OK" at bounding box center [611, 372] width 64 height 21
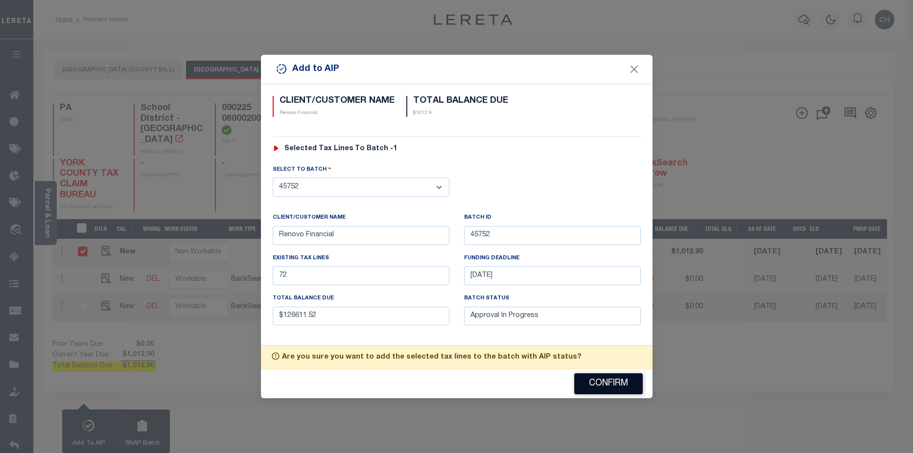
click at [608, 389] on button "Confirm" at bounding box center [608, 383] width 69 height 21
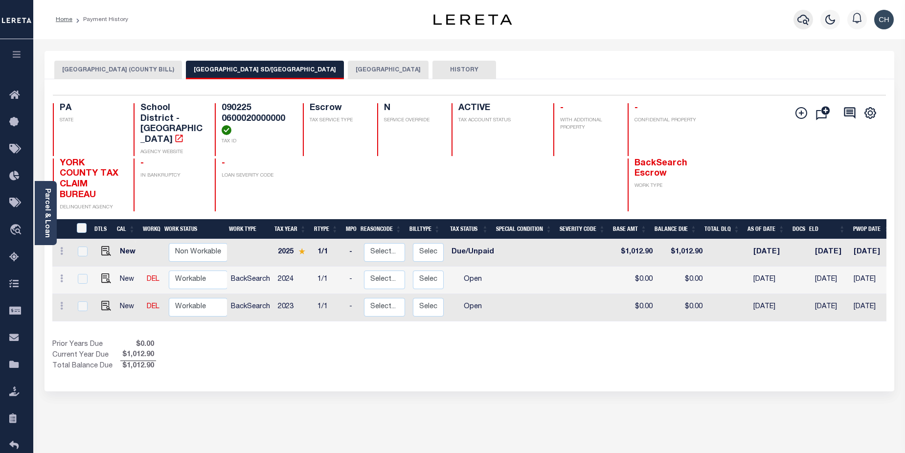
click at [802, 16] on icon "button" at bounding box center [804, 20] width 12 height 10
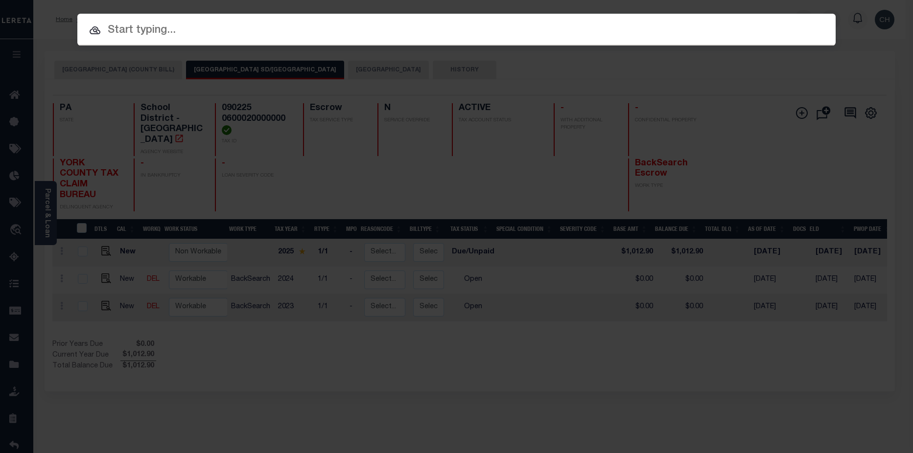
click at [207, 31] on input "text" at bounding box center [456, 30] width 758 height 17
paste input "18948"
type input "18948"
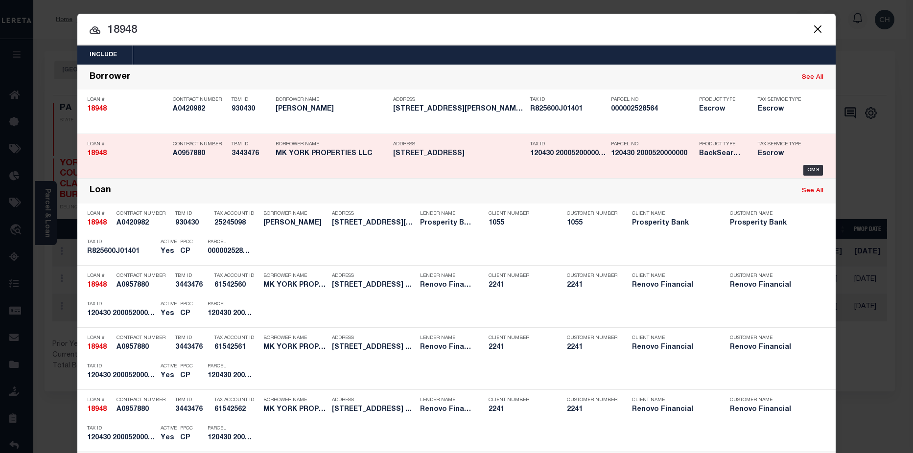
click at [531, 157] on h5 "120430 2000520000000" at bounding box center [568, 154] width 76 height 8
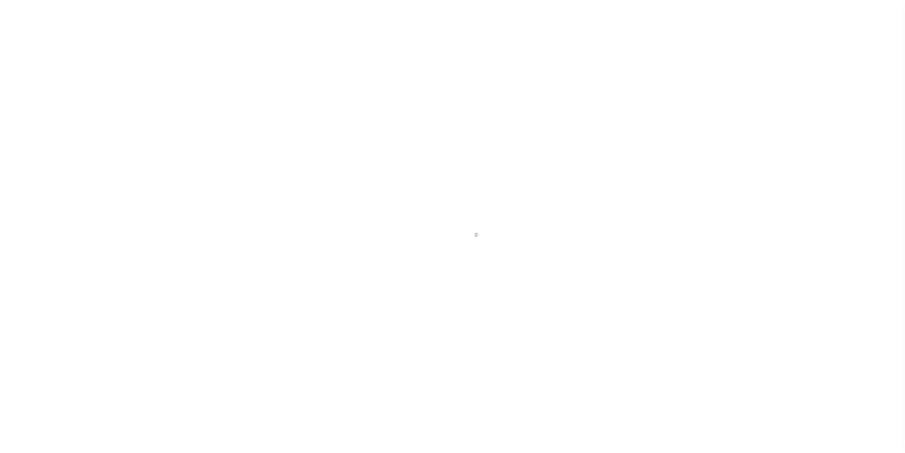
select select "10"
select select "Escrow"
type input "[STREET_ADDRESS]"
select select
type input "[GEOGRAPHIC_DATA], [GEOGRAPHIC_DATA] 17403"
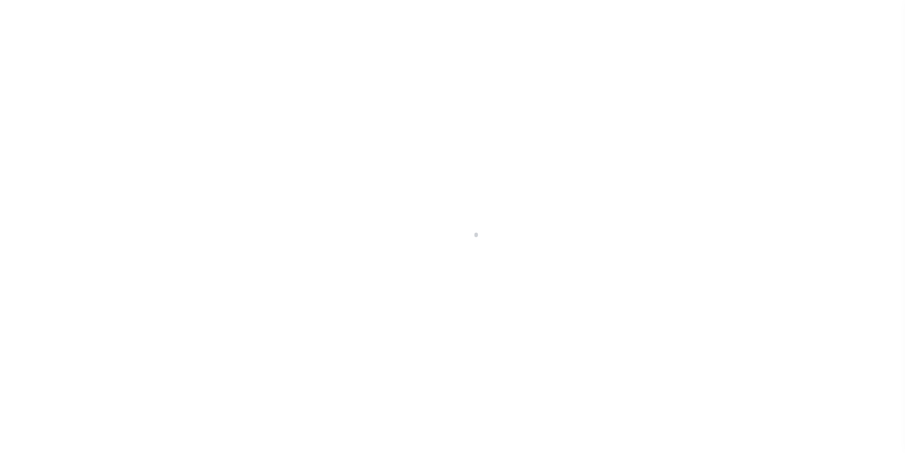
type input "a0kUS00000AE0iL"
type input "PA"
select select
type textarea "LEGAL REQUIRED"
select select "25066"
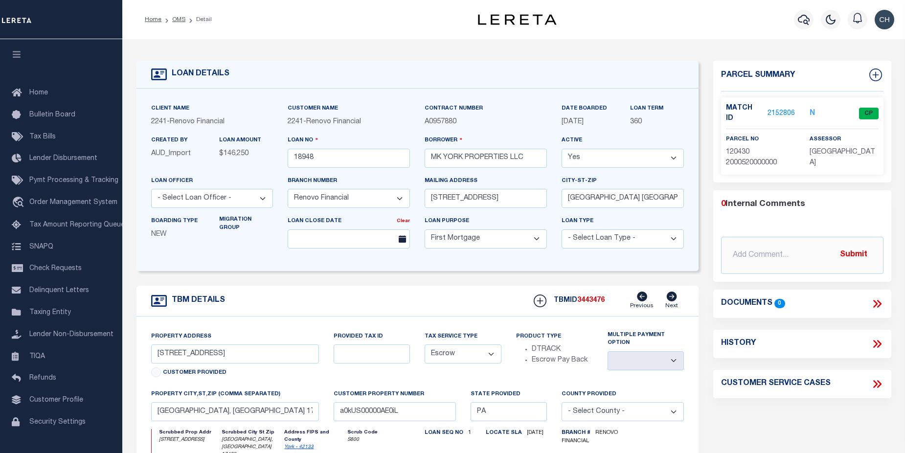
click at [784, 112] on link "2152806" at bounding box center [781, 114] width 27 height 10
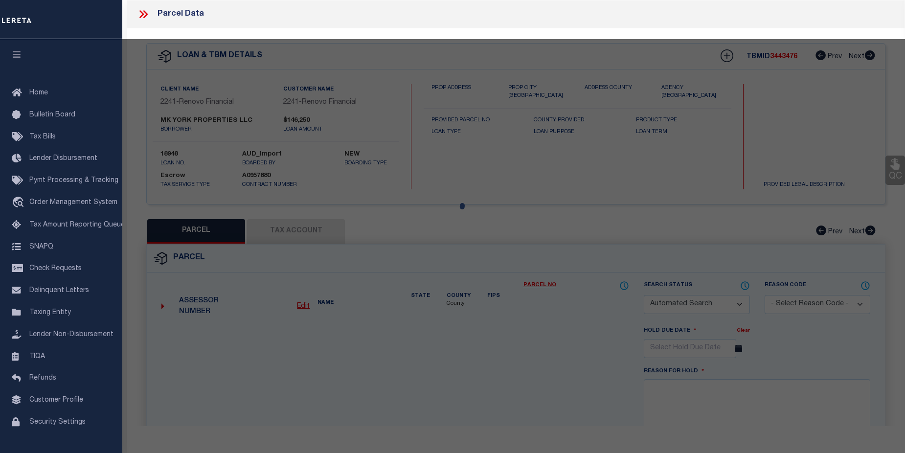
checkbox input "false"
select select "CP"
type input "MK YORK PROPERTIES LLC"
select select "ATL"
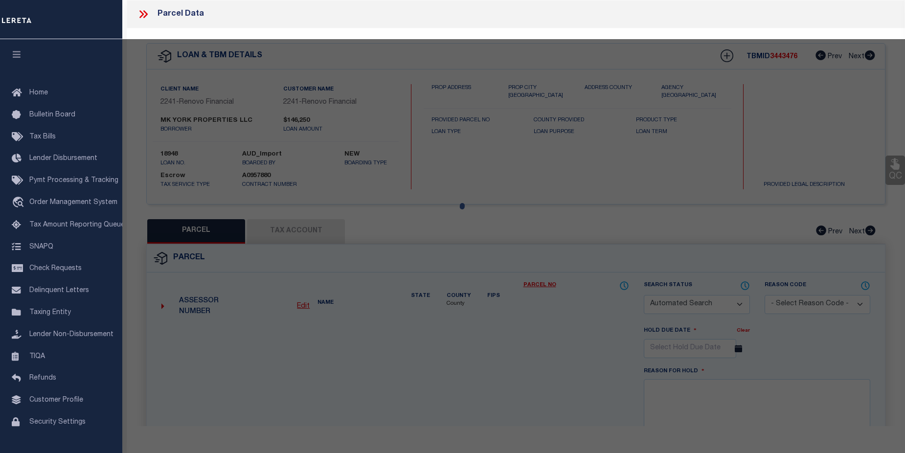
select select "ADD"
type input "615 E SOUTH ST"
checkbox input "false"
type input "YORK, PA 17403"
type textarea "DIST:[PERSON_NAME] 12 CITY/[GEOGRAPHIC_DATA]/TWP:[GEOGRAPHIC_DATA]"
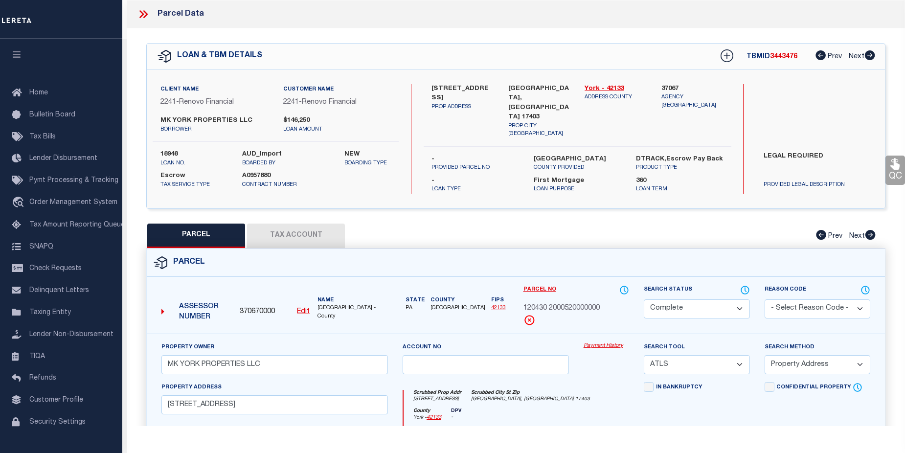
click at [598, 342] on link "Payment History" at bounding box center [607, 346] width 46 height 8
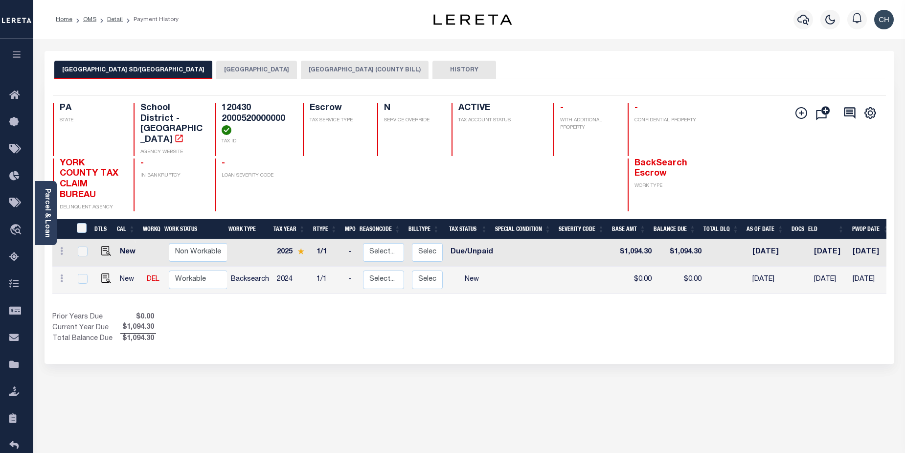
click at [95, 70] on button "[GEOGRAPHIC_DATA] SD/[GEOGRAPHIC_DATA]" at bounding box center [133, 70] width 158 height 19
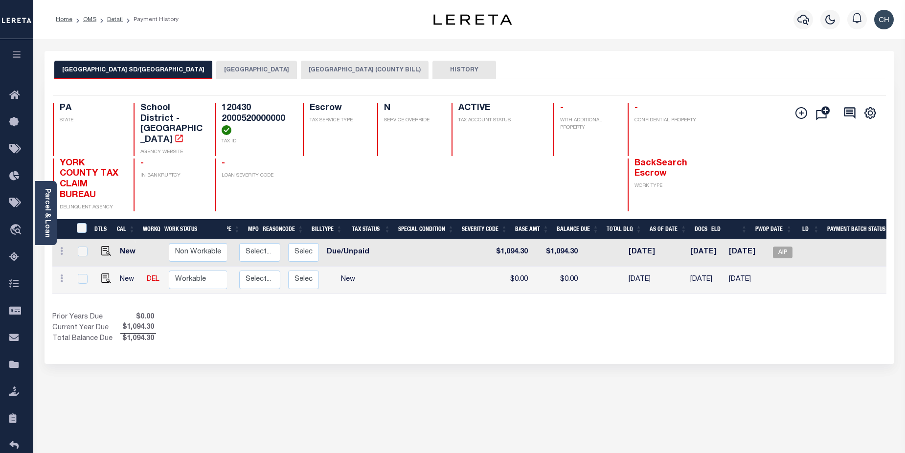
scroll to position [0, 124]
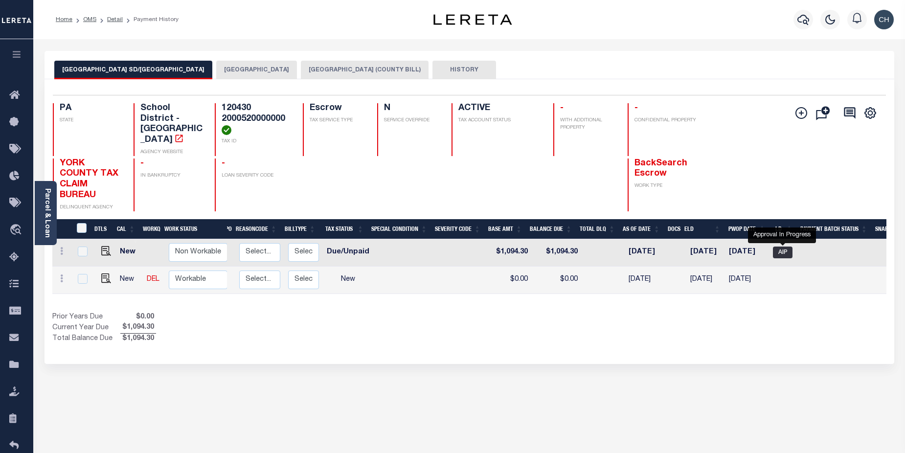
click at [781, 247] on span "AIP" at bounding box center [783, 253] width 20 height 12
checkbox input "true"
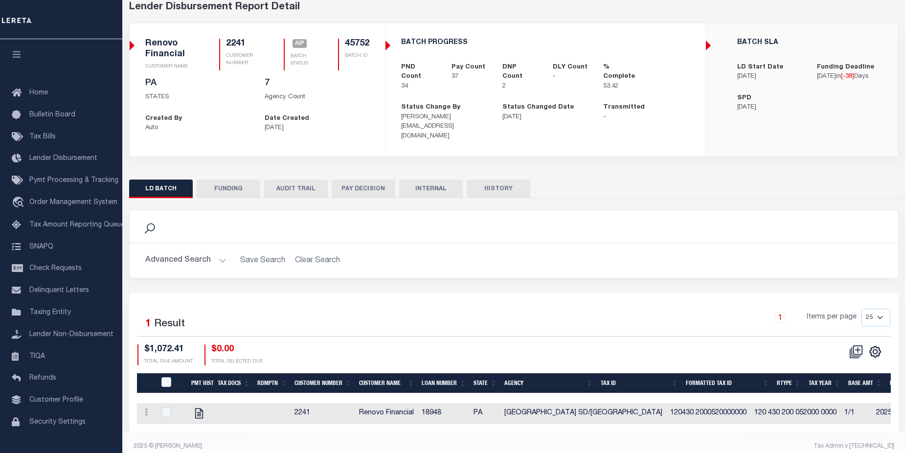
scroll to position [56, 0]
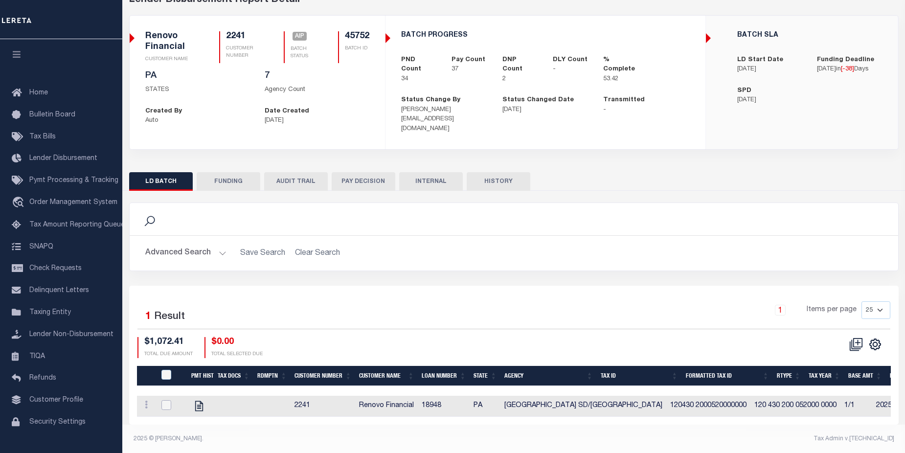
click at [165, 400] on input "checkbox" at bounding box center [167, 405] width 10 height 10
checkbox input "true"
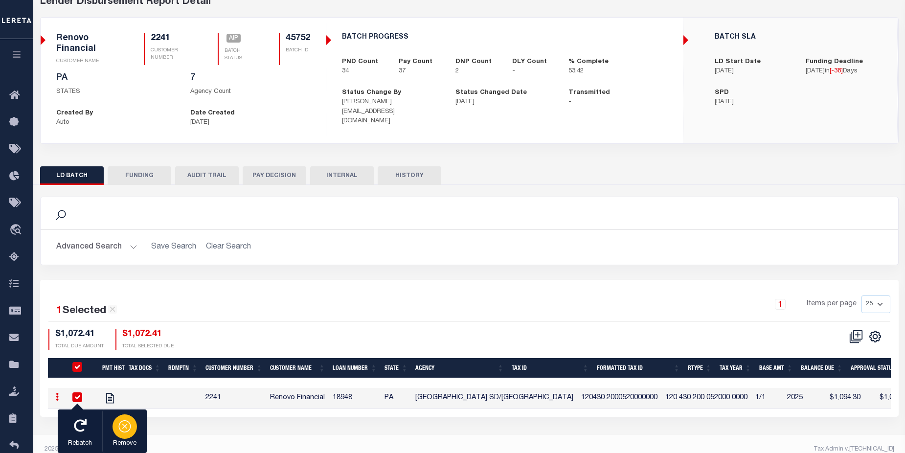
click at [133, 431] on div "button" at bounding box center [125, 427] width 24 height 24
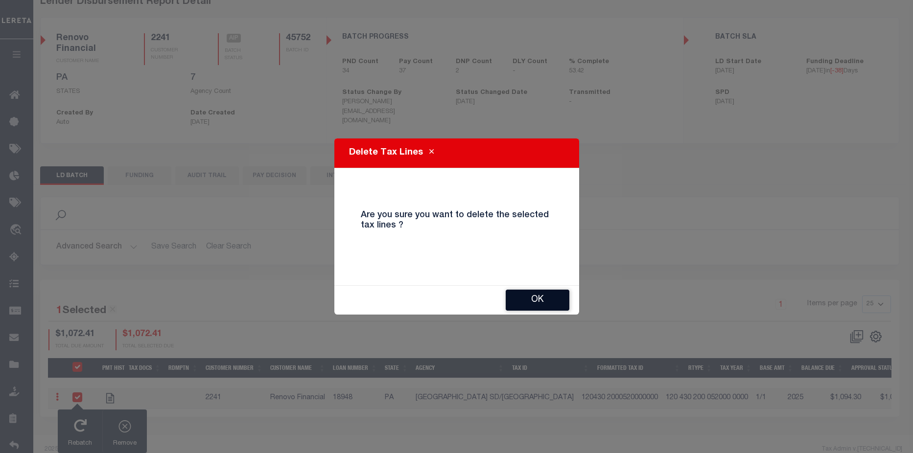
click at [538, 302] on button "OK" at bounding box center [538, 300] width 64 height 21
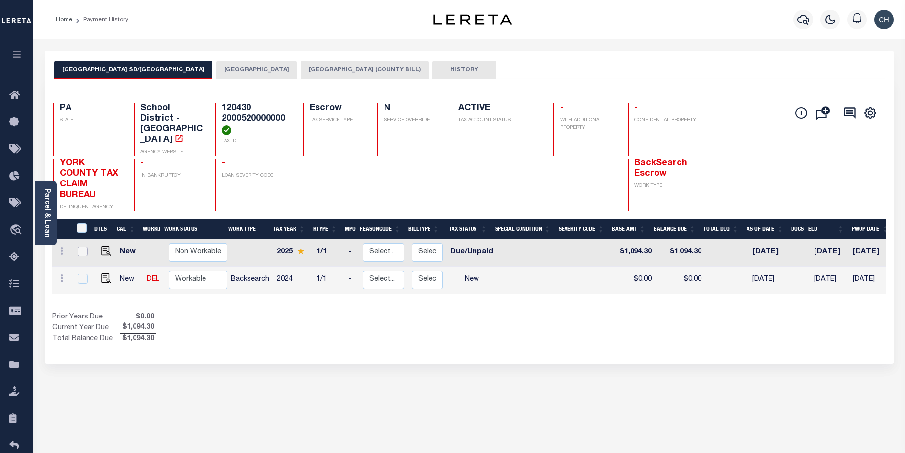
click at [82, 247] on input "checkbox" at bounding box center [83, 252] width 10 height 10
checkbox input "true"
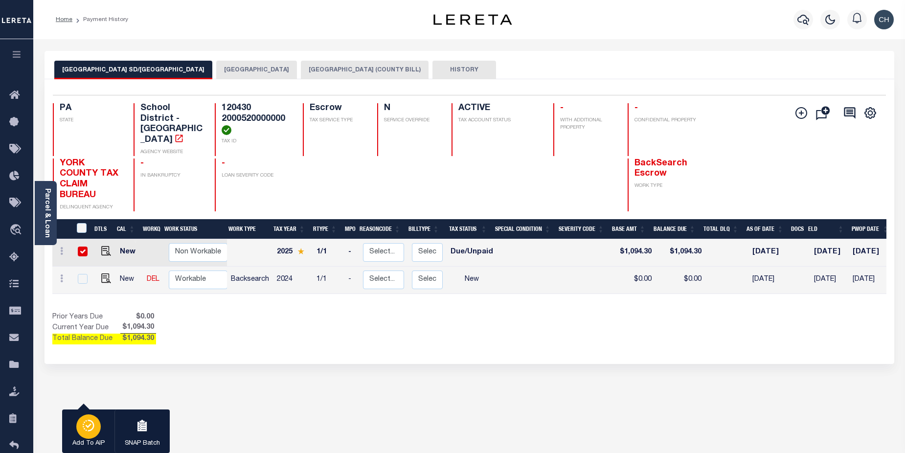
click at [90, 431] on icon "button" at bounding box center [89, 426] width 14 height 12
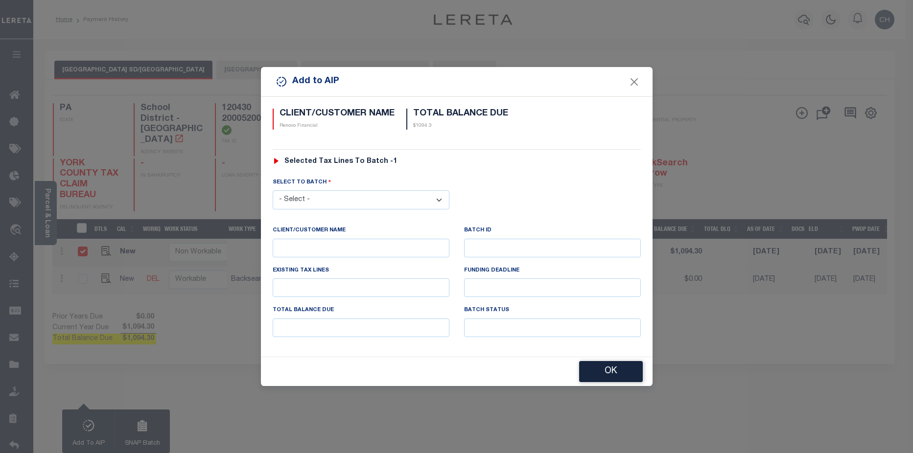
drag, startPoint x: 404, startPoint y: 198, endPoint x: 404, endPoint y: 204, distance: 6.4
click at [404, 198] on select "- Select - 42380 42965 43235 43299 43683 44436 44450 44938 45028 45180 45253 45…" at bounding box center [361, 199] width 177 height 19
select select "45752"
click at [273, 190] on select "- Select - 42380 42965 43235 43299 43683 44436 44450 44938 45028 45180 45253 45…" at bounding box center [361, 199] width 177 height 19
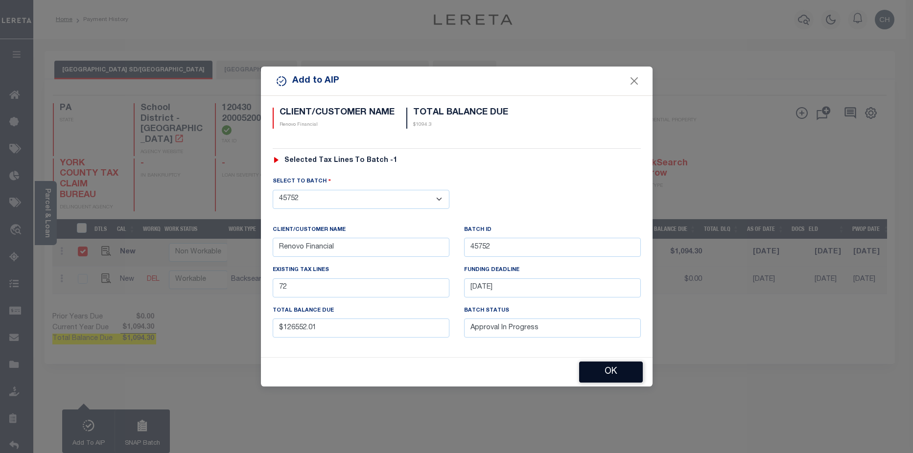
click at [608, 382] on button "OK" at bounding box center [611, 372] width 64 height 21
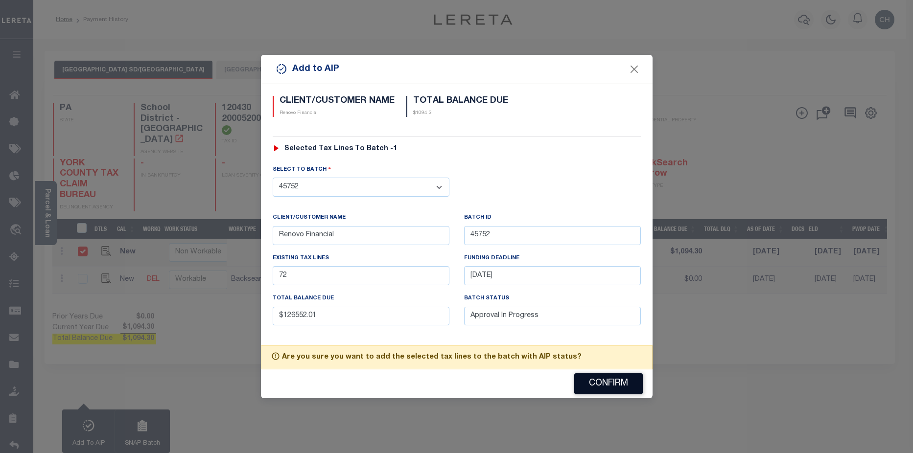
click at [607, 385] on button "Confirm" at bounding box center [608, 383] width 69 height 21
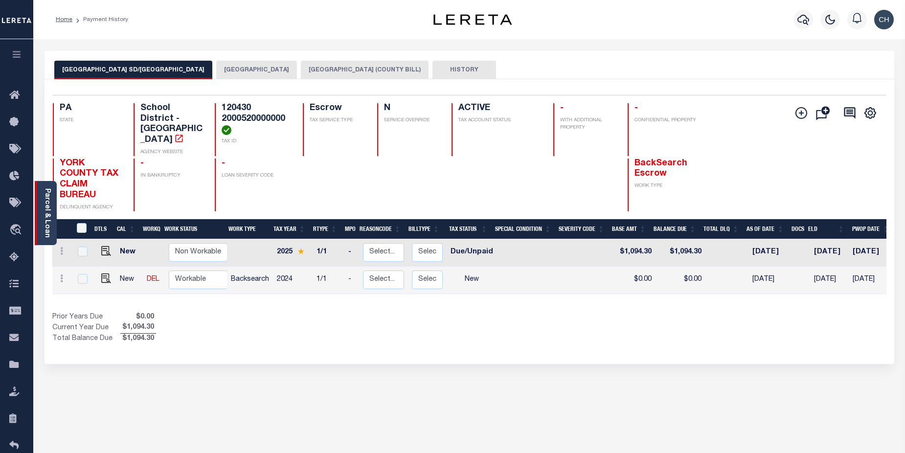
click at [47, 216] on link "Parcel & Loan" at bounding box center [47, 212] width 7 height 49
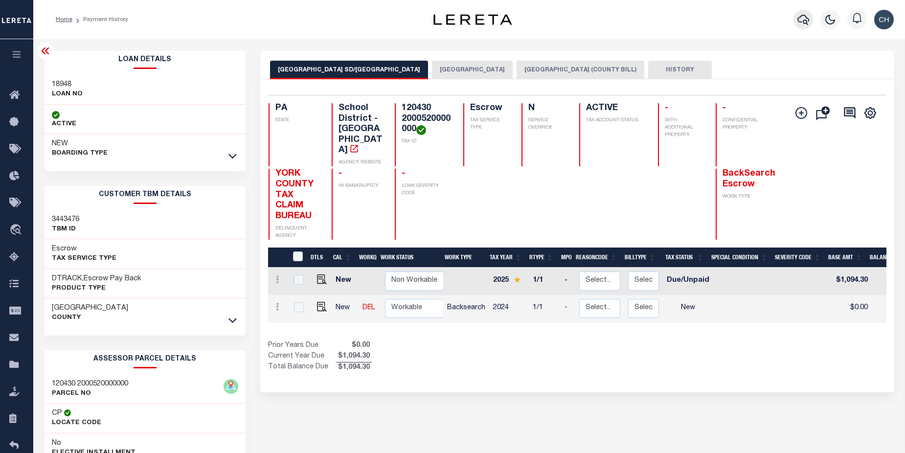
click at [802, 21] on icon "button" at bounding box center [804, 20] width 12 height 12
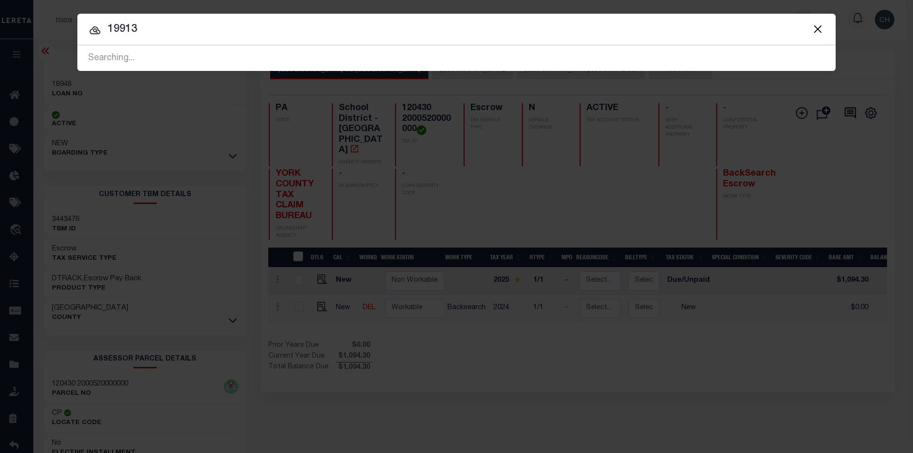
type input "19913"
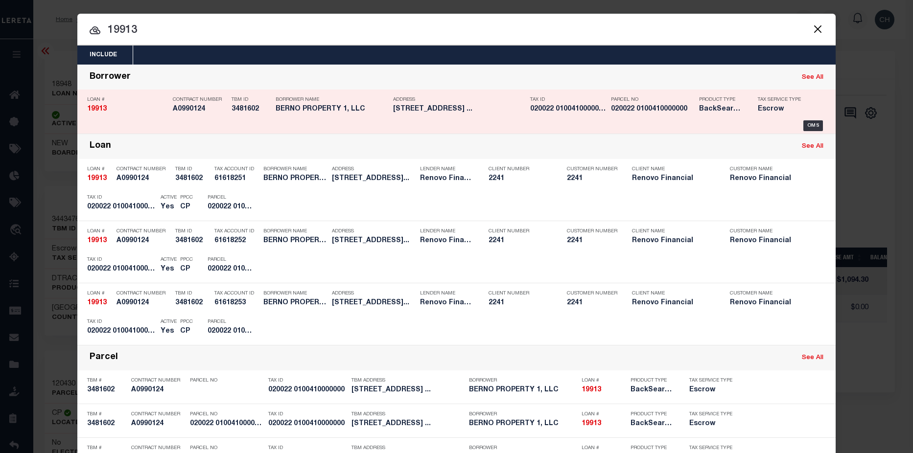
click at [611, 109] on h5 "020022 0100410000000" at bounding box center [652, 109] width 83 height 8
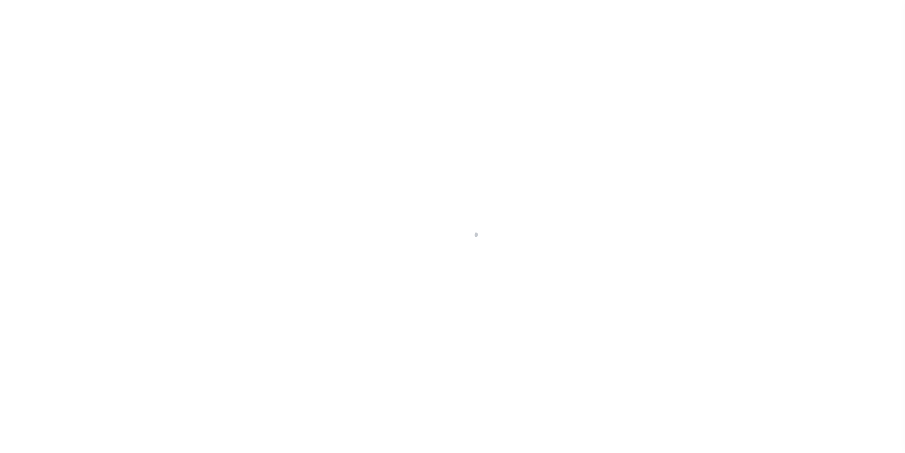
select select "400"
select select "Escrow"
type input "[STREET_ADDRESS]"
select select
type input "[GEOGRAPHIC_DATA], [GEOGRAPHIC_DATA] 17401"
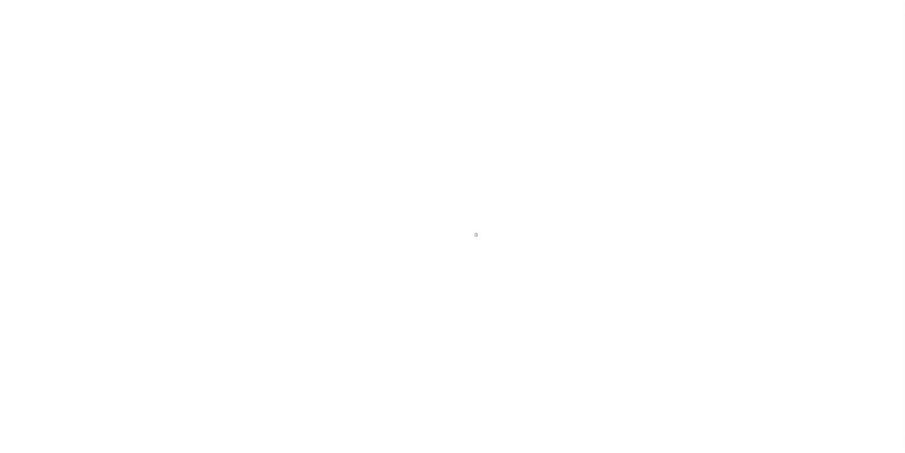
type input "a0kUS000009m1EL"
type input "PA"
select select
type textarea "LEGAL REQUIRED"
select select "25066"
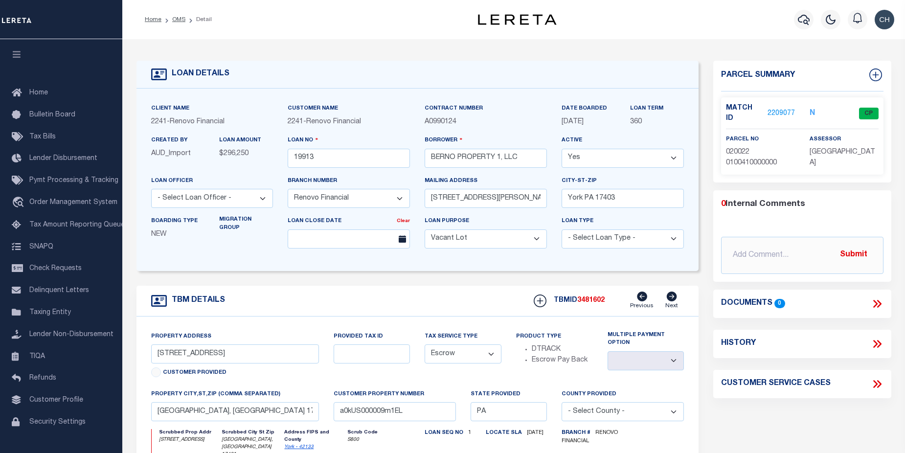
click at [775, 109] on link "2209077" at bounding box center [781, 114] width 27 height 10
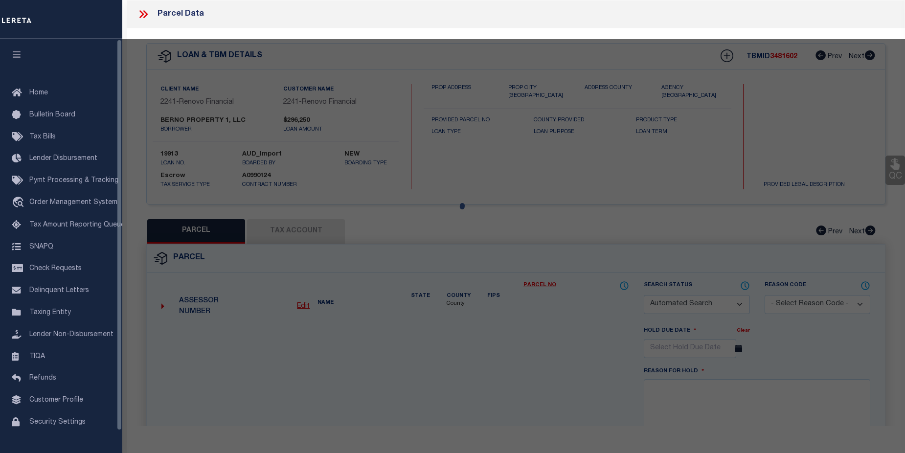
checkbox input "false"
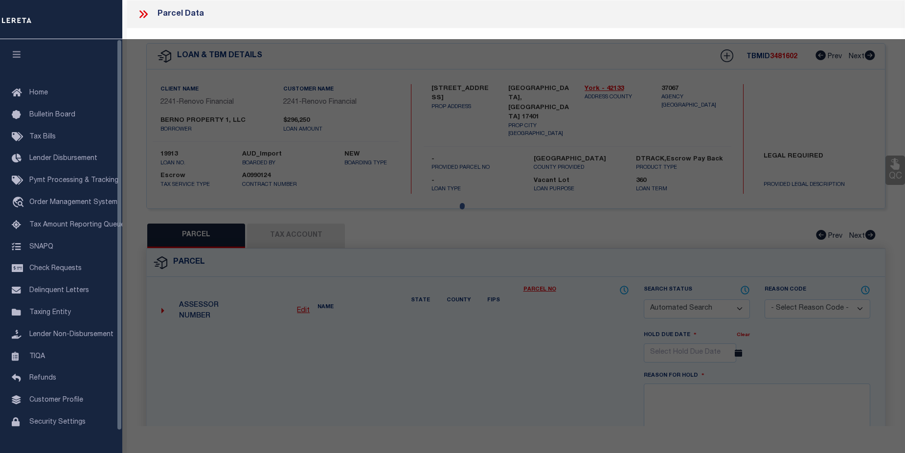
select select "CP"
type input "BERNO PROPERTY 1 LLC"
select select "ATL"
select select "ADD"
type input "136 E PHILADELPHIA ST"
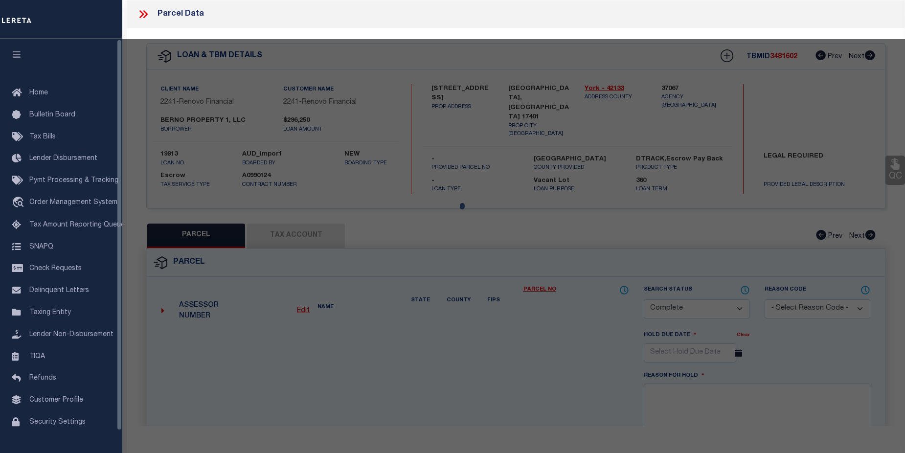
checkbox input "false"
type input "YORK, PA 17401"
type textarea "DIST:WARD 02 CITY/MUNI/TWP:YORK CITY"
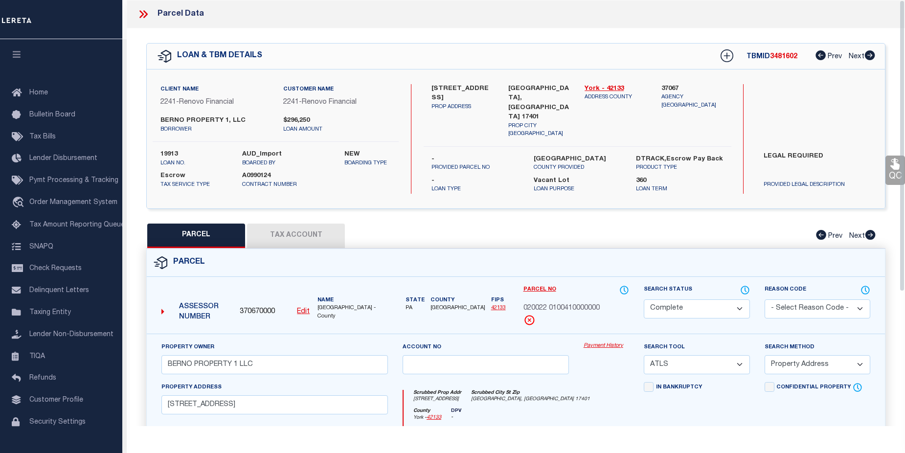
click at [604, 342] on link "Payment History" at bounding box center [607, 346] width 46 height 8
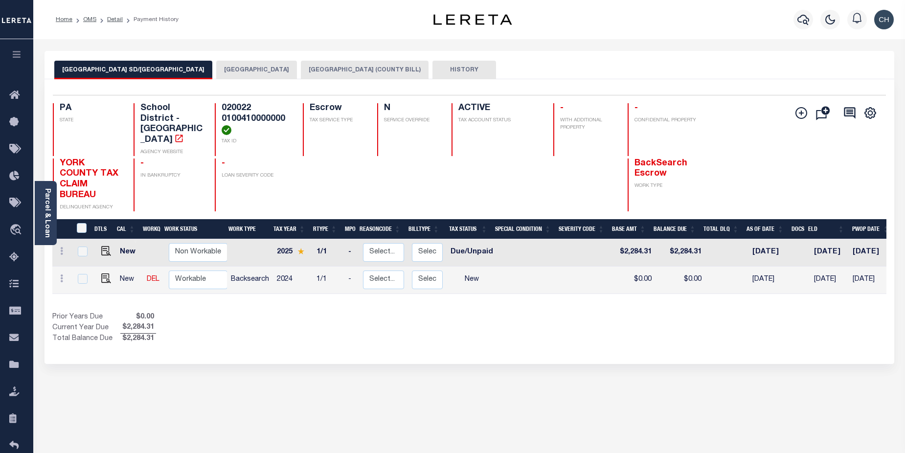
click at [115, 72] on button "[GEOGRAPHIC_DATA] SD/[GEOGRAPHIC_DATA]" at bounding box center [133, 70] width 158 height 19
click at [81, 247] on input "checkbox" at bounding box center [83, 252] width 10 height 10
checkbox input "true"
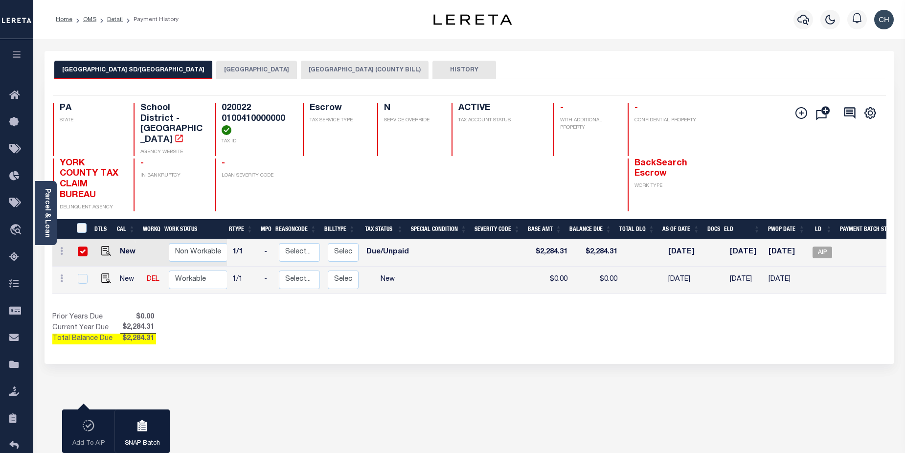
scroll to position [0, 127]
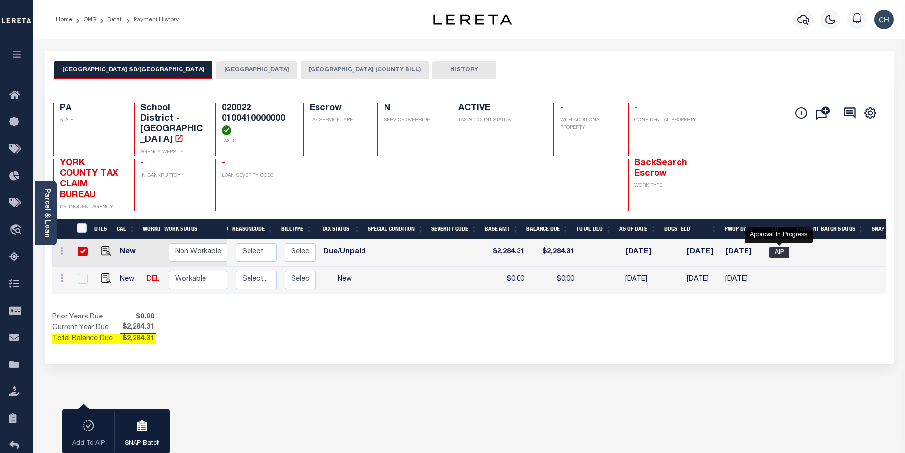
click at [778, 247] on span "AIP" at bounding box center [780, 253] width 20 height 12
checkbox input "false"
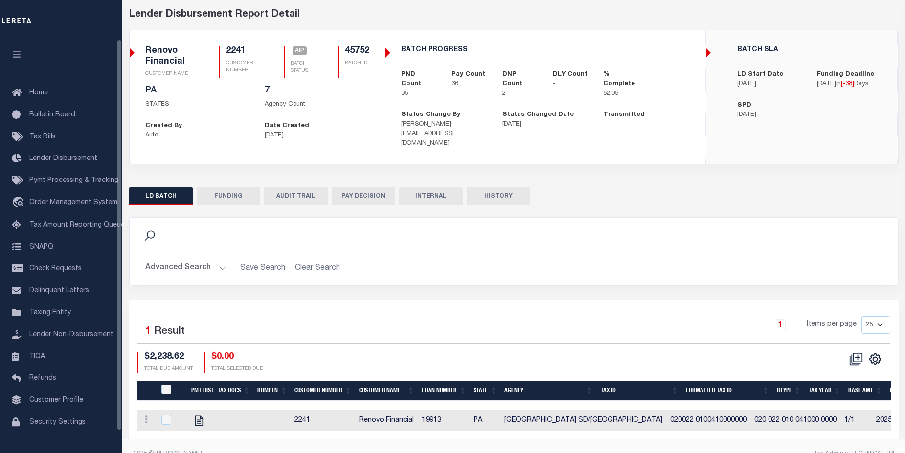
scroll to position [56, 0]
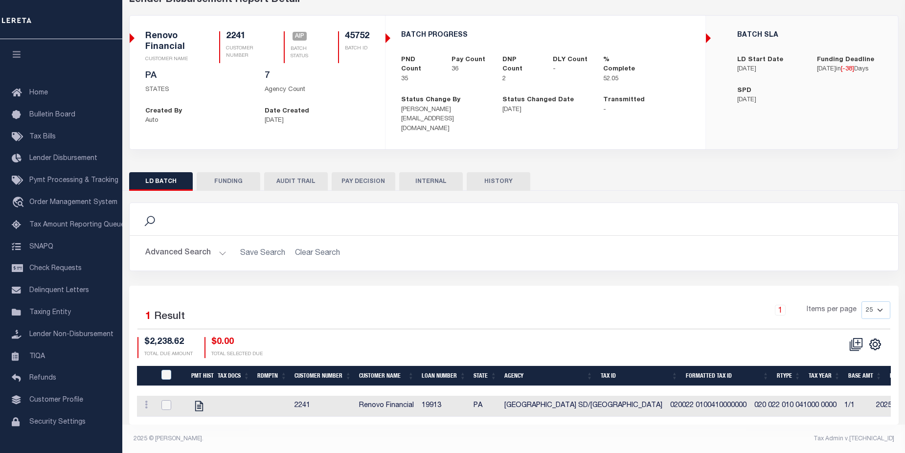
click at [169, 400] on input "checkbox" at bounding box center [167, 405] width 10 height 10
checkbox input "true"
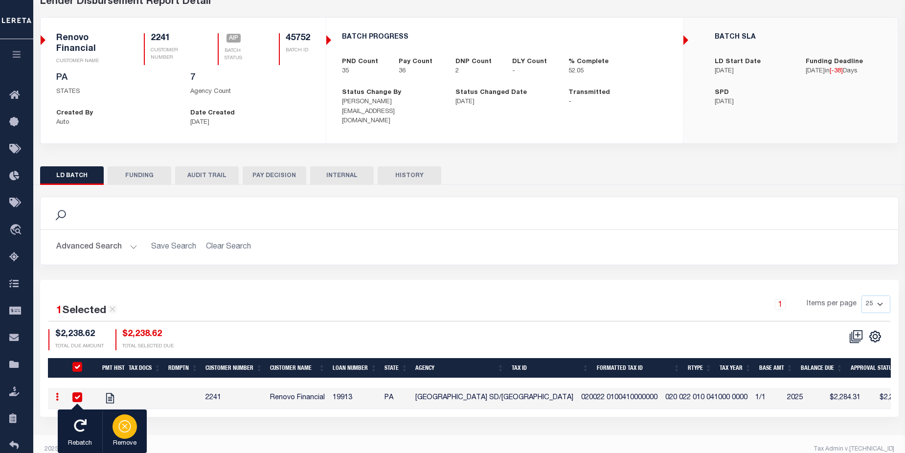
click at [133, 423] on div "button" at bounding box center [125, 427] width 24 height 24
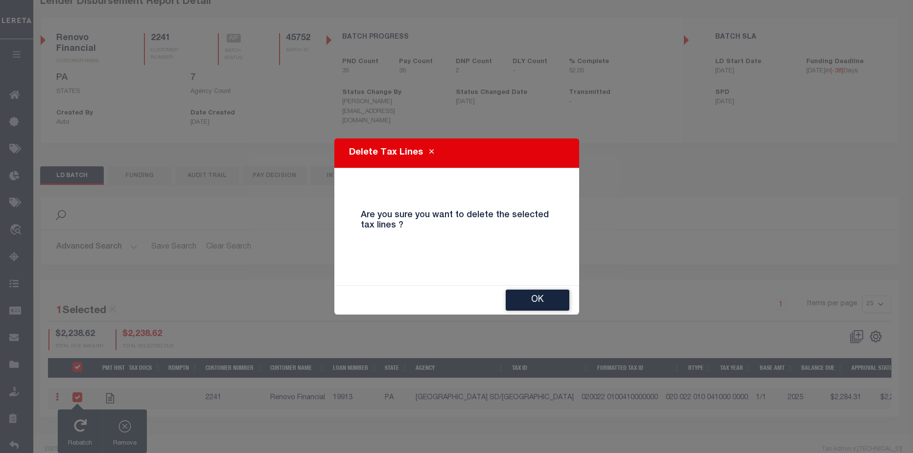
click at [542, 298] on button "OK" at bounding box center [538, 300] width 64 height 21
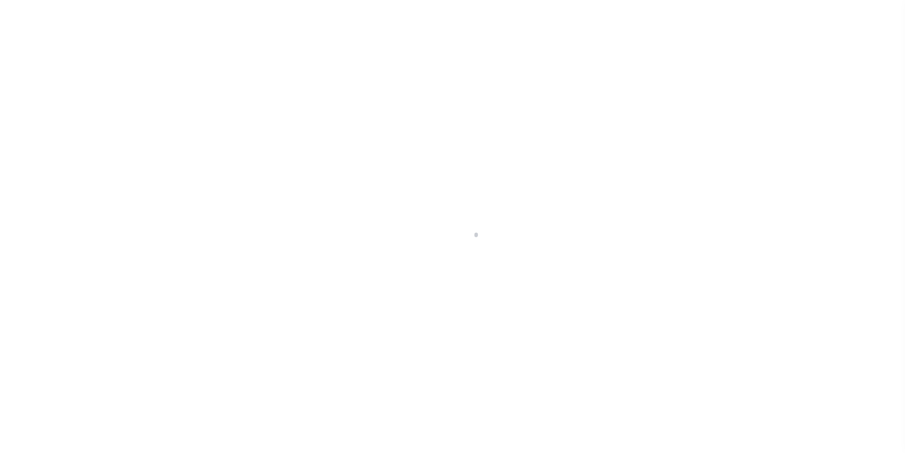
select select "400"
select select "Escrow"
type input "136 East Philadelphia Street"
select select
type input "York, PA 17401"
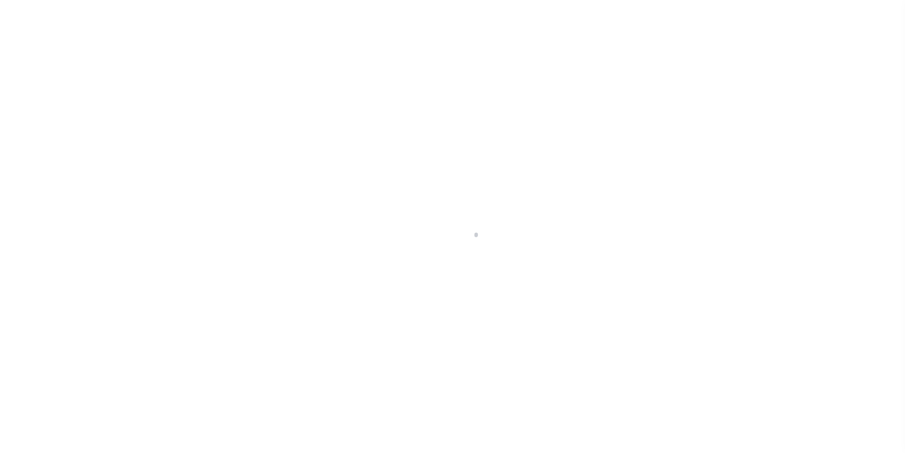
type input "a0kUS000009m1EL"
type input "PA"
select select
type textarea "LEGAL REQUIRED"
select select "25066"
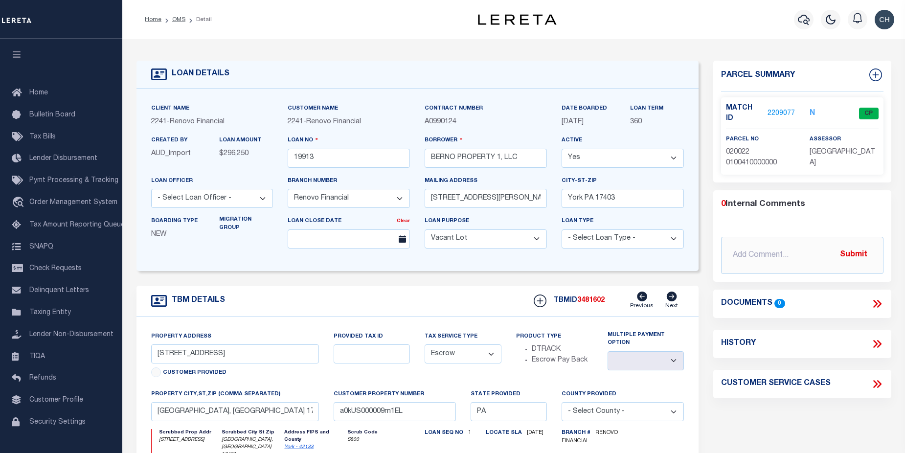
click at [776, 110] on link "2209077" at bounding box center [781, 114] width 27 height 10
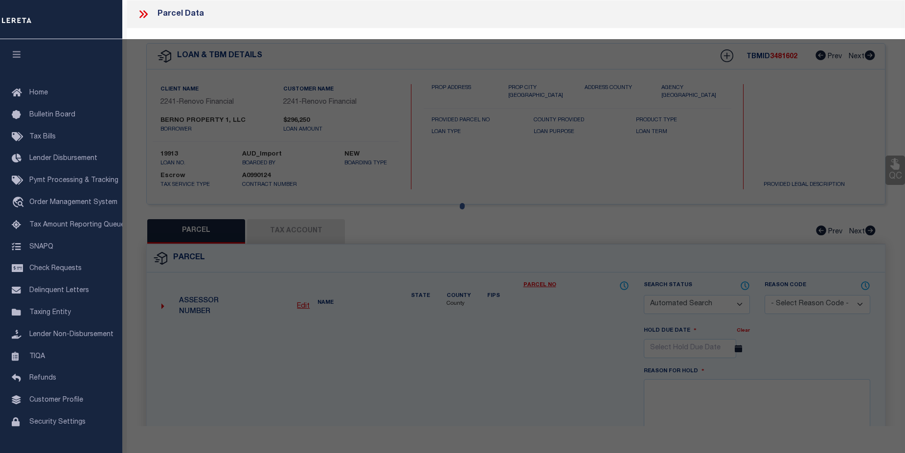
checkbox input "false"
select select "CP"
type input "BERNO PROPERTY 1 LLC"
select select "ATL"
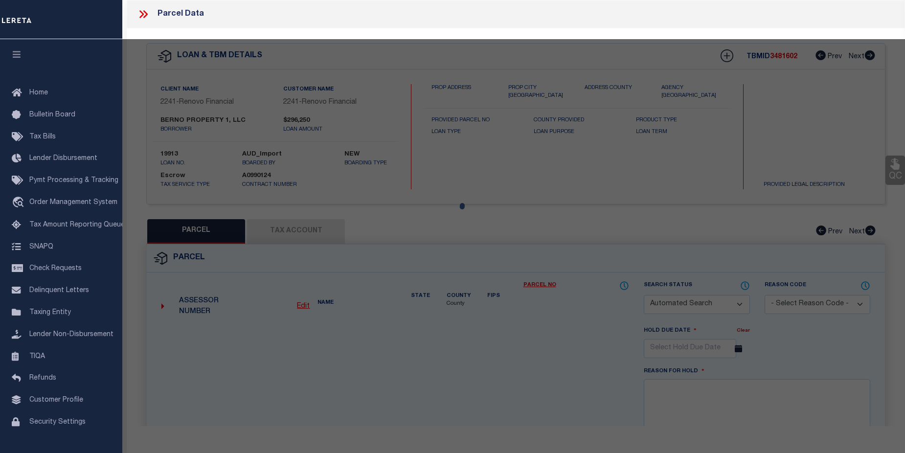
select select "ADD"
type input "136 E PHILADELPHIA ST"
checkbox input "false"
type input "YORK, PA 17401"
type textarea "DIST:WARD 02 CITY/MUNI/TWP:YORK CITY"
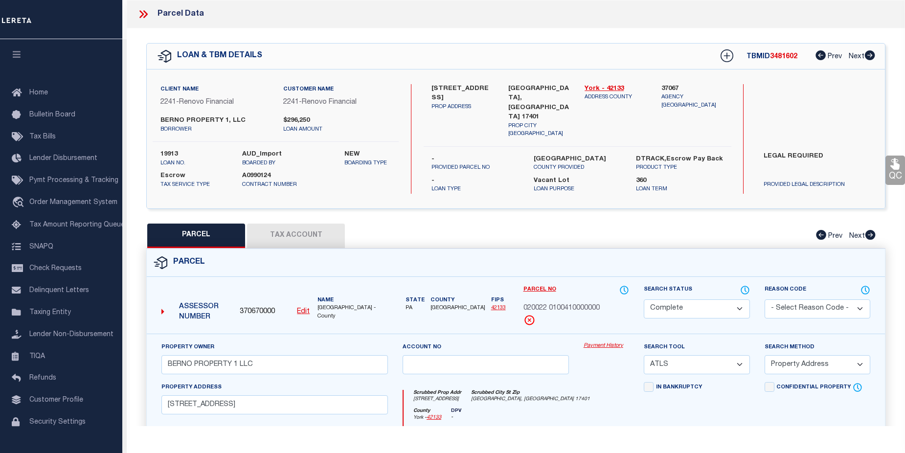
click at [609, 342] on link "Payment History" at bounding box center [607, 346] width 46 height 8
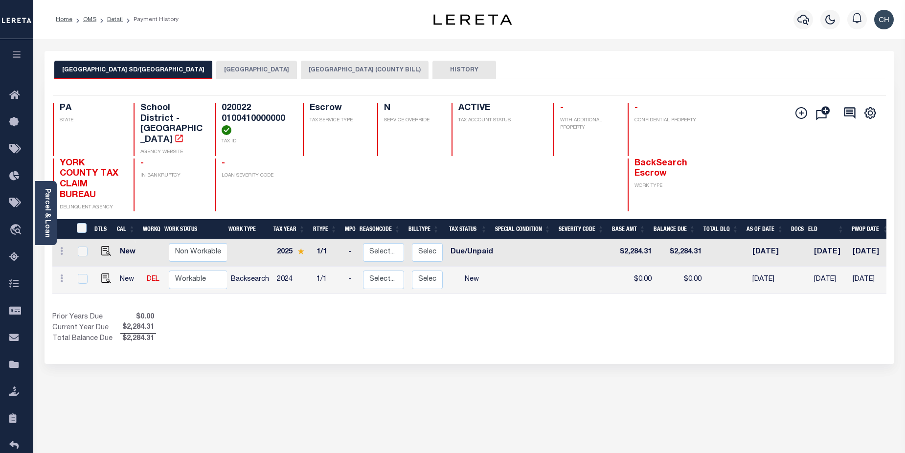
drag, startPoint x: 487, startPoint y: 292, endPoint x: 580, endPoint y: 294, distance: 93.0
click at [580, 294] on div "DTLS CAL WorkQ Work Status Work Type Tax Year RType MPO ReasonCode BillType Tax…" at bounding box center [469, 282] width 835 height 126
click at [81, 247] on input "checkbox" at bounding box center [83, 252] width 10 height 10
checkbox input "true"
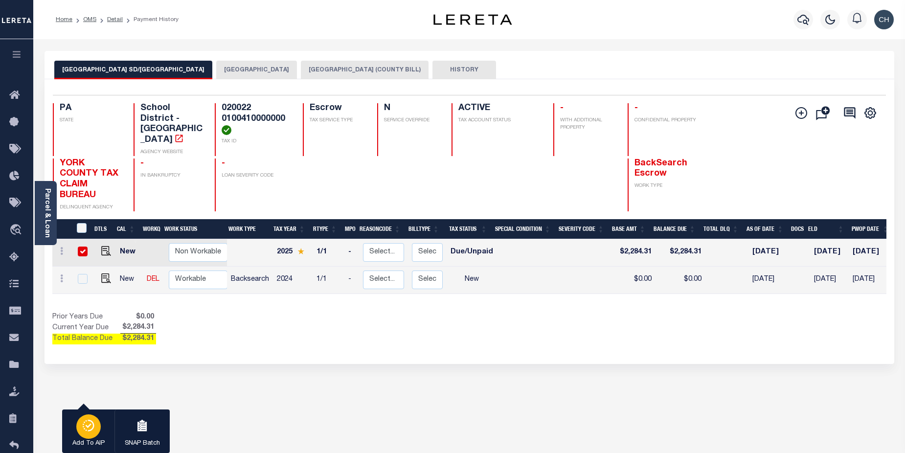
click at [91, 432] on icon "button" at bounding box center [89, 426] width 14 height 12
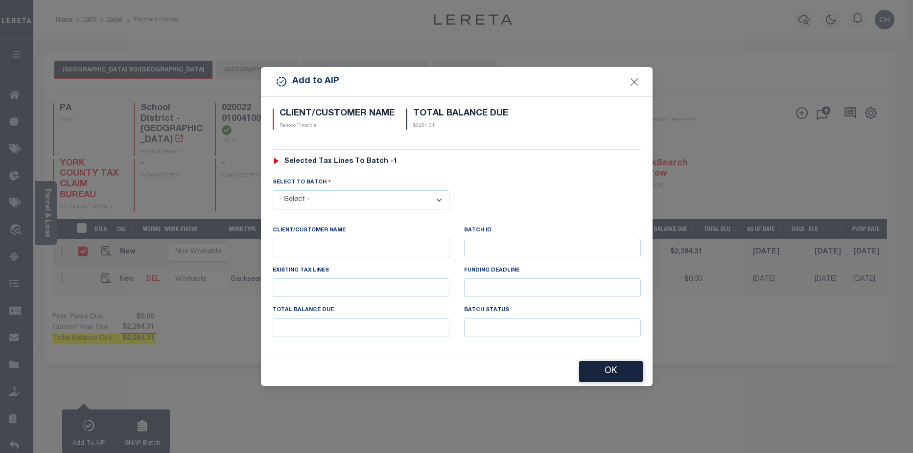
drag, startPoint x: 333, startPoint y: 196, endPoint x: 355, endPoint y: 206, distance: 24.6
click at [333, 196] on select "- Select - 42380 42965 43235 43299 43683 44436 44450 44938 45028 45180 45253 45…" at bounding box center [361, 199] width 177 height 19
select select "45752"
click at [273, 190] on select "- Select - 42380 42965 43235 43299 43683 44436 44450 44938 45028 45180 45253 45…" at bounding box center [361, 199] width 177 height 19
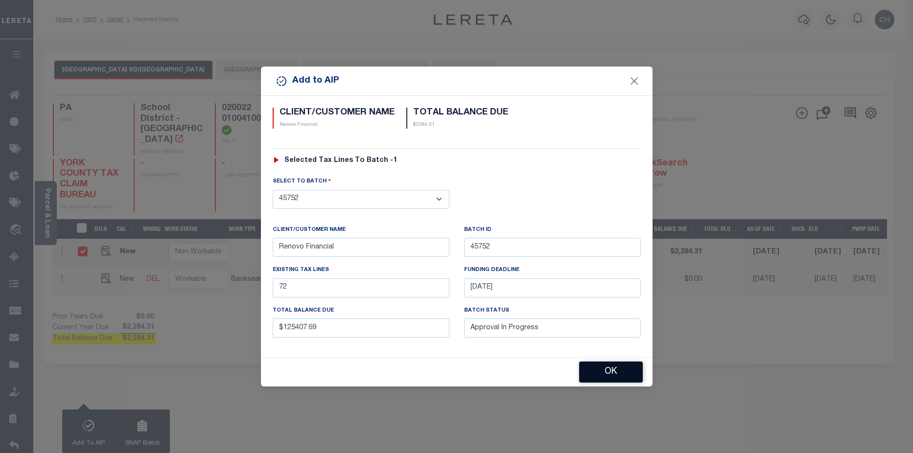
click at [619, 378] on button "OK" at bounding box center [611, 372] width 64 height 21
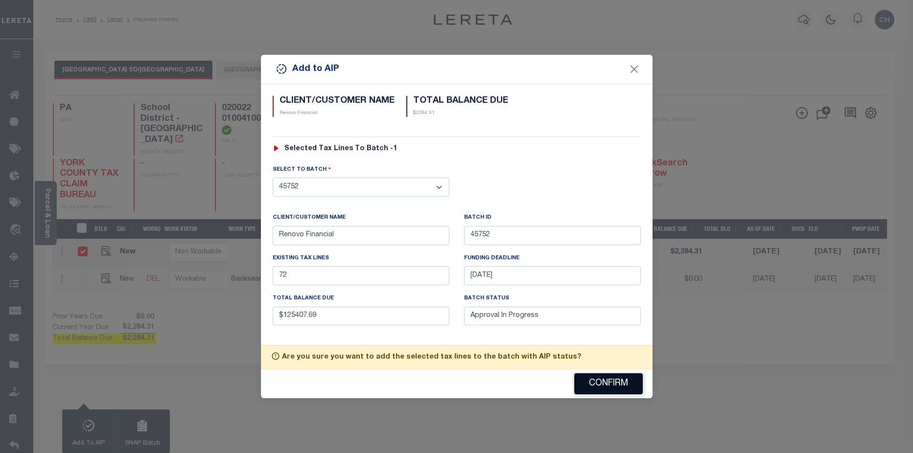
click at [603, 387] on button "Confirm" at bounding box center [608, 383] width 69 height 21
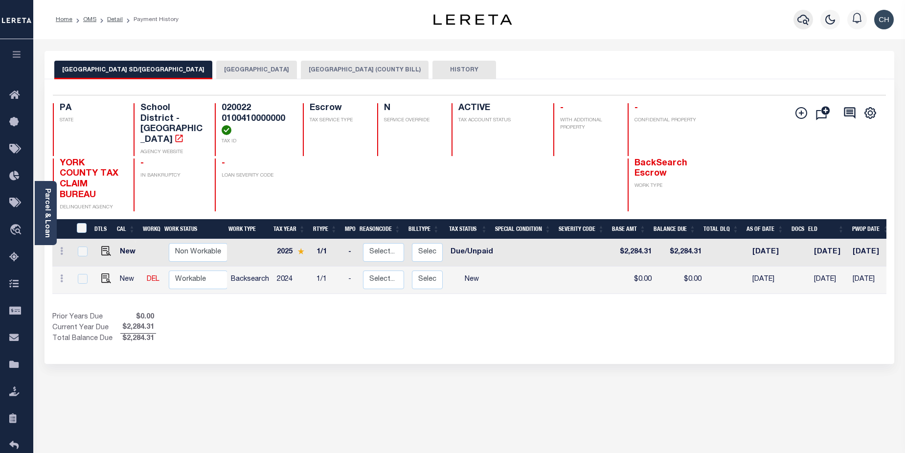
click at [804, 22] on icon "button" at bounding box center [804, 20] width 12 height 10
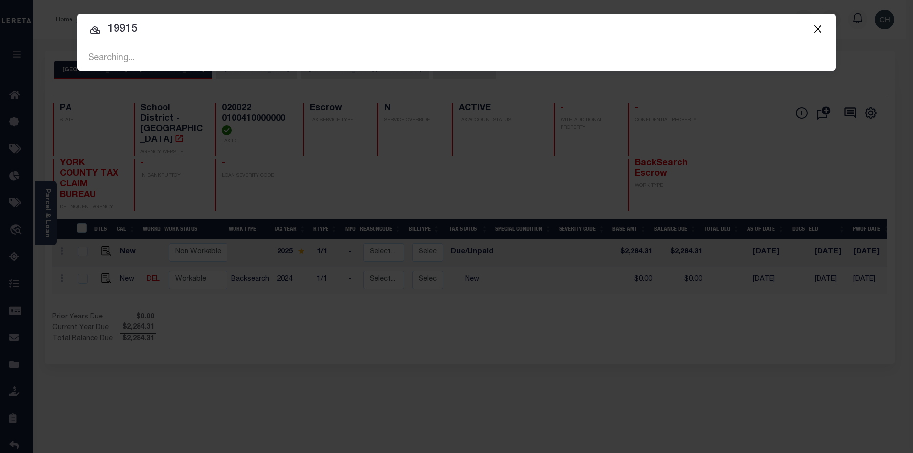
type input "19915"
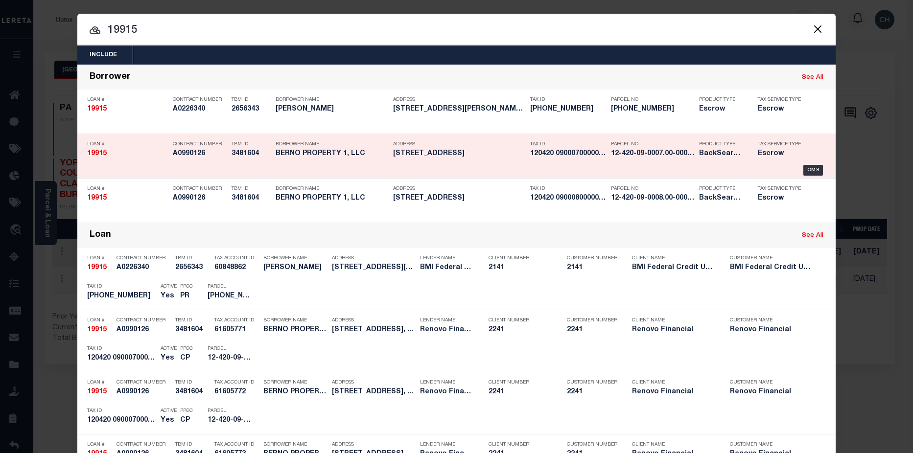
click at [564, 158] on h5 "120420 0900070000000" at bounding box center [568, 154] width 76 height 8
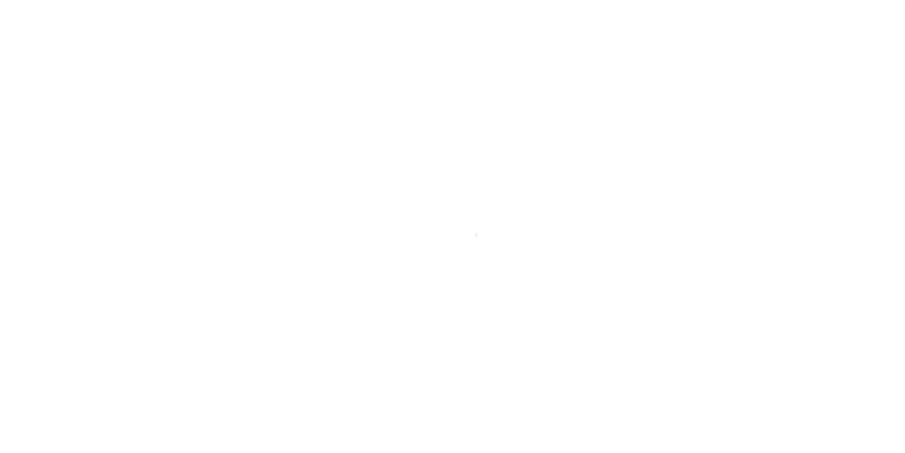
select select "25066"
select select "400"
select select "Escrow"
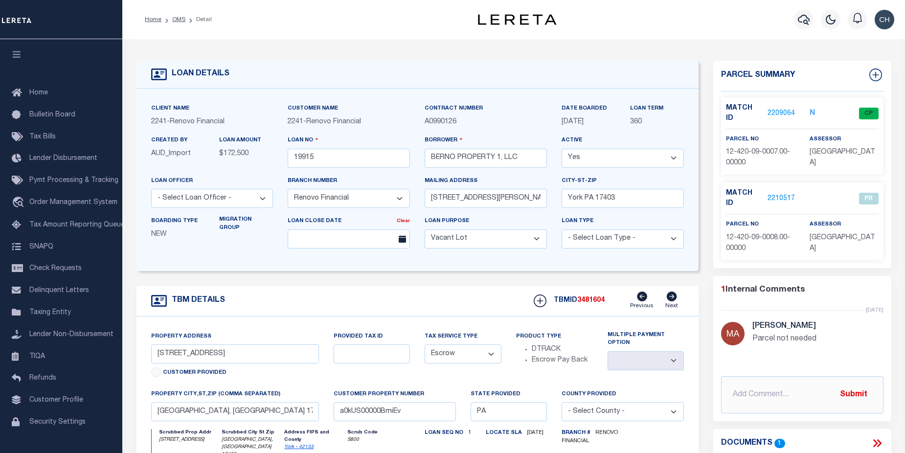
click at [777, 110] on link "2209064" at bounding box center [781, 114] width 27 height 10
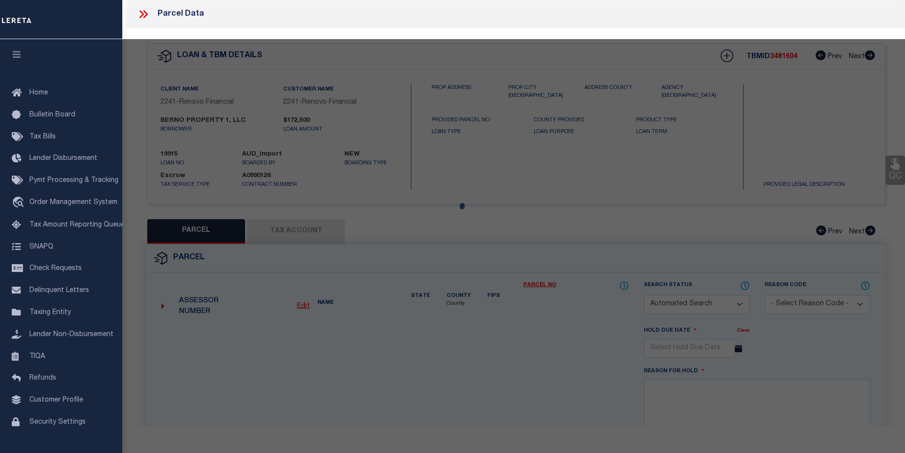
checkbox input "false"
select select "CP"
select select "099"
type input "BERNO PROPERTY 1 LLC"
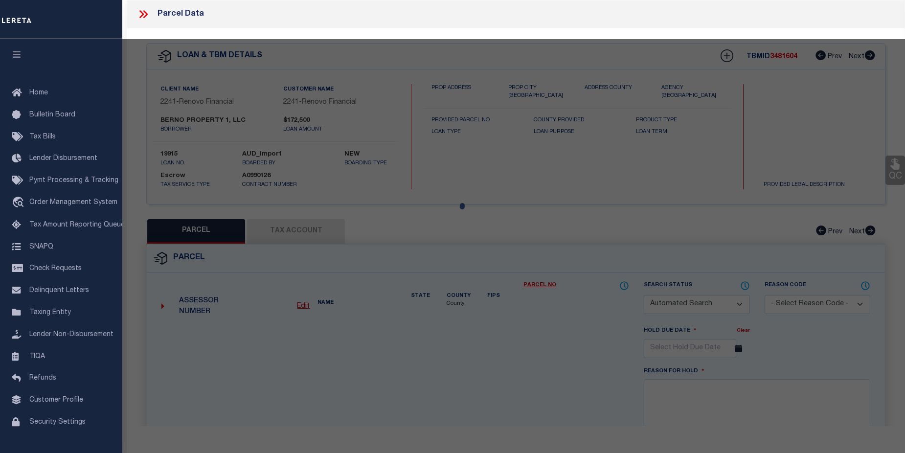
select select "AGW"
select select "LEG"
type input "[STREET_ADDRESS]"
type input "[GEOGRAPHIC_DATA], [GEOGRAPHIC_DATA] 17403"
type textarea "DIST:[PERSON_NAME] 12 CITY/[GEOGRAPHIC_DATA]/TWP:[GEOGRAPHIC_DATA]"
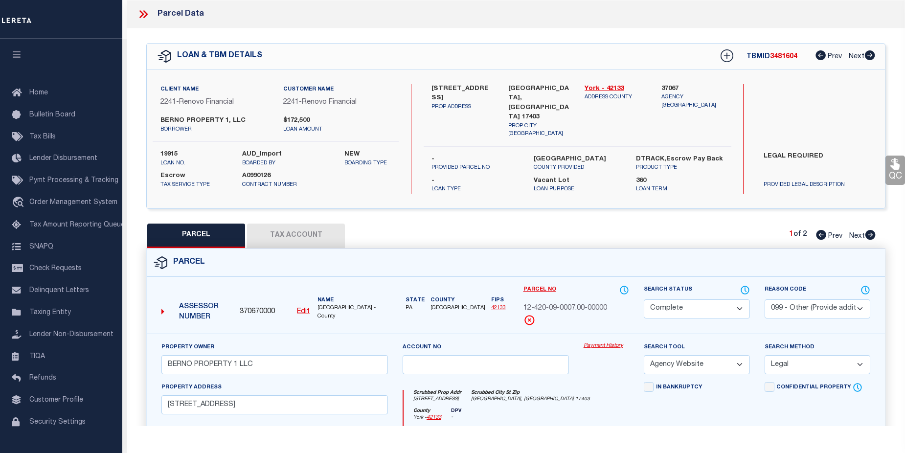
click at [604, 343] on link "Payment History" at bounding box center [607, 346] width 46 height 8
click at [605, 342] on link "Payment History" at bounding box center [607, 346] width 46 height 8
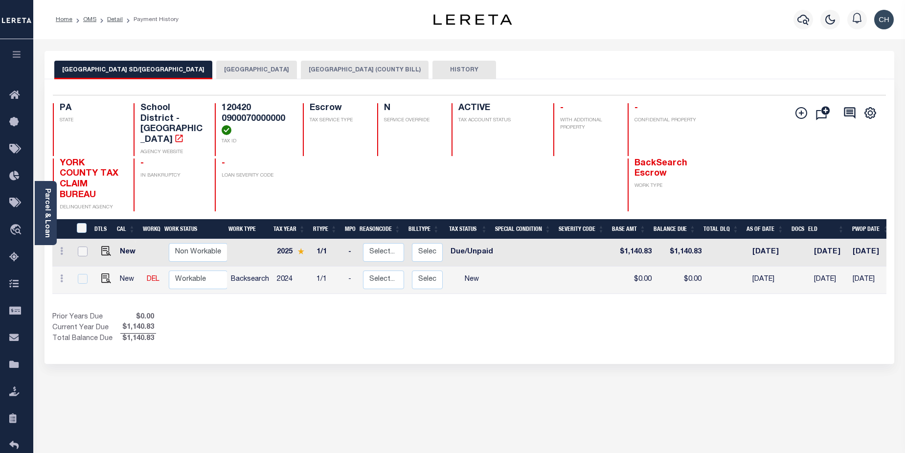
click at [83, 247] on input "checkbox" at bounding box center [83, 252] width 10 height 10
checkbox input "true"
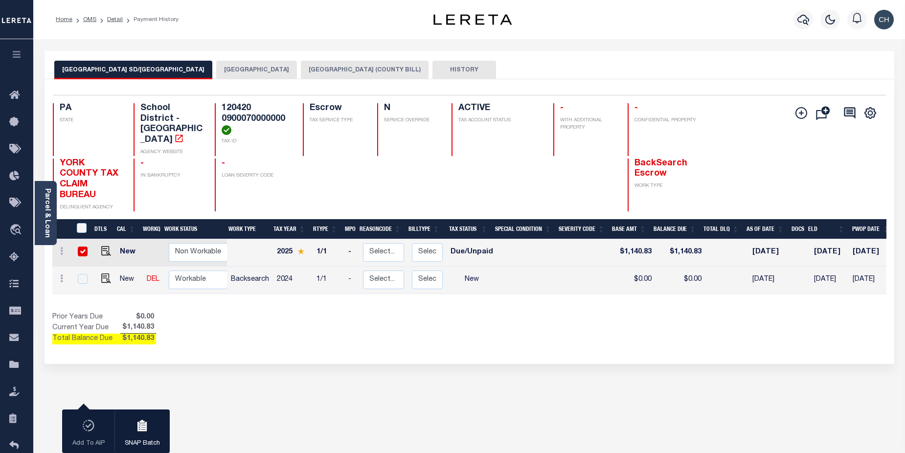
click at [84, 247] on input "checkbox" at bounding box center [83, 252] width 10 height 10
checkbox input "false"
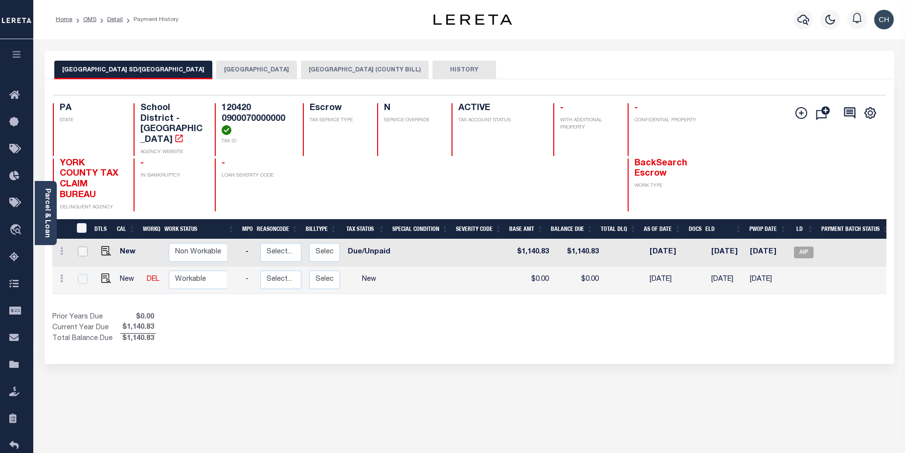
scroll to position [0, 139]
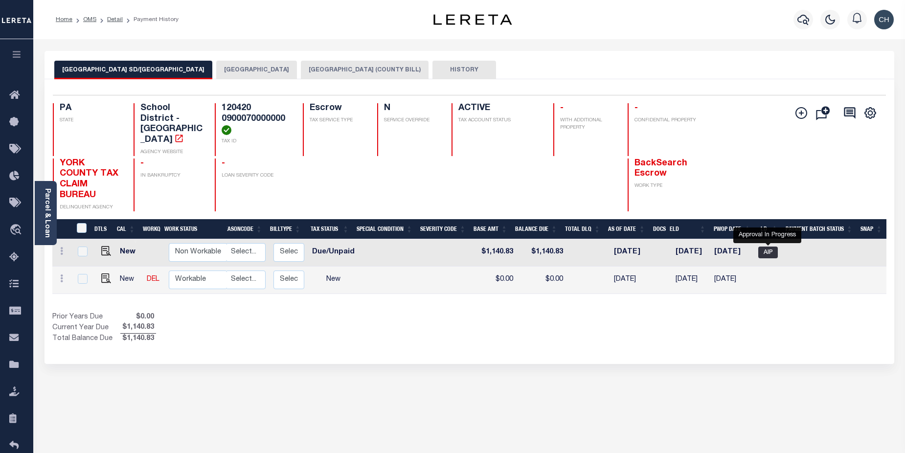
click at [766, 247] on span "AIP" at bounding box center [769, 253] width 20 height 12
checkbox input "true"
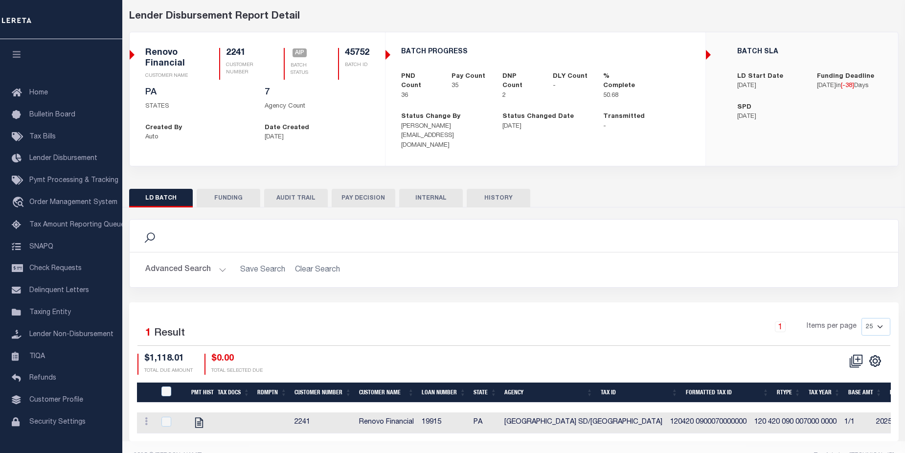
scroll to position [56, 0]
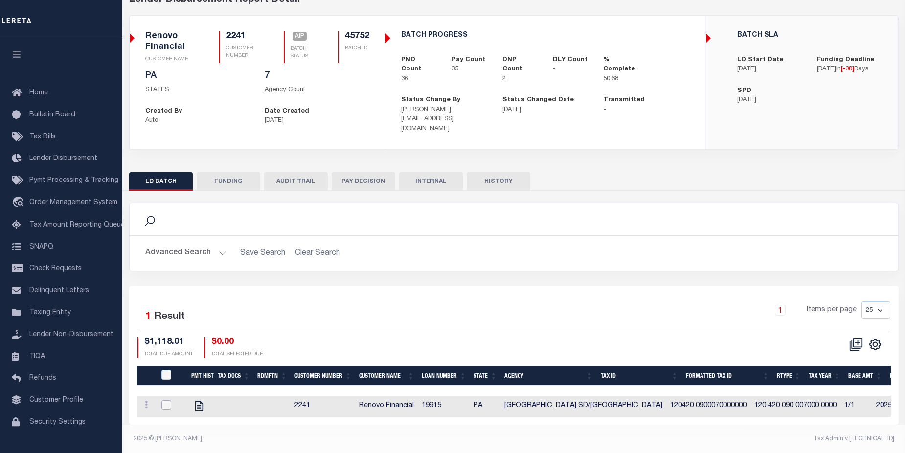
click at [166, 400] on input "checkbox" at bounding box center [167, 405] width 10 height 10
checkbox input "true"
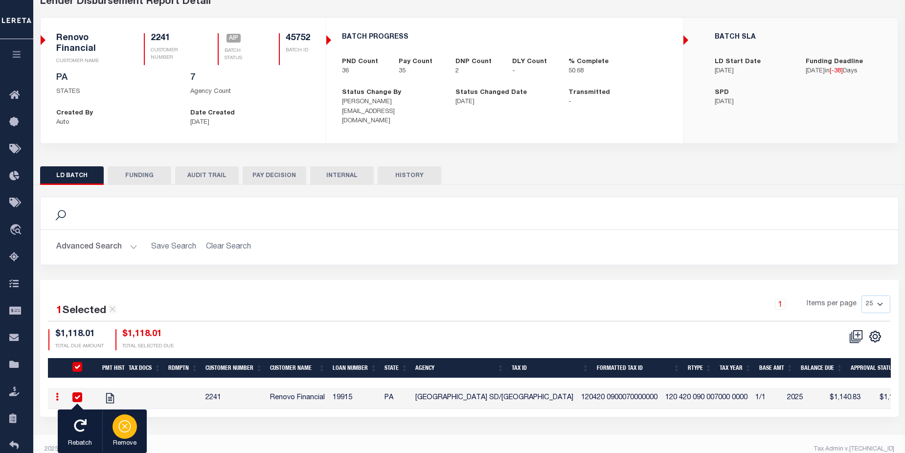
click at [120, 437] on div "button" at bounding box center [125, 427] width 24 height 24
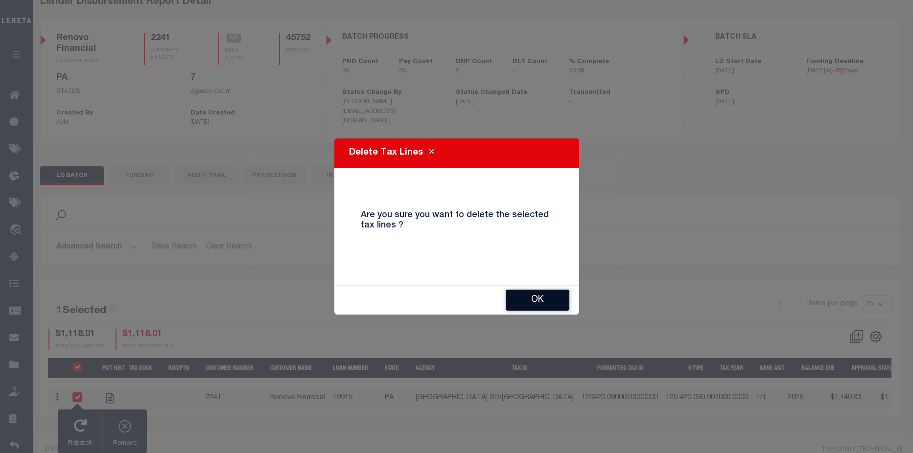
click at [540, 298] on button "OK" at bounding box center [538, 300] width 64 height 21
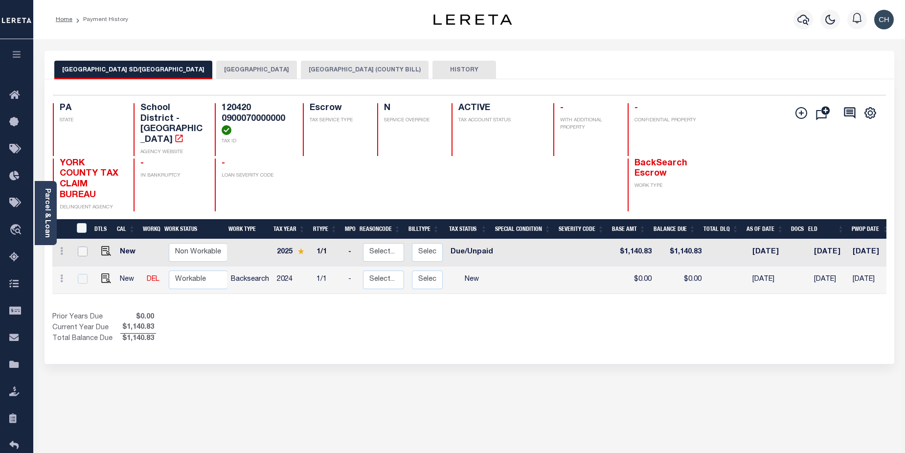
click at [84, 247] on input "checkbox" at bounding box center [83, 252] width 10 height 10
checkbox input "true"
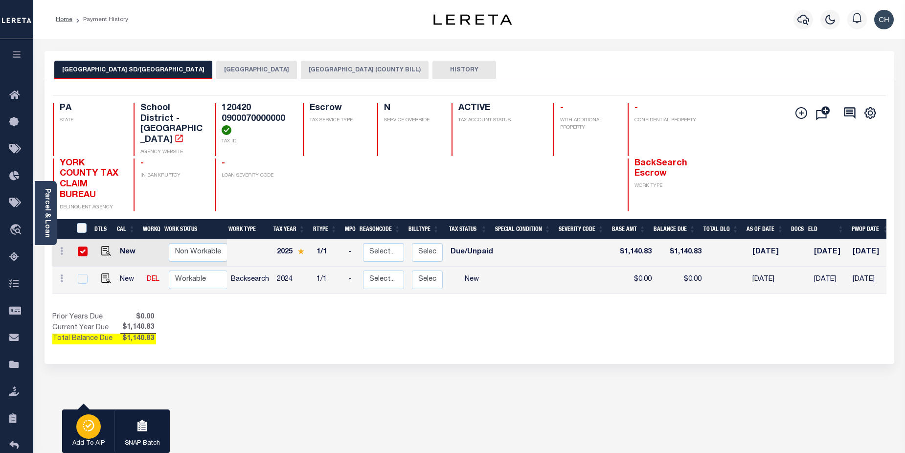
click at [75, 419] on button "Add To AIP" at bounding box center [88, 432] width 52 height 44
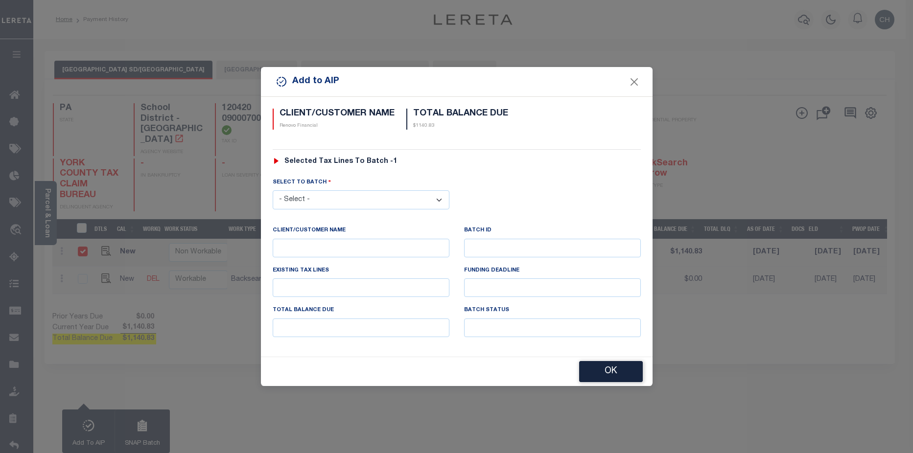
click at [328, 195] on select "- Select - 42380 42965 43235 43299 43683 44436 44450 44938 45028 45180 45253 45…" at bounding box center [361, 199] width 177 height 19
select select "45752"
click at [273, 190] on select "- Select - 42380 42965 43235 43299 43683 44436 44450 44938 45028 45180 45253 45…" at bounding box center [361, 199] width 177 height 19
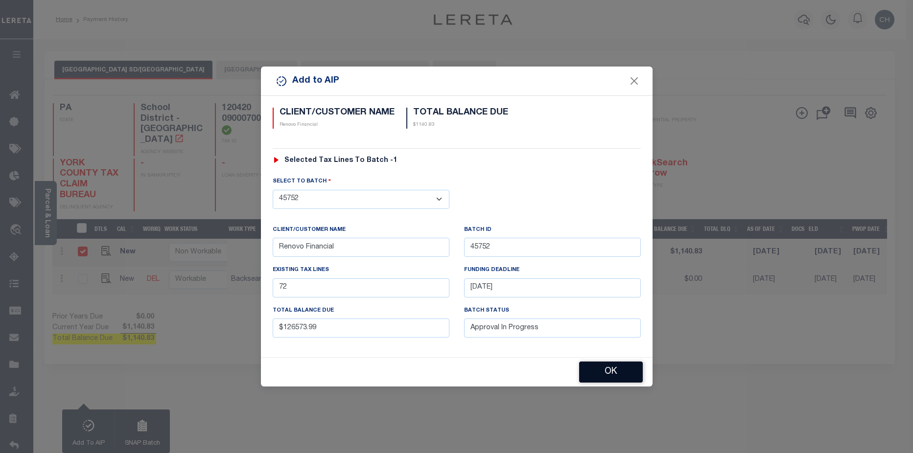
click at [608, 373] on button "OK" at bounding box center [611, 372] width 64 height 21
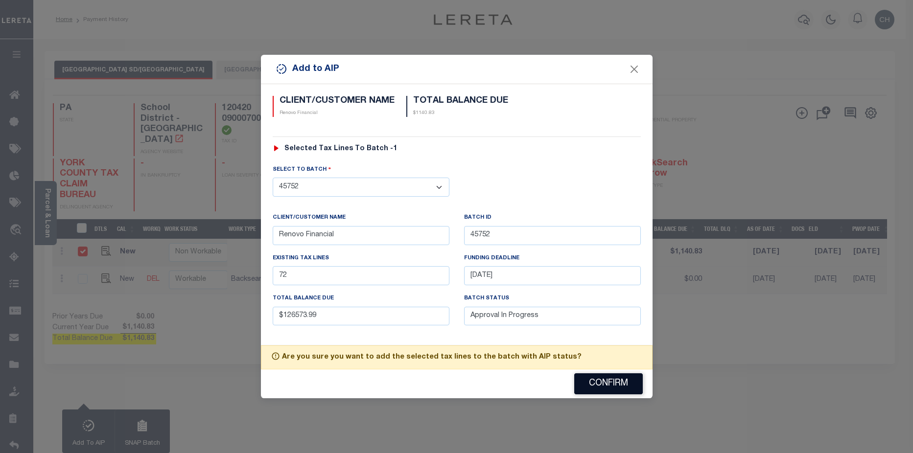
click at [622, 390] on button "Confirm" at bounding box center [608, 383] width 69 height 21
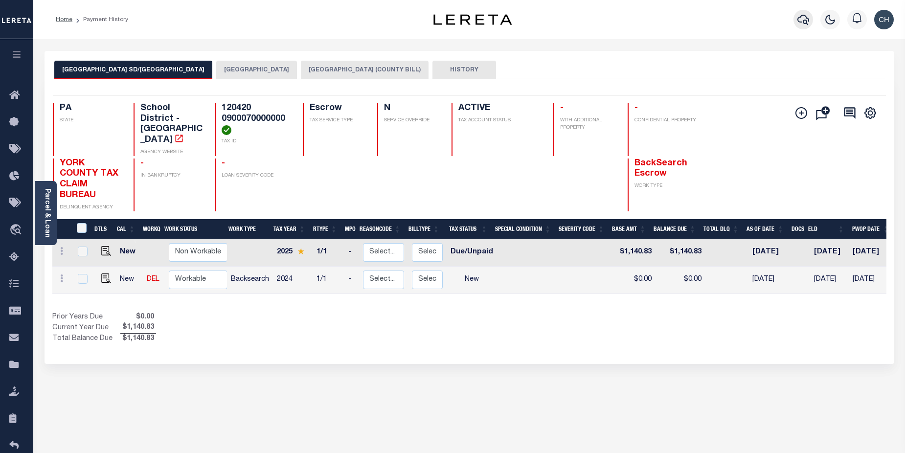
click at [805, 23] on icon "button" at bounding box center [804, 20] width 12 height 12
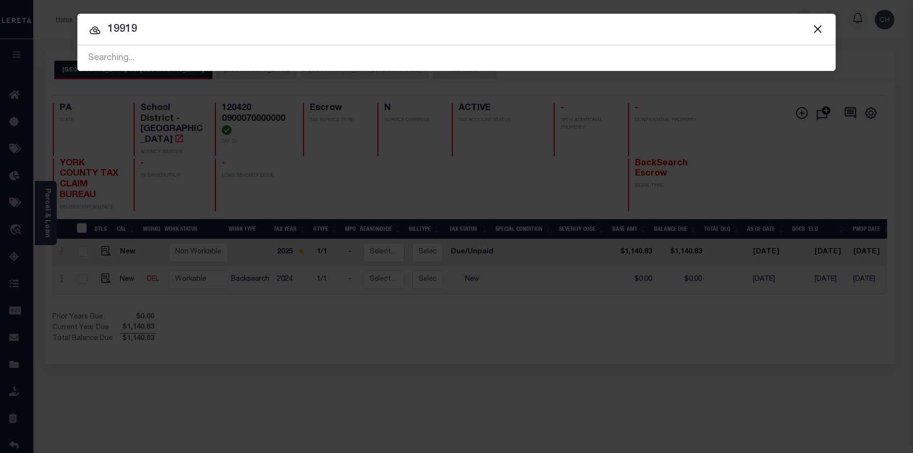
type input "19919"
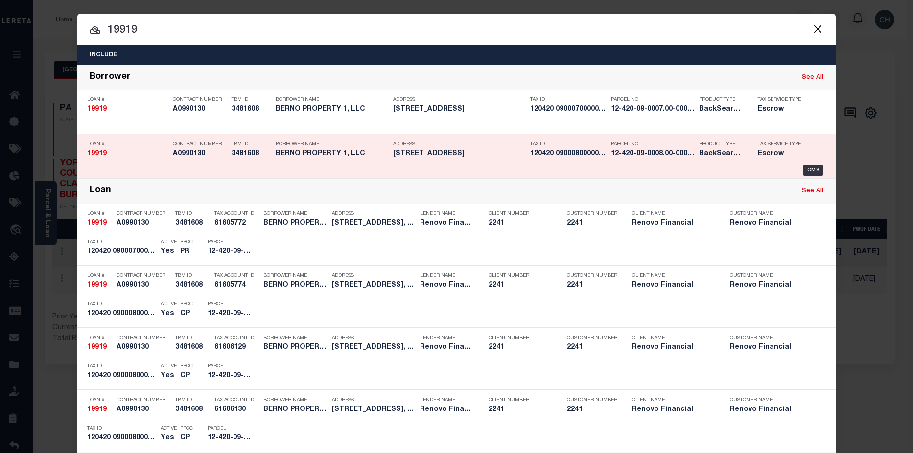
click at [584, 158] on h5 "120420 0900080000000" at bounding box center [568, 154] width 76 height 8
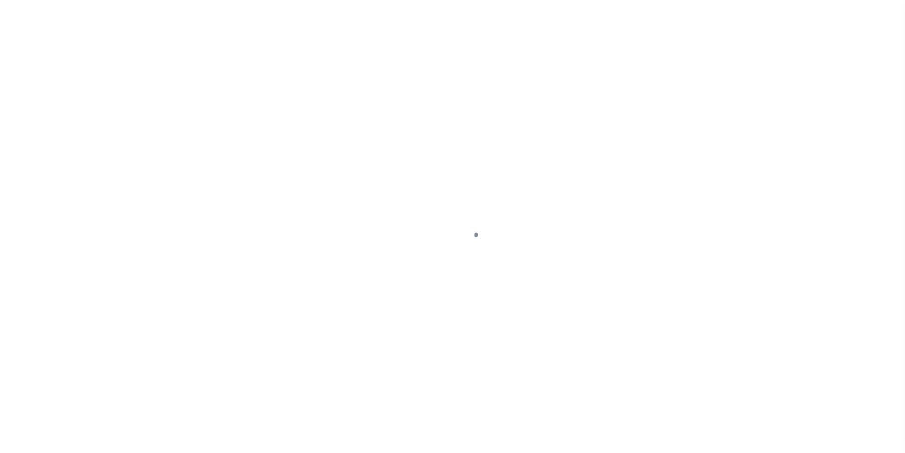
select select "25066"
select select "400"
select select "Escrow"
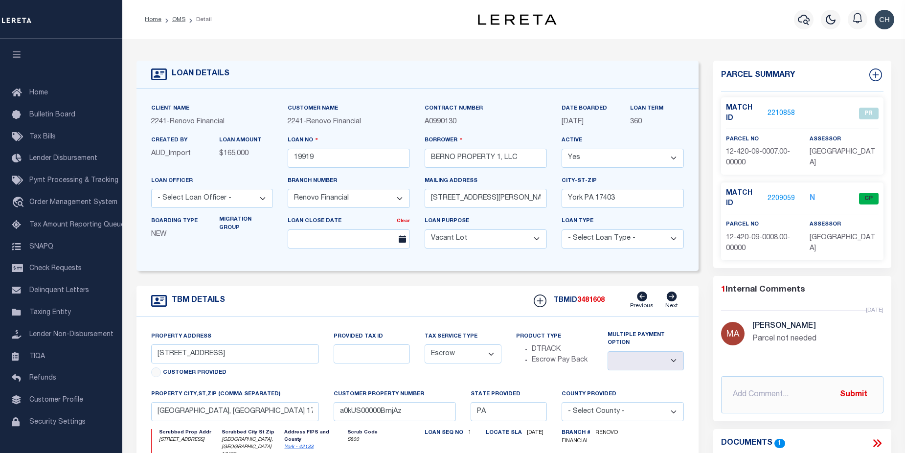
click at [780, 194] on link "2209059" at bounding box center [781, 199] width 27 height 10
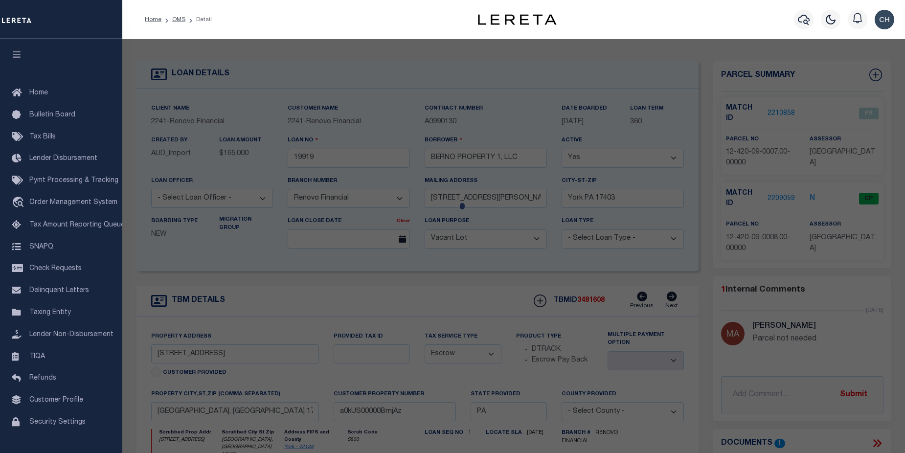
checkbox input "false"
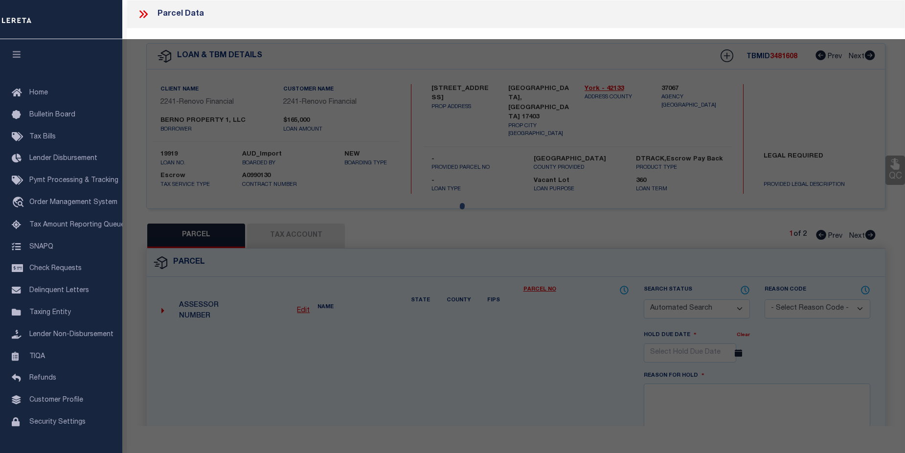
select select "CP"
type input "BERNO PROPERTY 1 LLC"
select select "AGW"
select select "LEG"
type input "[STREET_ADDRESS]"
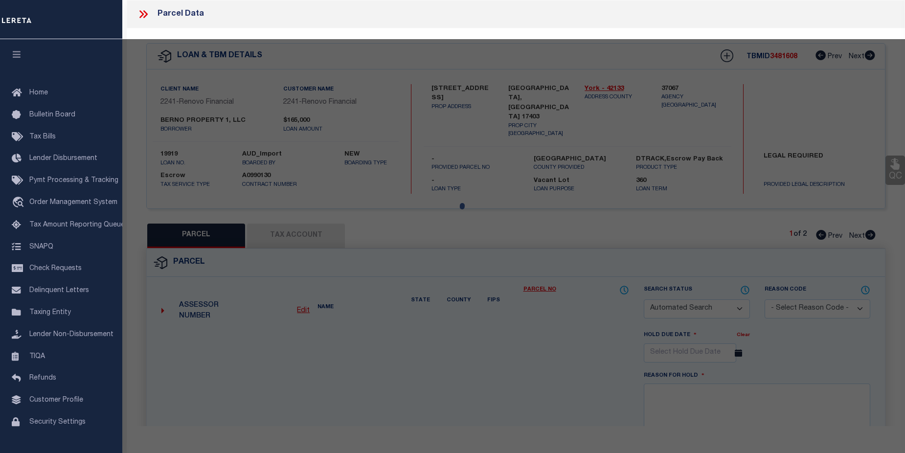
type input "[GEOGRAPHIC_DATA], [GEOGRAPHIC_DATA] 17403"
type textarea "DIST:[PERSON_NAME] 12 CITY/[GEOGRAPHIC_DATA]/TWP:[GEOGRAPHIC_DATA]"
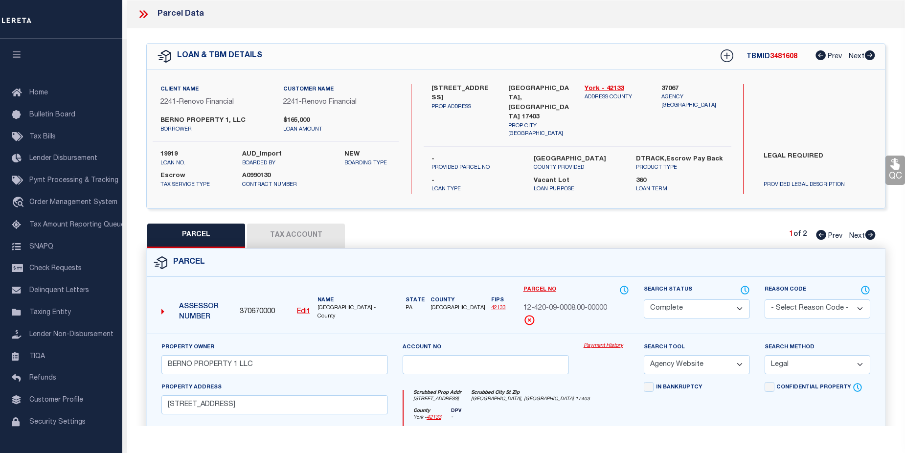
click at [593, 343] on link "Payment History" at bounding box center [607, 346] width 46 height 8
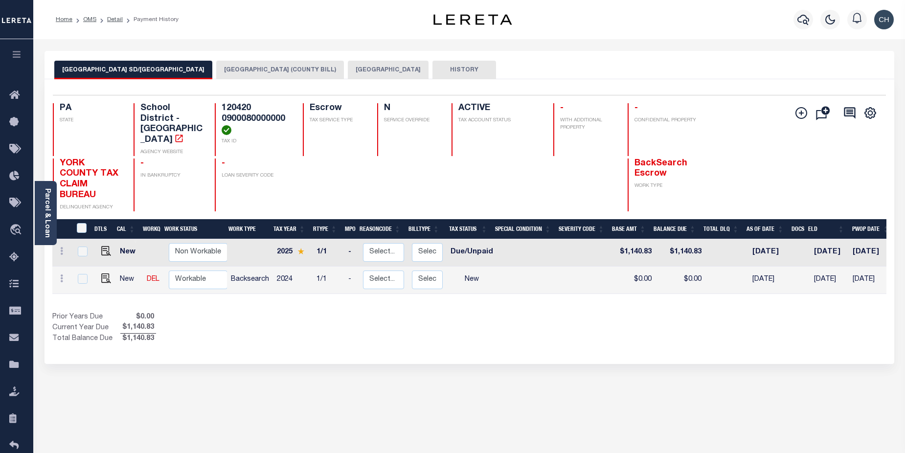
click at [114, 70] on button "[GEOGRAPHIC_DATA] SD/[GEOGRAPHIC_DATA]" at bounding box center [133, 70] width 158 height 19
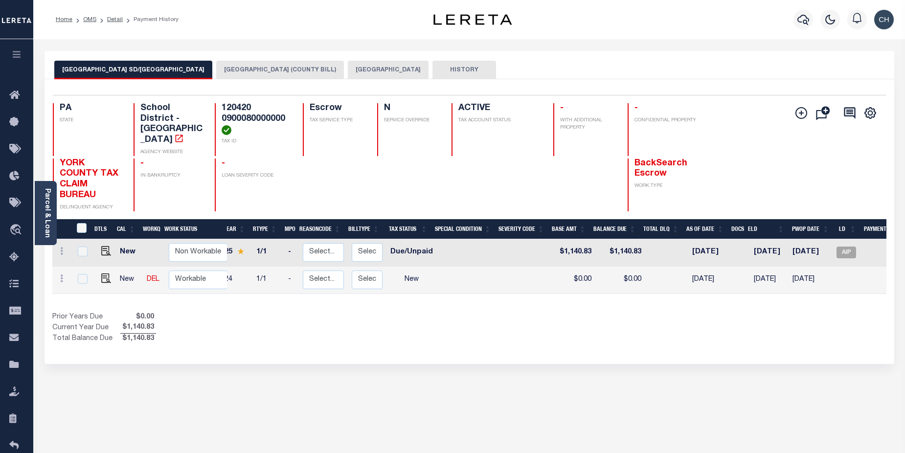
scroll to position [0, 139]
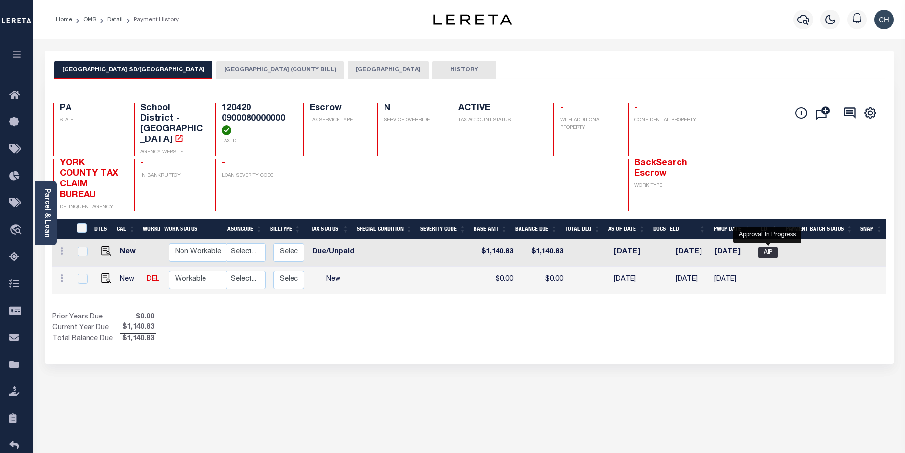
click at [767, 247] on span "AIP" at bounding box center [769, 253] width 20 height 12
checkbox input "true"
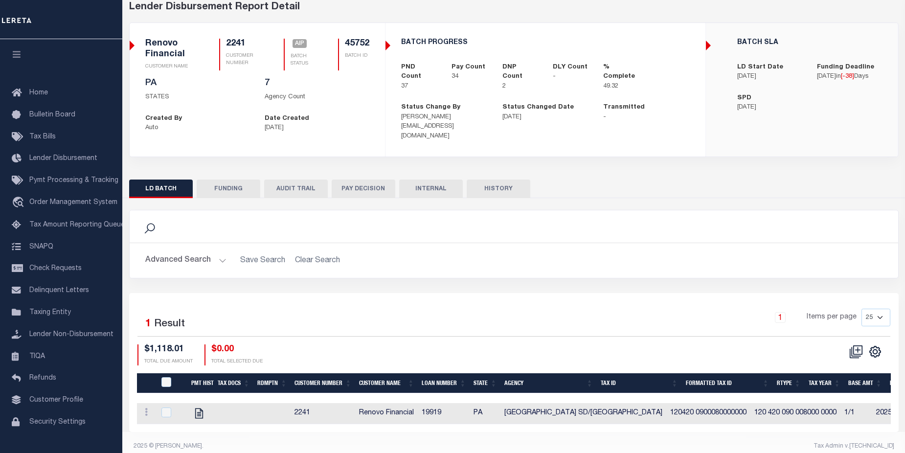
scroll to position [56, 0]
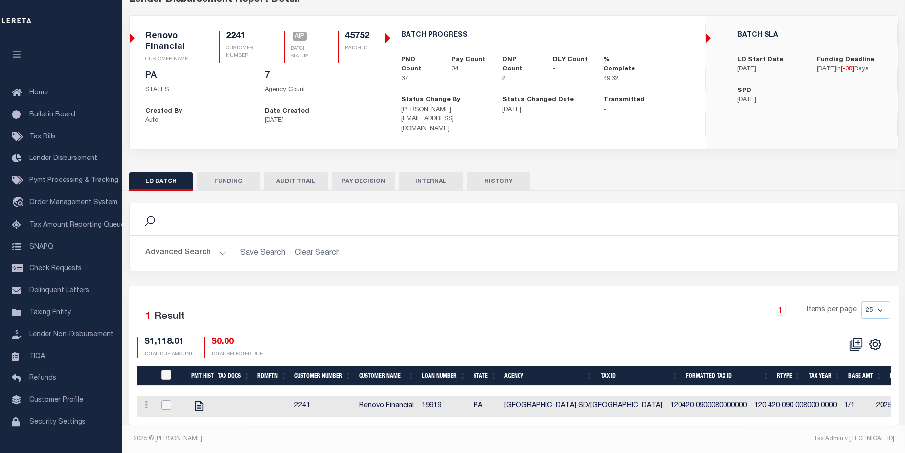
click at [169, 400] on input "checkbox" at bounding box center [167, 405] width 10 height 10
checkbox input "true"
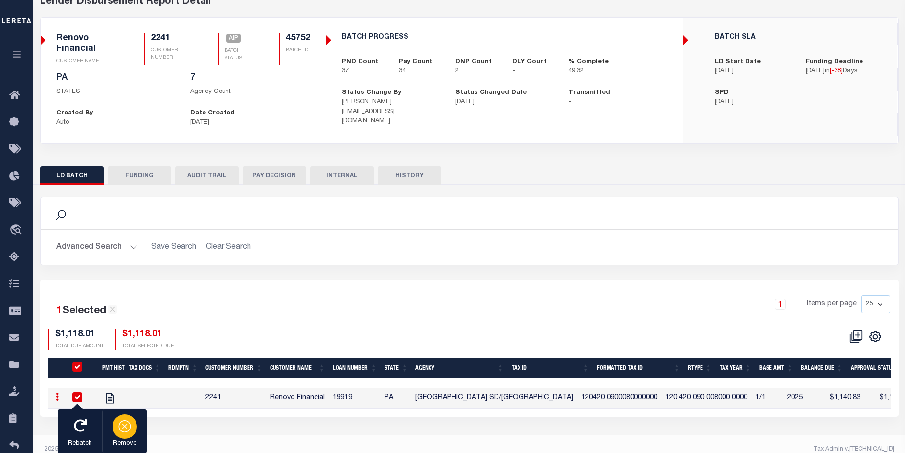
click at [127, 428] on icon "button" at bounding box center [125, 426] width 14 height 14
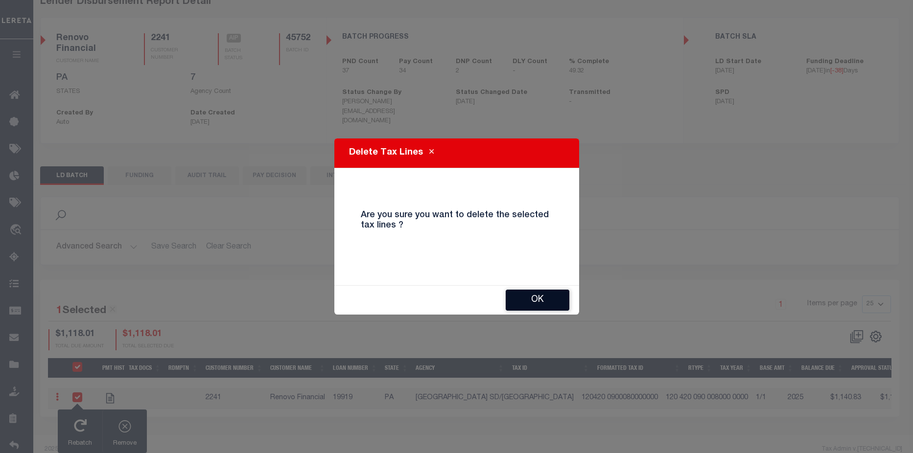
click at [548, 302] on button "OK" at bounding box center [538, 300] width 64 height 21
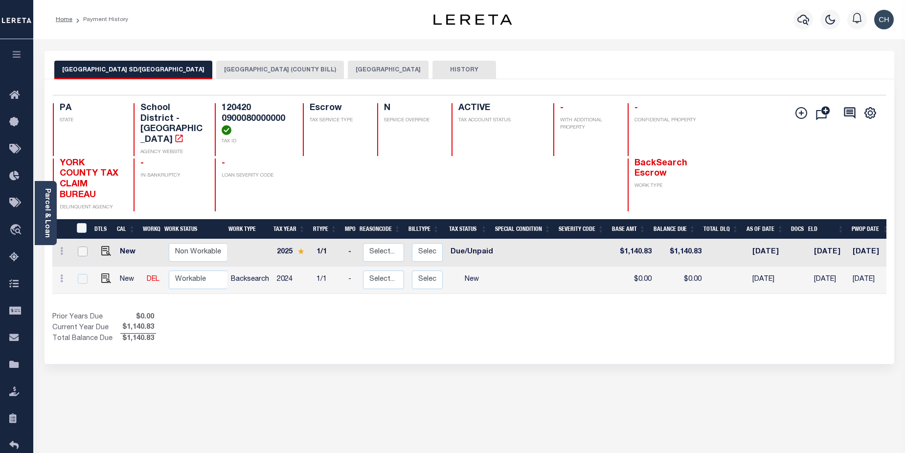
click at [85, 247] on input "checkbox" at bounding box center [83, 252] width 10 height 10
checkbox input "true"
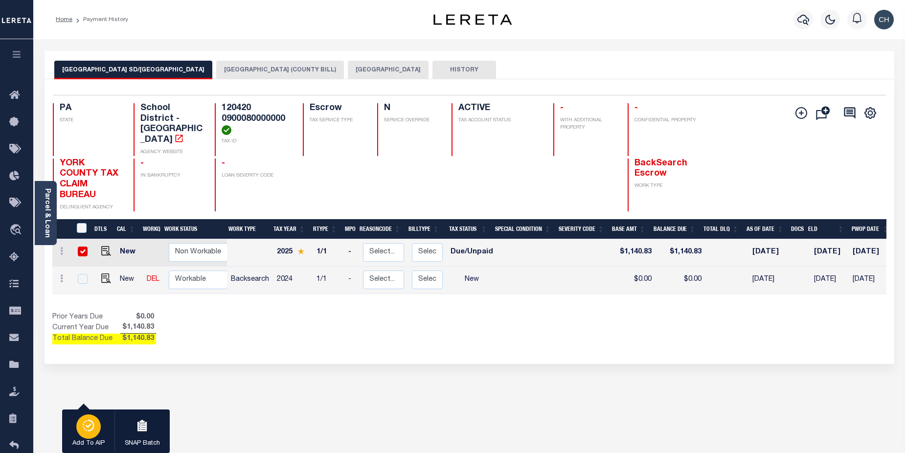
click at [83, 424] on icon "button" at bounding box center [89, 426] width 14 height 12
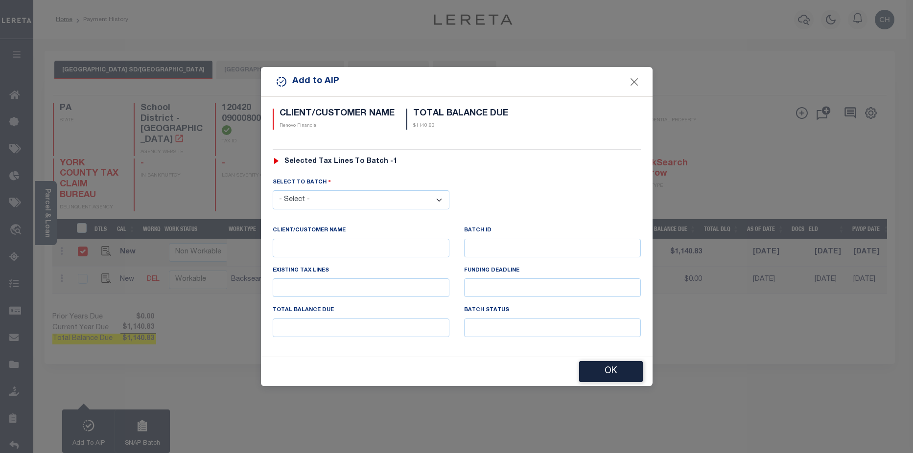
drag, startPoint x: 379, startPoint y: 200, endPoint x: 381, endPoint y: 206, distance: 5.7
click at [379, 200] on select "- Select - 42380 42965 43235 43299 43683 44436 44450 44938 45028 45180 45253 45…" at bounding box center [361, 199] width 177 height 19
click at [273, 190] on select "- Select - 42380 42965 43235 43299 43683 44436 44450 44938 45028 45180 45253 45…" at bounding box center [361, 199] width 177 height 19
click at [338, 195] on select "- Select - 42380 42965 43235 43299 43683 44436 44450 44938 45028 45180 45253 45…" at bounding box center [361, 199] width 177 height 19
select select "45752"
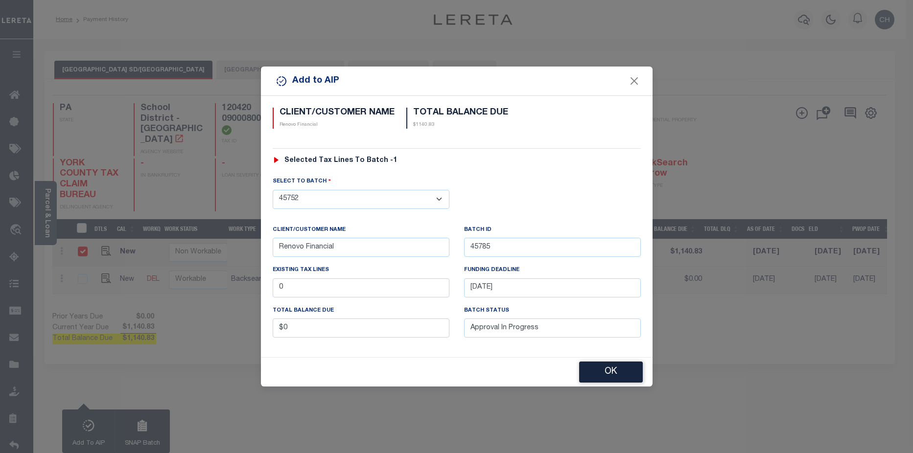
click at [273, 190] on select "- Select - 42380 42965 43235 43299 43683 44436 44450 44938 45028 45180 45253 45…" at bounding box center [361, 199] width 177 height 19
click at [604, 371] on button "OK" at bounding box center [611, 372] width 64 height 21
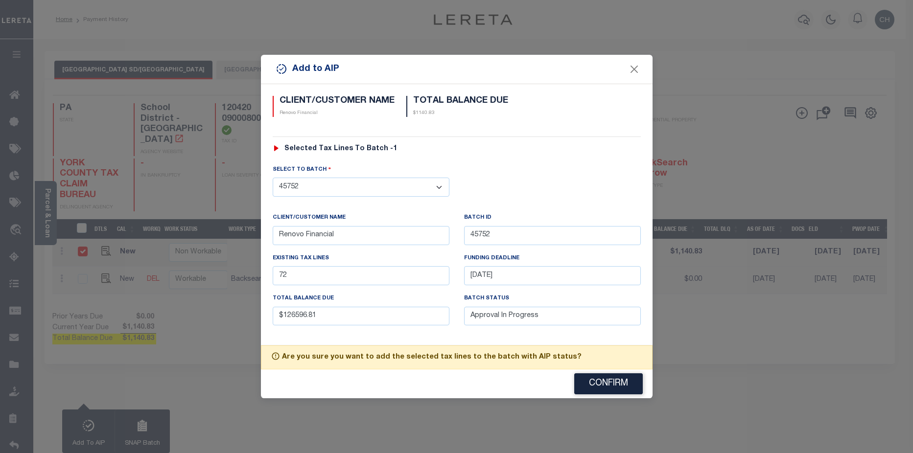
drag, startPoint x: 607, startPoint y: 385, endPoint x: 615, endPoint y: 382, distance: 8.2
click at [607, 384] on button "Confirm" at bounding box center [608, 383] width 69 height 21
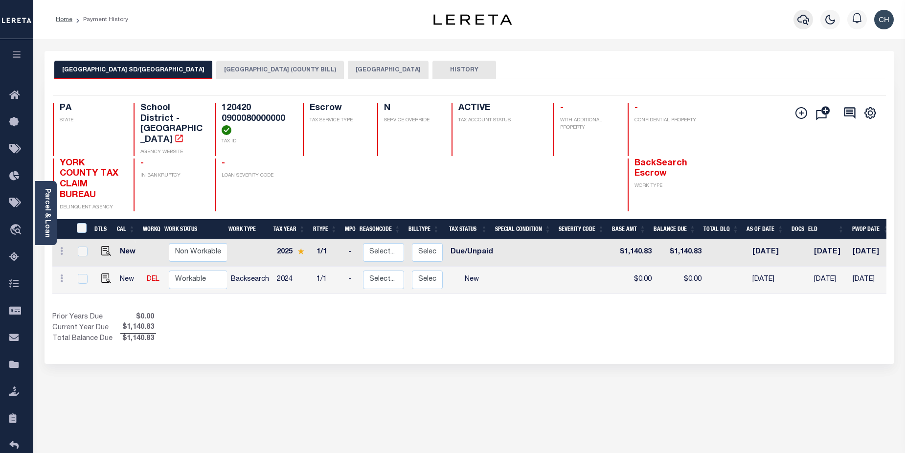
click at [800, 19] on icon "button" at bounding box center [804, 20] width 12 height 12
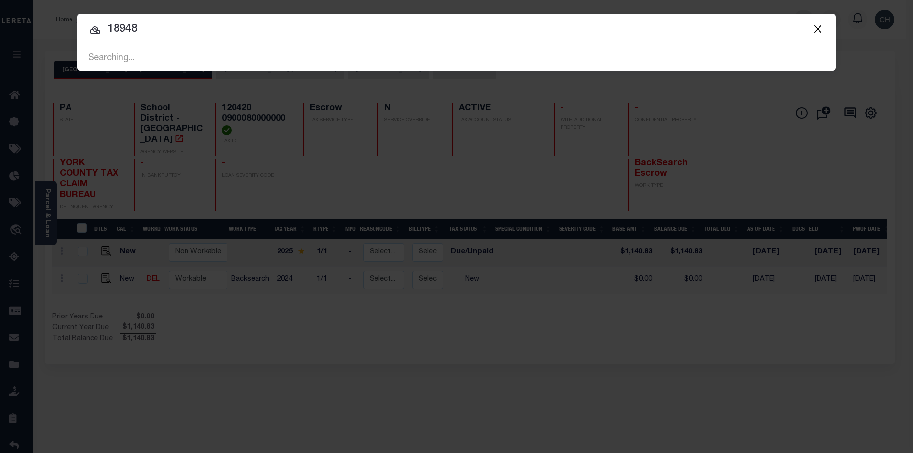
type input "18948"
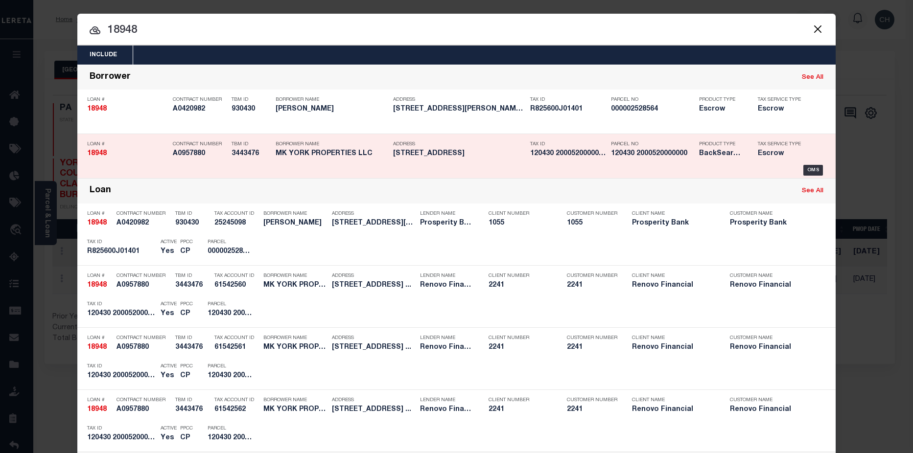
click at [611, 156] on h5 "120430 2000520000000" at bounding box center [652, 154] width 83 height 8
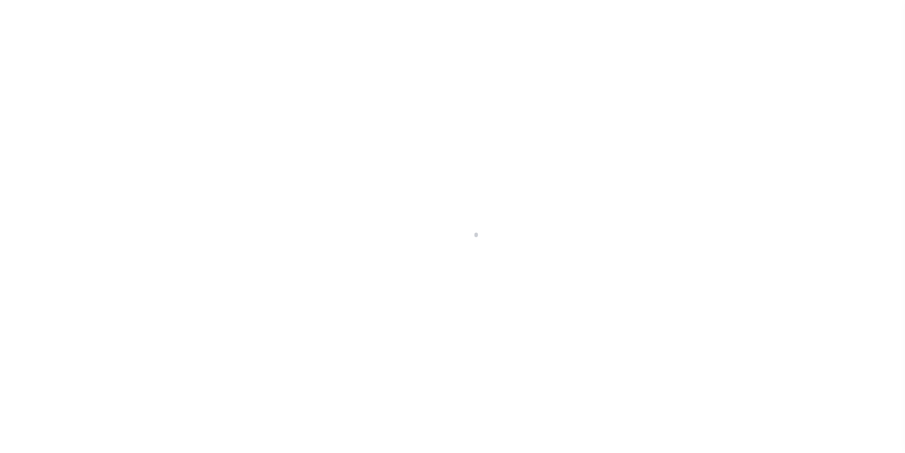
select select "10"
select select "Escrow"
type input "[STREET_ADDRESS]"
select select
type input "[GEOGRAPHIC_DATA], [GEOGRAPHIC_DATA] 17403"
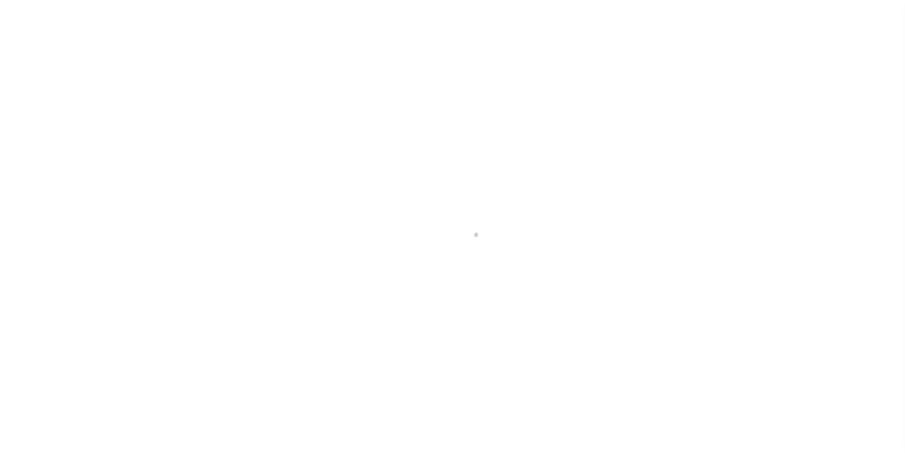
type input "a0kUS00000AE0iL"
type input "PA"
select select
type textarea "LEGAL REQUIRED"
select select "25066"
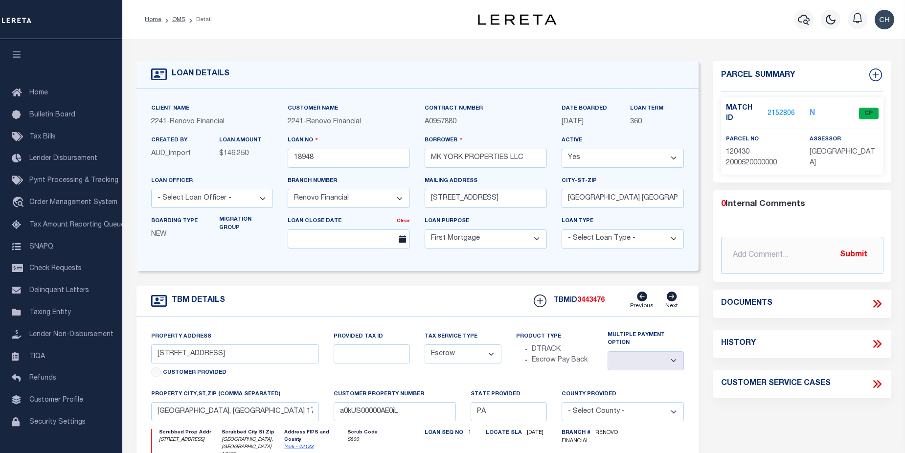
click at [780, 109] on link "2152806" at bounding box center [781, 114] width 27 height 10
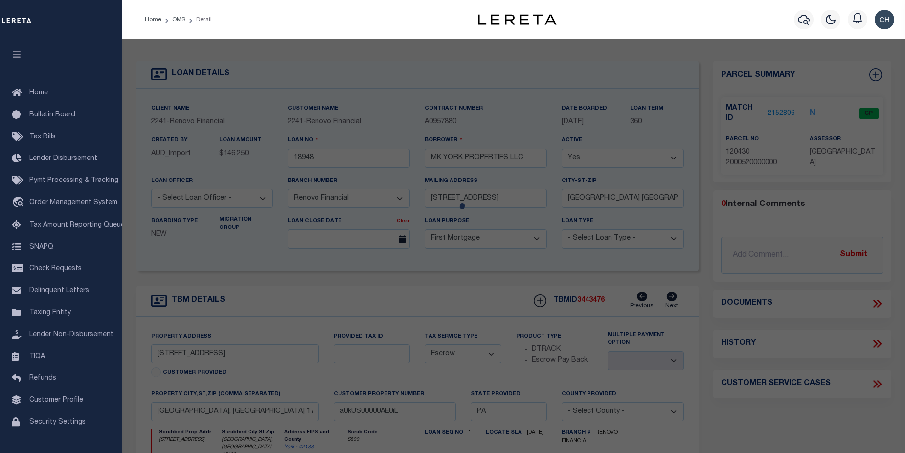
checkbox input "false"
select select "CP"
type input "MK YORK PROPERTIES LLC"
select select "ATL"
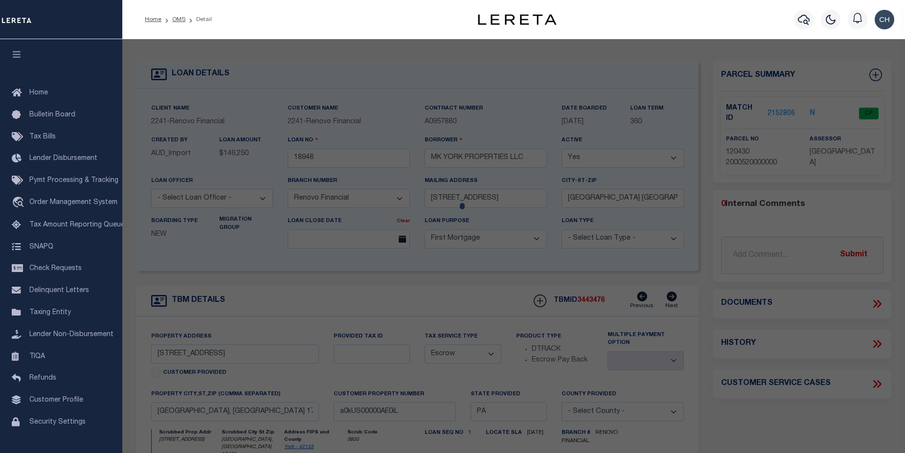
select select "ADD"
type input "[STREET_ADDRESS]"
checkbox input "false"
type input "[GEOGRAPHIC_DATA], [GEOGRAPHIC_DATA] 17403"
type textarea "DIST:[PERSON_NAME] 12 CITY/[GEOGRAPHIC_DATA]/TWP:[GEOGRAPHIC_DATA]"
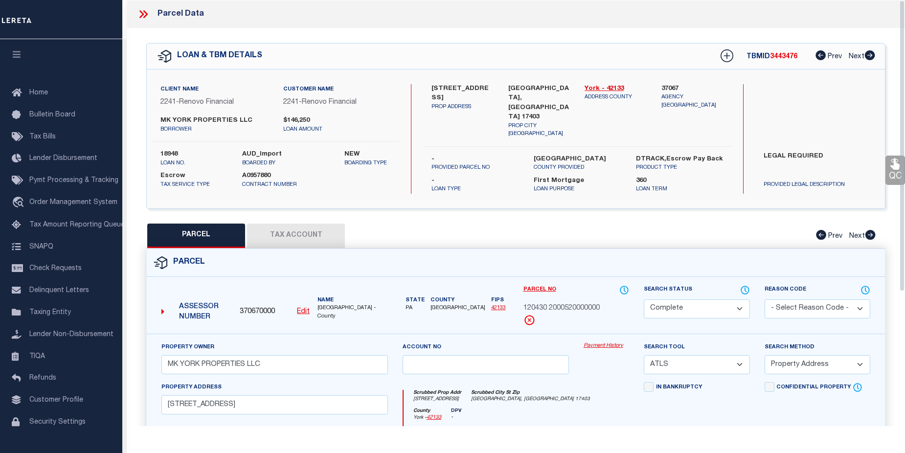
click at [608, 343] on link "Payment History" at bounding box center [607, 346] width 46 height 8
click at [44, 162] on span "Lender Disbursement" at bounding box center [63, 158] width 68 height 7
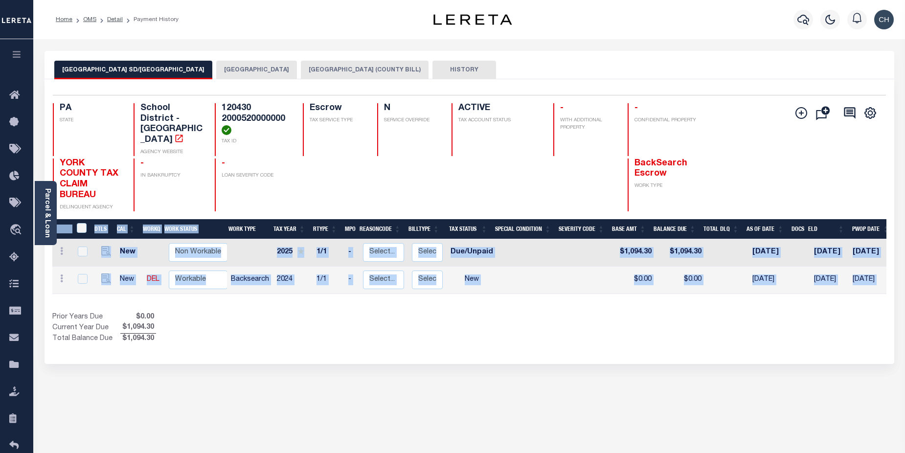
drag, startPoint x: 601, startPoint y: 291, endPoint x: 701, endPoint y: 295, distance: 100.4
click at [703, 295] on div "DTLS CAL WorkQ Work Status Work Type Tax Year RType MPO ReasonCode BillType Tax…" at bounding box center [469, 282] width 835 height 126
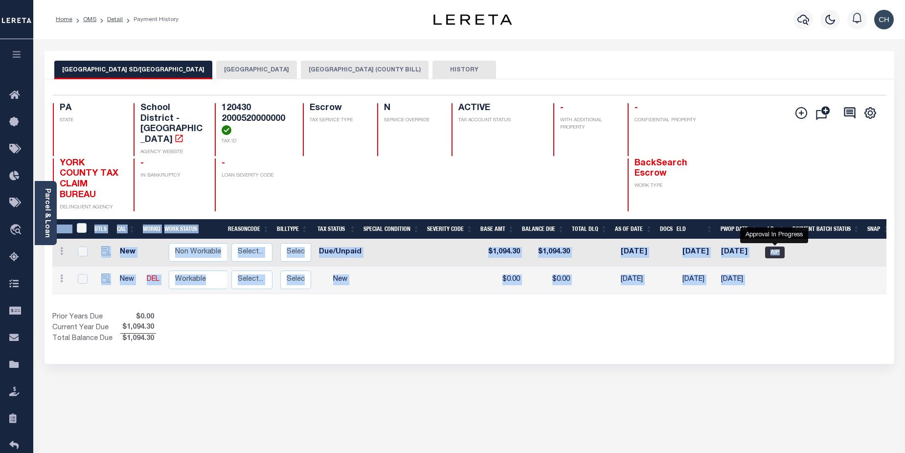
click at [776, 247] on span "AIP" at bounding box center [776, 253] width 20 height 12
checkbox input "true"
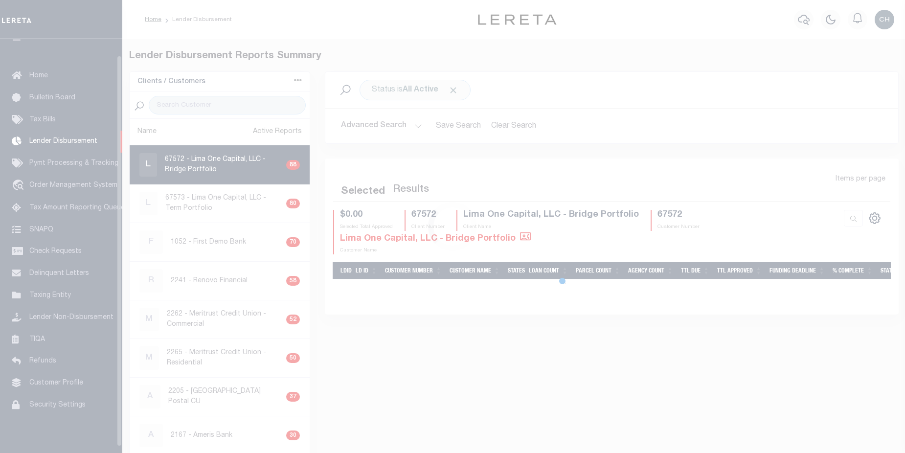
scroll to position [17, 0]
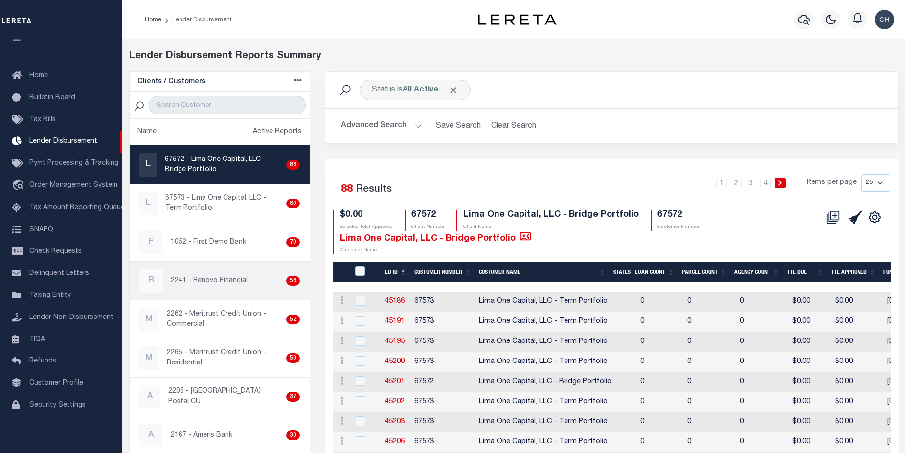
click at [219, 291] on div "R 2241 - Renovo Financial 58" at bounding box center [219, 280] width 161 height 23
checkbox input "true"
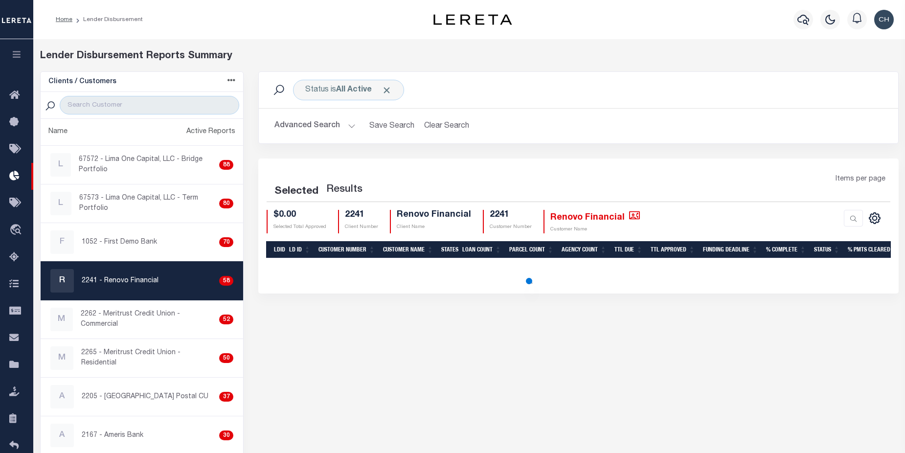
click at [319, 129] on button "Advanced Search" at bounding box center [315, 125] width 81 height 19
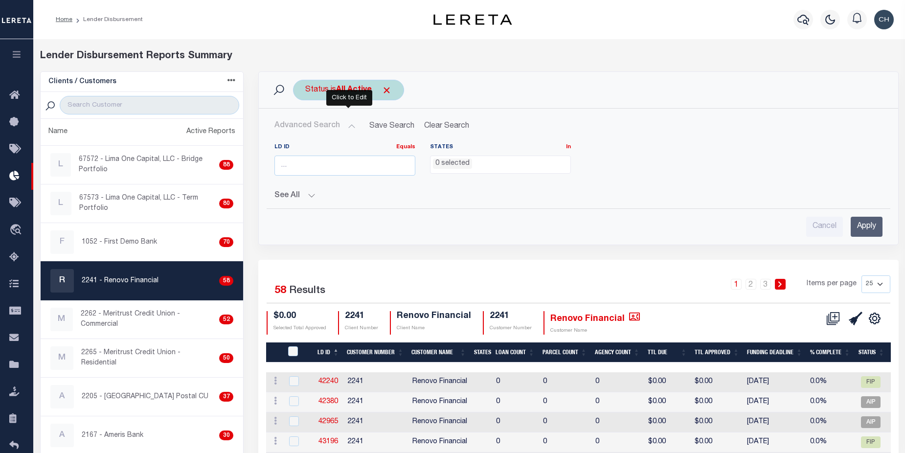
click at [389, 84] on div "Status is All Active" at bounding box center [348, 90] width 111 height 21
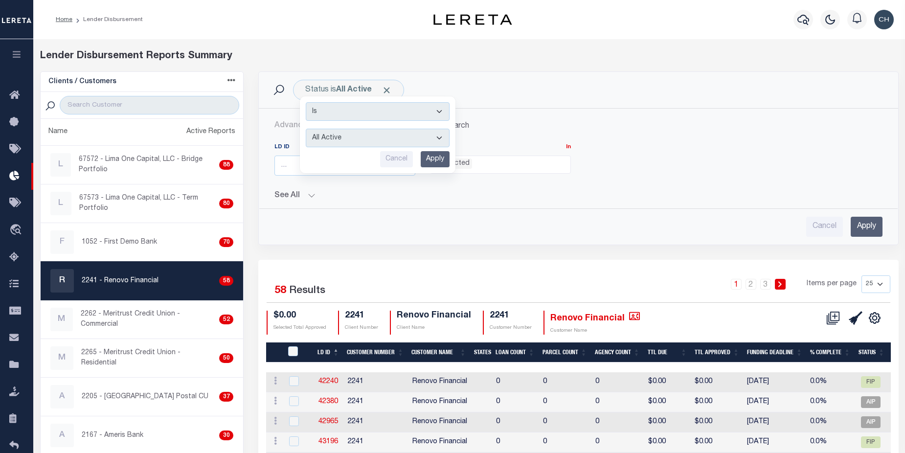
click at [567, 94] on div "Status is All Active Is Contains All Active Approval In Progress Batching In Pr…" at bounding box center [579, 90] width 624 height 21
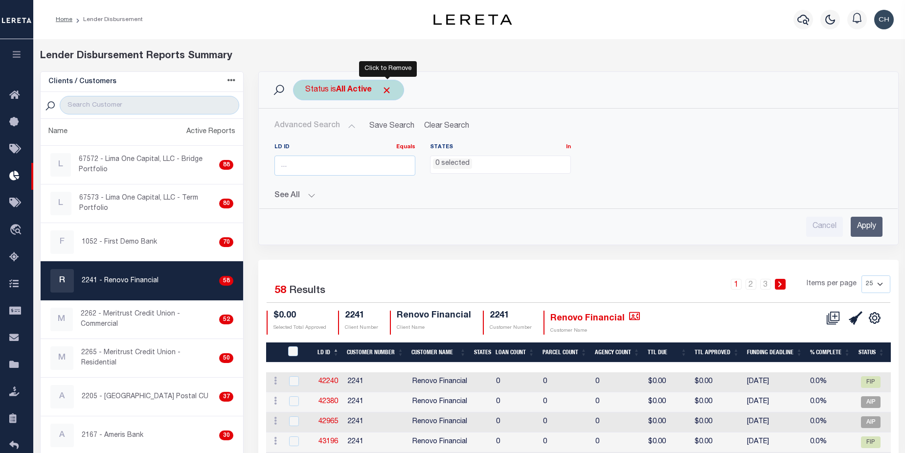
click at [386, 92] on span "Click to Remove" at bounding box center [387, 90] width 10 height 10
click at [308, 167] on input "number" at bounding box center [345, 166] width 141 height 20
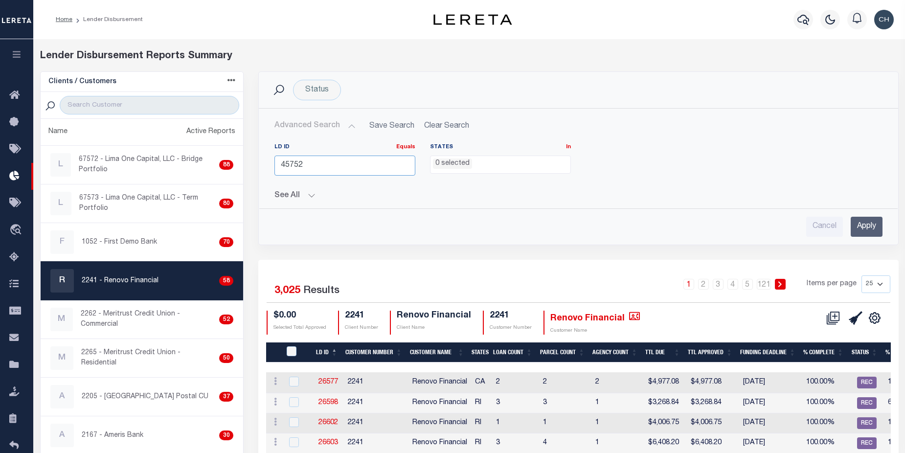
type input "45752"
click at [871, 229] on input "Apply" at bounding box center [867, 227] width 32 height 20
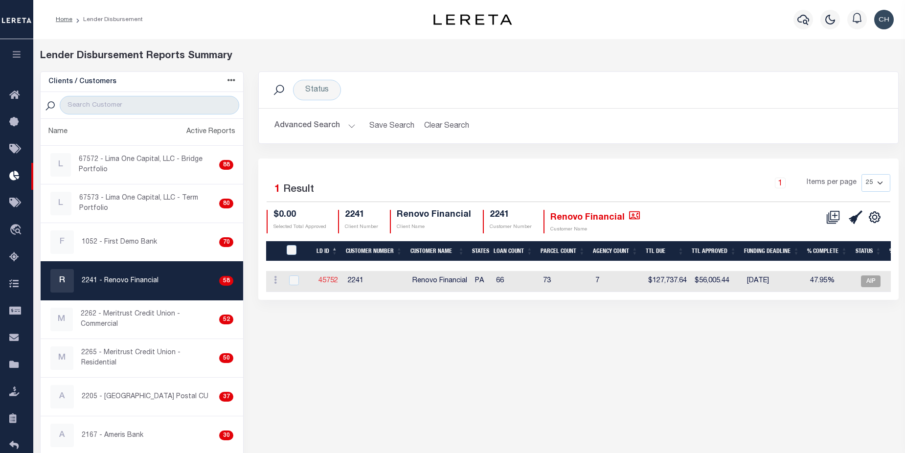
click at [326, 283] on link "45752" at bounding box center [329, 281] width 20 height 7
checkbox input "true"
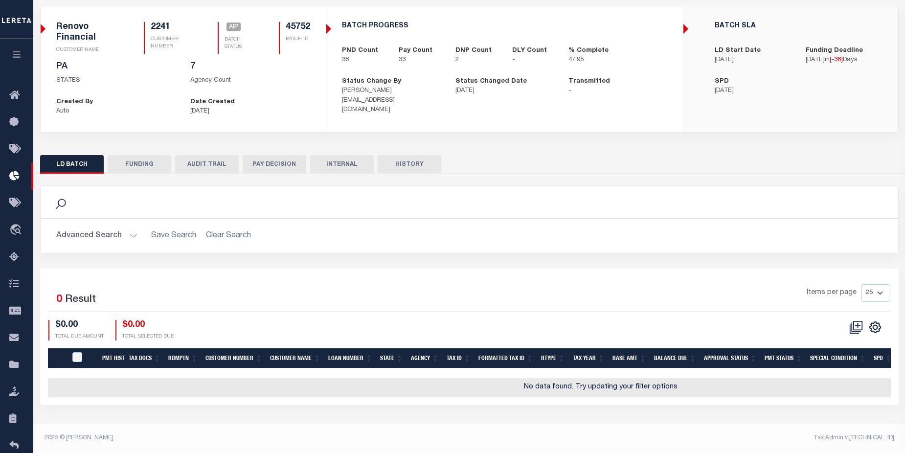
scroll to position [15, 0]
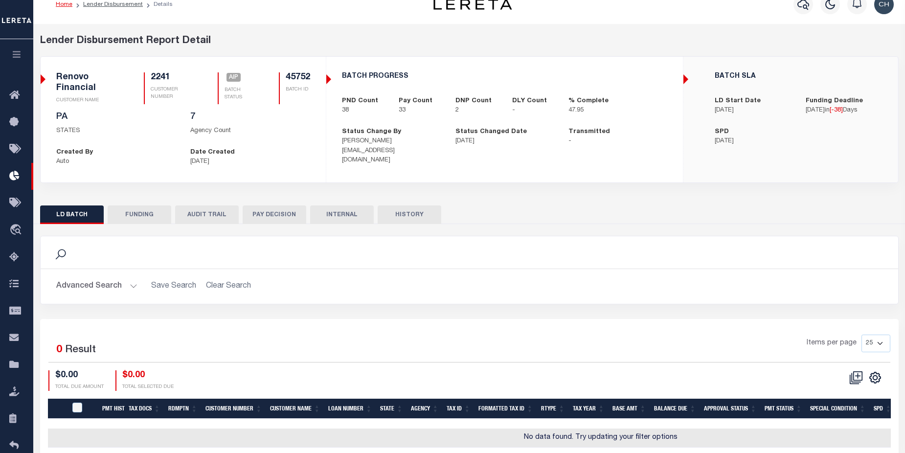
click at [142, 212] on button "FUNDING" at bounding box center [140, 215] width 64 height 19
type input "$118,762.29"
type input "$56,005.44"
type input "$0"
type input "[DATE]"
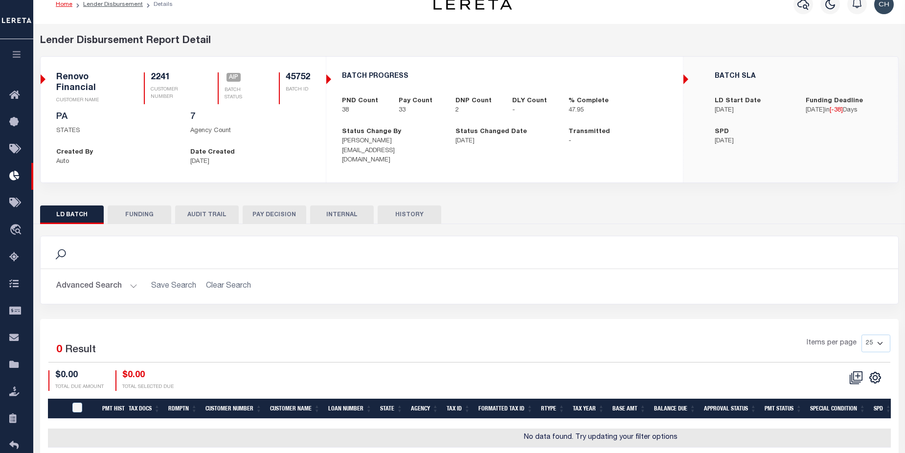
select select "100"
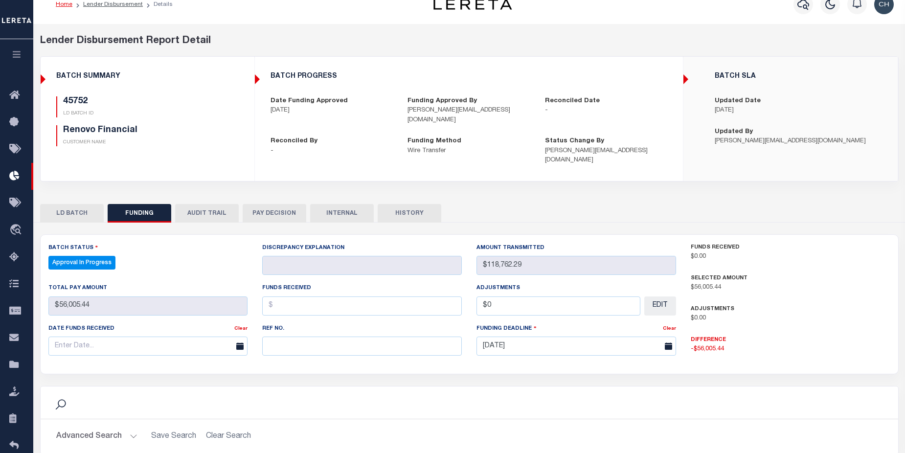
select select "100"
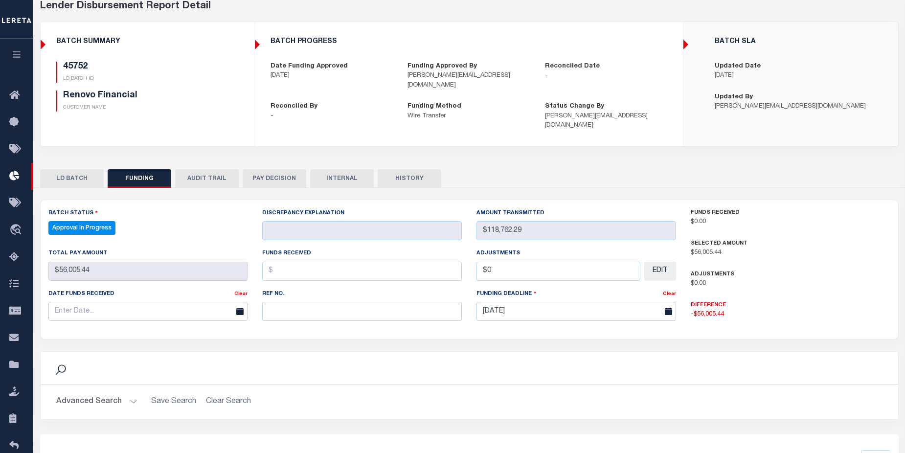
click at [215, 169] on button "AUDIT TRAIL" at bounding box center [207, 178] width 64 height 19
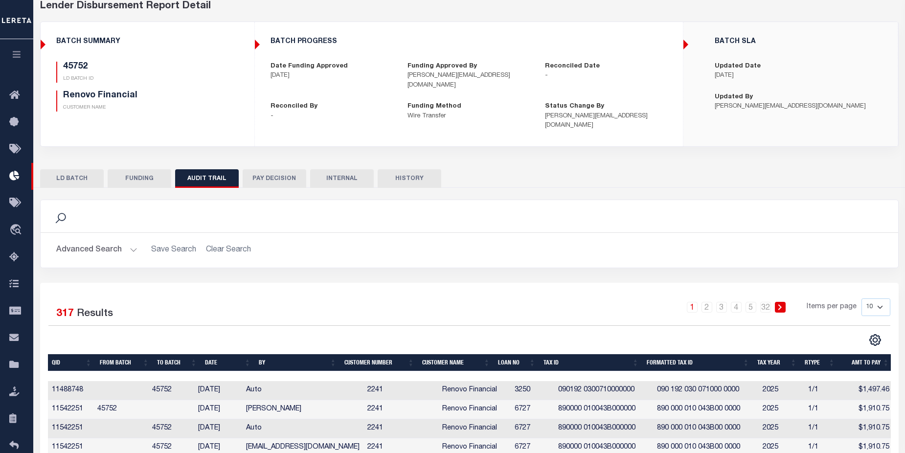
click at [275, 171] on button "PAY DECISION" at bounding box center [275, 178] width 64 height 19
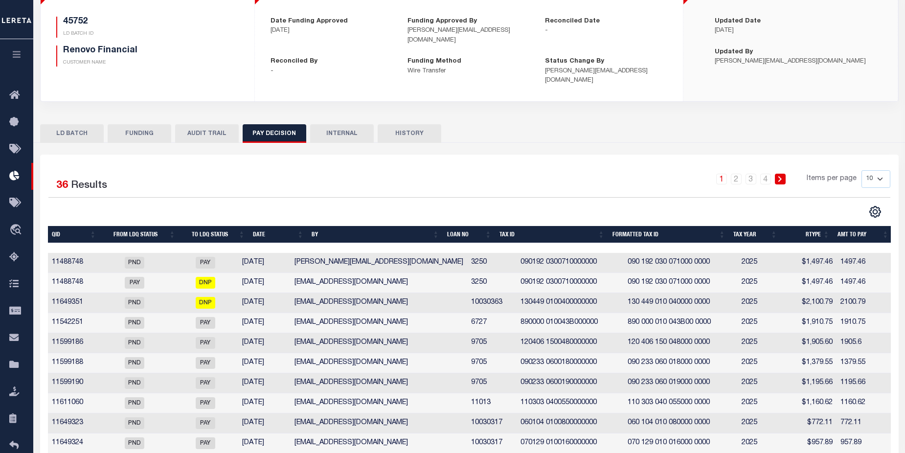
scroll to position [128, 0]
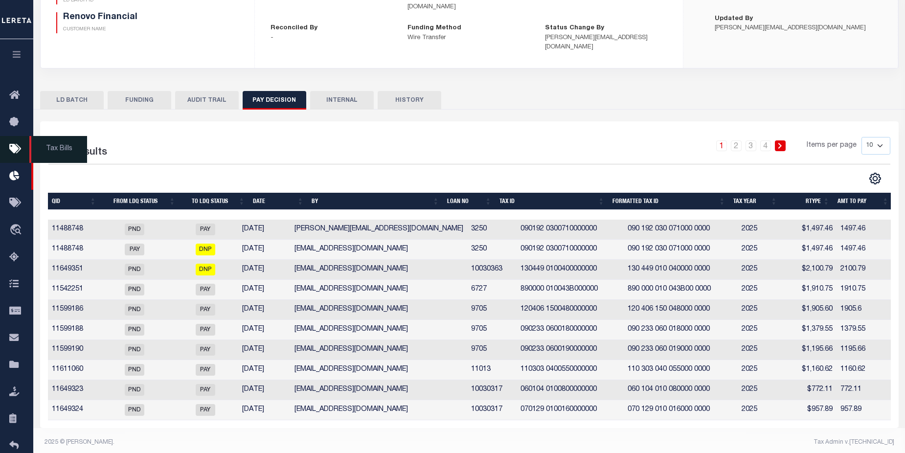
checkbox input "true"
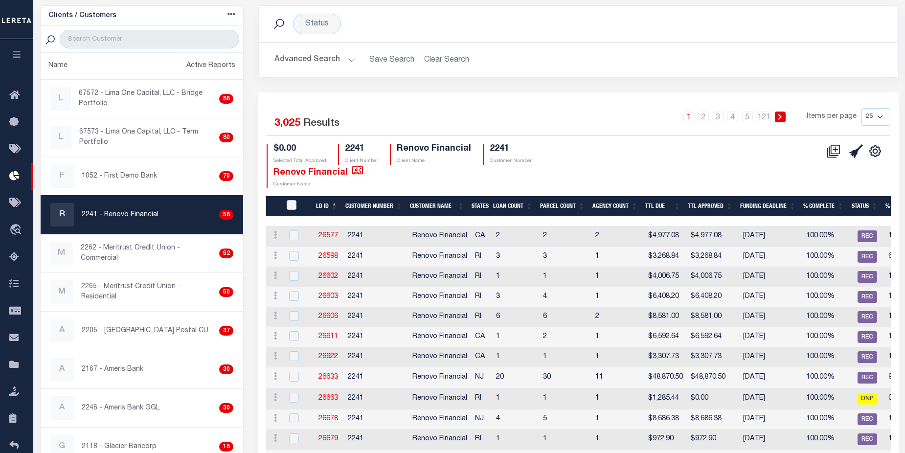
scroll to position [28, 0]
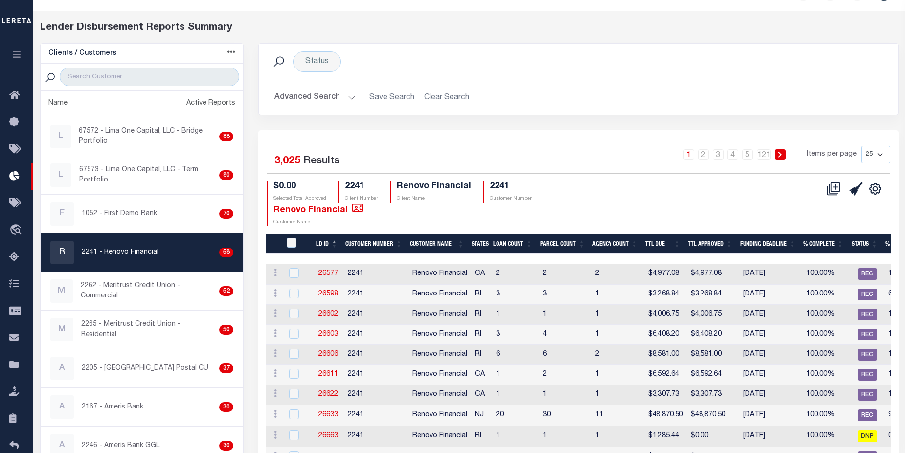
click at [315, 102] on button "Advanced Search" at bounding box center [315, 97] width 81 height 19
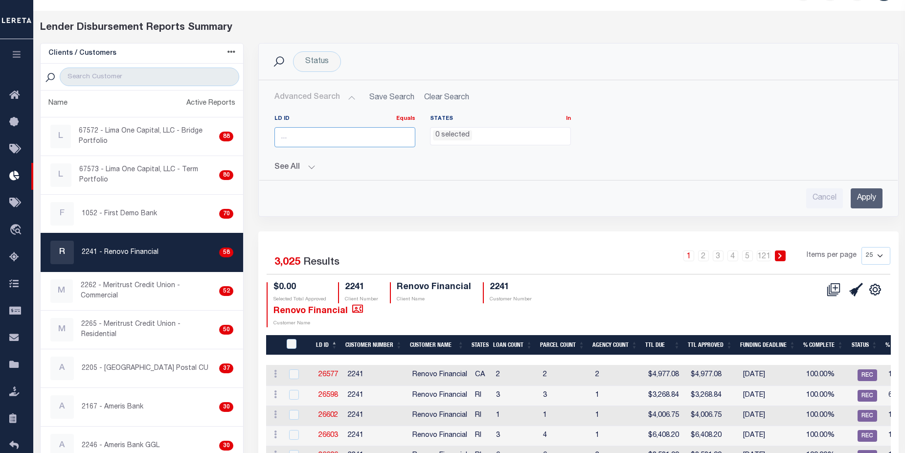
click at [329, 135] on input "number" at bounding box center [345, 137] width 141 height 20
type input "45752"
click at [864, 205] on input "Apply" at bounding box center [867, 198] width 32 height 20
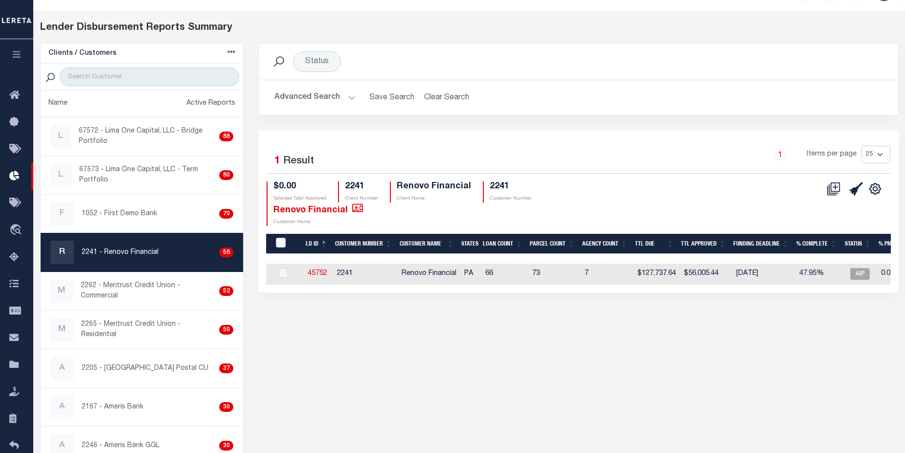
scroll to position [0, 59]
